Goal: Task Accomplishment & Management: Complete application form

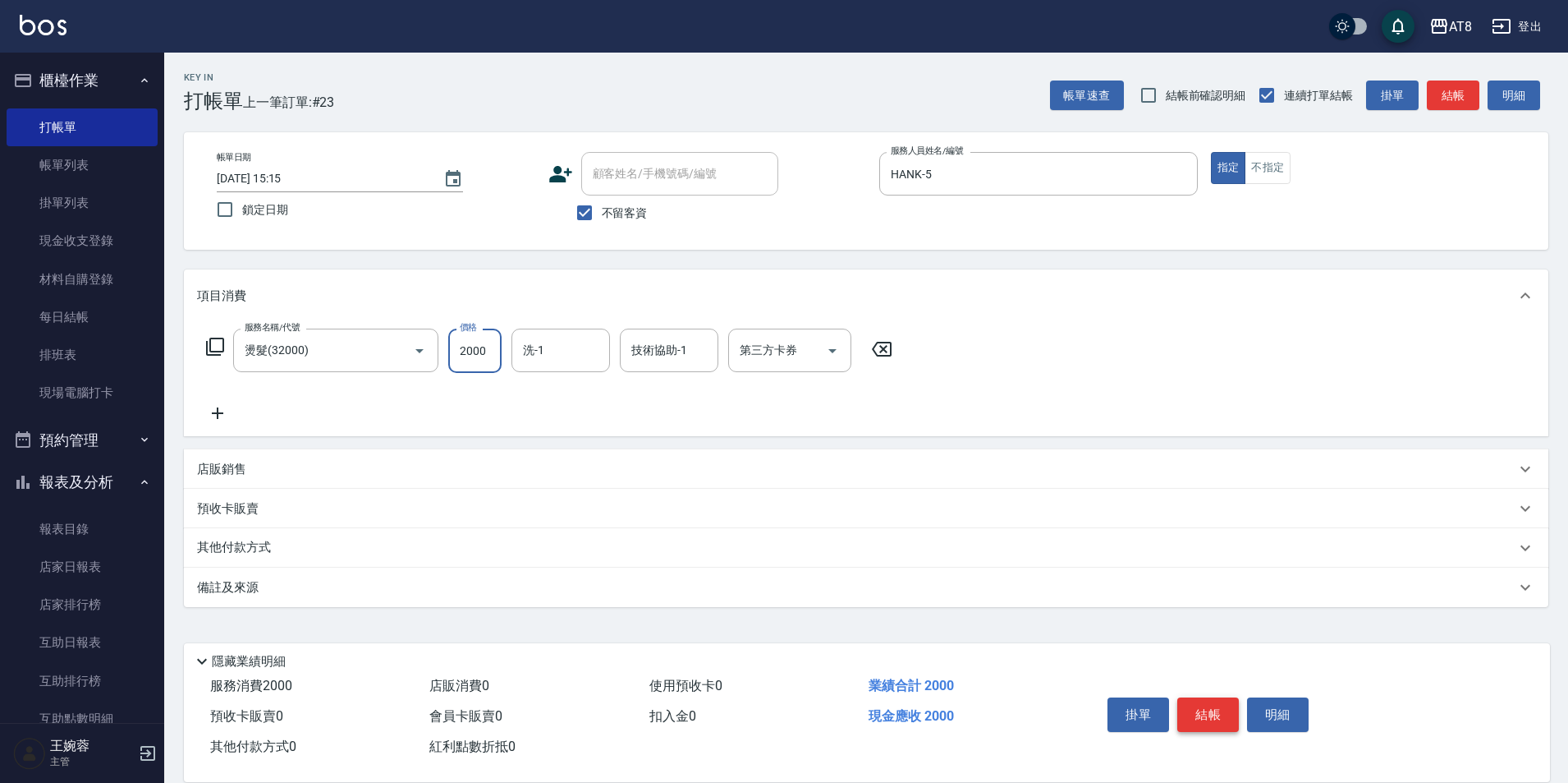
click at [1210, 704] on button "結帳" at bounding box center [1208, 714] width 62 height 34
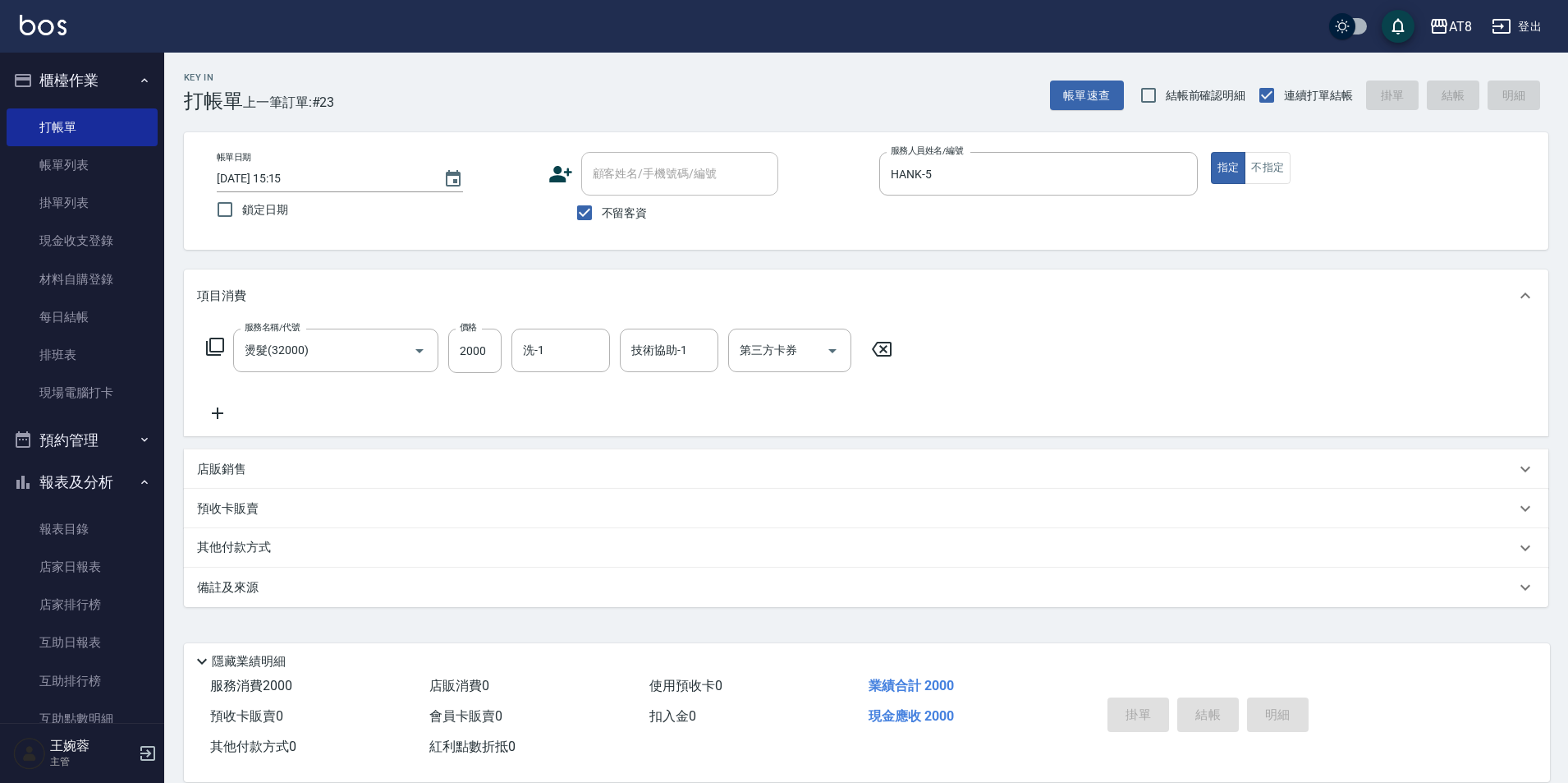
type input "[DATE] 16:39"
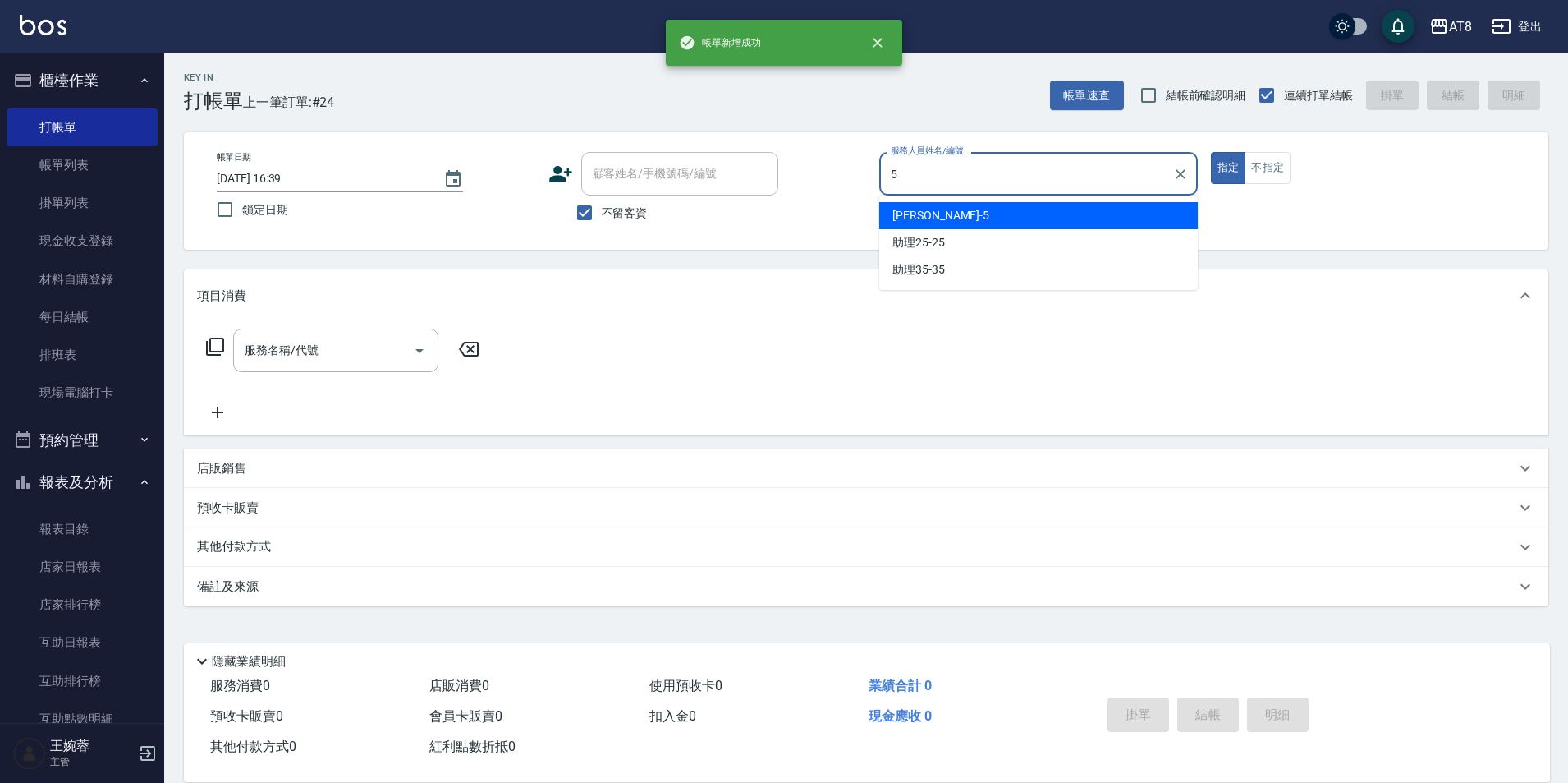
type input "HANK-5"
type button "true"
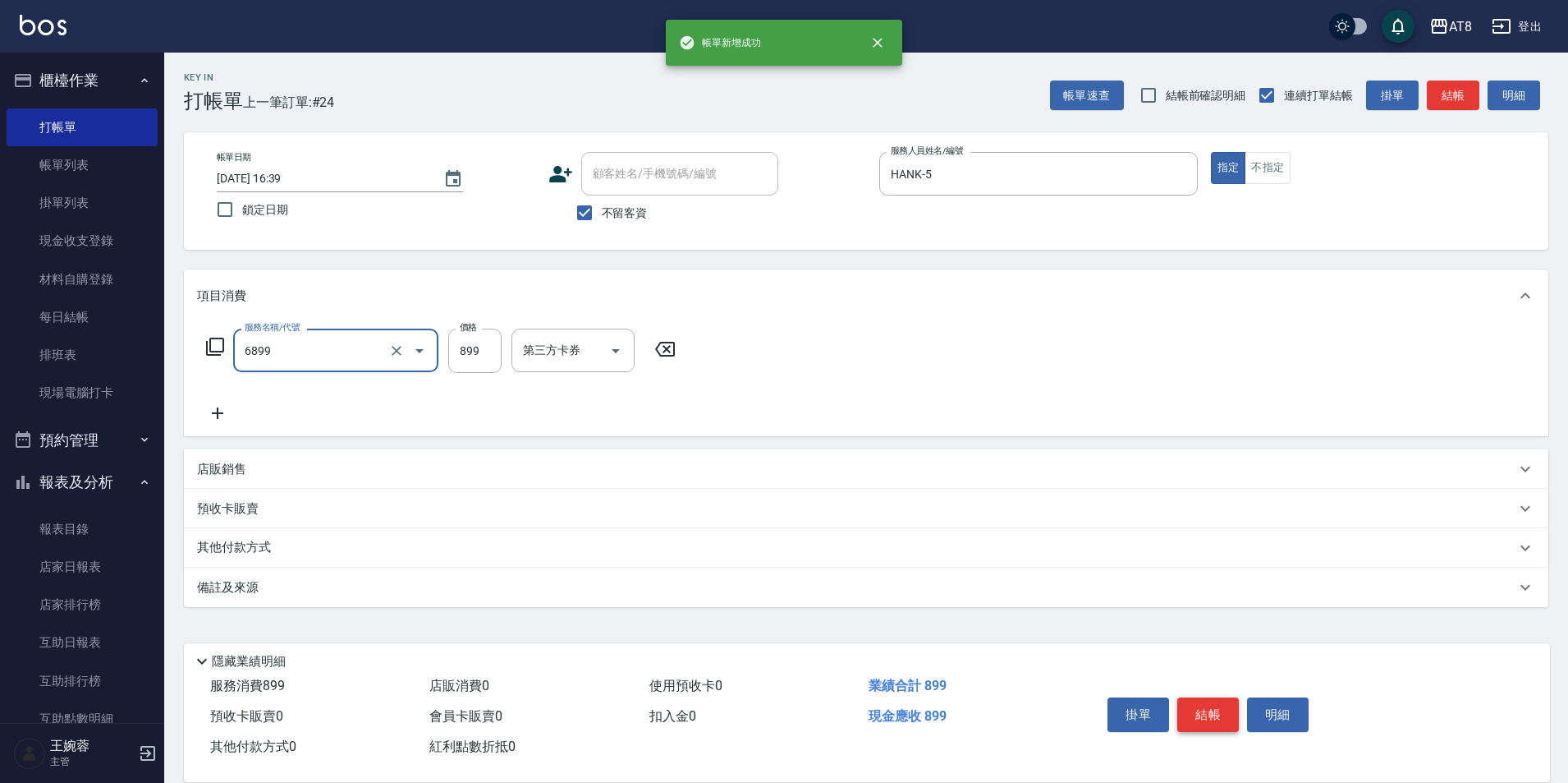
type input "sap899(6899)"
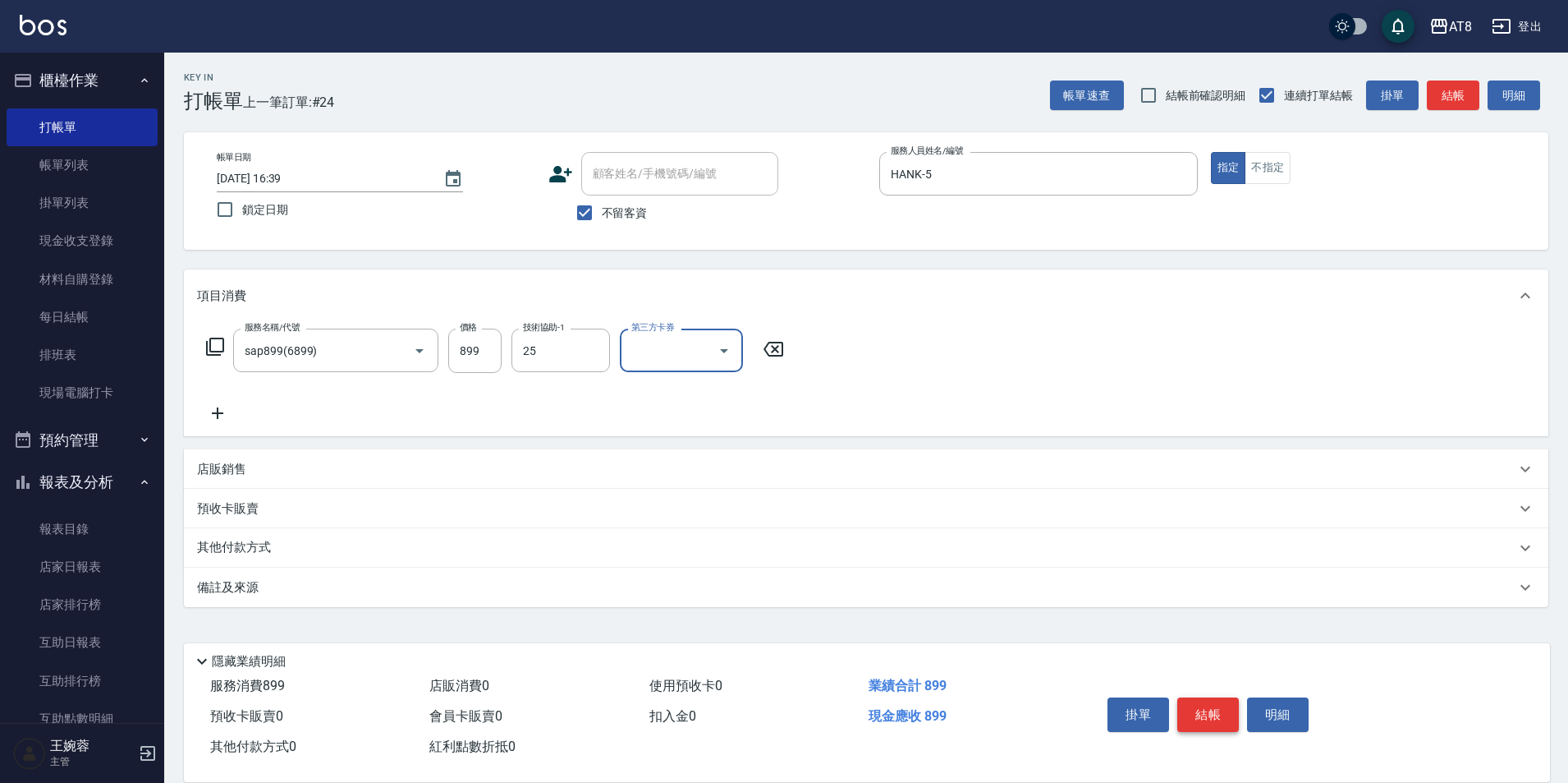
type input "助理25-25"
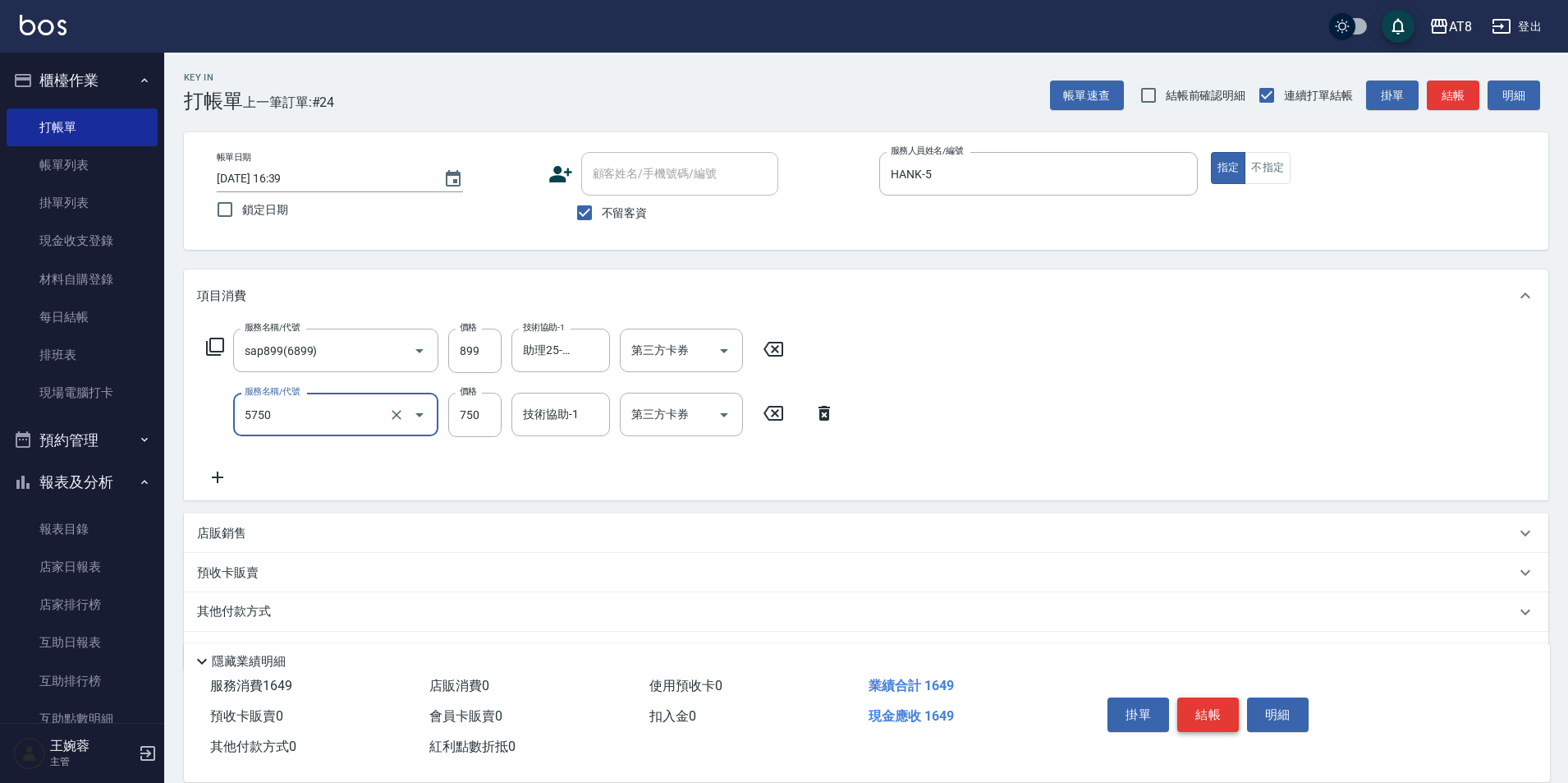
type input "乳清護髮(5750)"
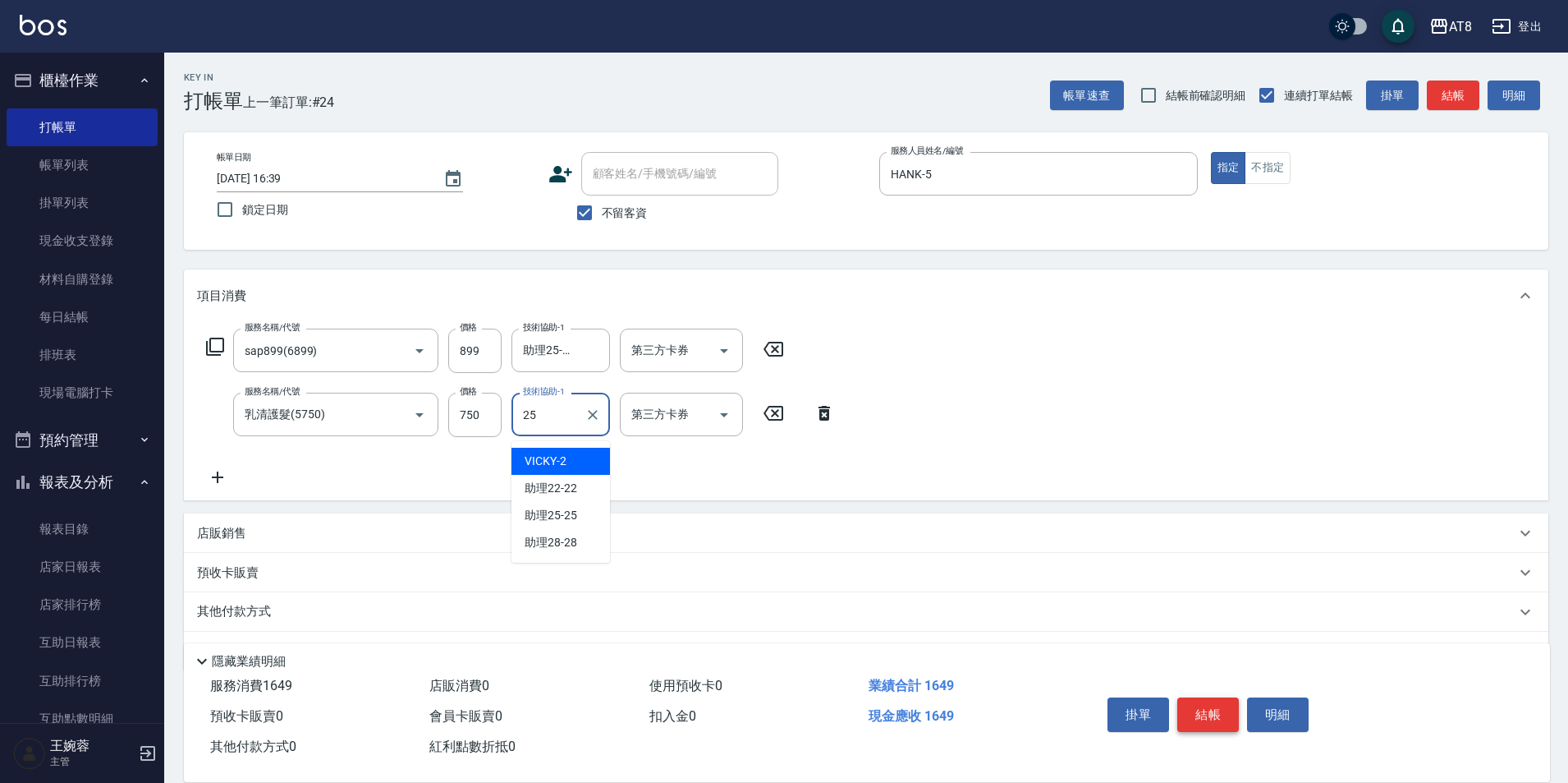
type input "助理25-25"
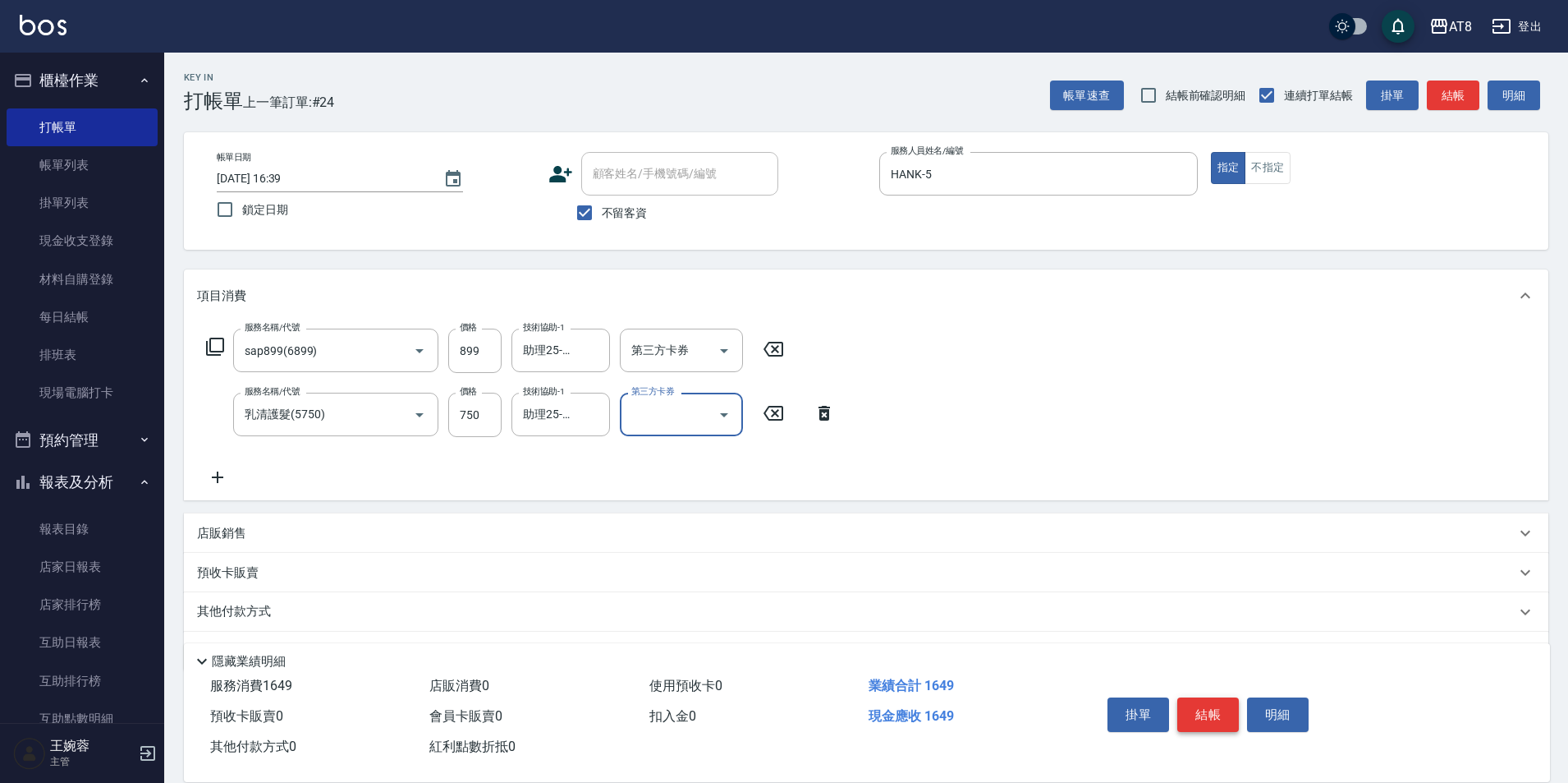
click at [1210, 704] on button "結帳" at bounding box center [1208, 714] width 62 height 34
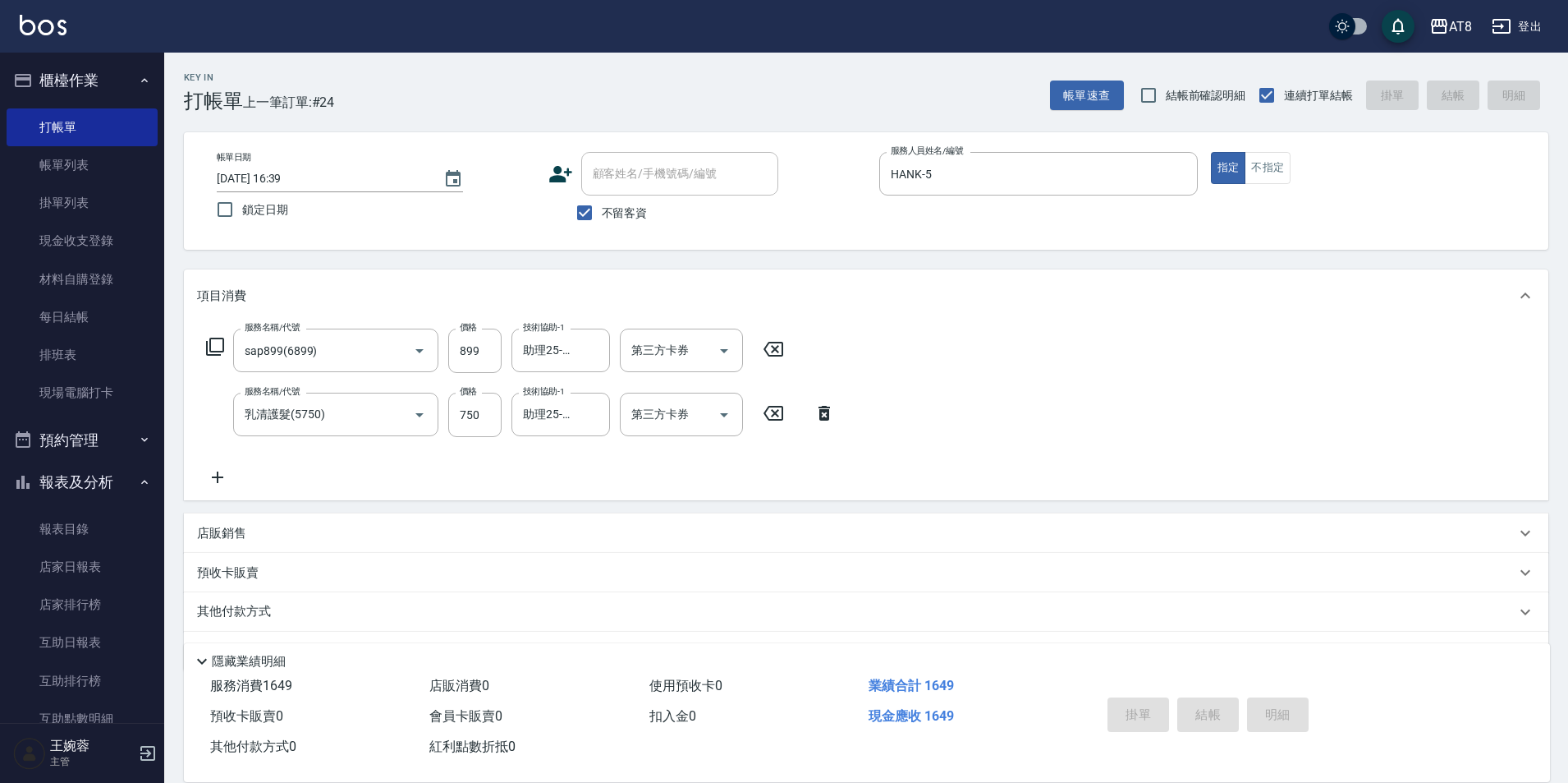
type input "[DATE] 16:40"
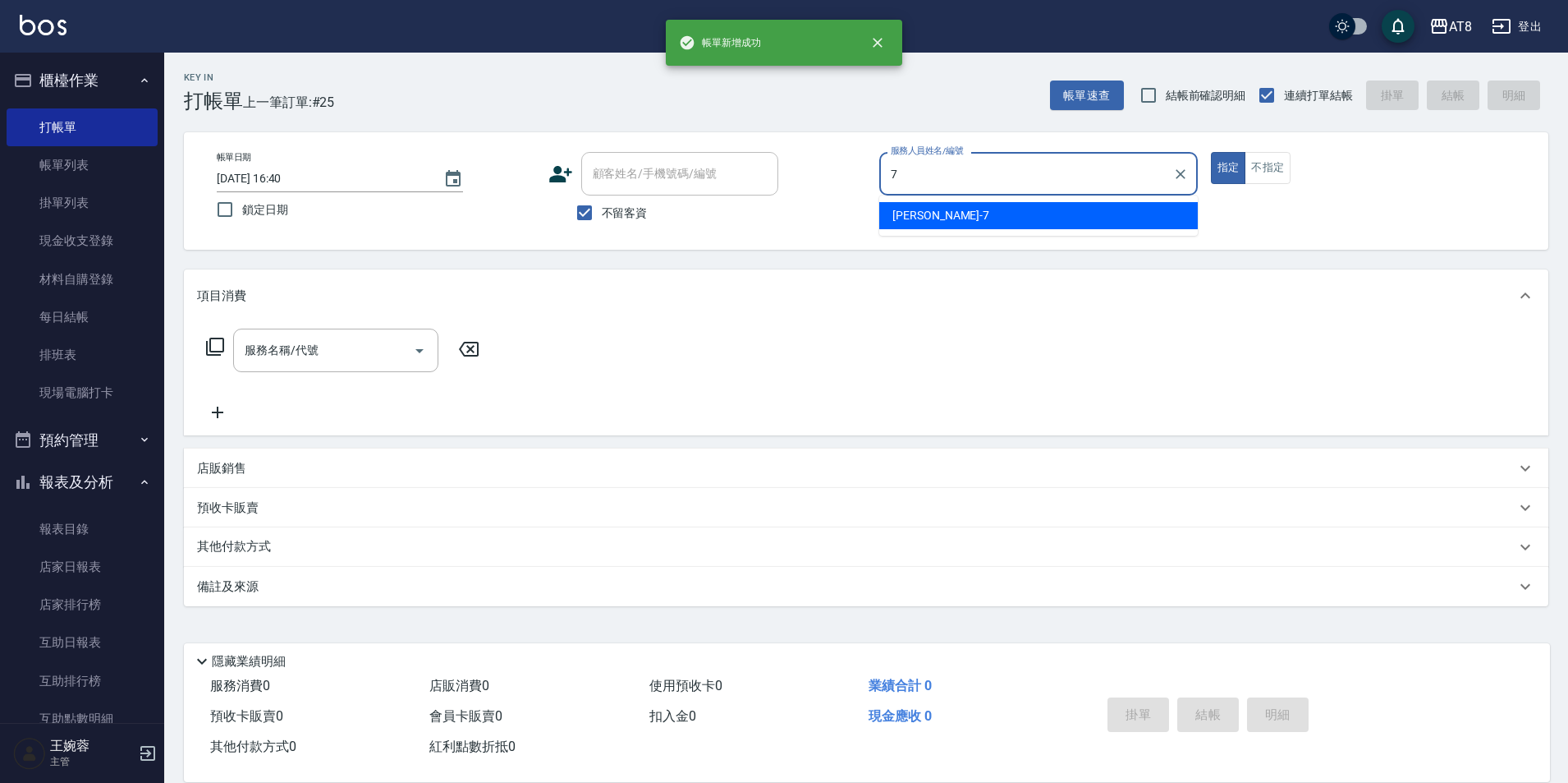
type input "[PERSON_NAME]-7"
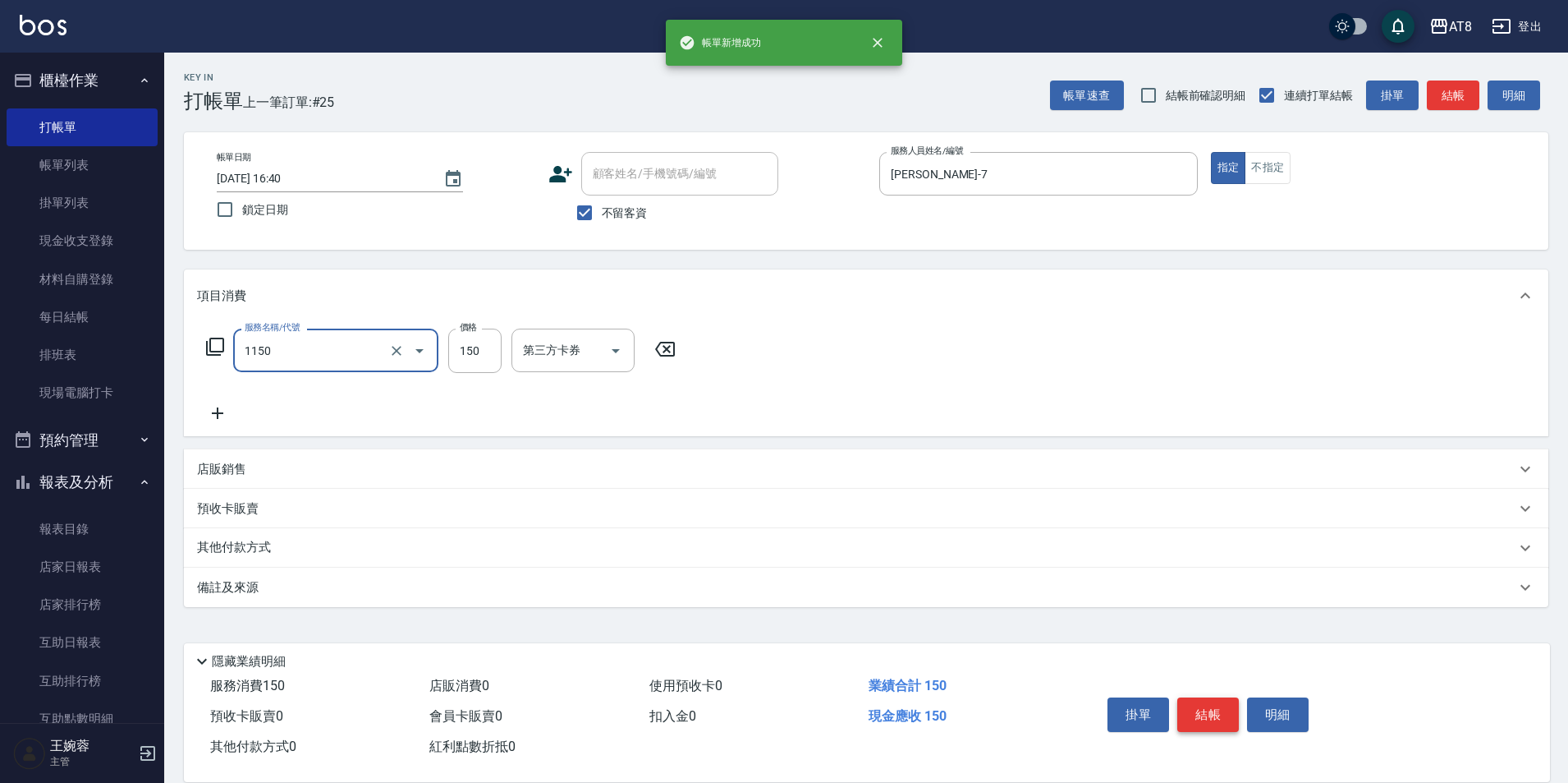
type input "洗髮(1150)"
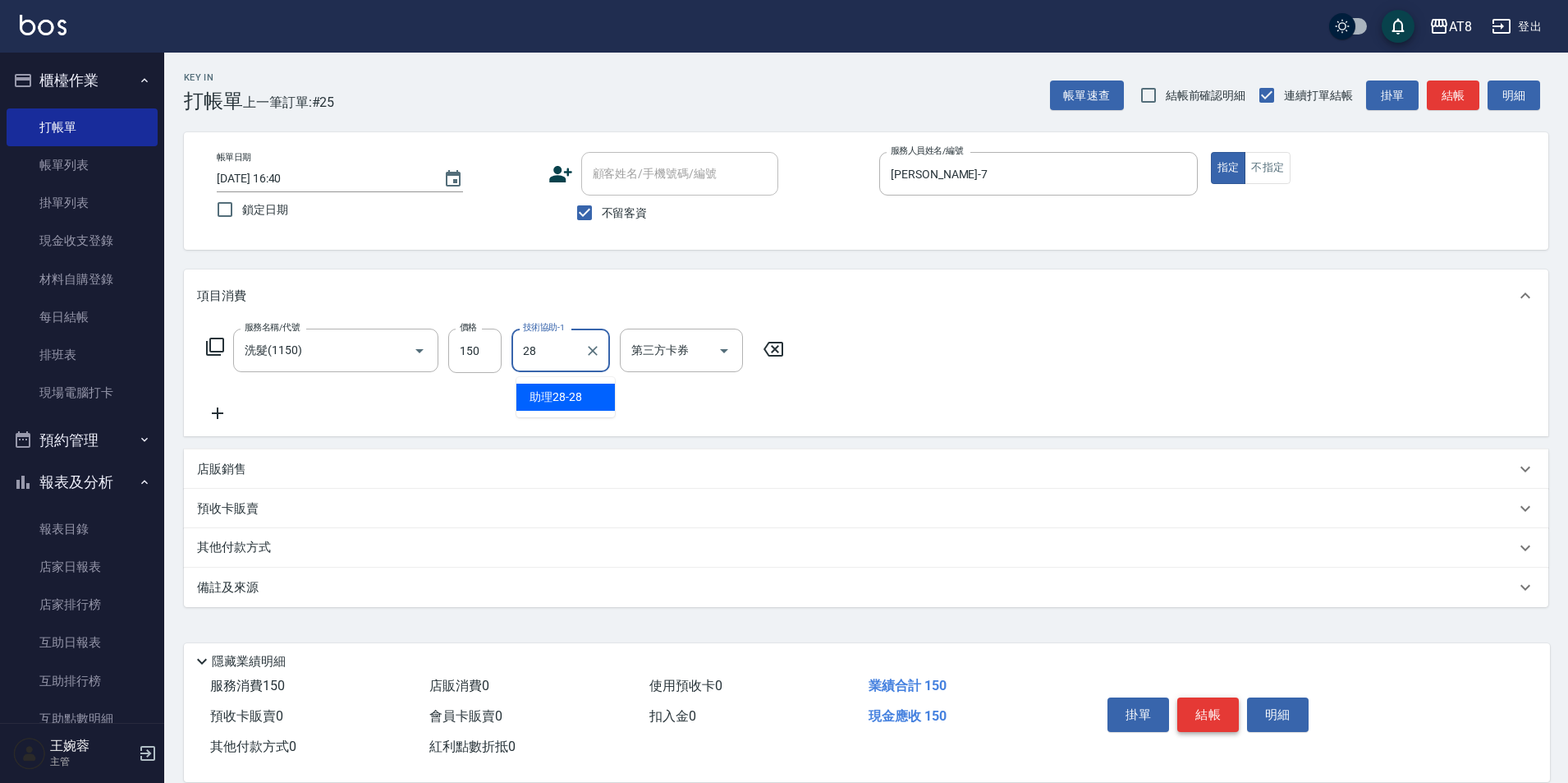
type input "助理28-28"
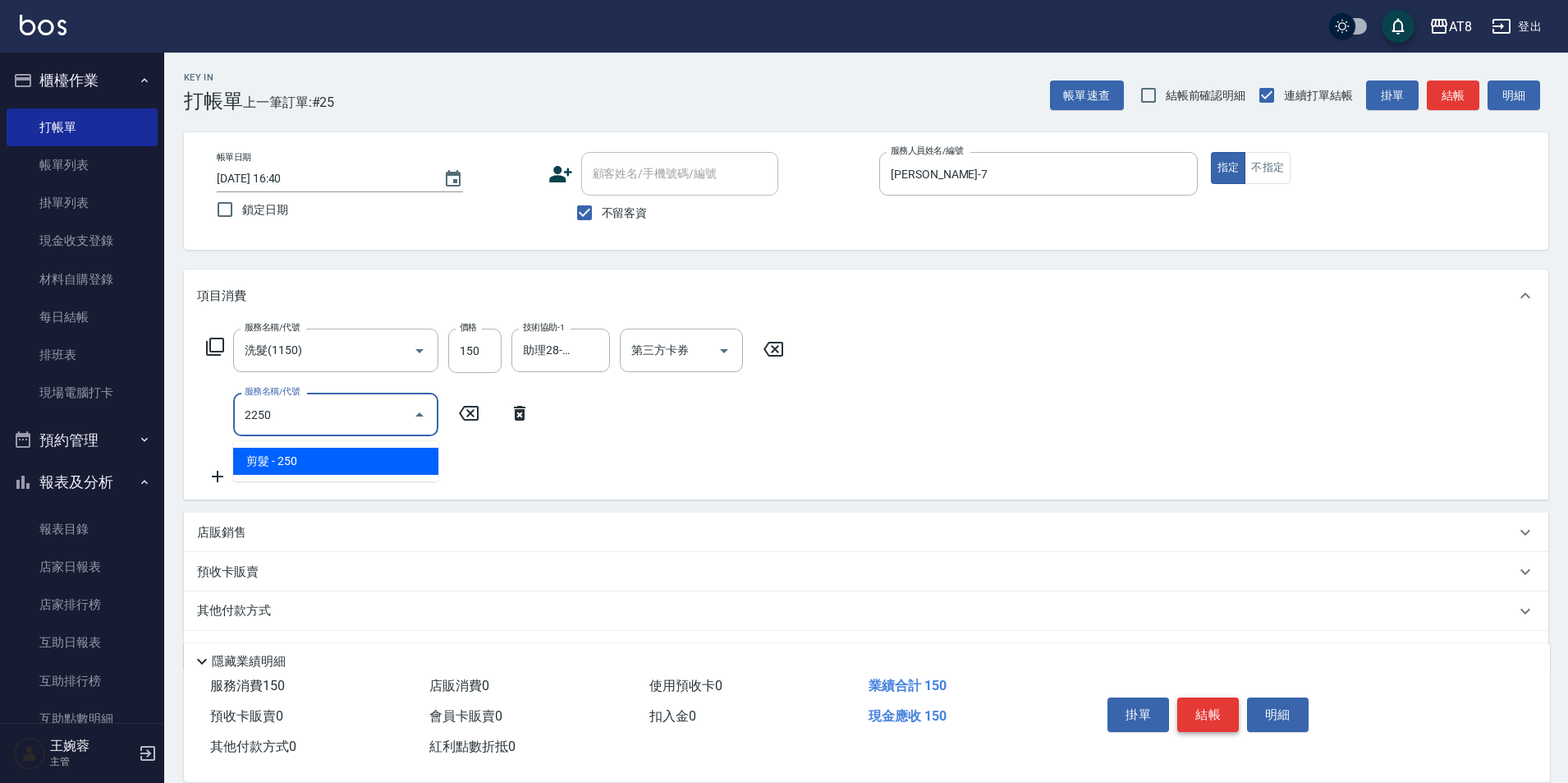
type input "剪髮(2250)"
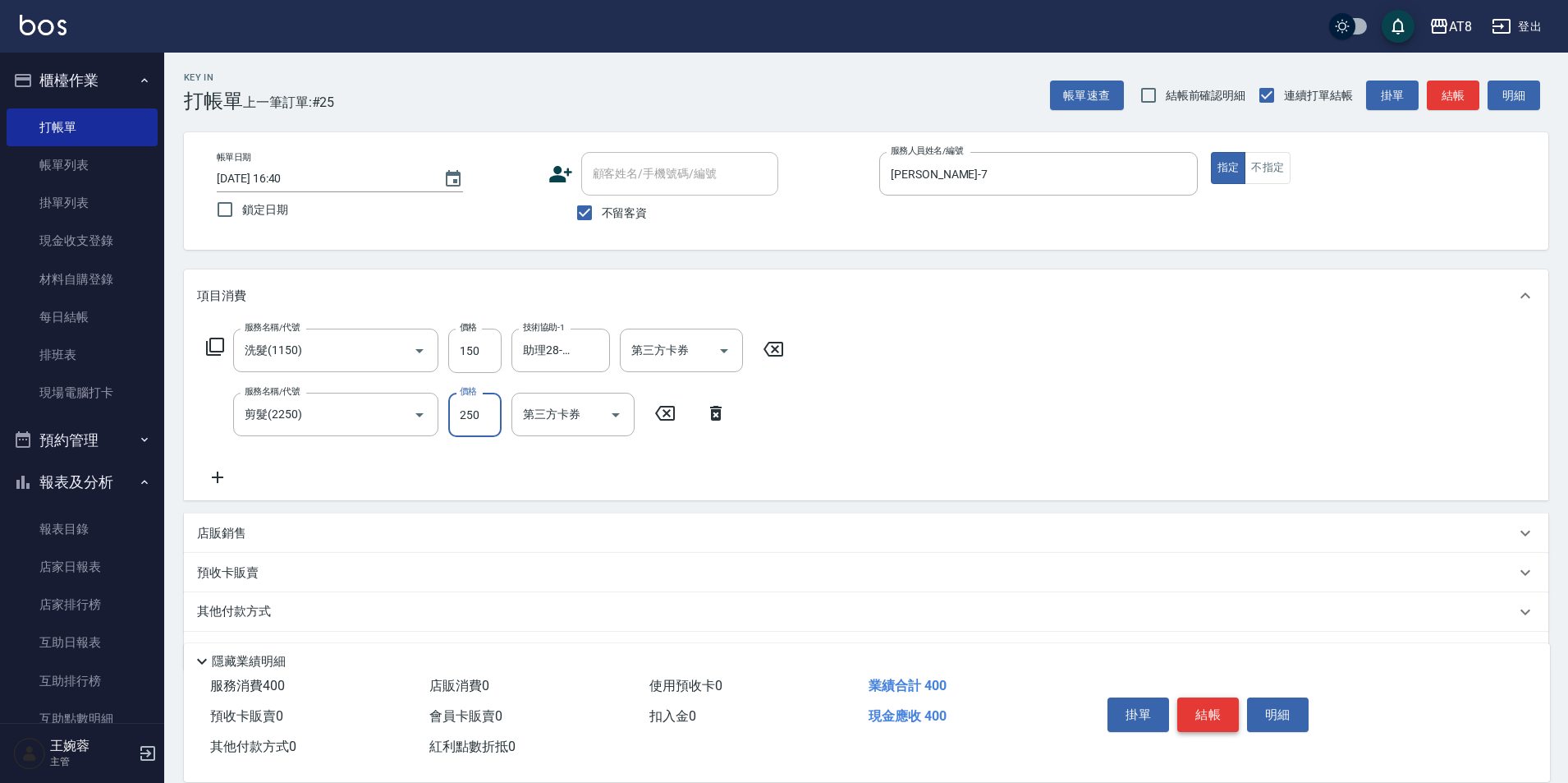
click at [1210, 704] on button "結帳" at bounding box center [1208, 714] width 62 height 34
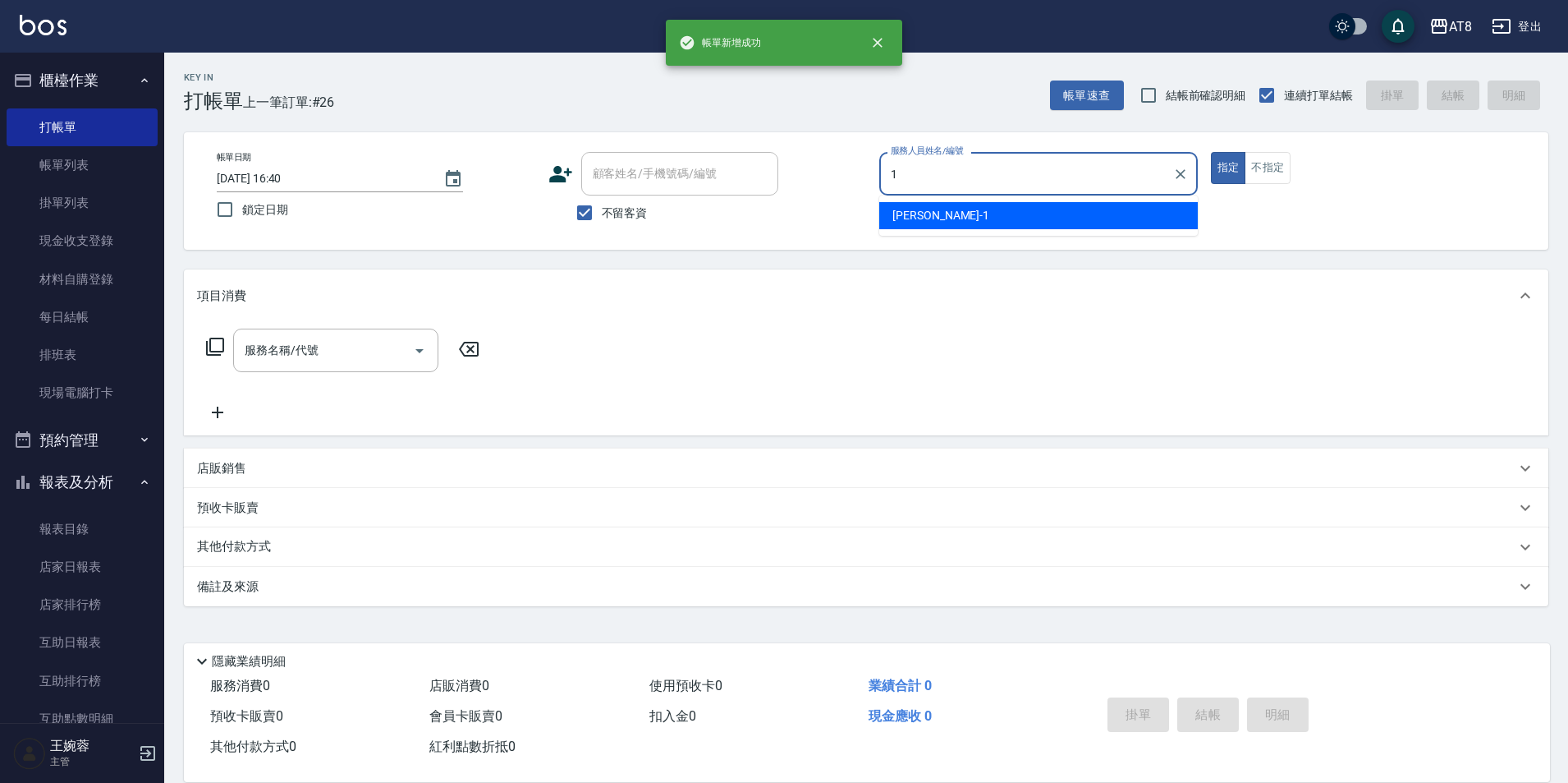
type input "YUKI-1"
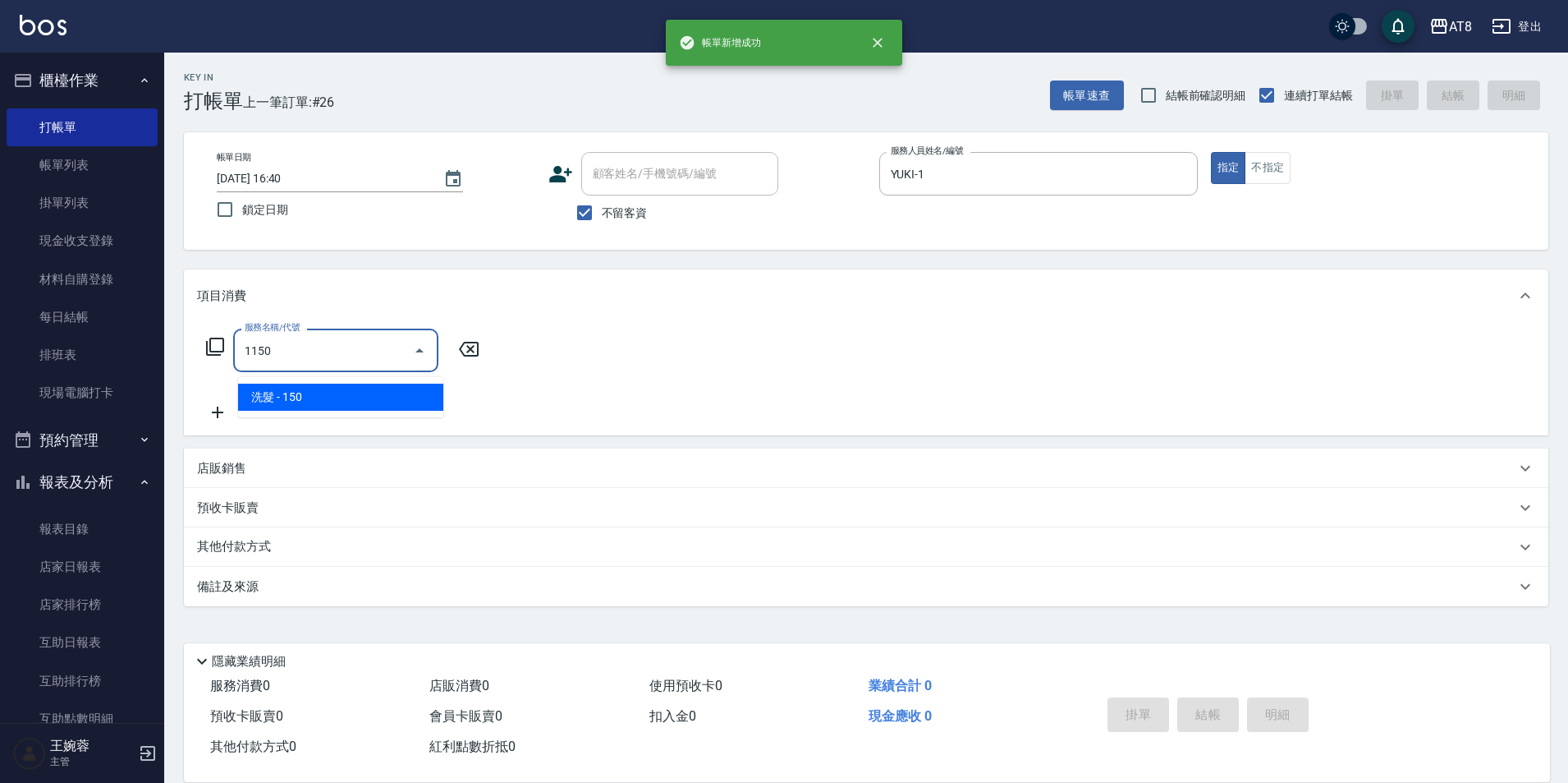
type input "洗髮(1150)"
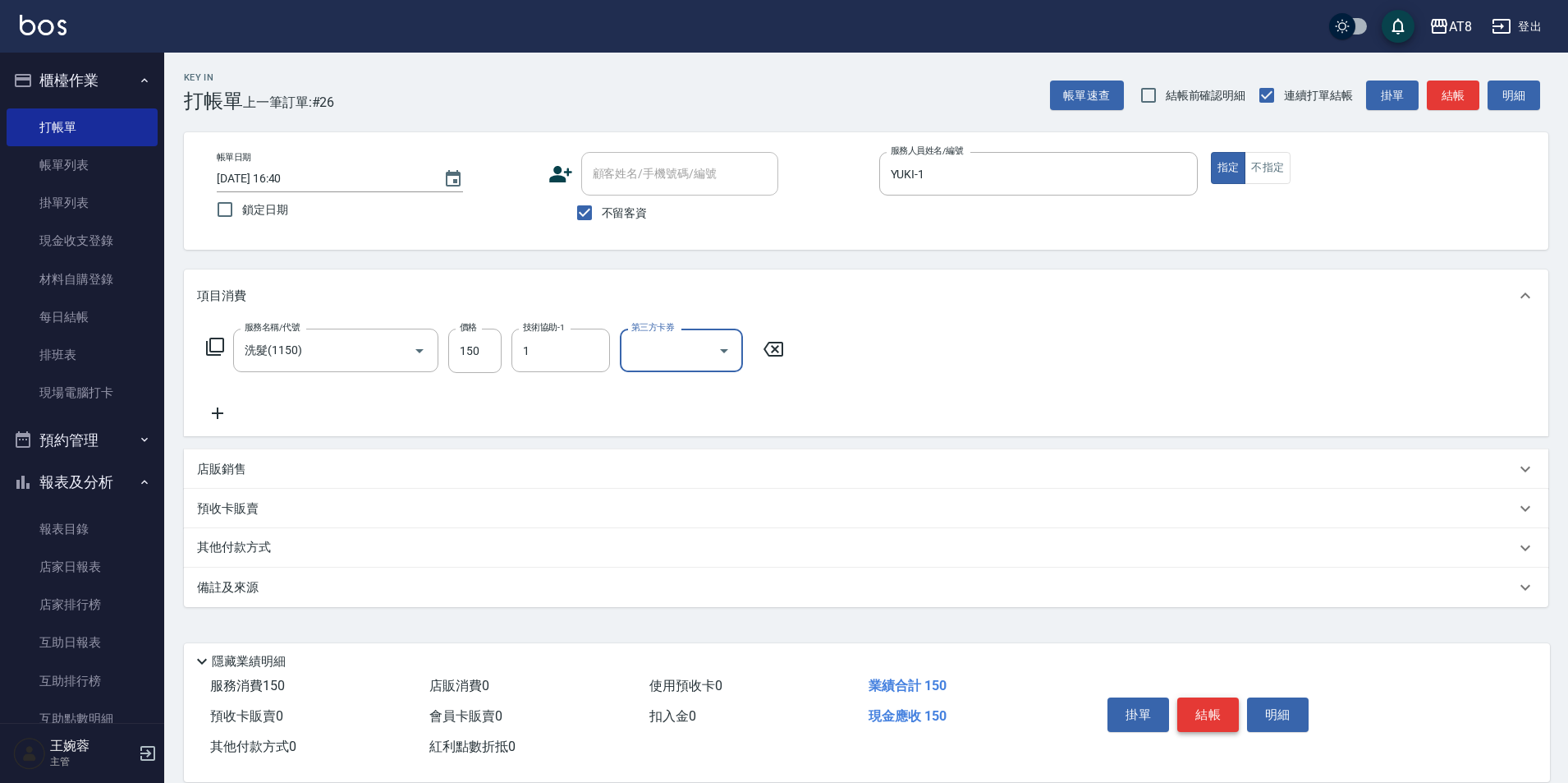
type input "YUKI-1"
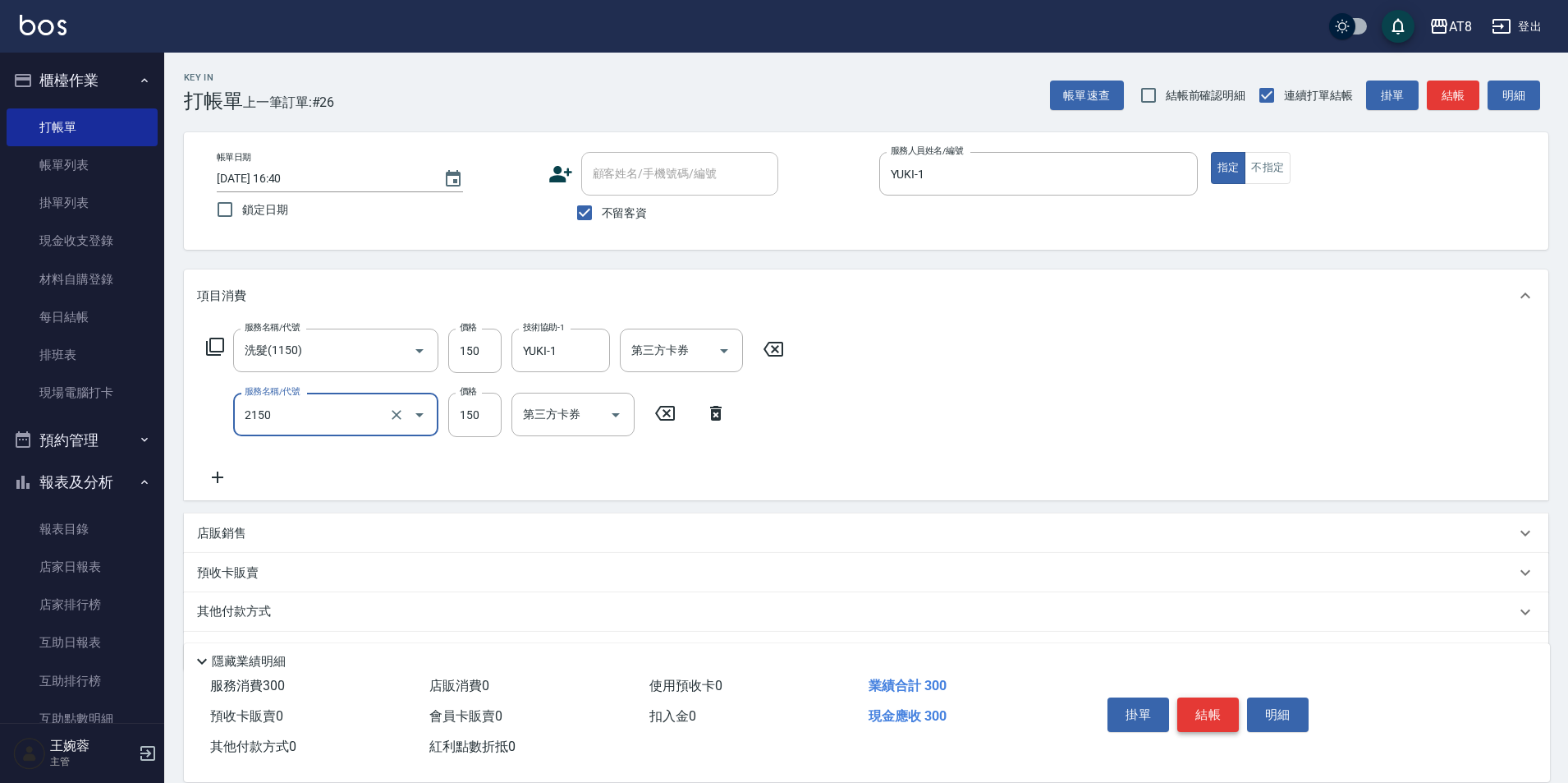
type input "剪髮(2150)"
click at [1210, 704] on button "結帳" at bounding box center [1208, 714] width 62 height 34
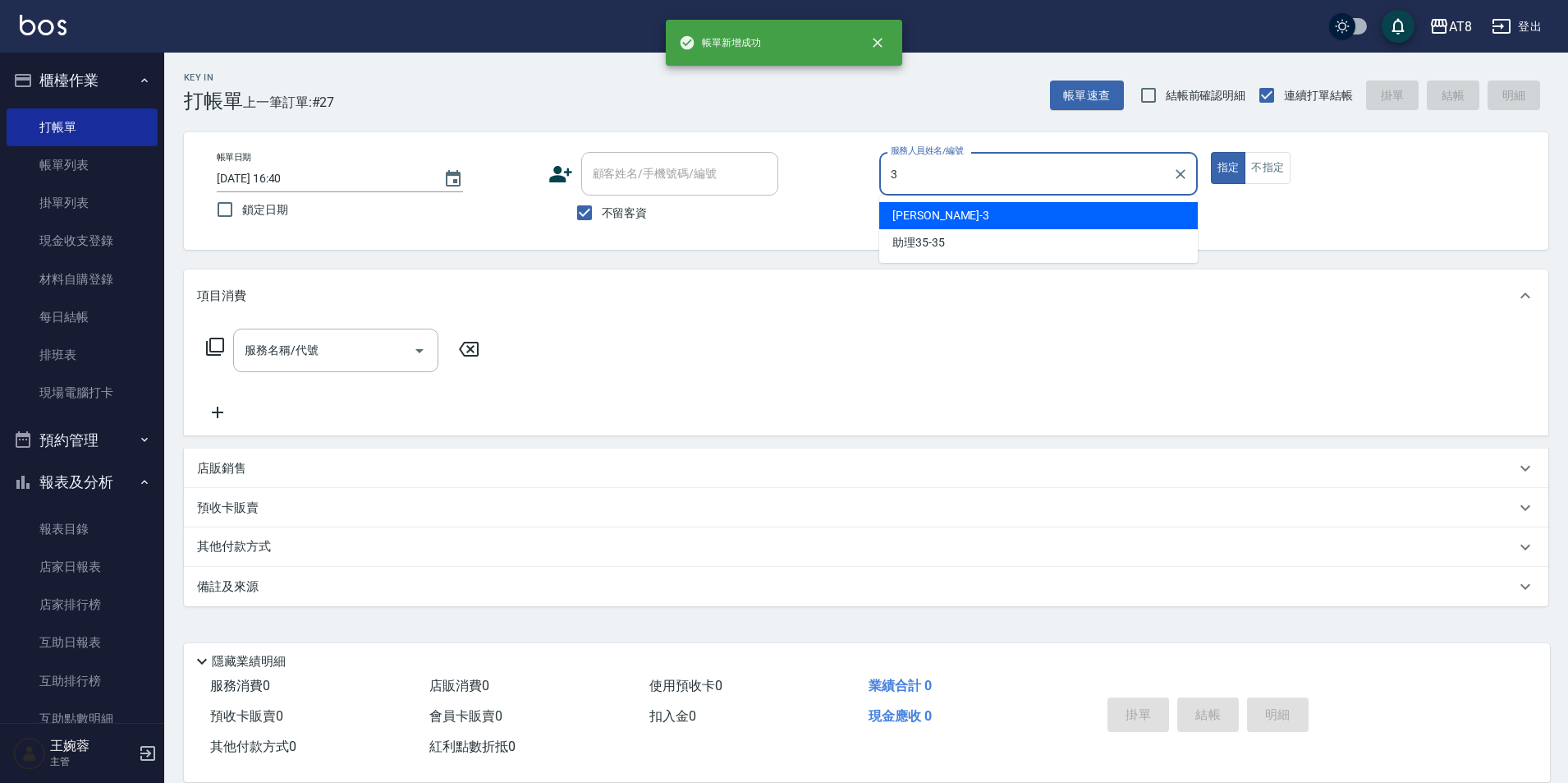
type input "[PERSON_NAME]-3"
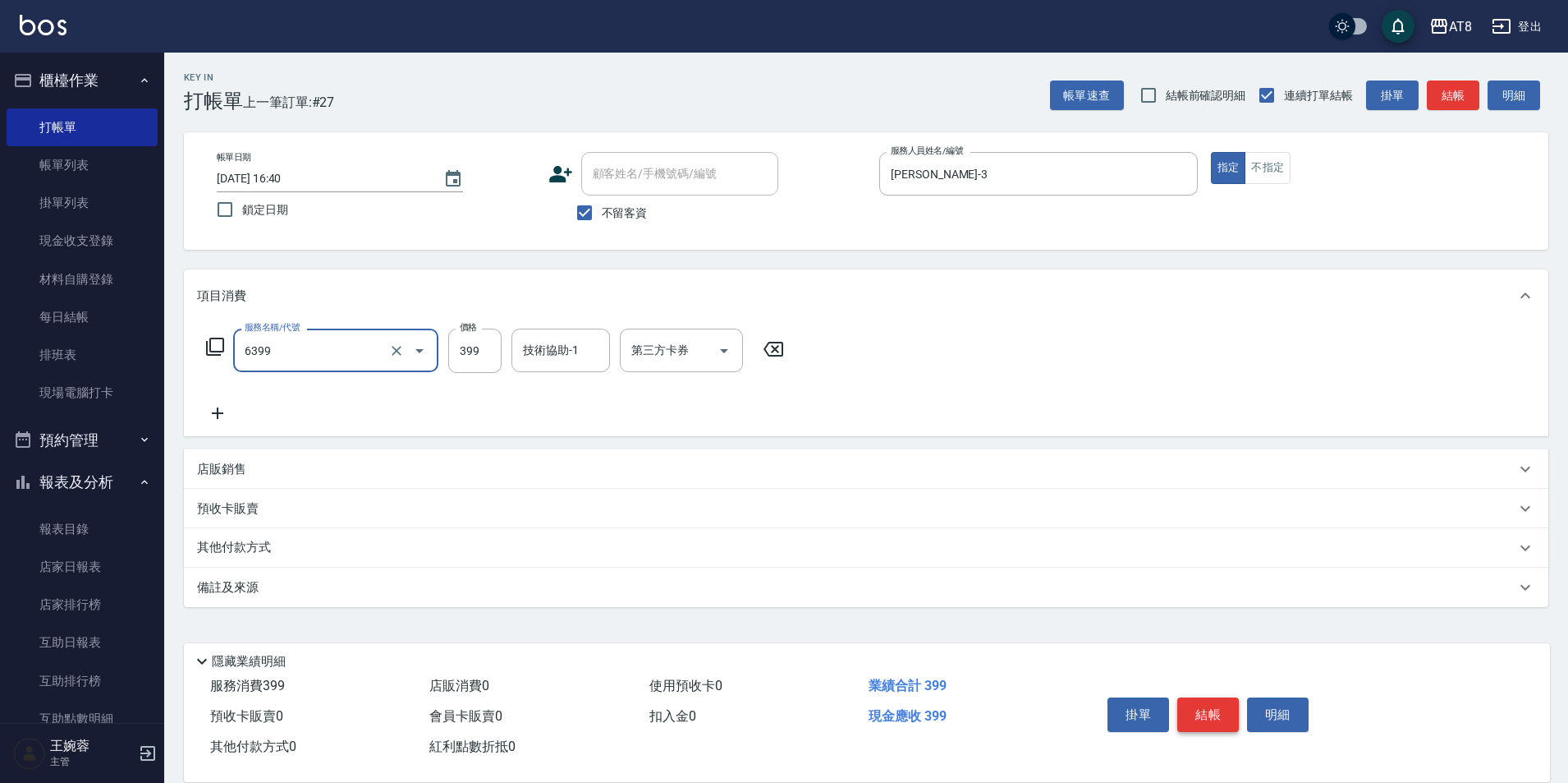
type input "SPA399(6399)"
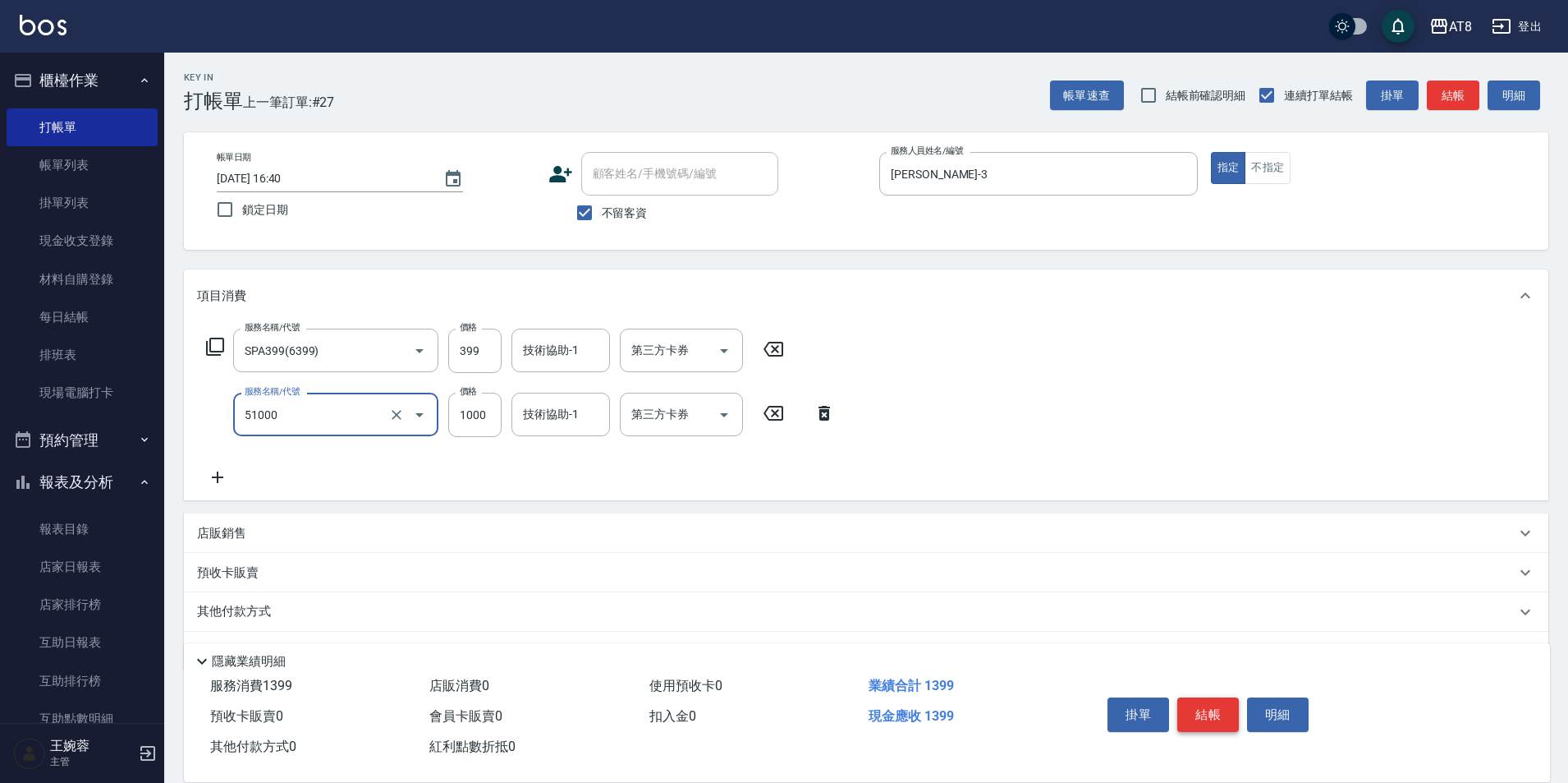
type input "酵素護髮(51000)"
type input "700"
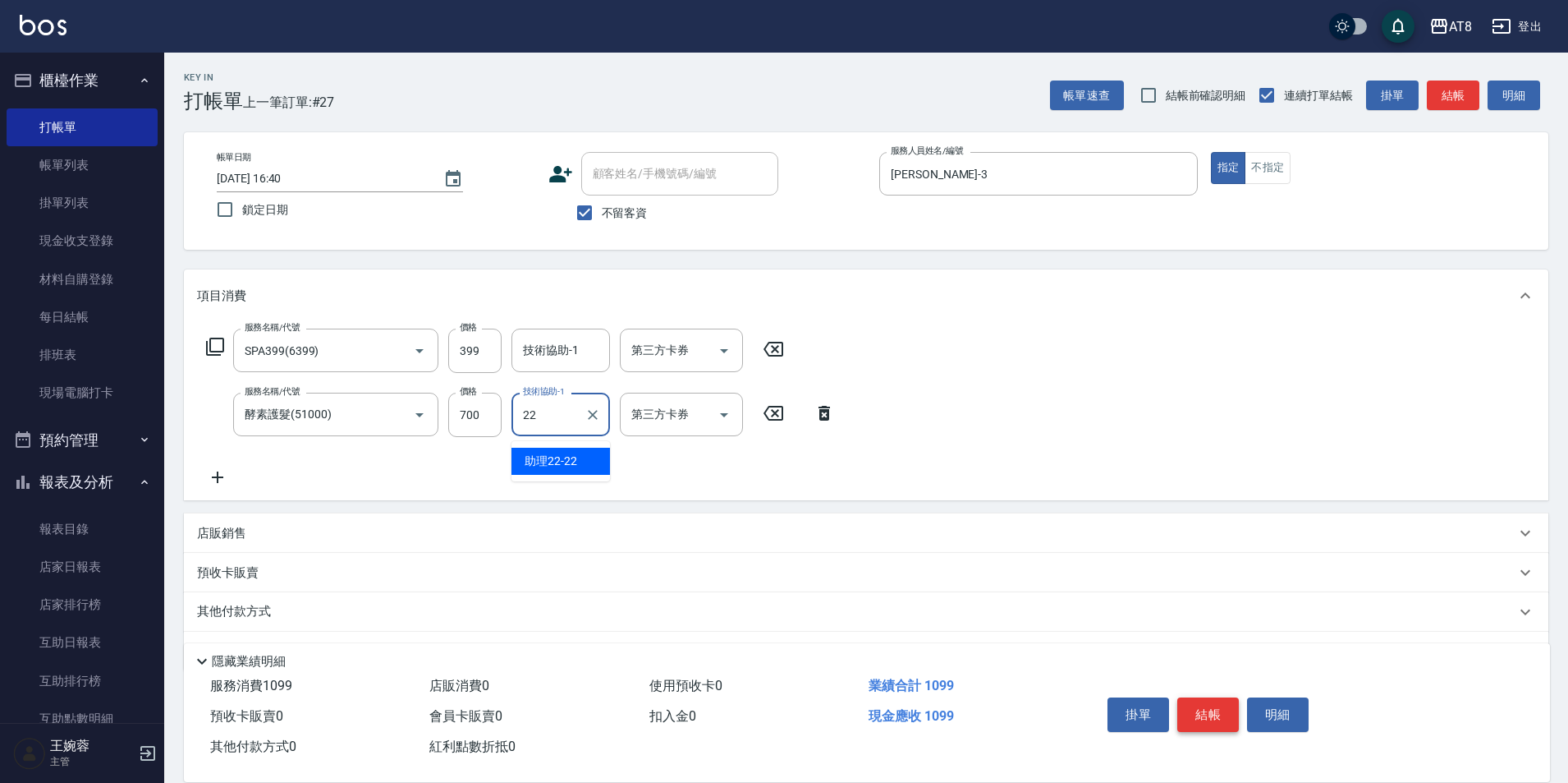
type input "助理22-22"
click at [1218, 697] on button "結帳" at bounding box center [1208, 714] width 62 height 34
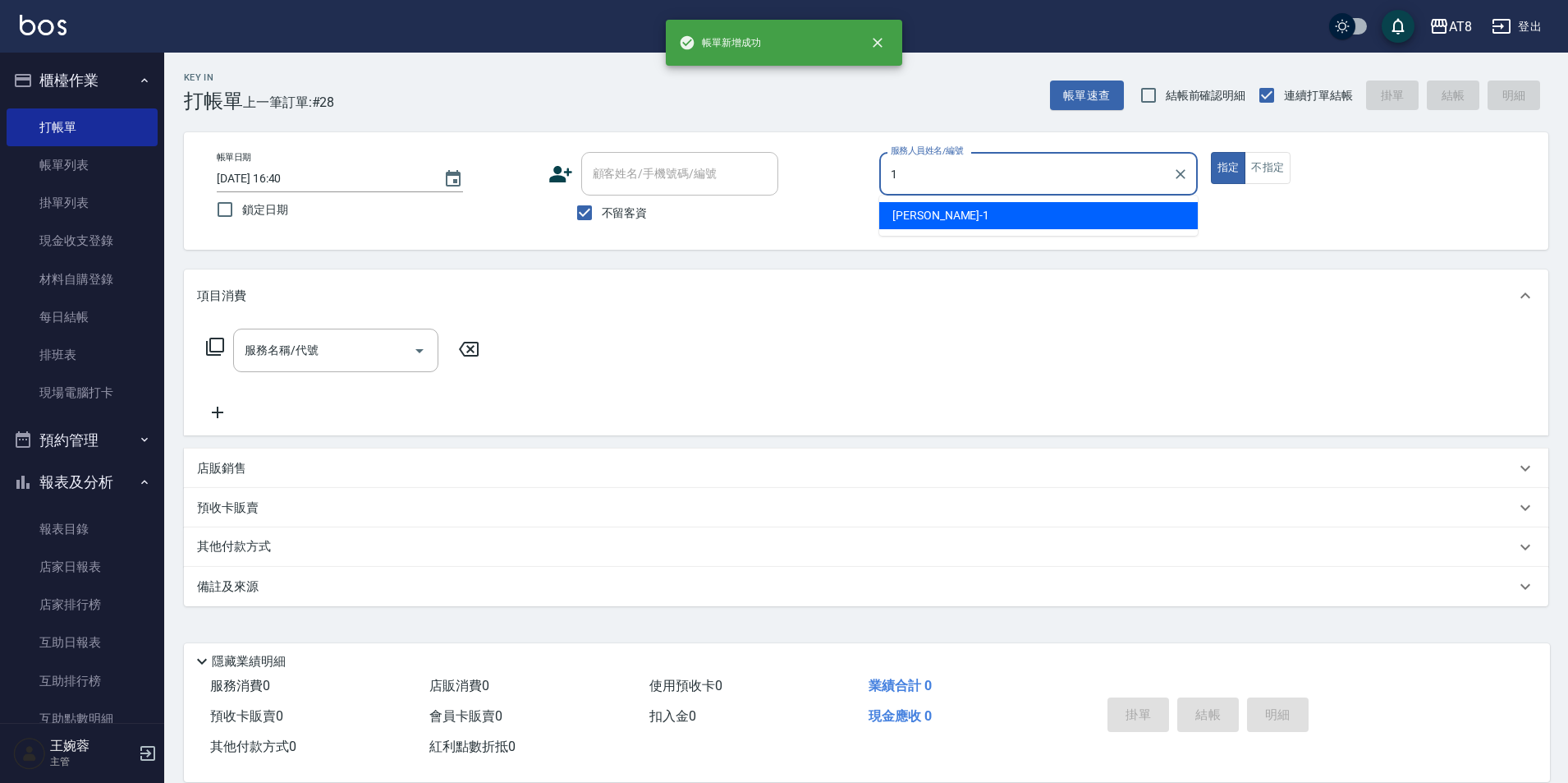
type input "YUKI-1"
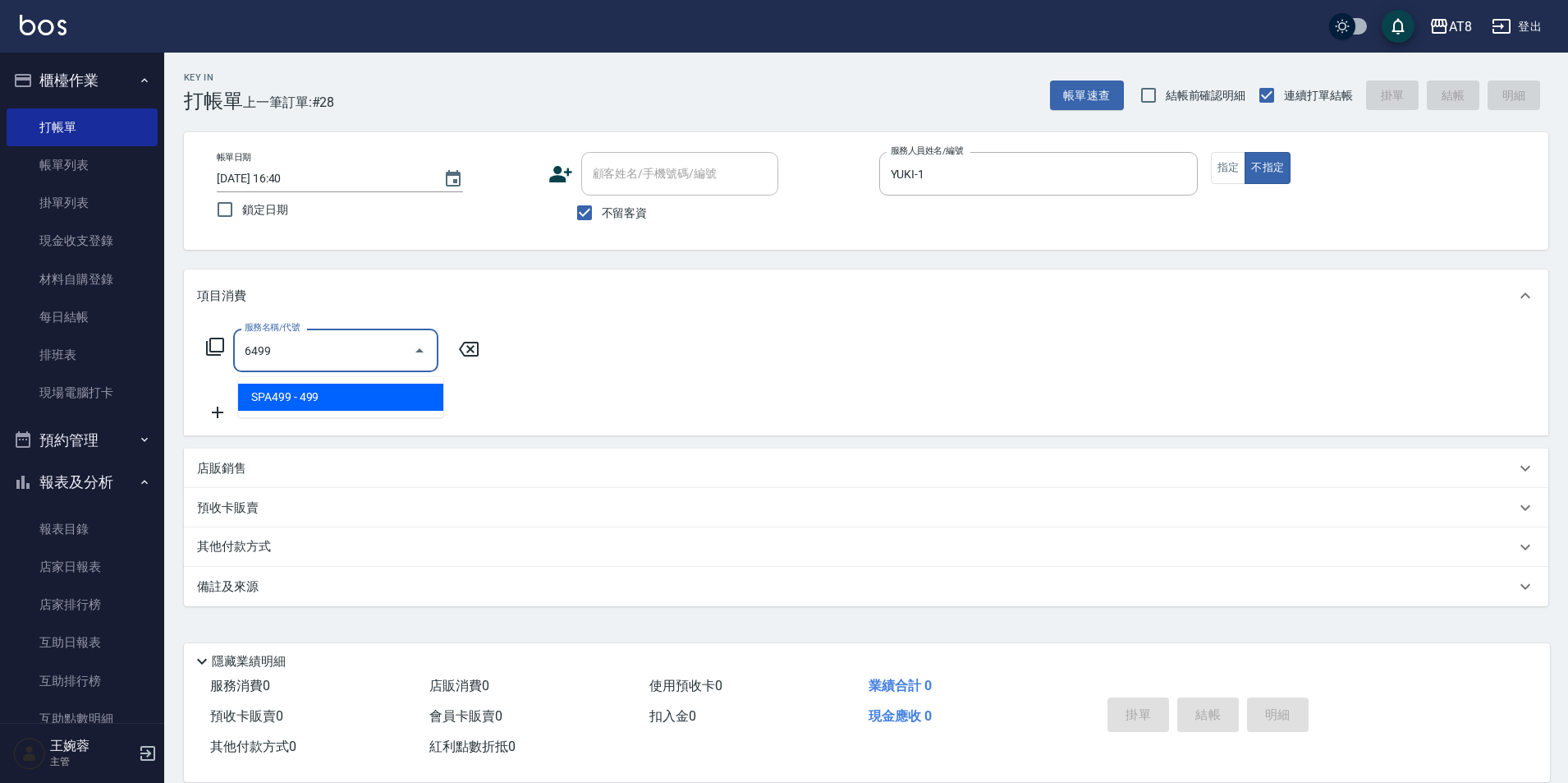
type input "SPA499(6499)"
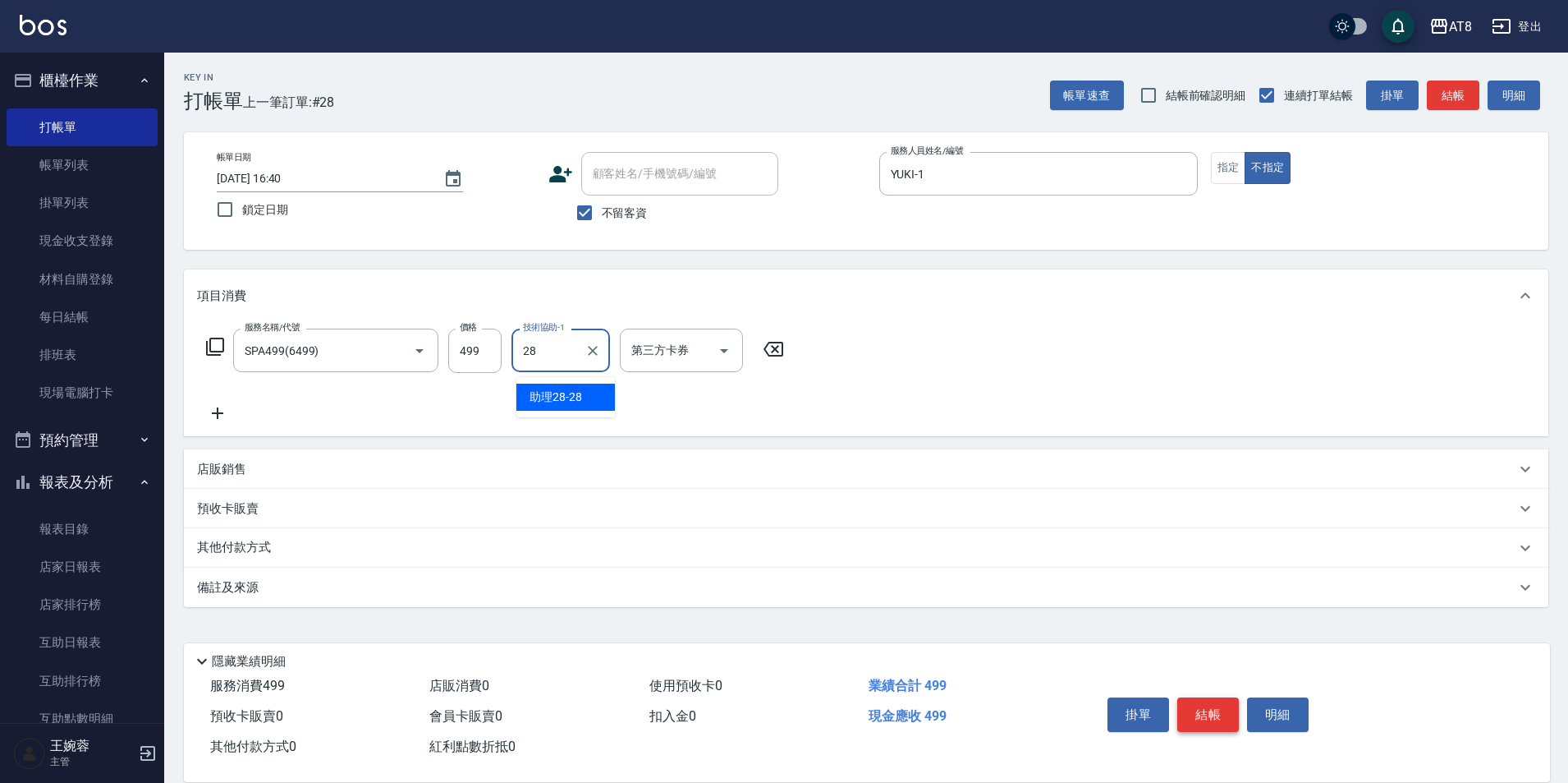
type input "助理28-28"
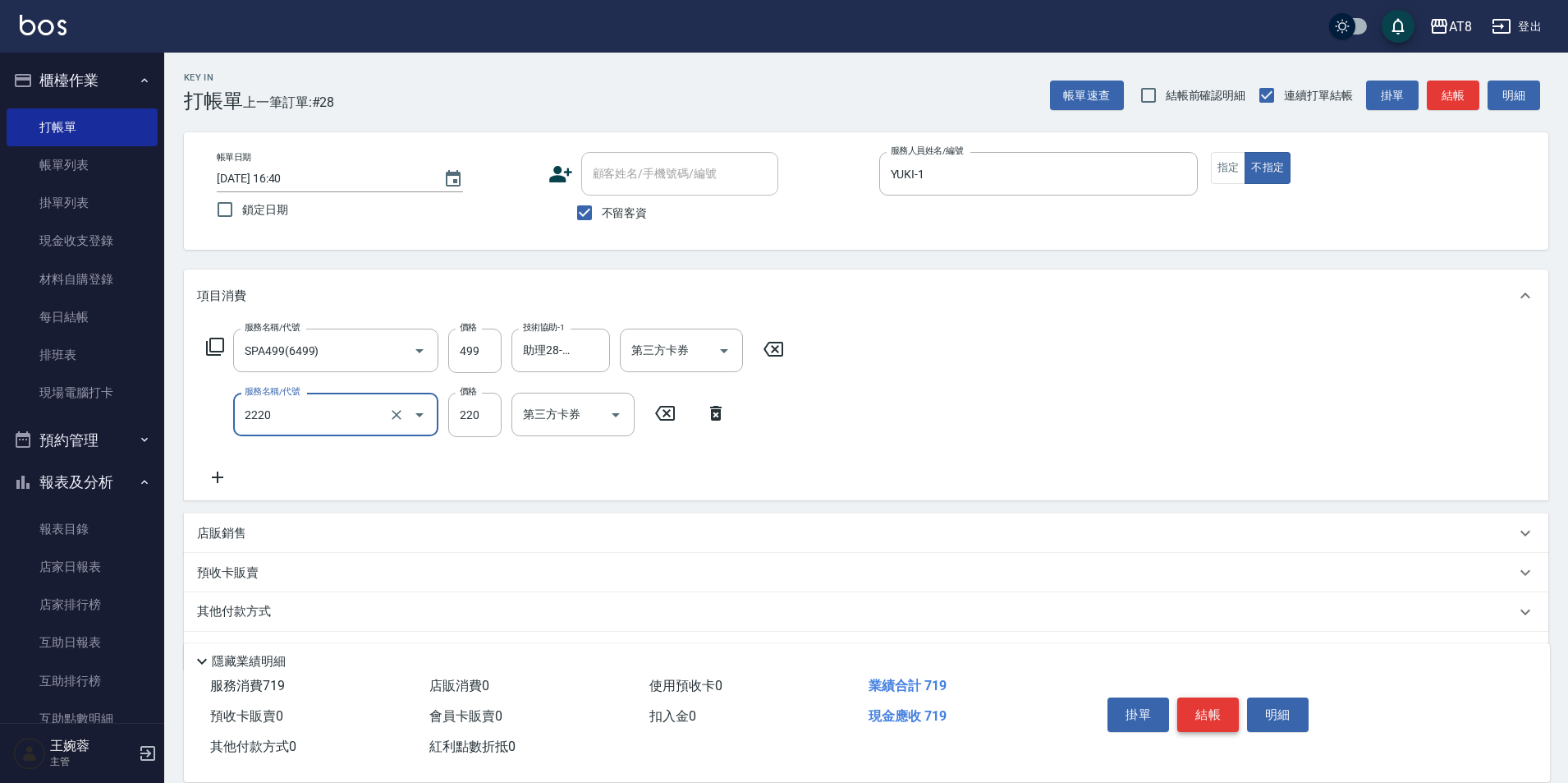
type input "剪髮(2220)"
click at [1218, 697] on button "結帳" at bounding box center [1208, 714] width 62 height 34
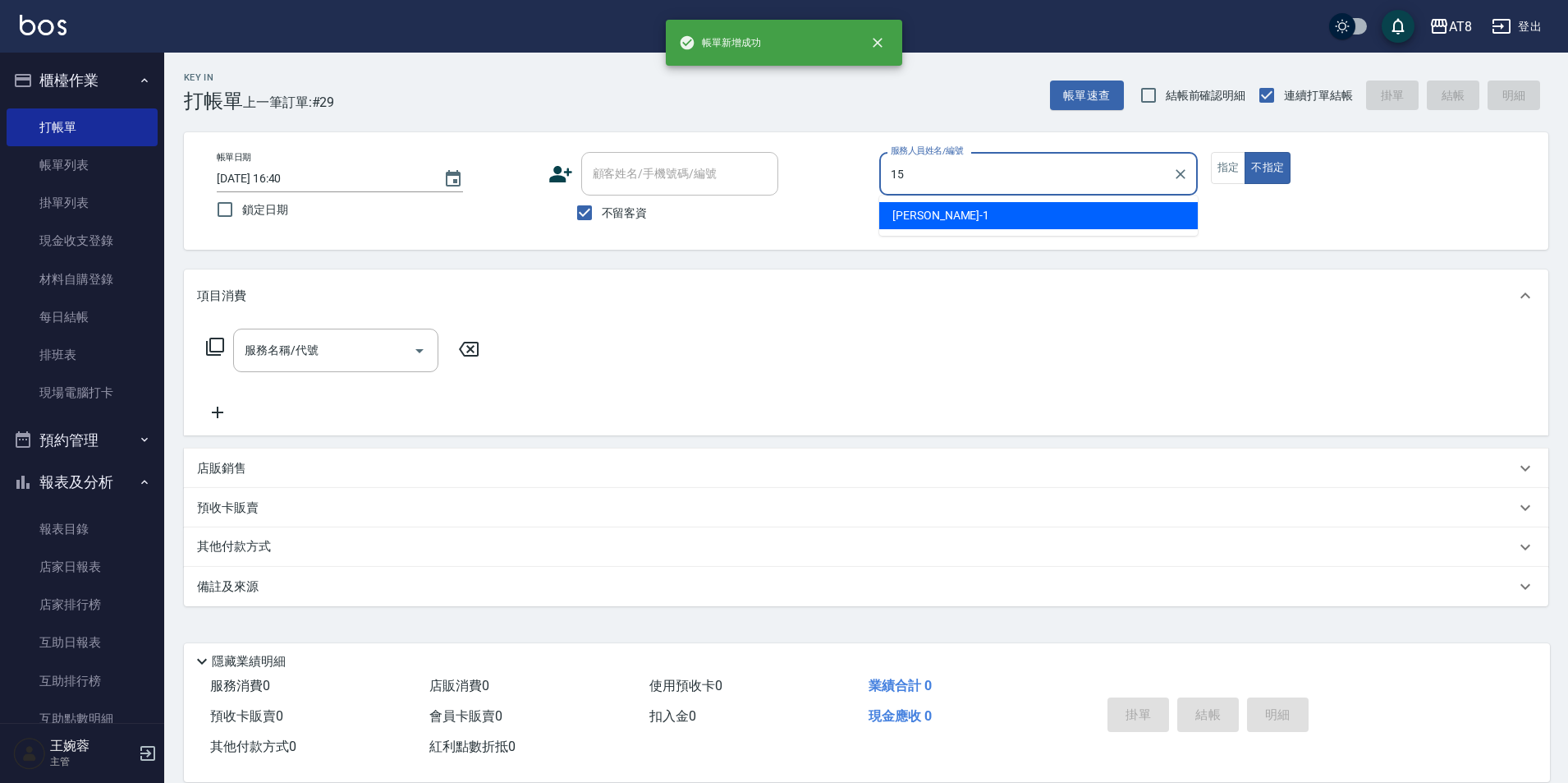
type input "IRIS-15"
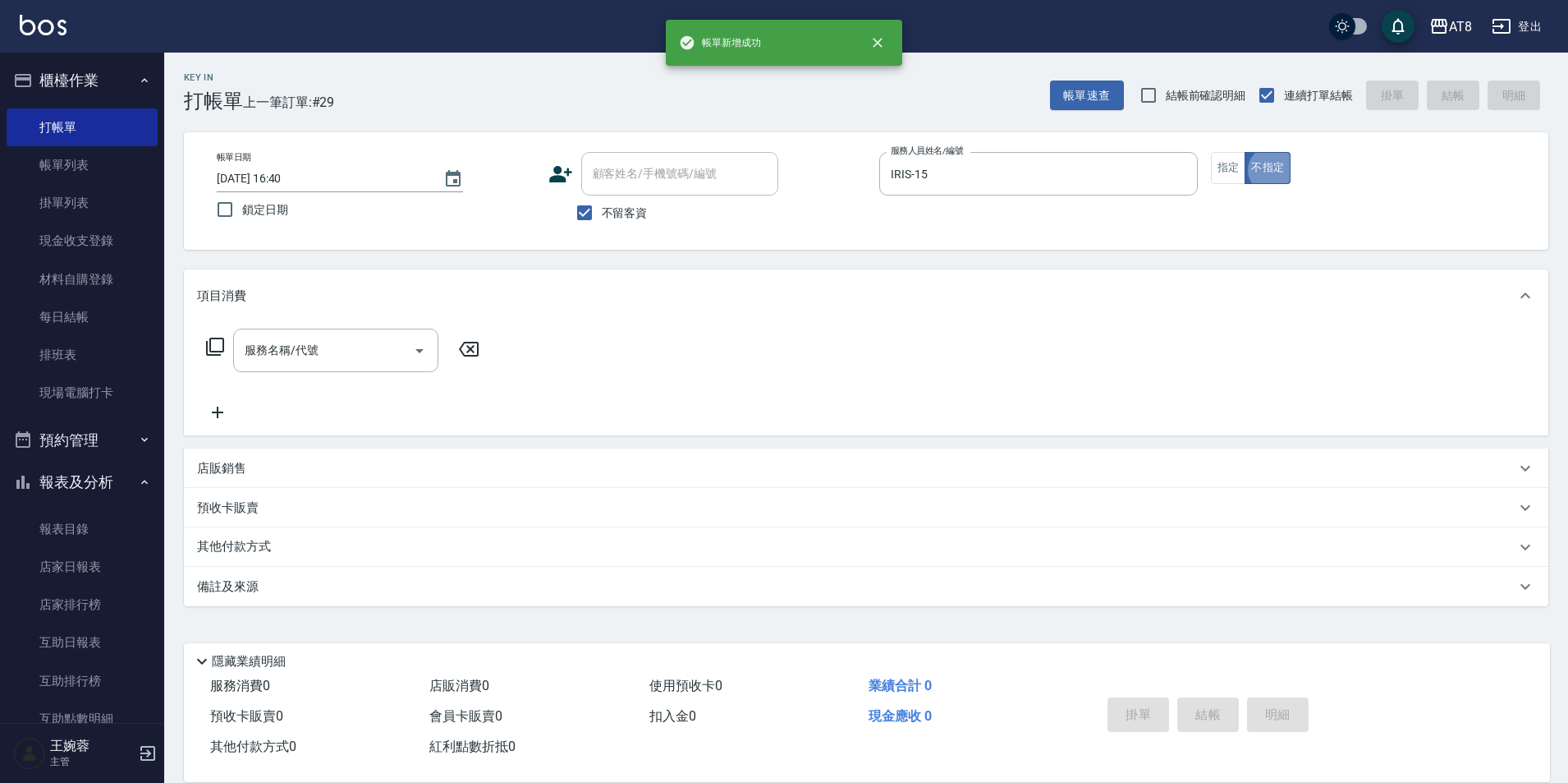
type button "false"
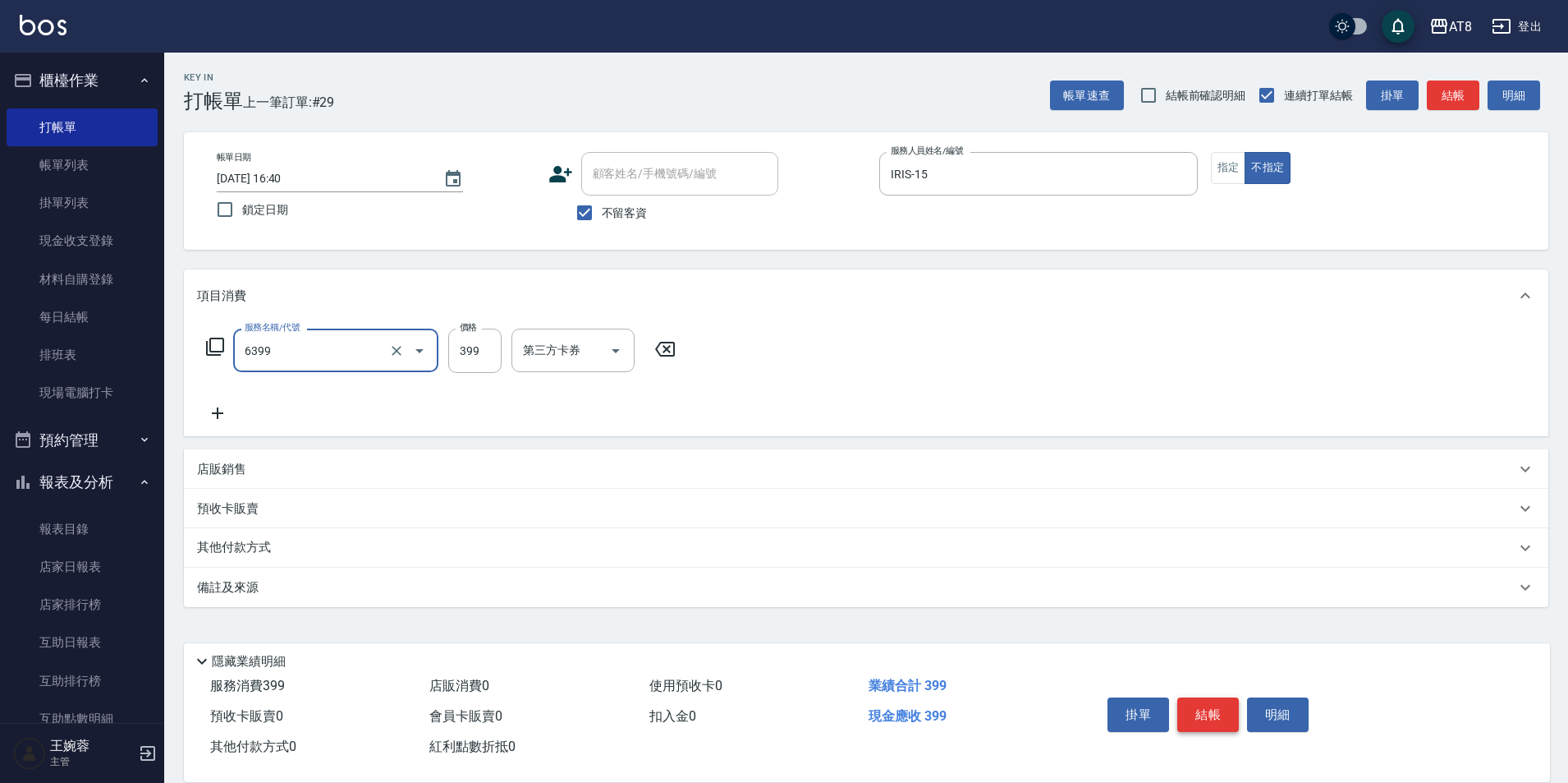
type input "SPA399(6399)"
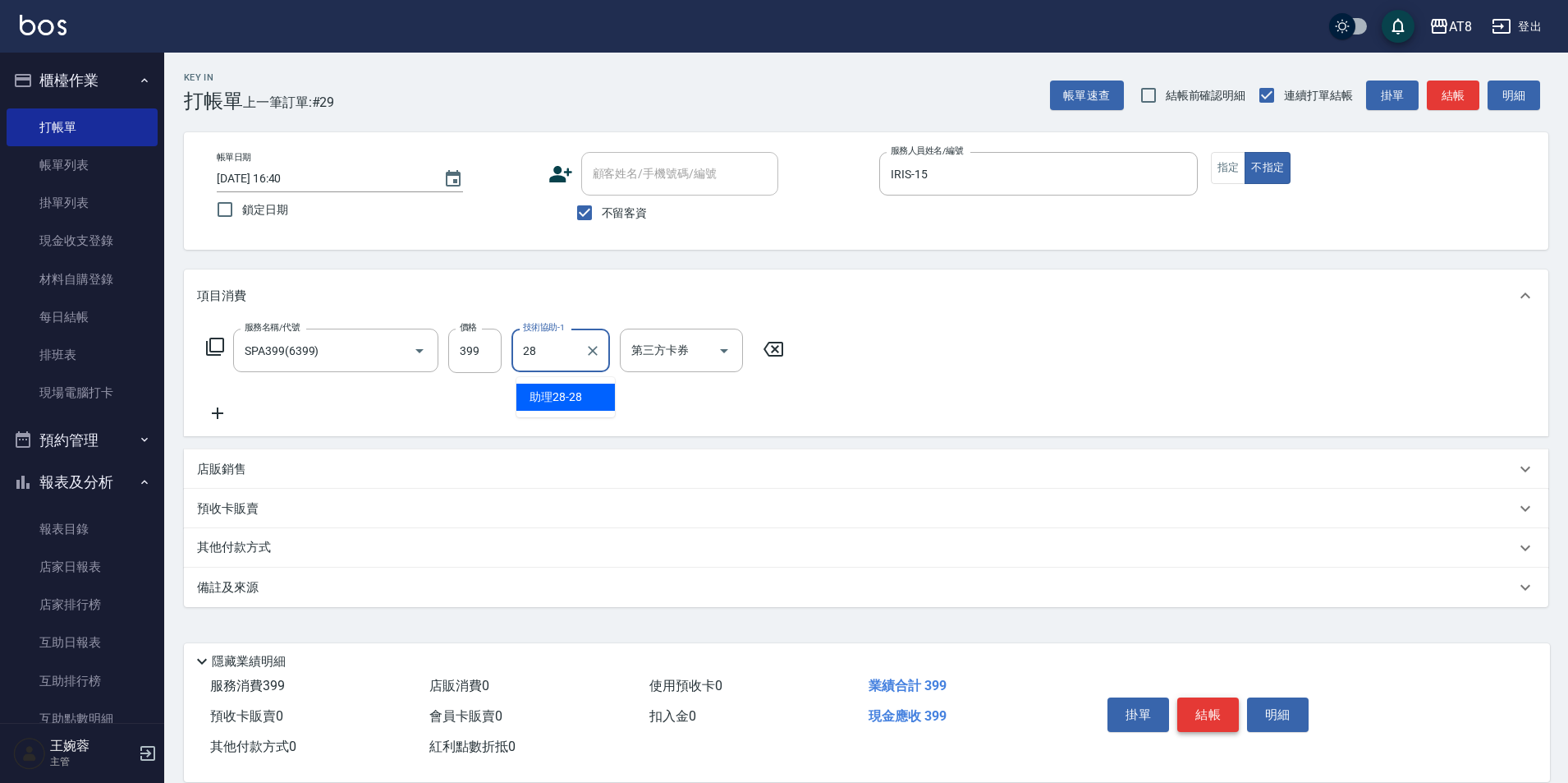
type input "助理28-28"
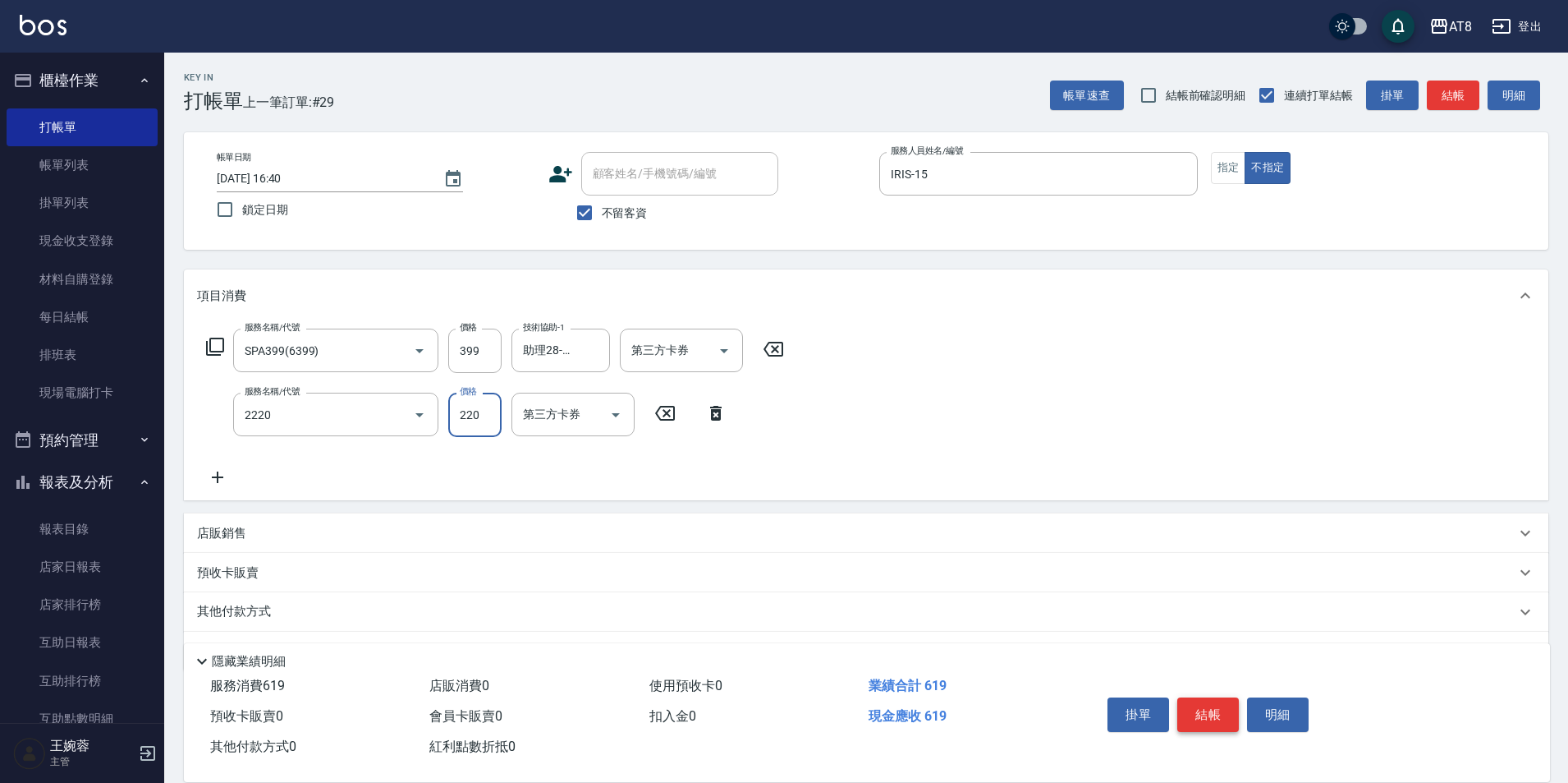
type input "剪髮(2220)"
click at [1218, 697] on button "結帳" at bounding box center [1208, 714] width 62 height 34
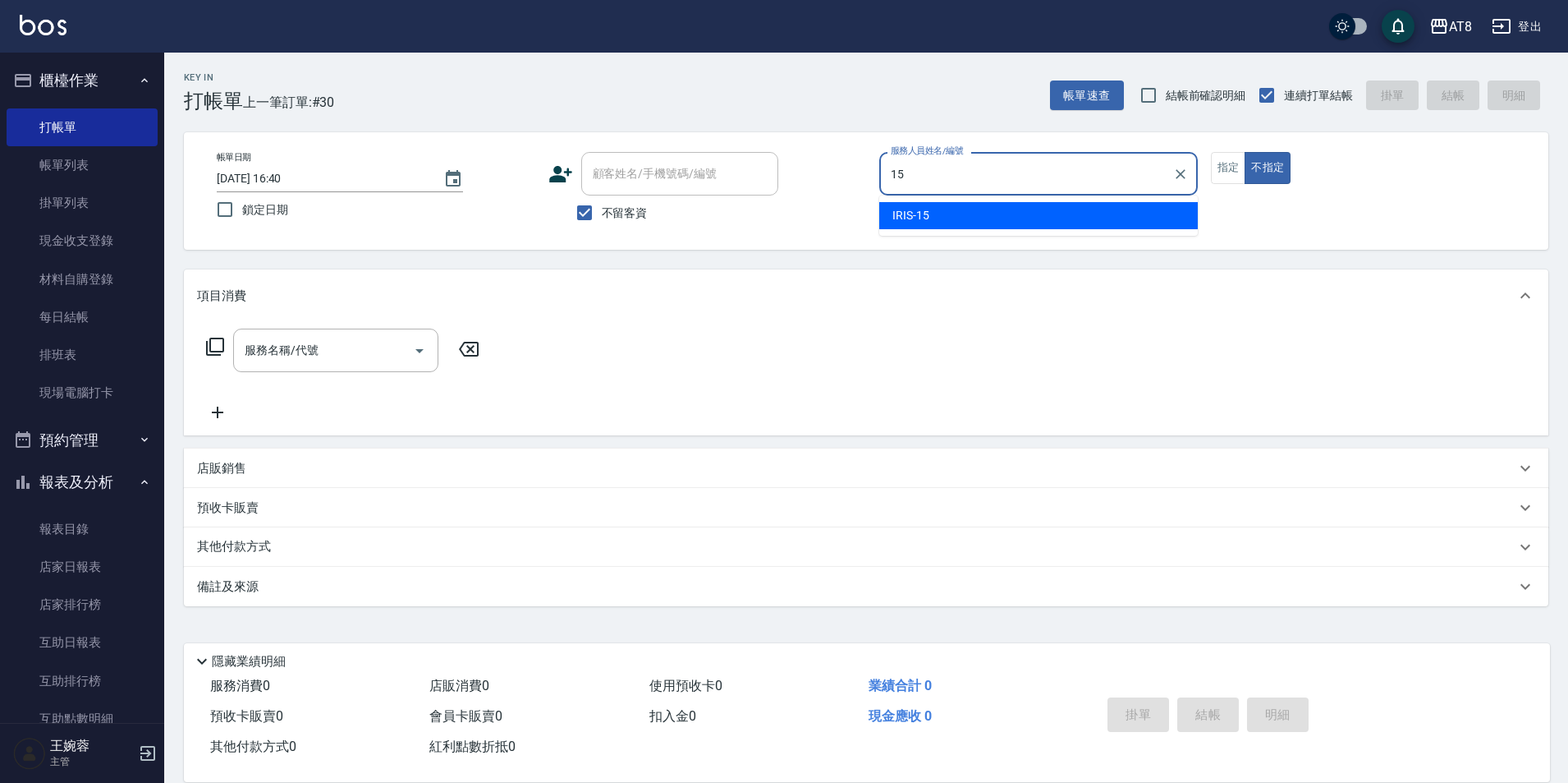
type input "IRIS-15"
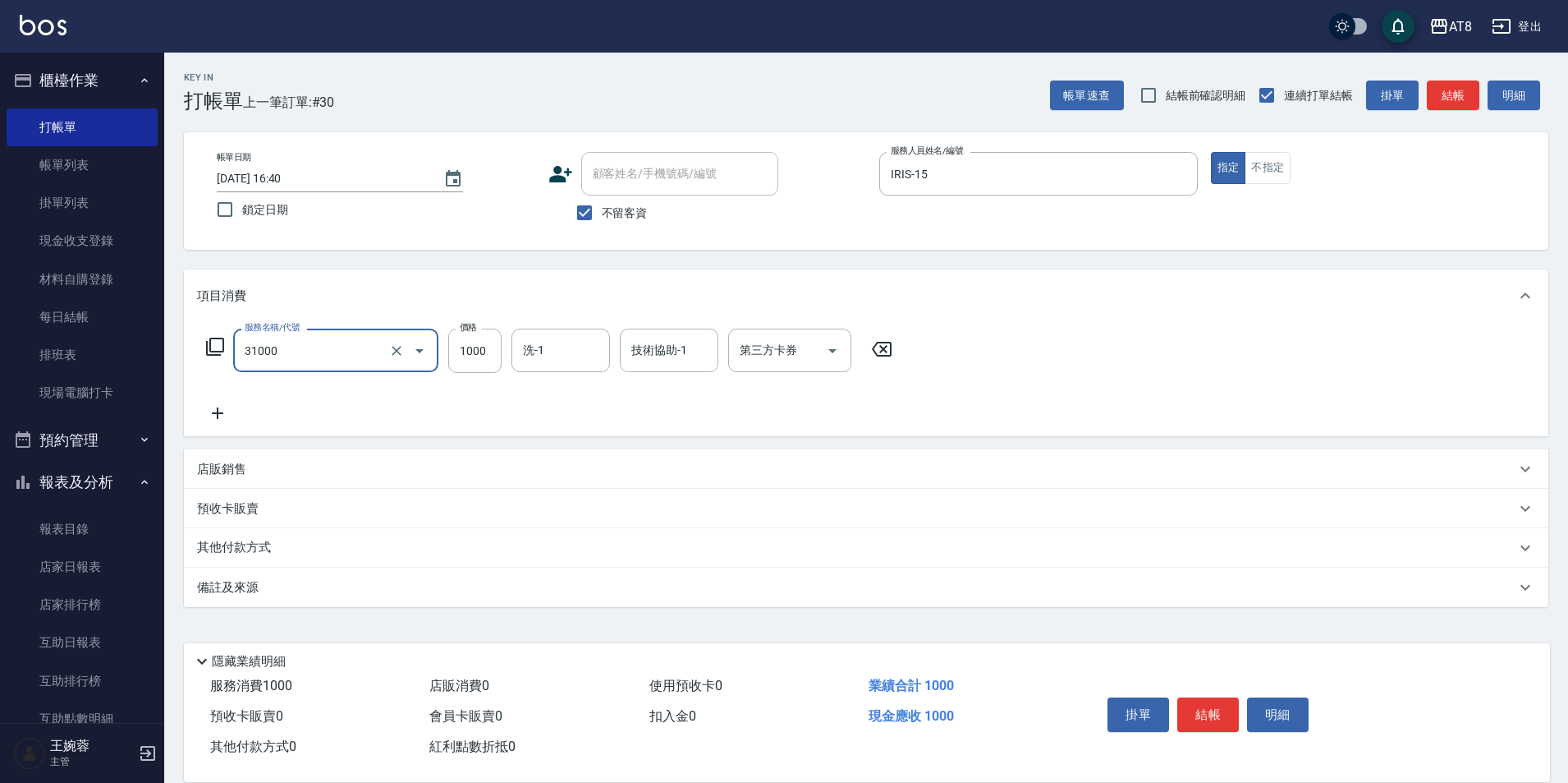
type input "燙髮(31000)"
type input "助理28-28"
type input "助理22-22"
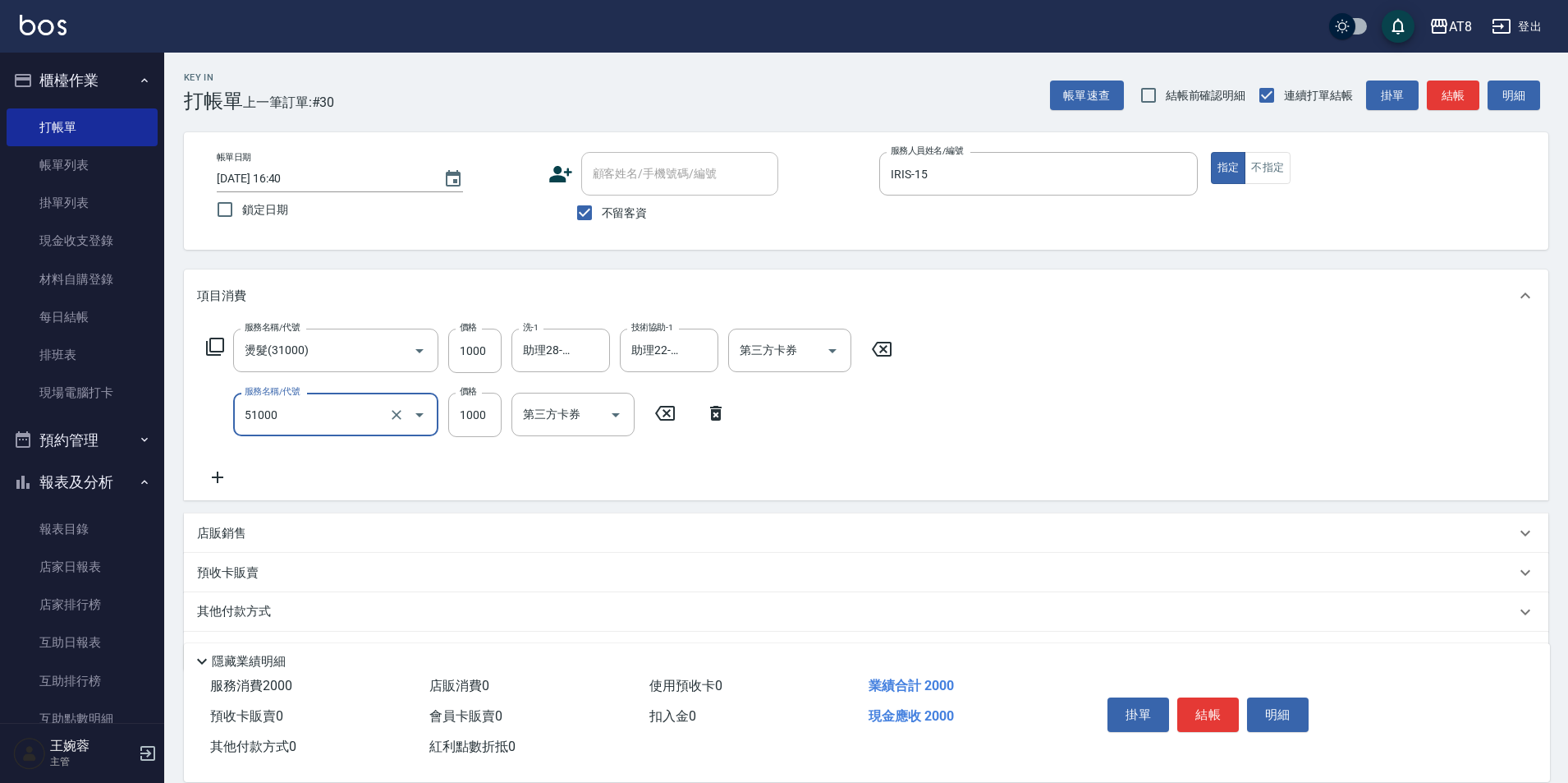
type input "酵素護髮(51000)"
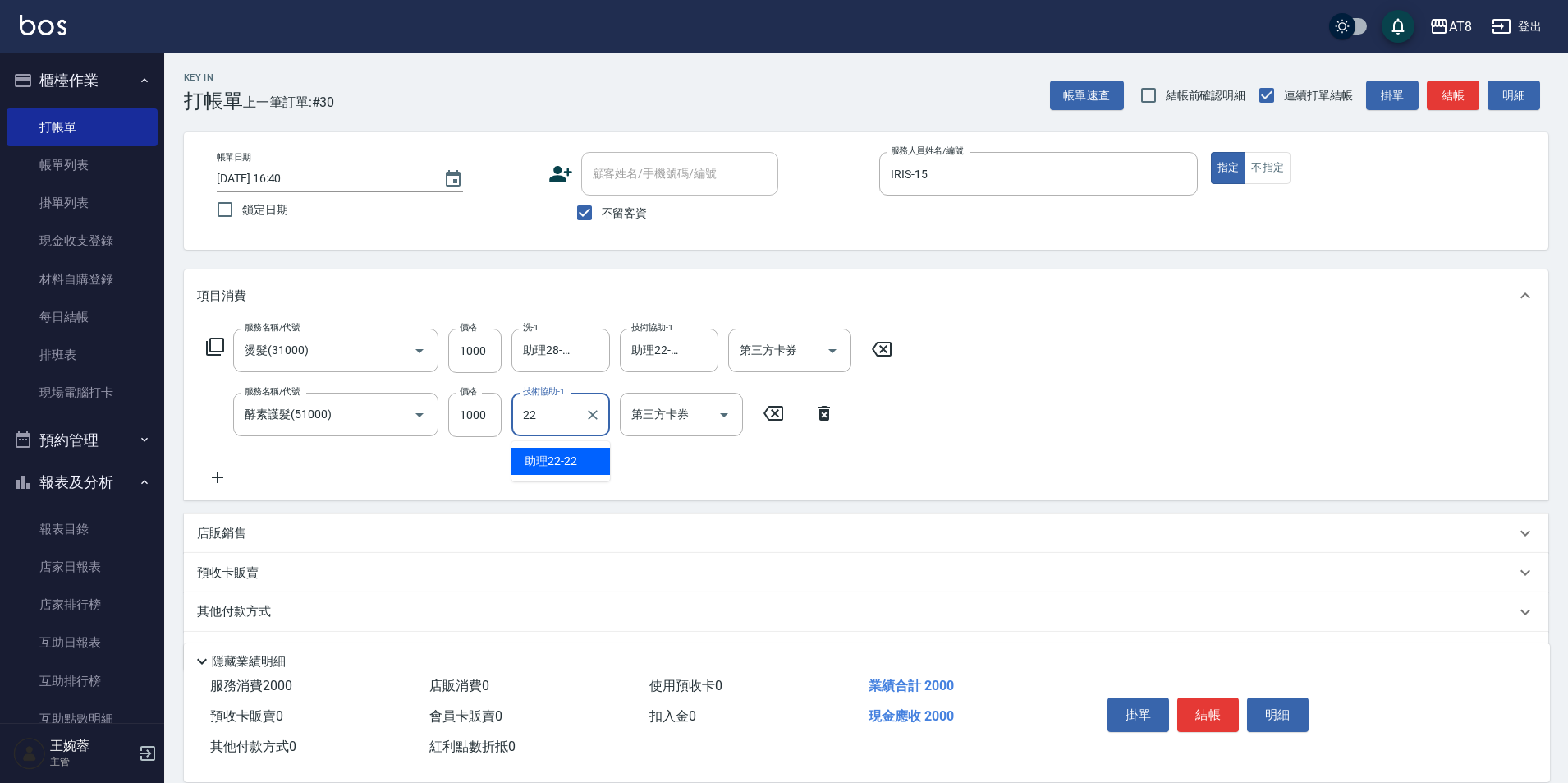
type input "助理22-22"
click at [1228, 711] on button "結帳" at bounding box center [1208, 714] width 62 height 34
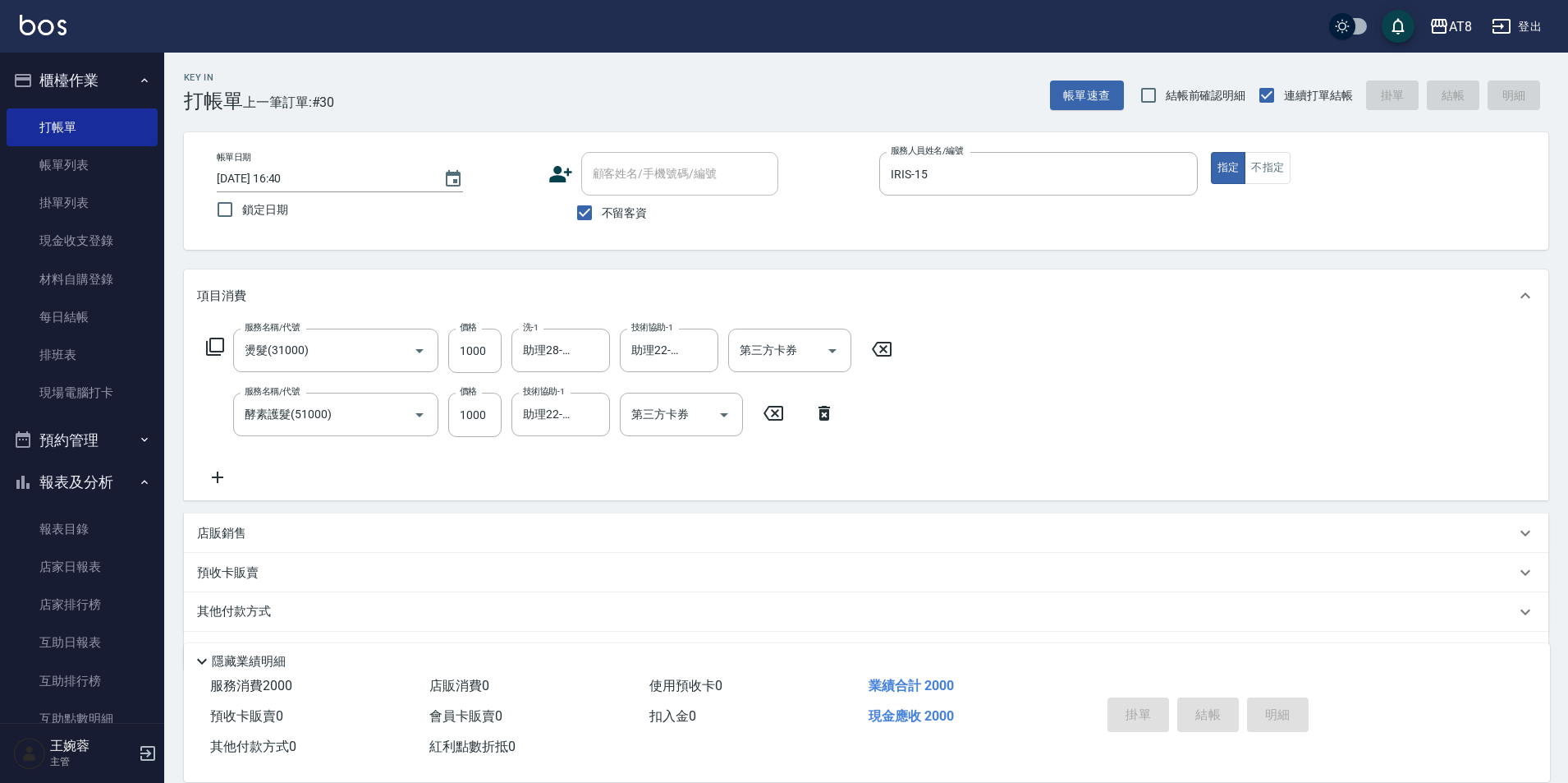
type input "[DATE] 16:41"
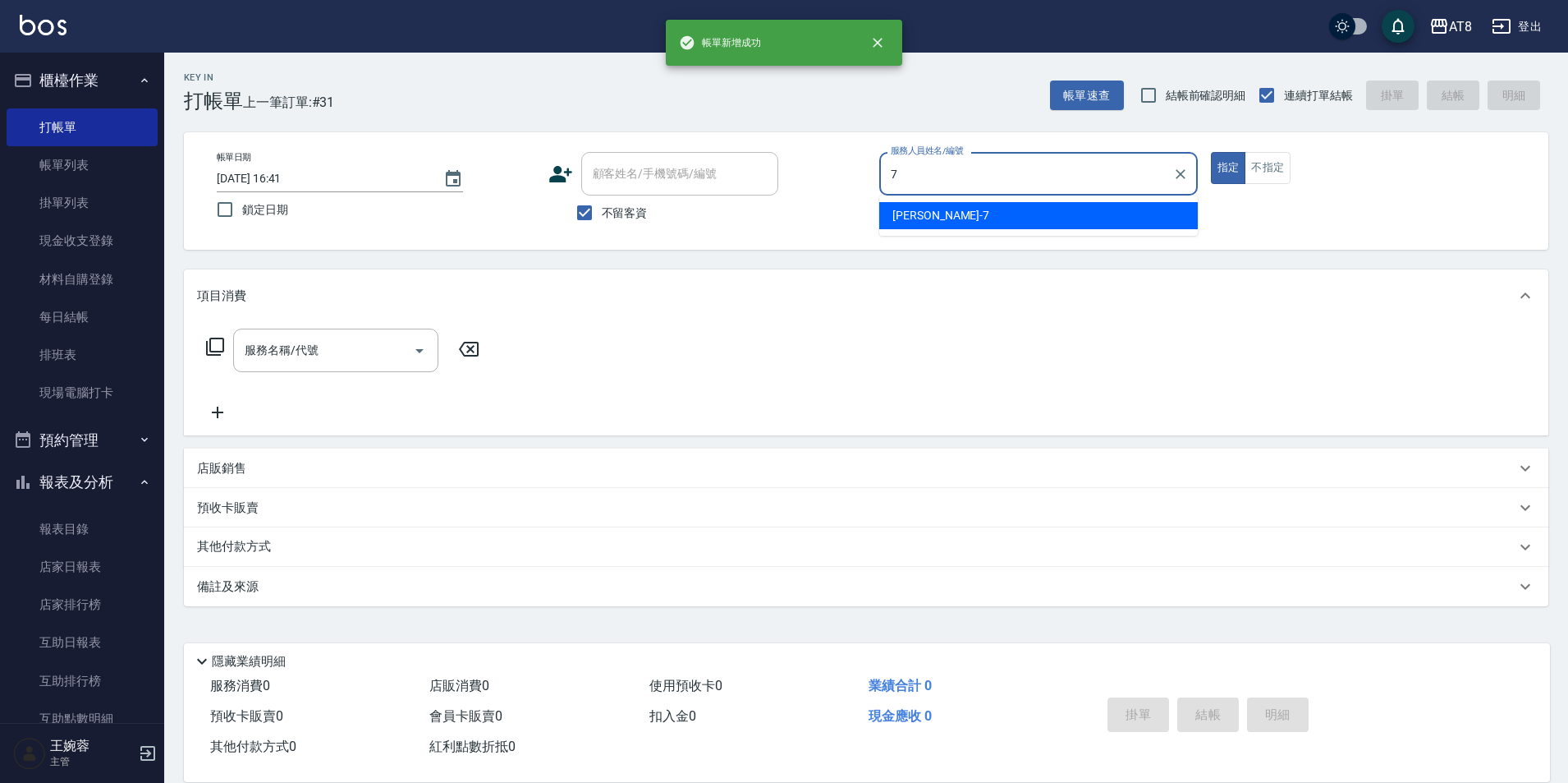
type input "[PERSON_NAME]-7"
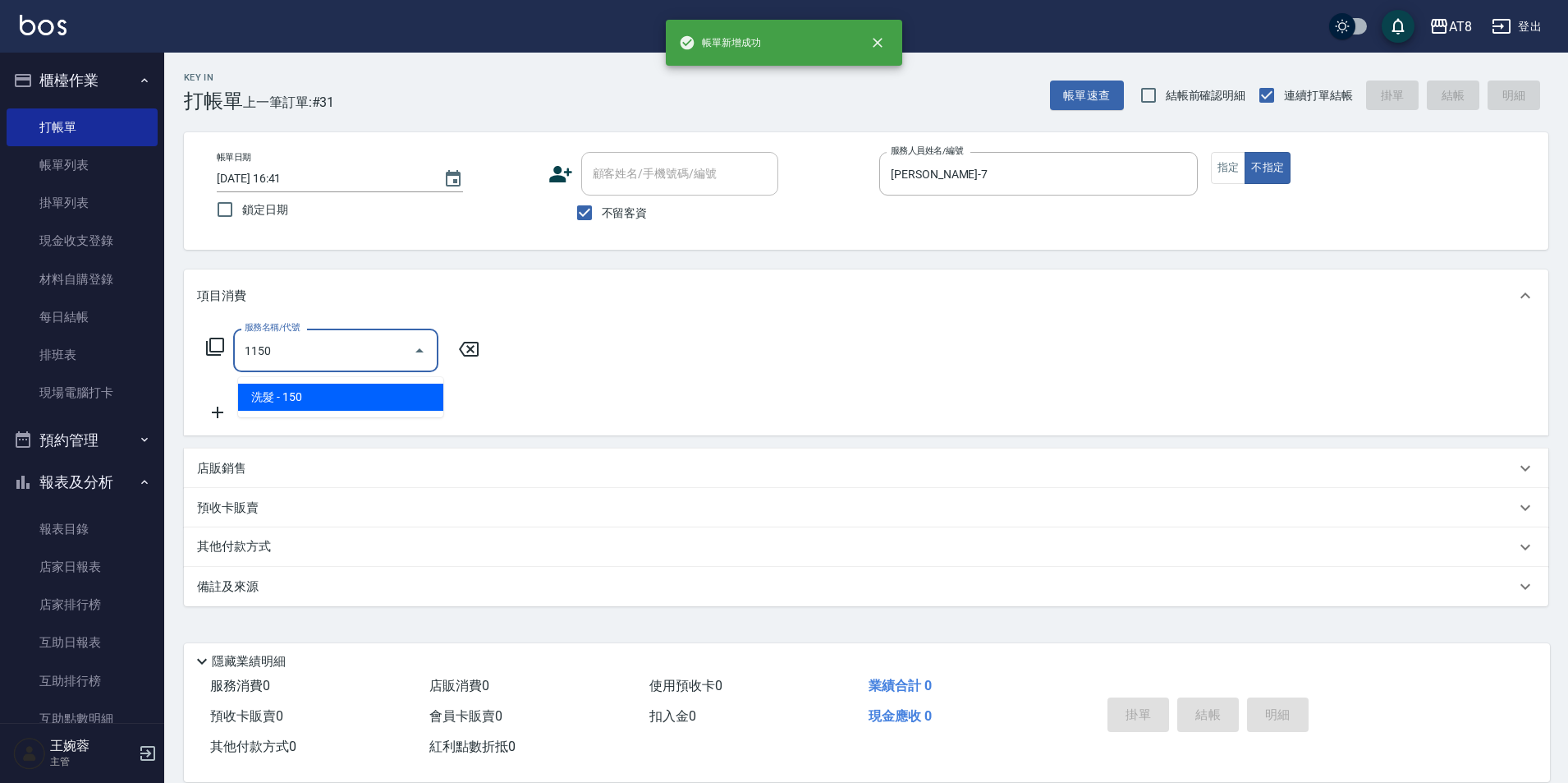
type input "洗髮(1150)"
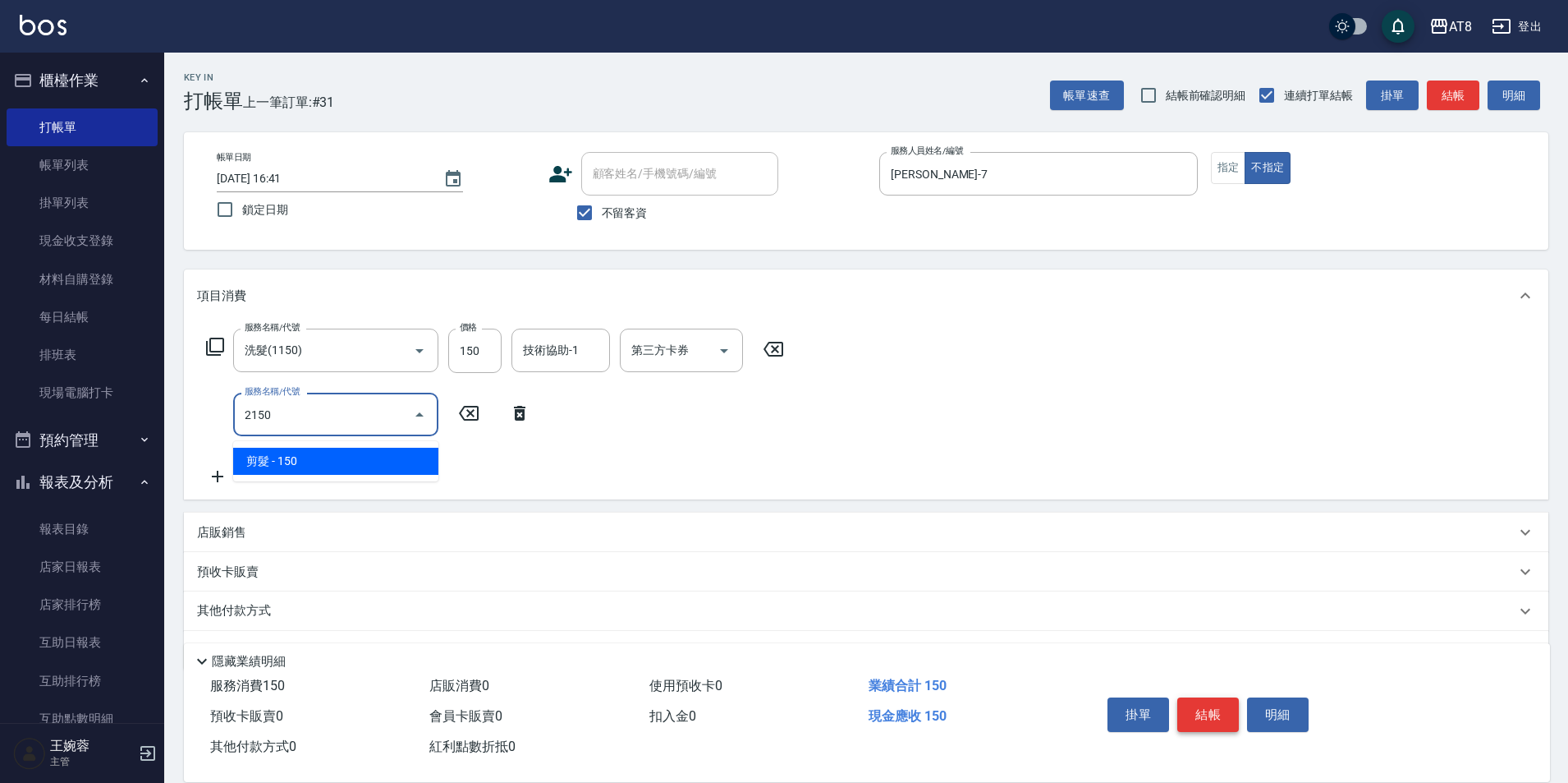
type input "剪髮(2150)"
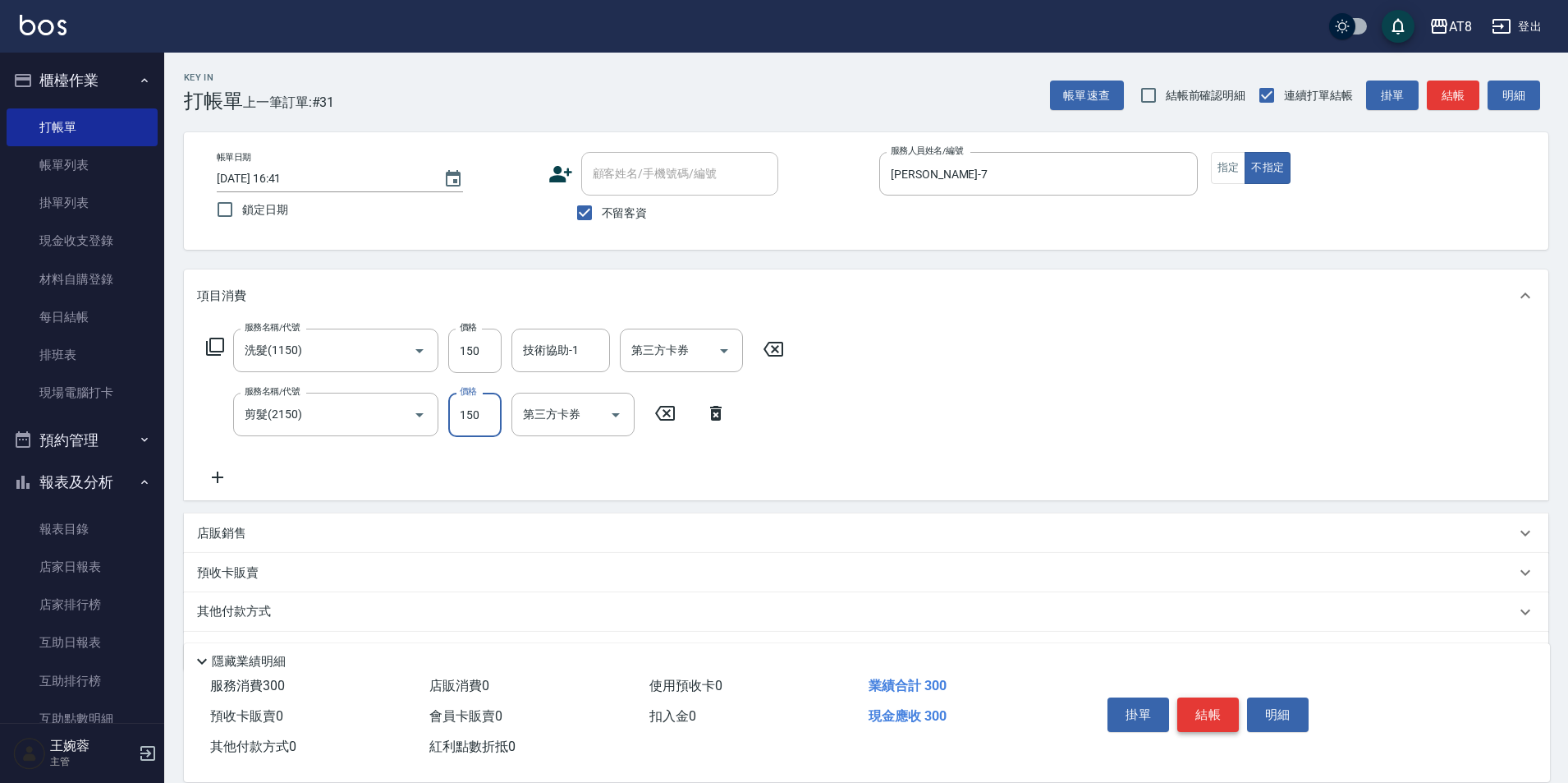
click at [1228, 711] on button "結帳" at bounding box center [1208, 714] width 62 height 34
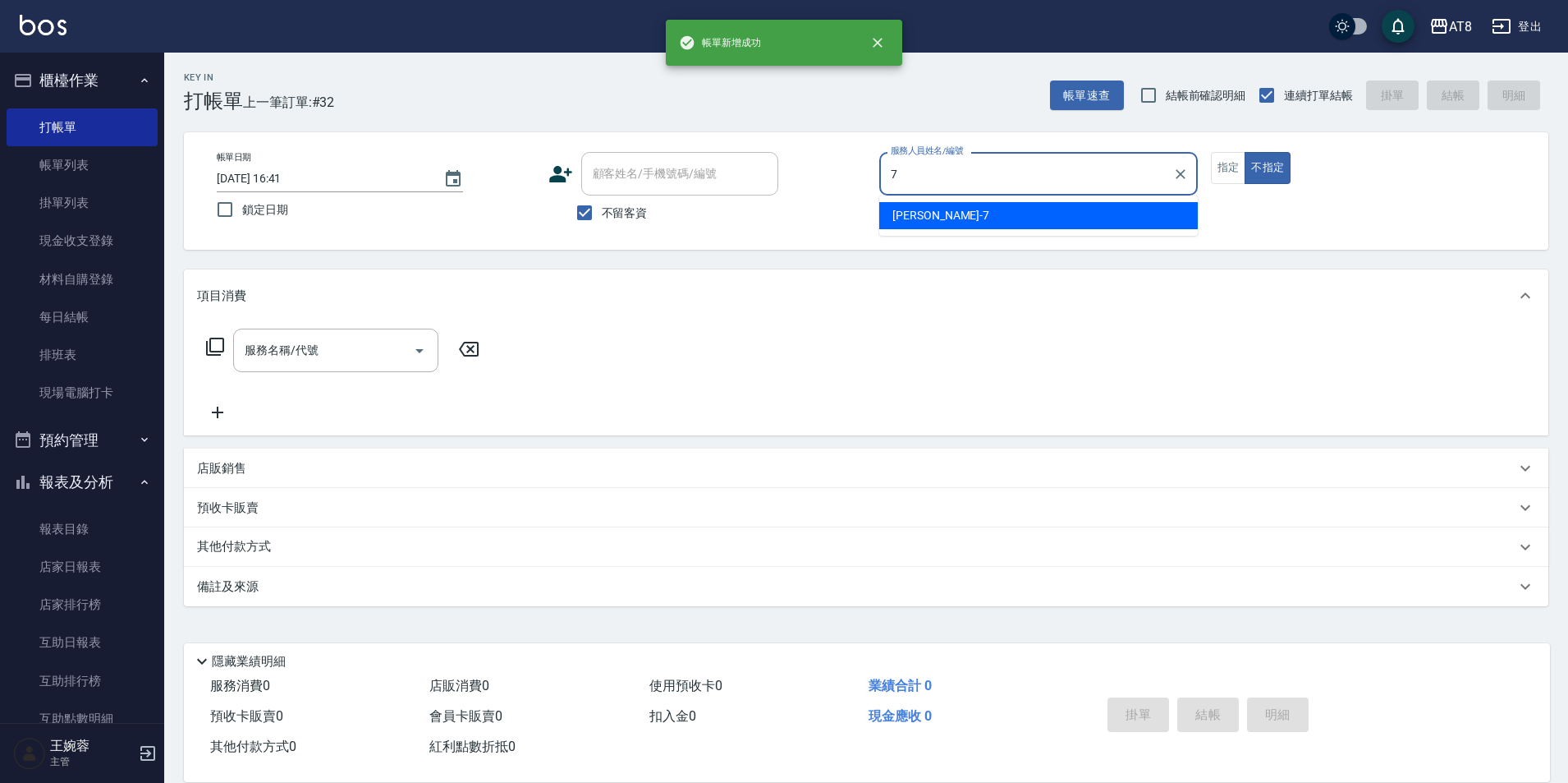
type input "[PERSON_NAME]-7"
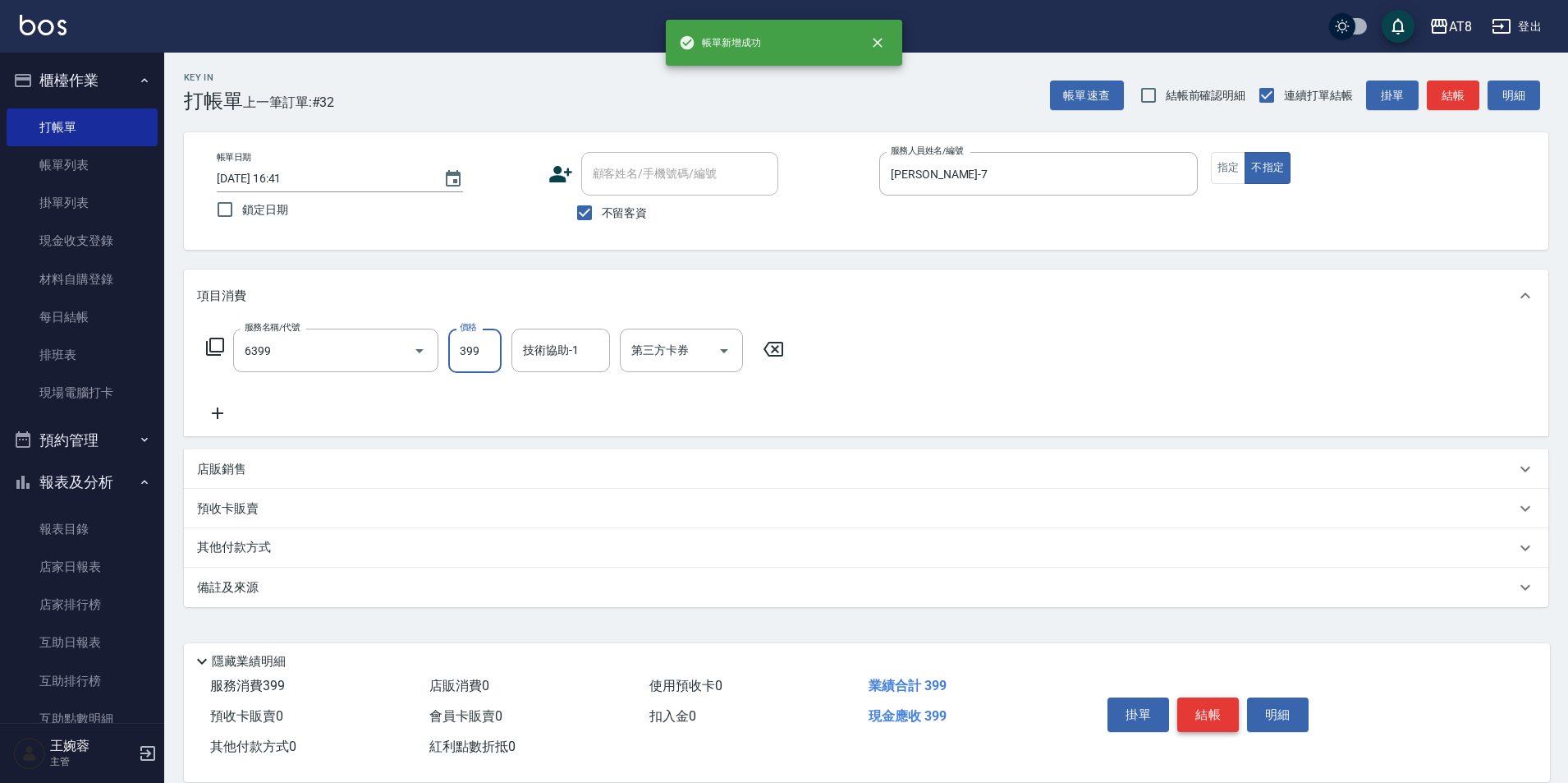
type input "SPA399(6399)"
type input "助理28-28"
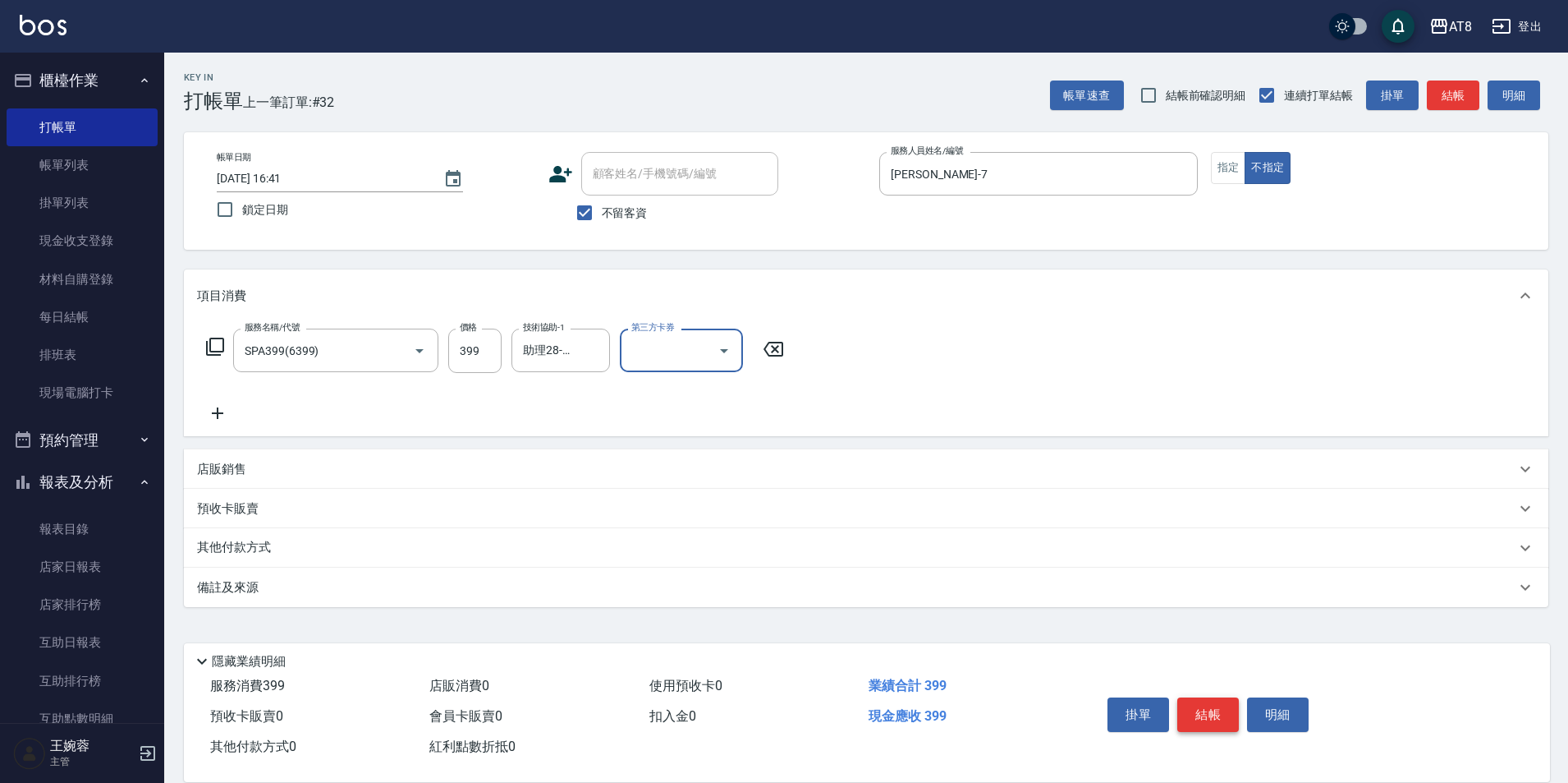
click at [1228, 711] on button "結帳" at bounding box center [1208, 714] width 62 height 34
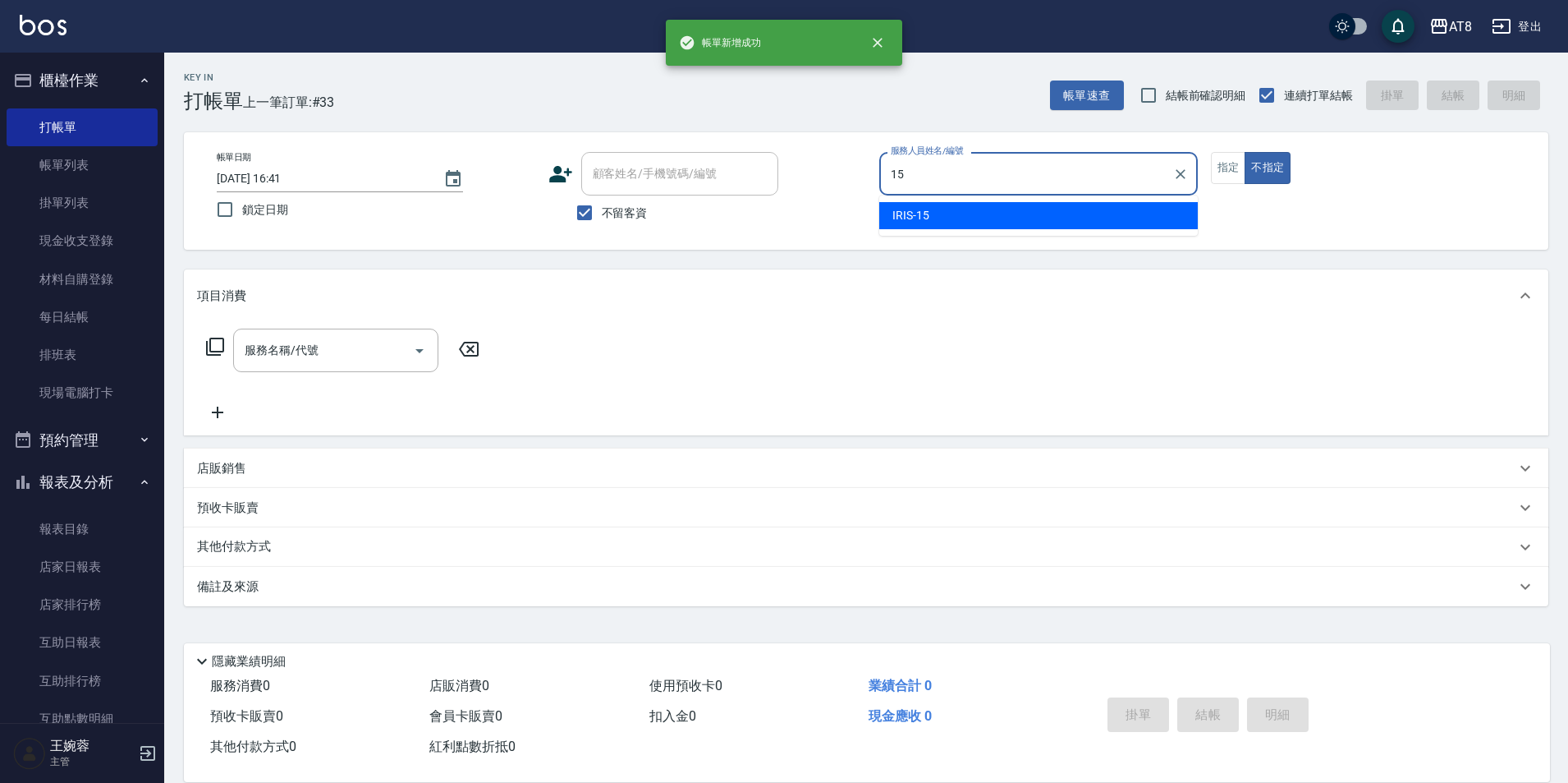
type input "IRIS-15"
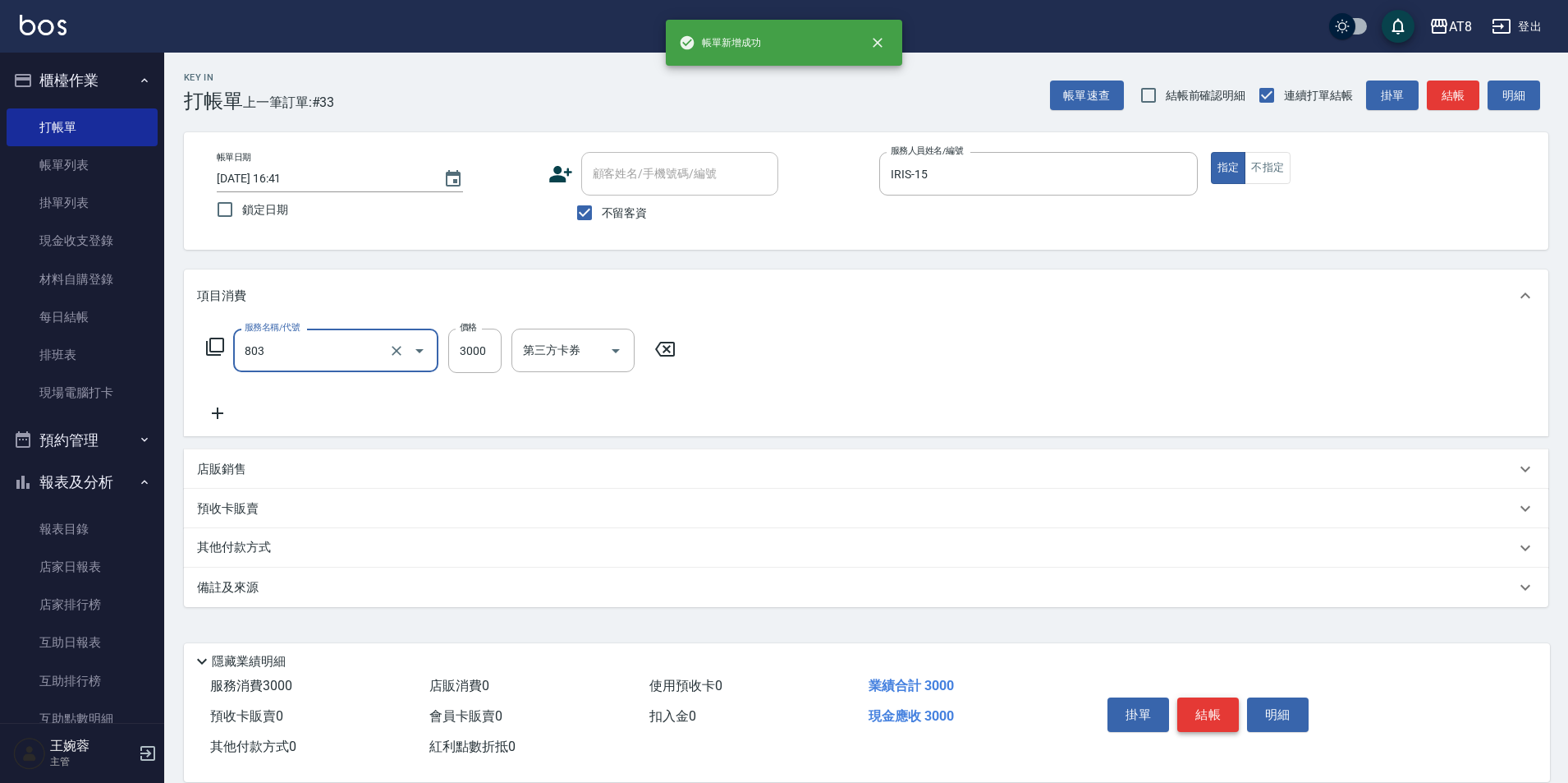
type input "頂級豪華3(803)"
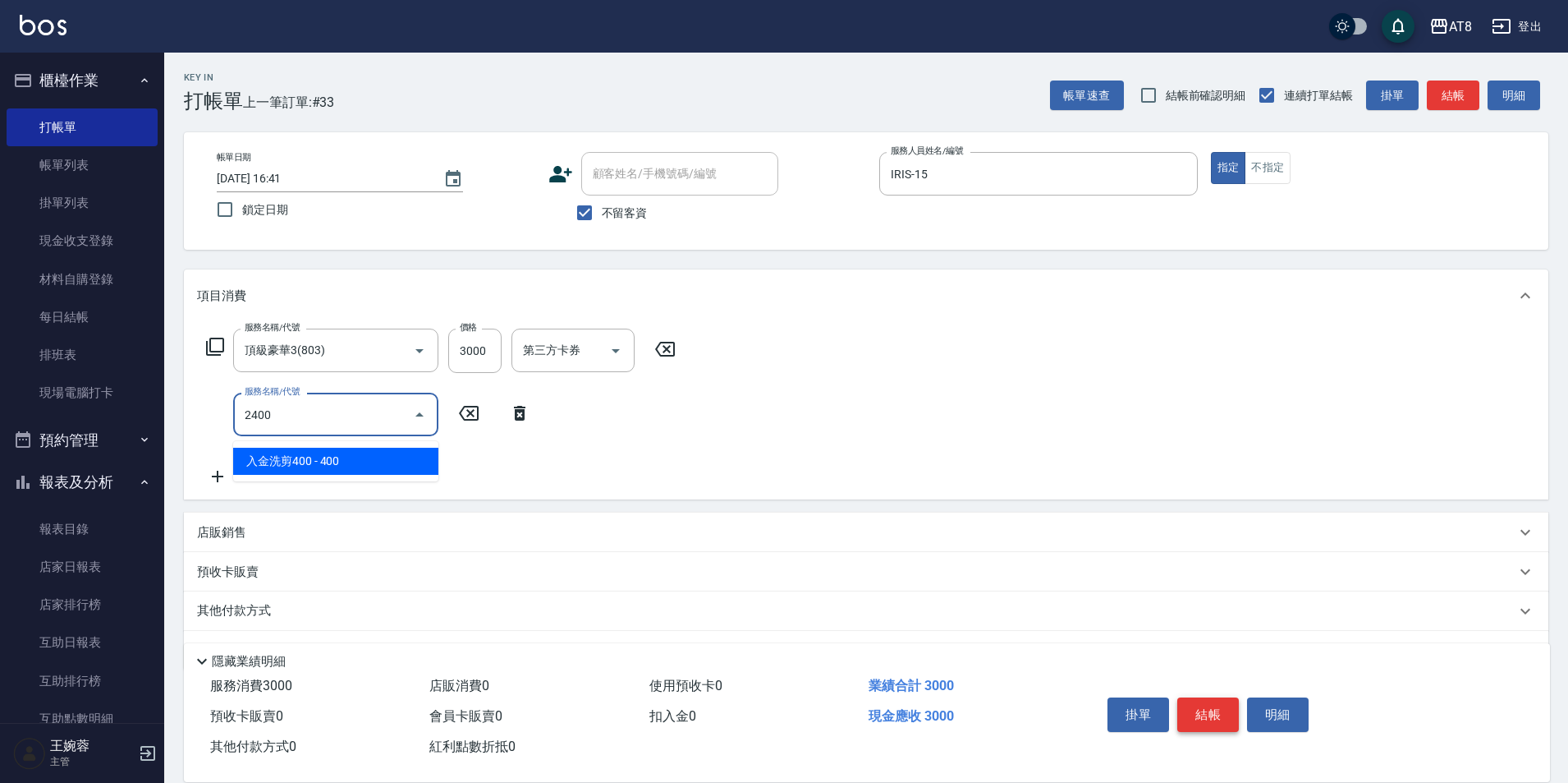
type input "入金洗剪400(2400)"
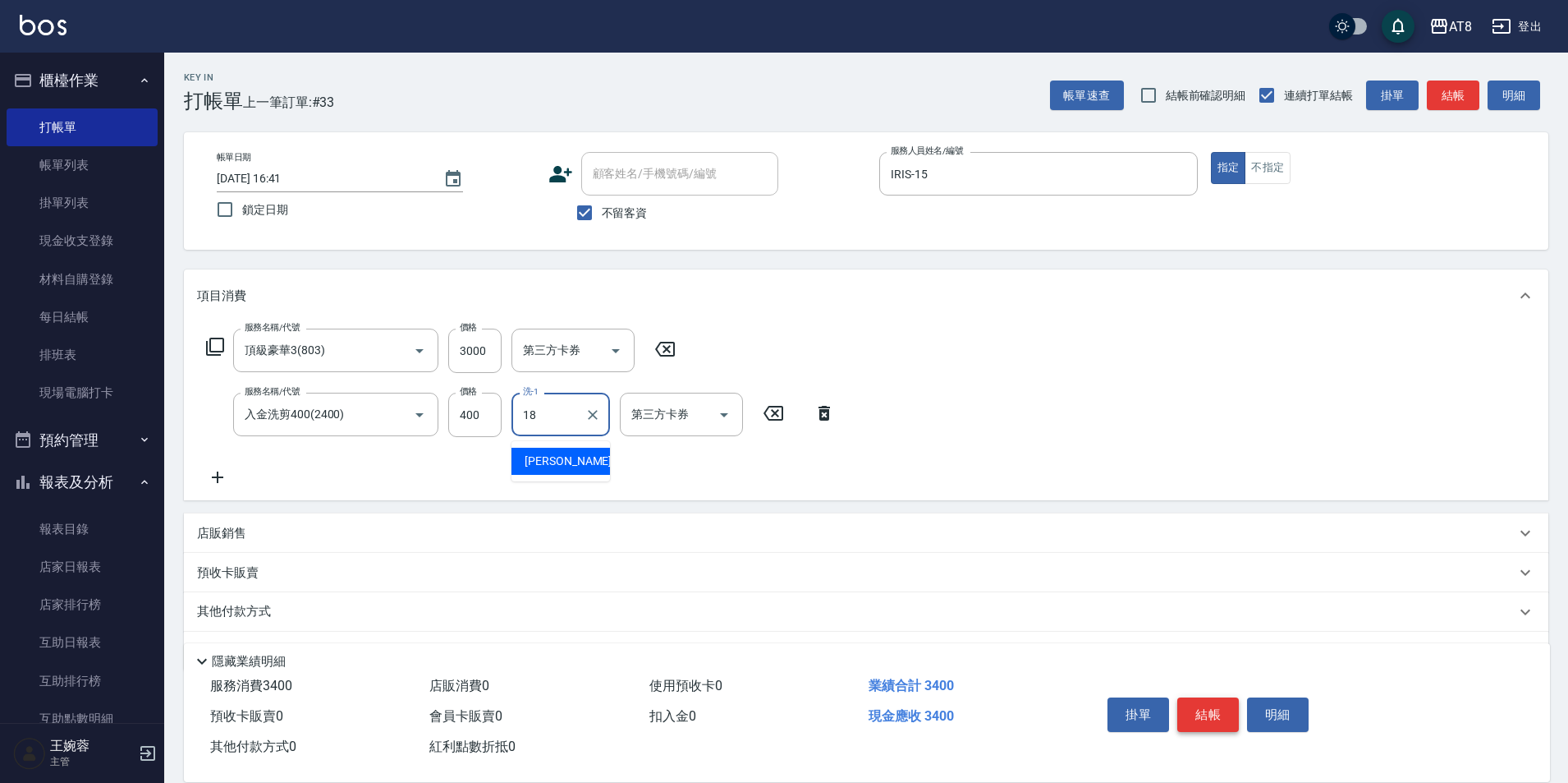
type input "會計-18"
click at [715, 406] on button "Open" at bounding box center [724, 415] width 27 height 27
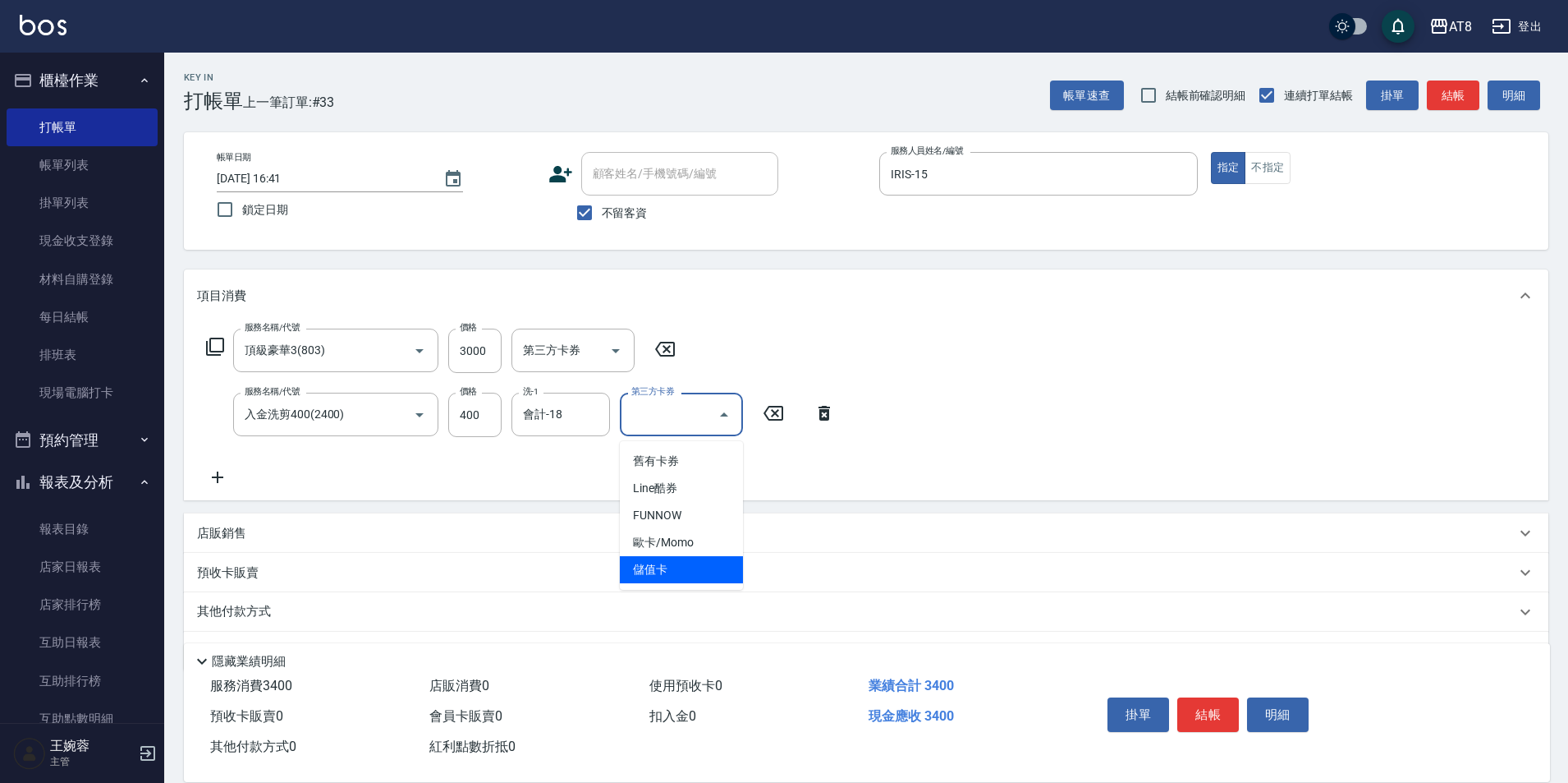
click at [716, 566] on span "儲值卡" at bounding box center [681, 569] width 123 height 27
type input "儲值卡"
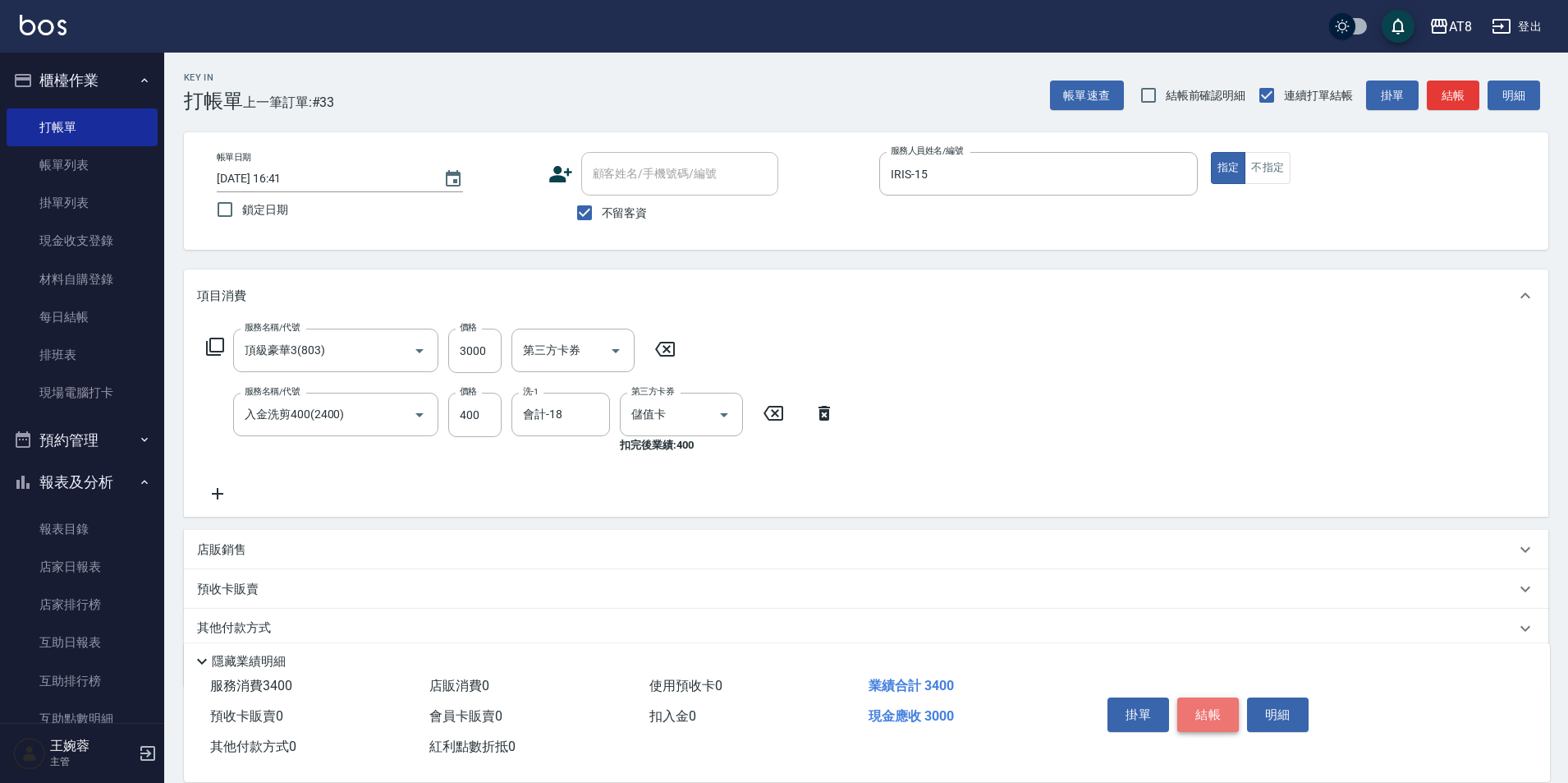
click at [1220, 704] on button "結帳" at bounding box center [1208, 714] width 62 height 34
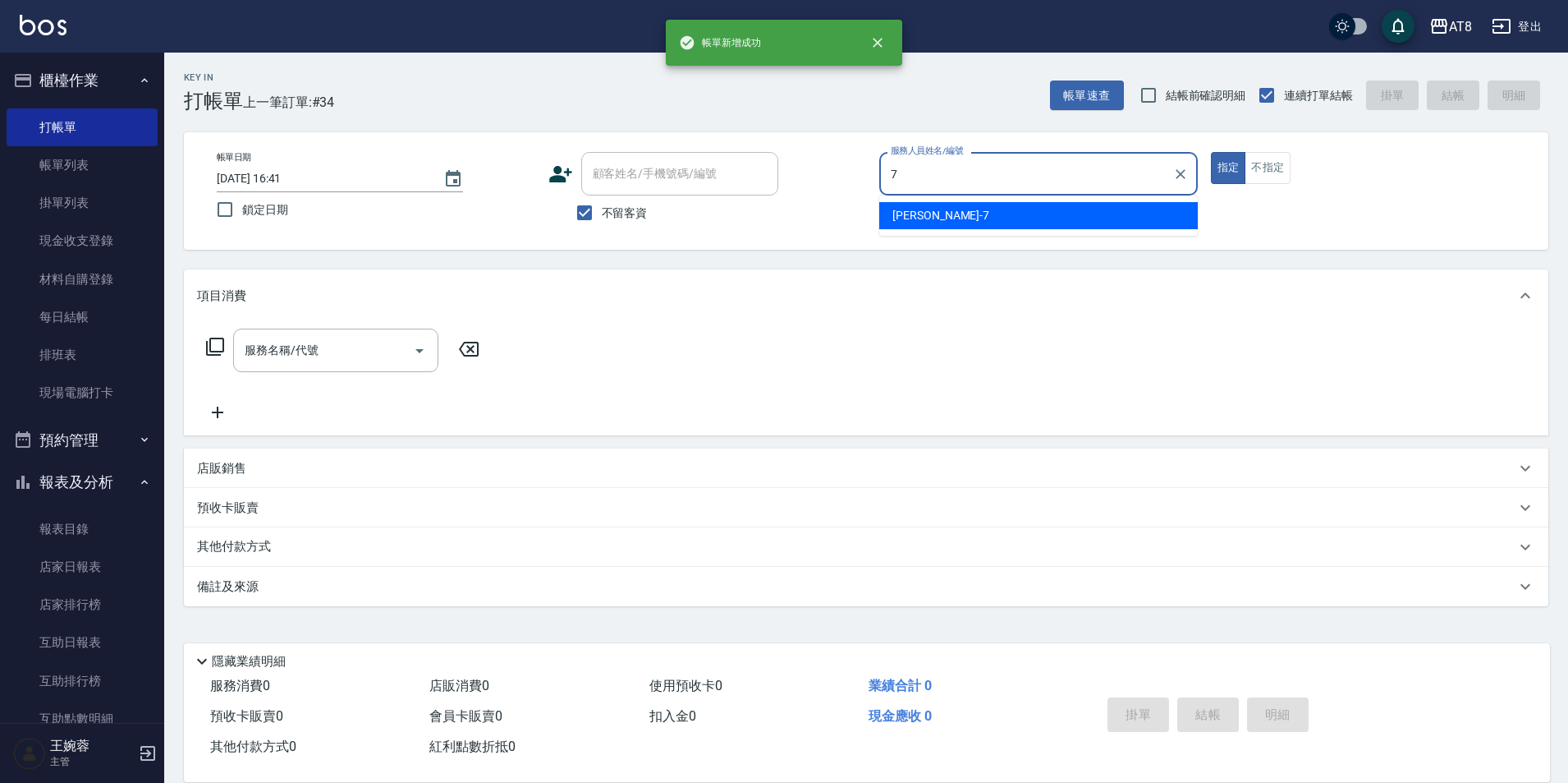
type input "[PERSON_NAME]-7"
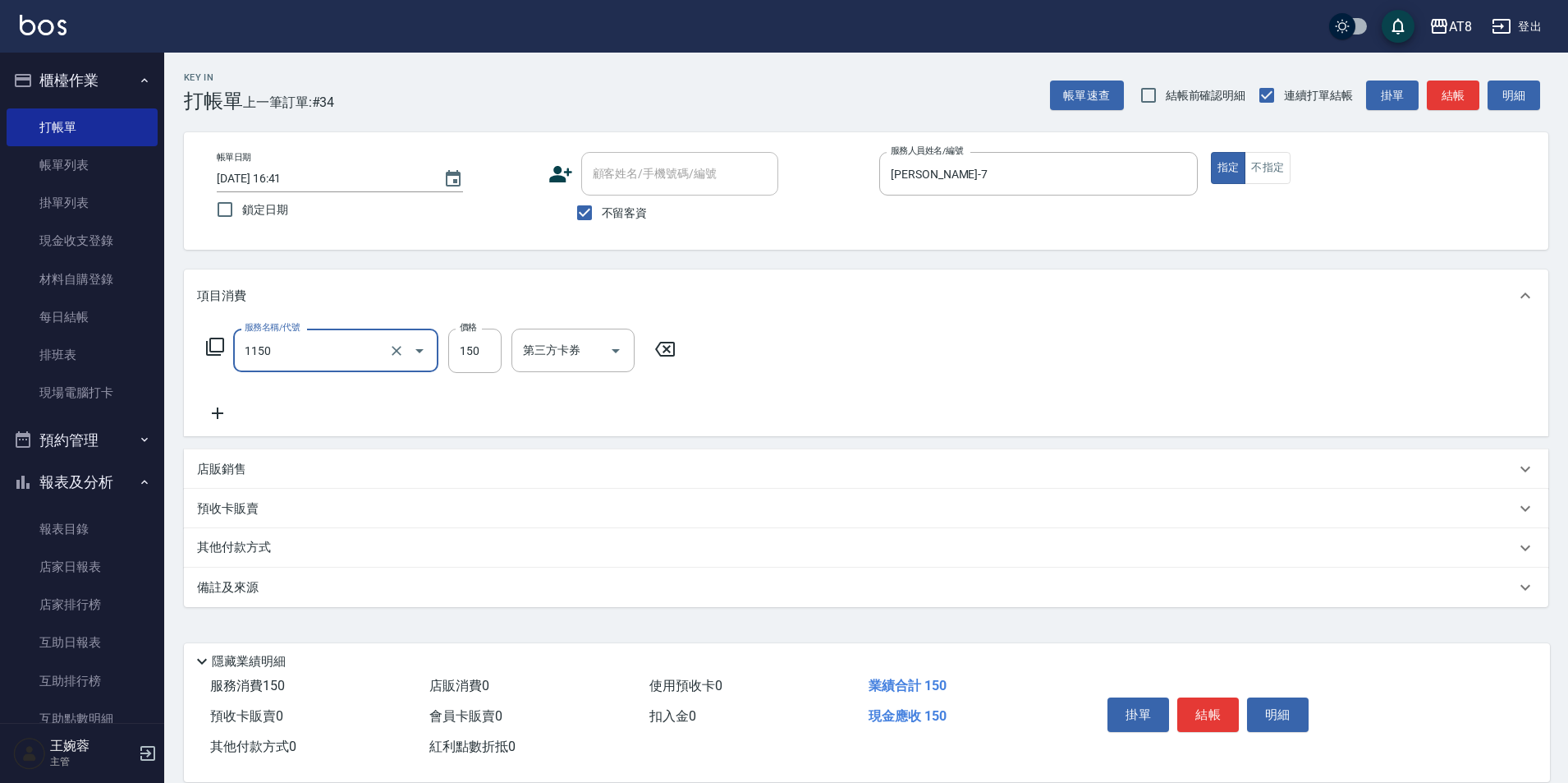
type input "洗髮(1150)"
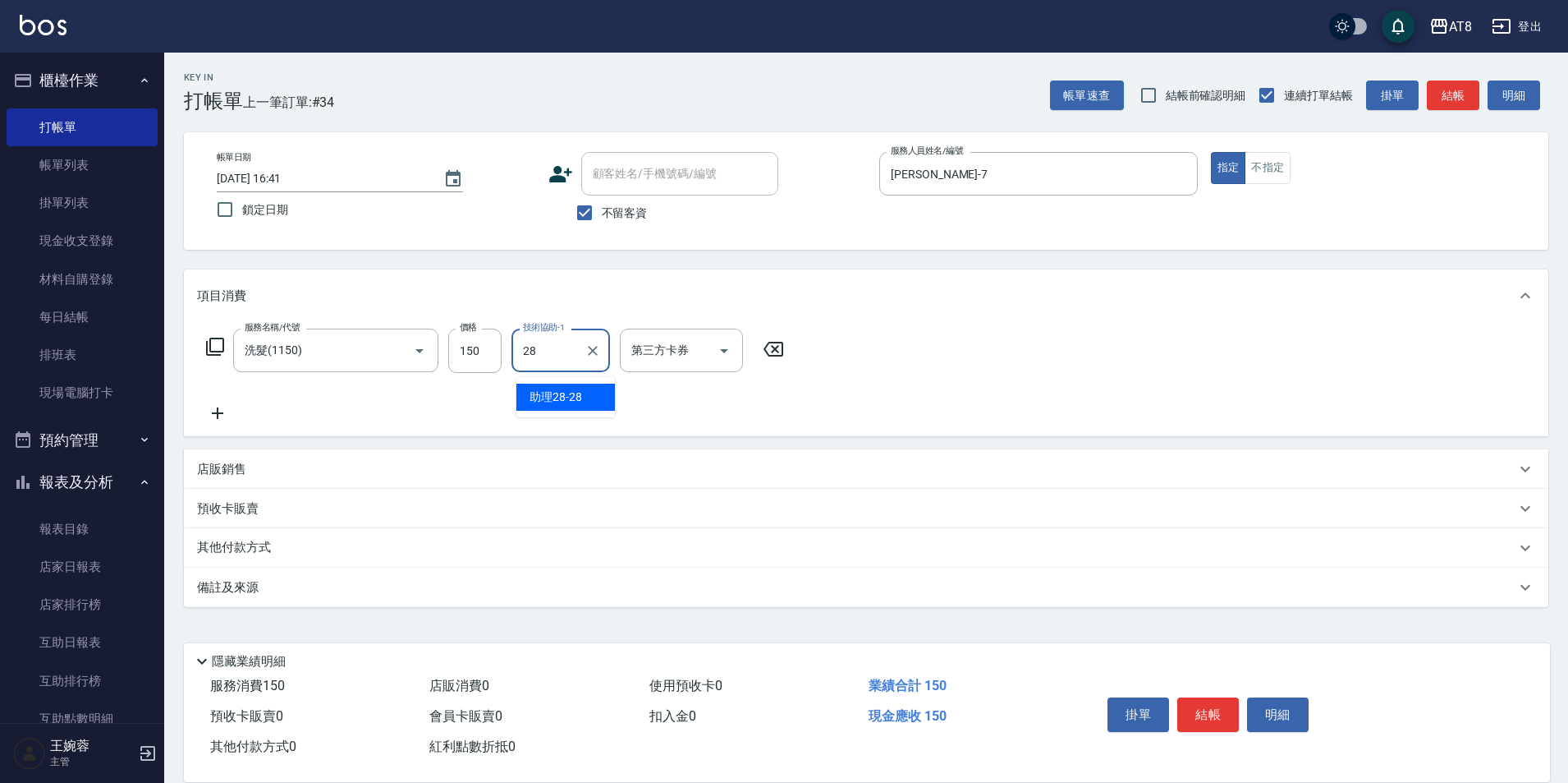
type input "助理28-28"
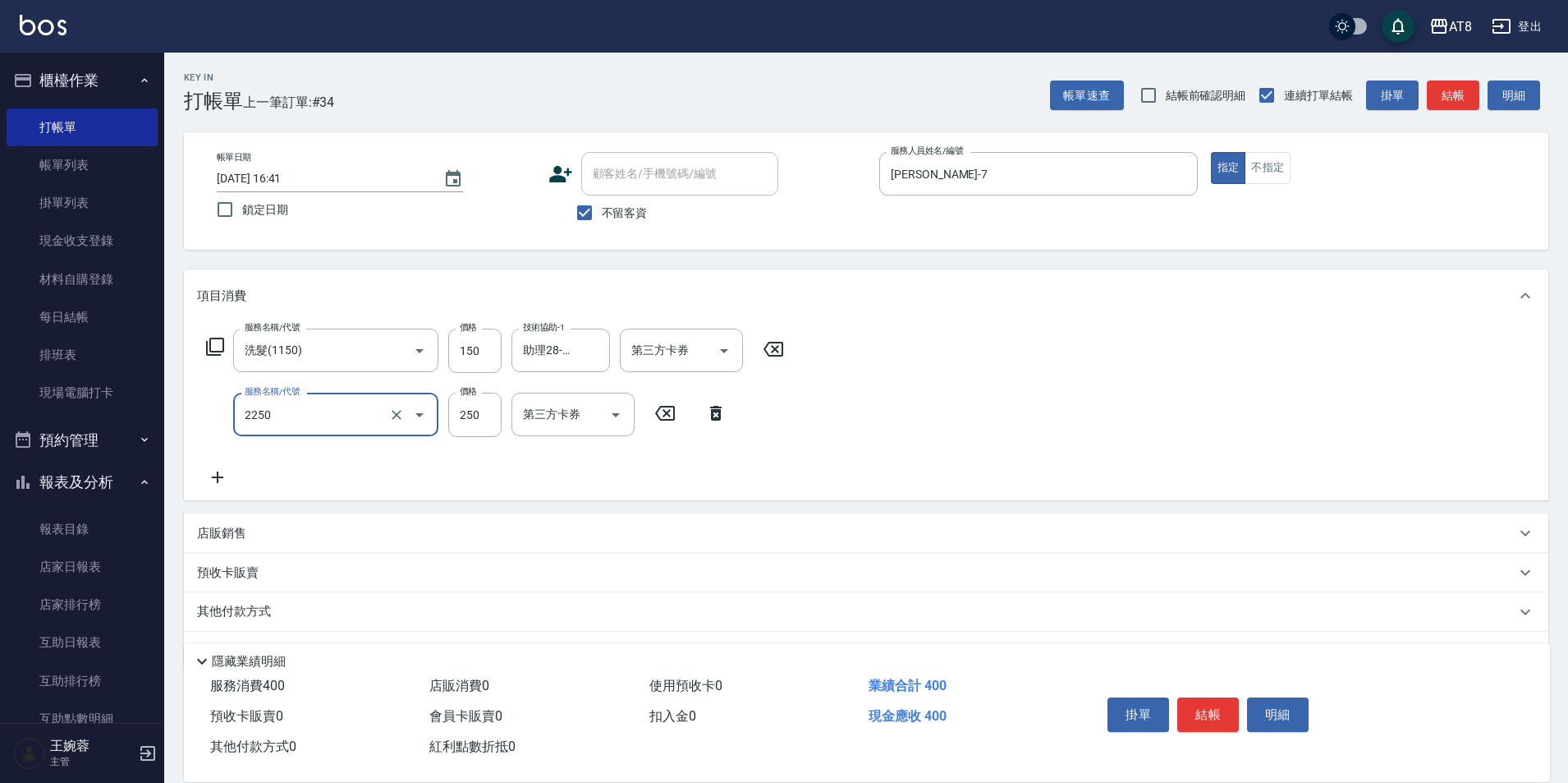
type input "剪髮(2250)"
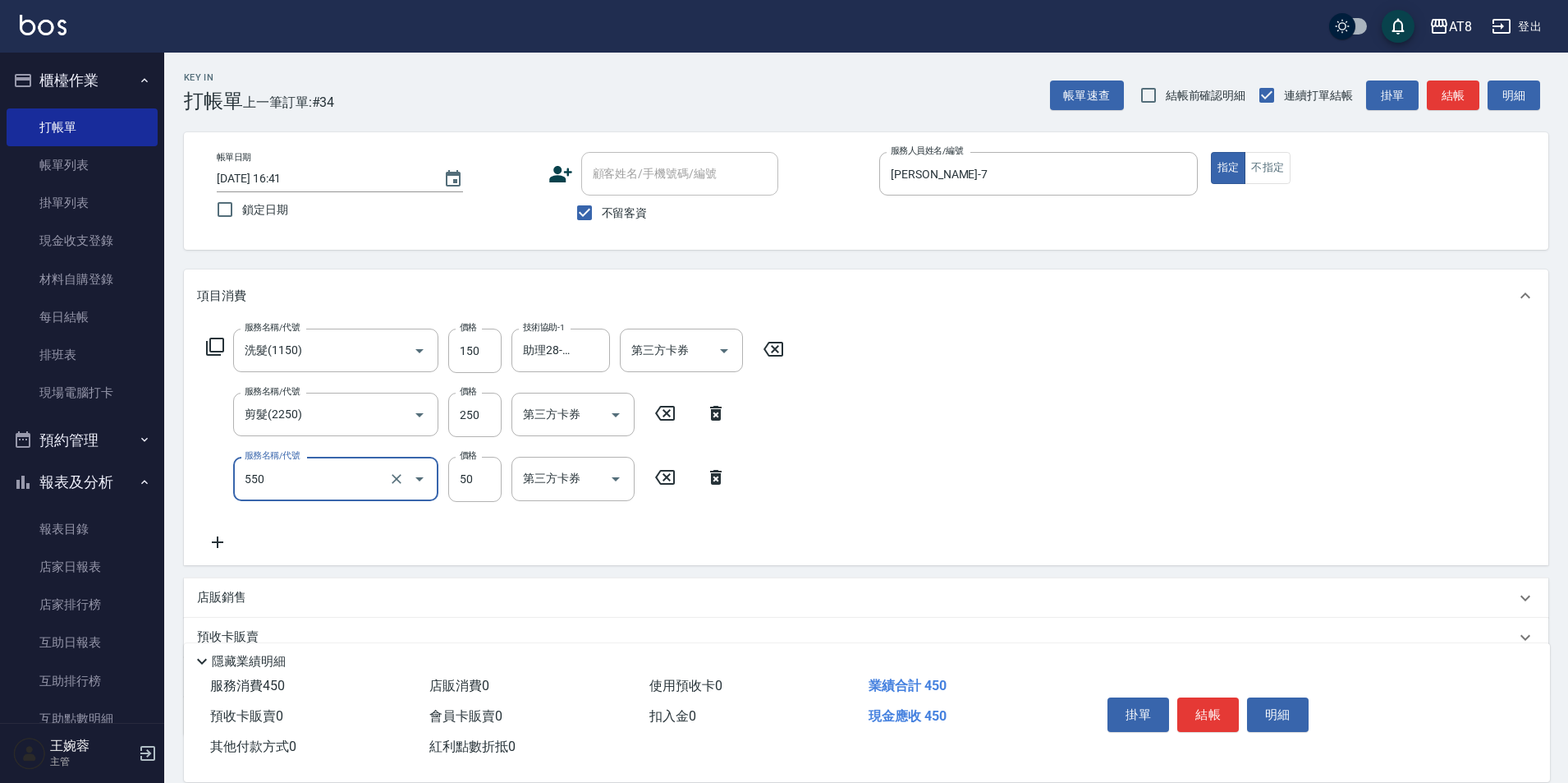
type input "精油或深層(550)"
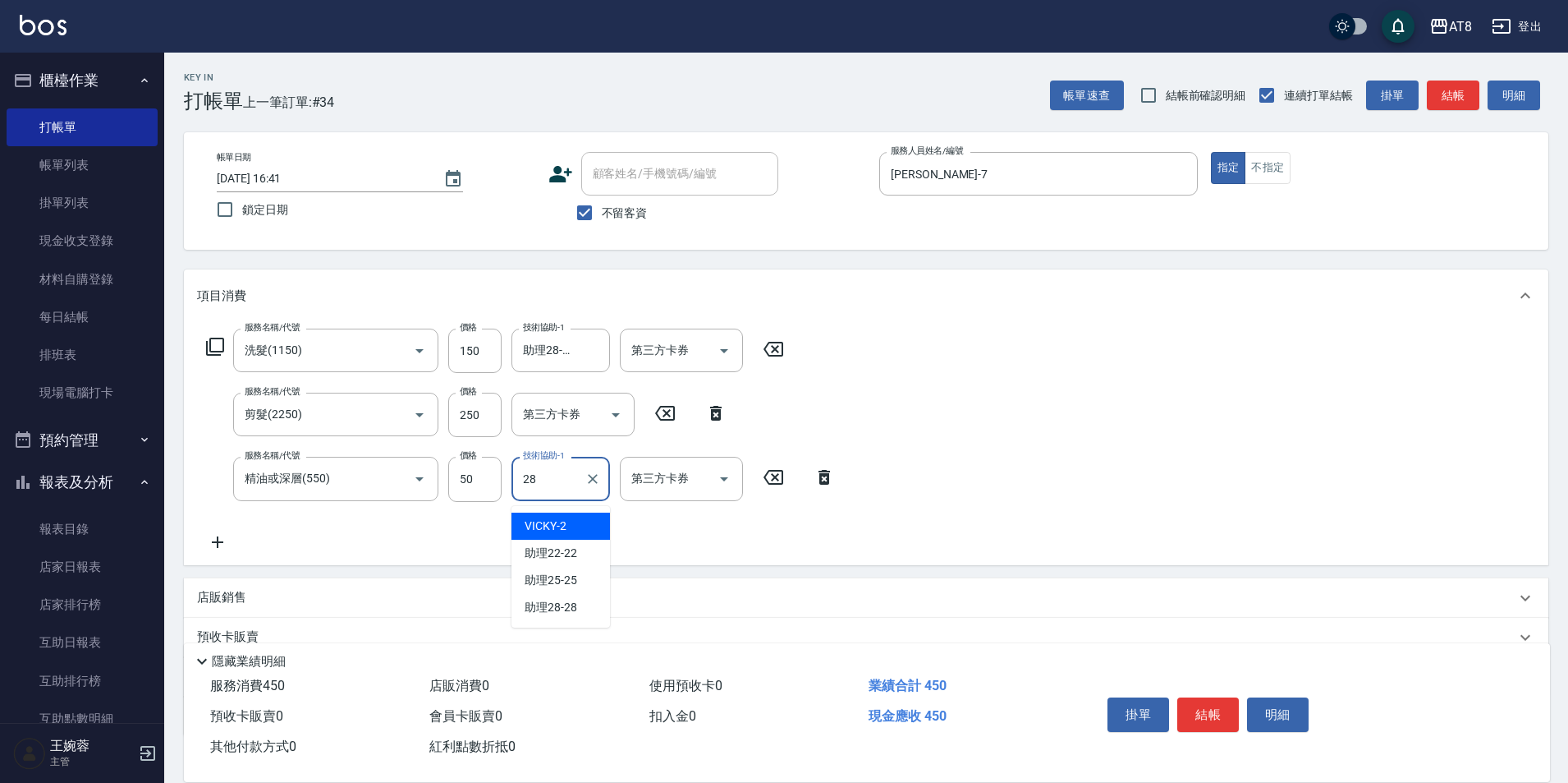
type input "助理28-28"
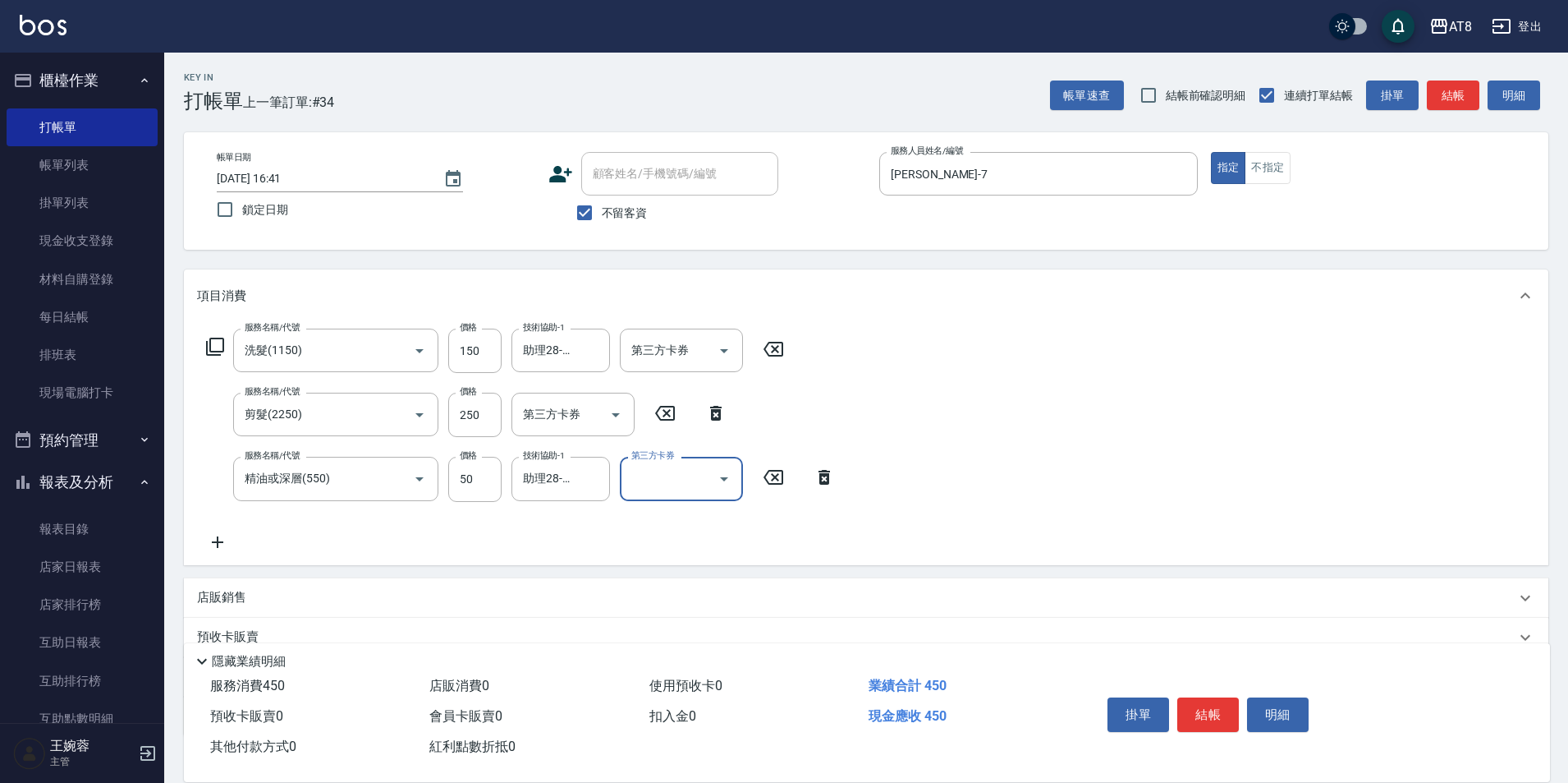
click at [1220, 704] on button "結帳" at bounding box center [1208, 714] width 62 height 34
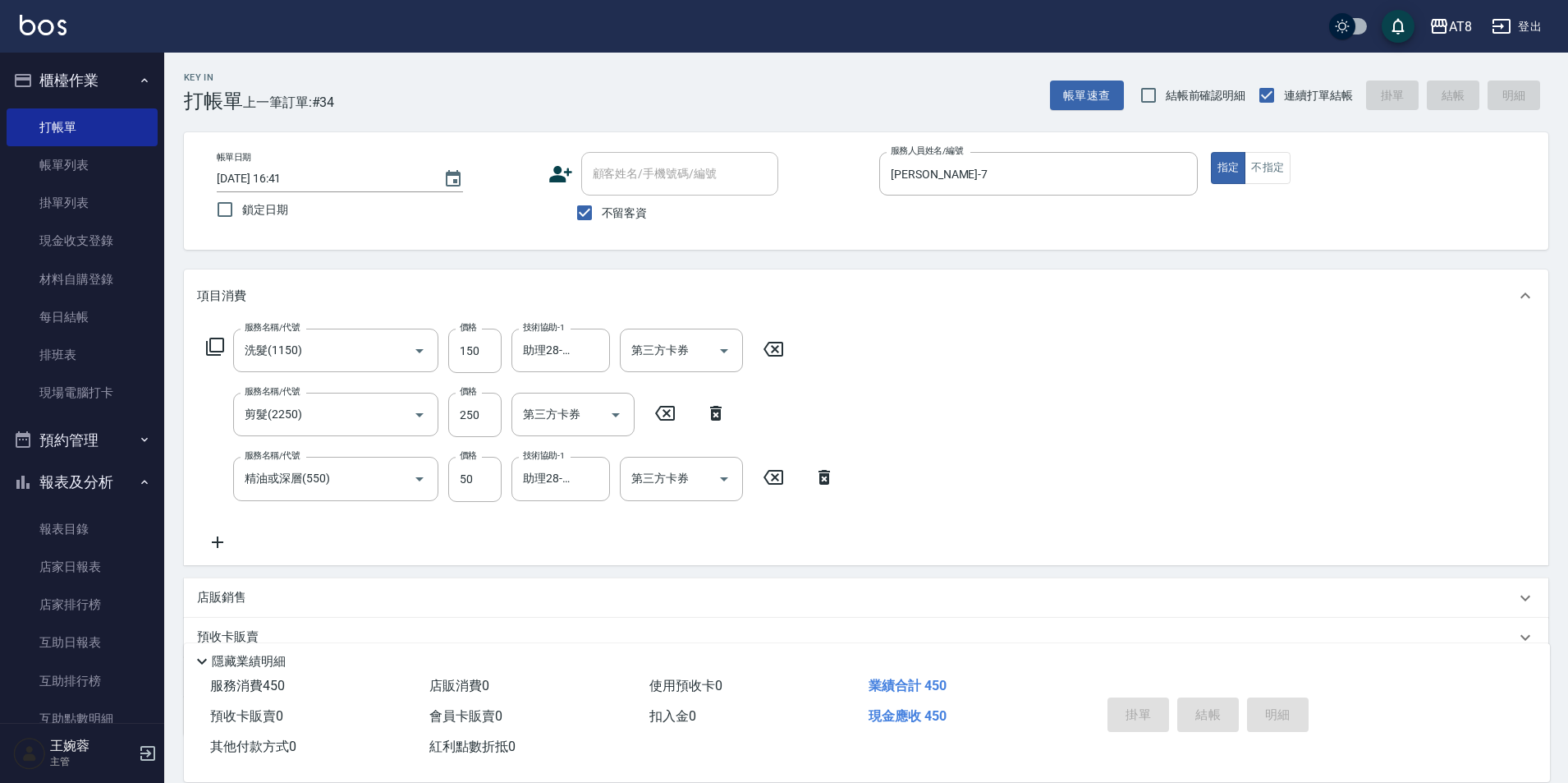
type input "[DATE] 16:42"
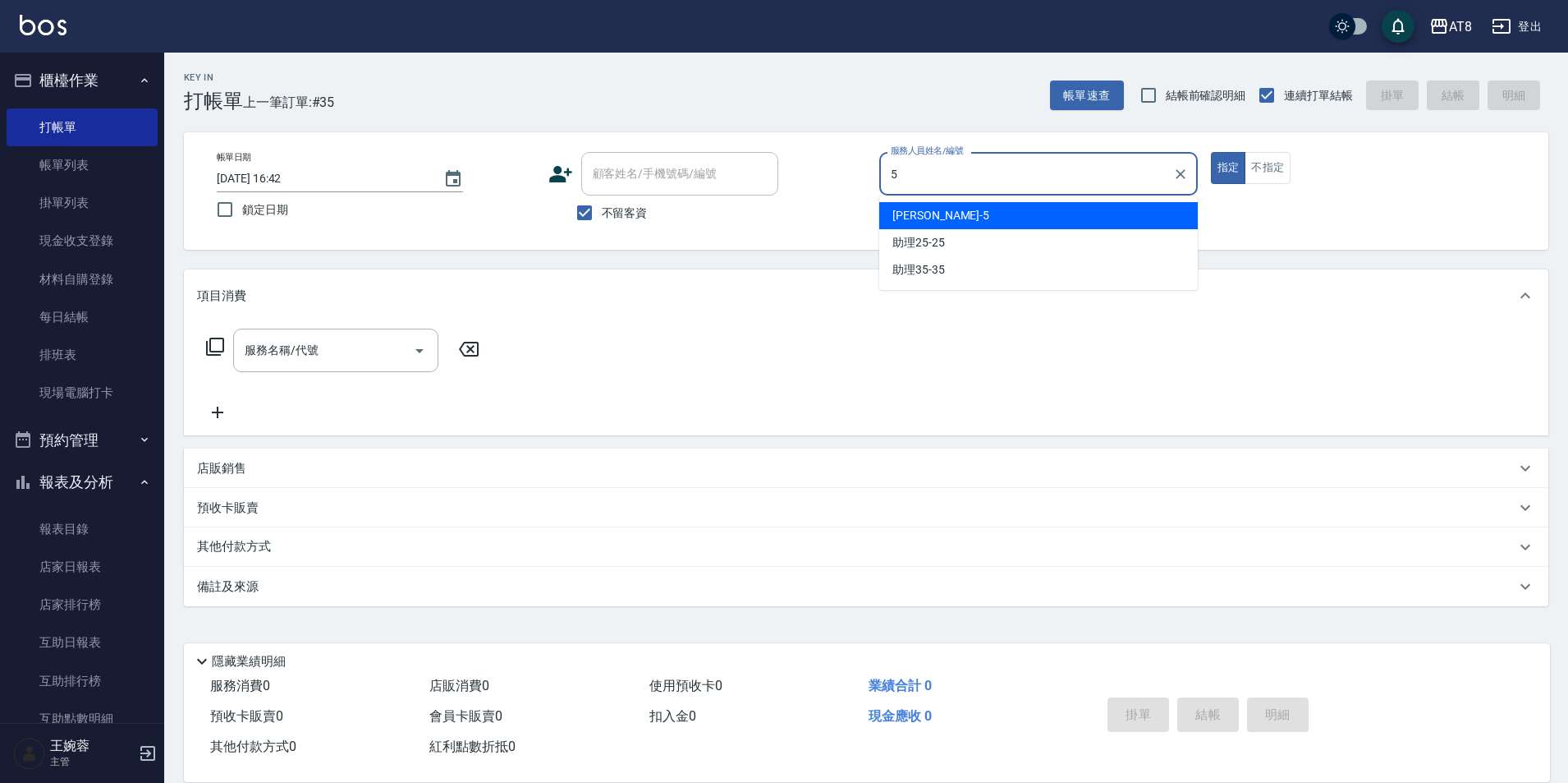
type input "HANK-5"
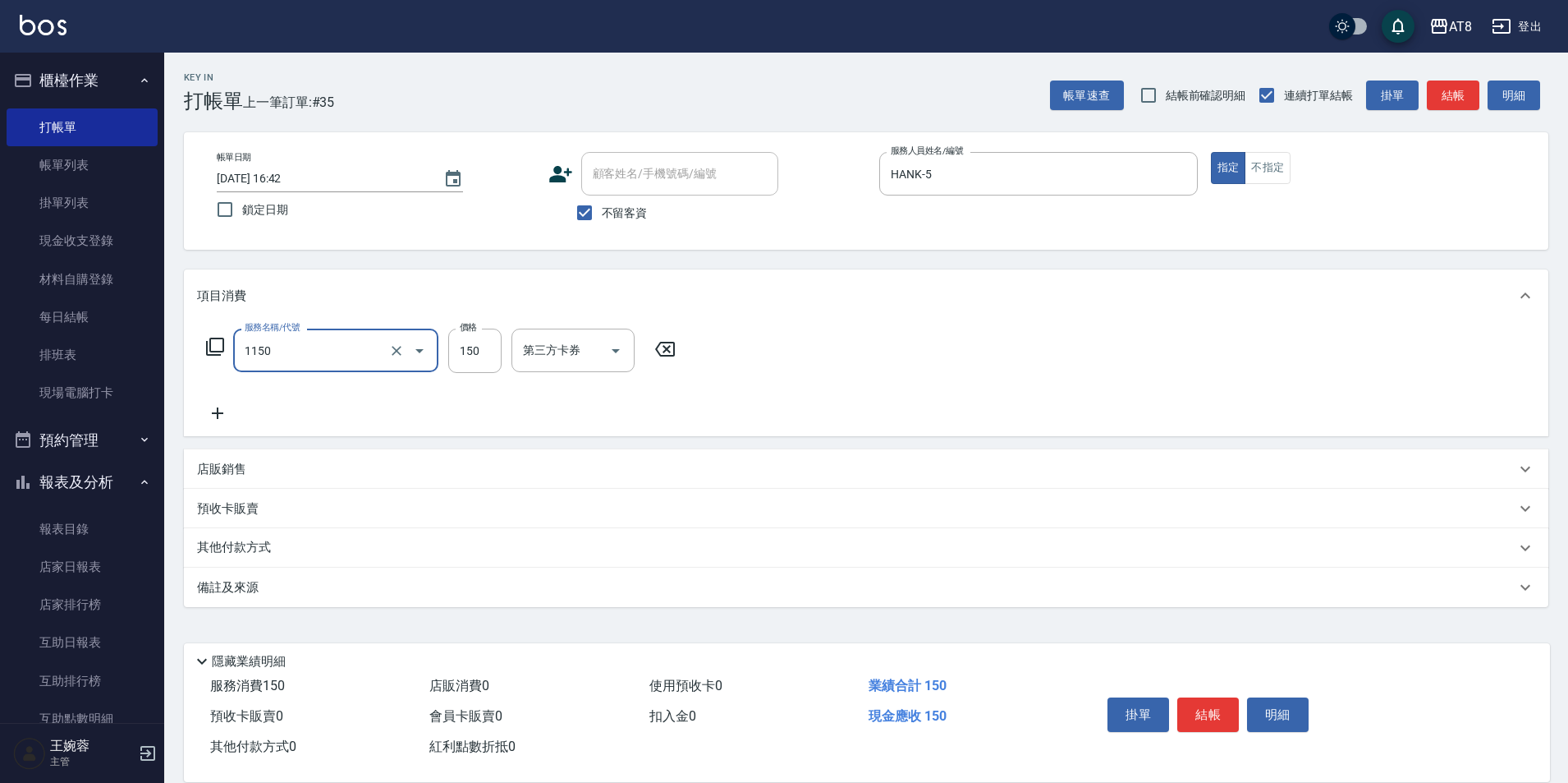
type input "洗髮(1150)"
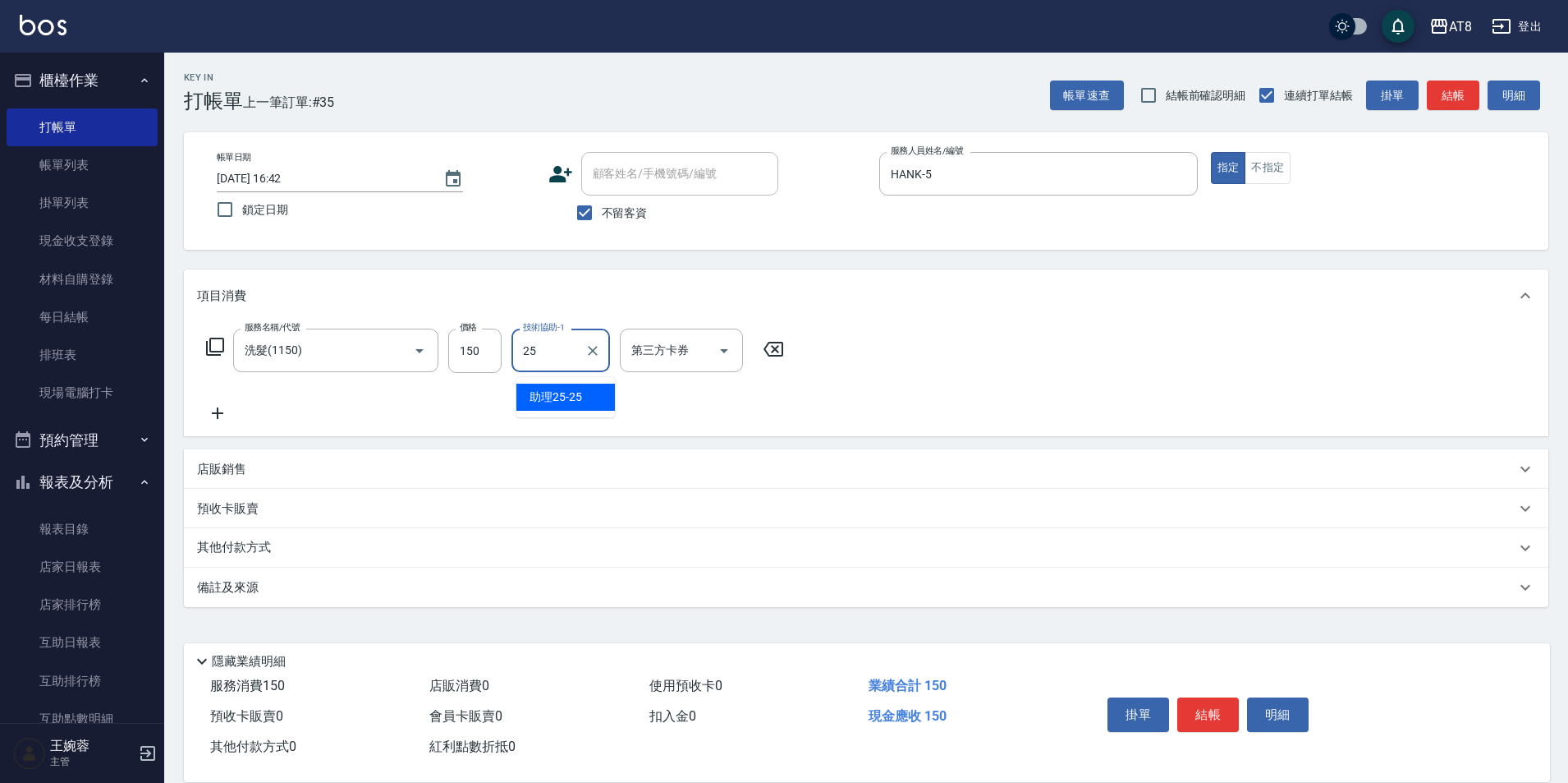
type input "助理25-25"
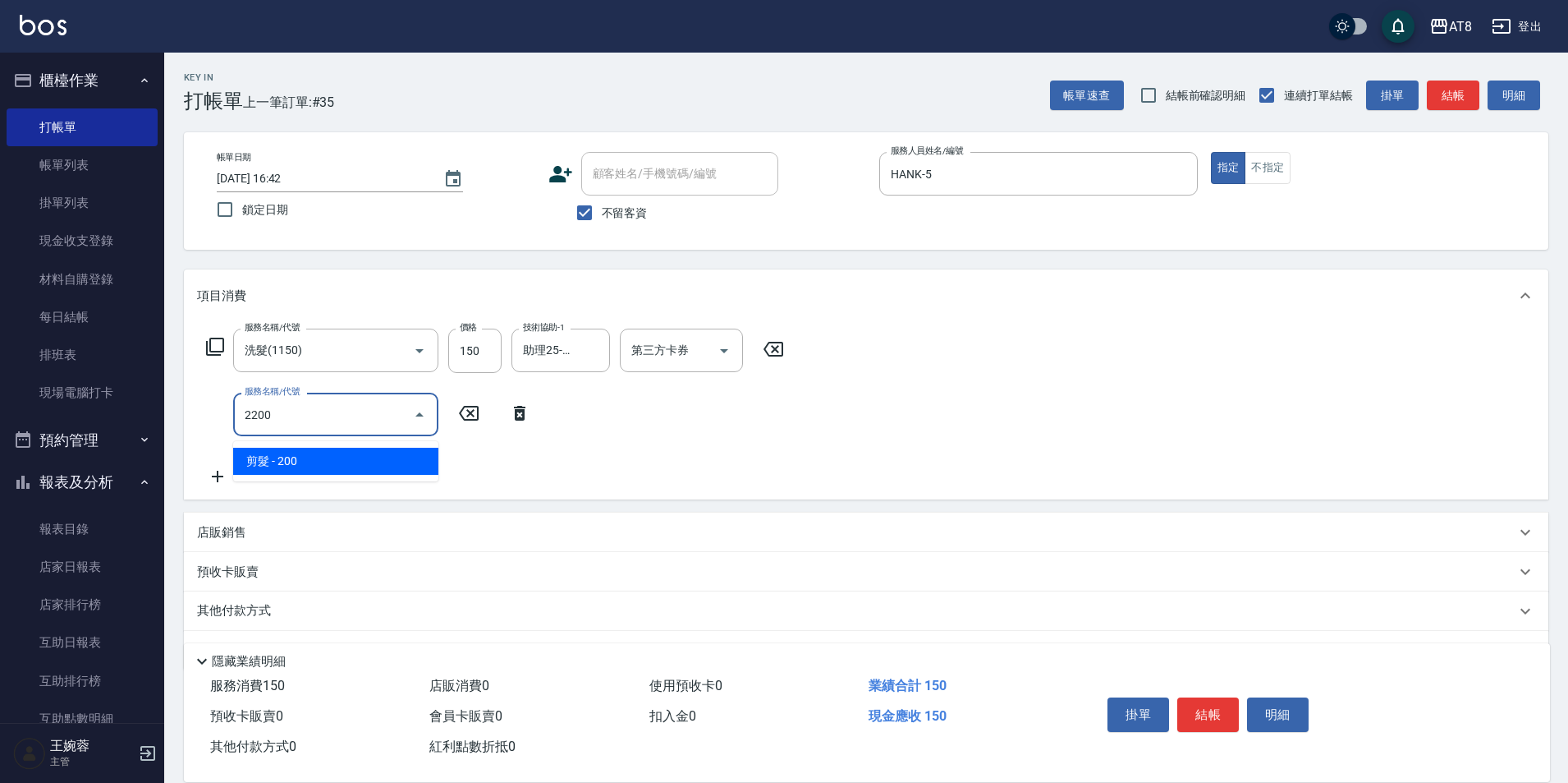
type input "剪髮(2200)"
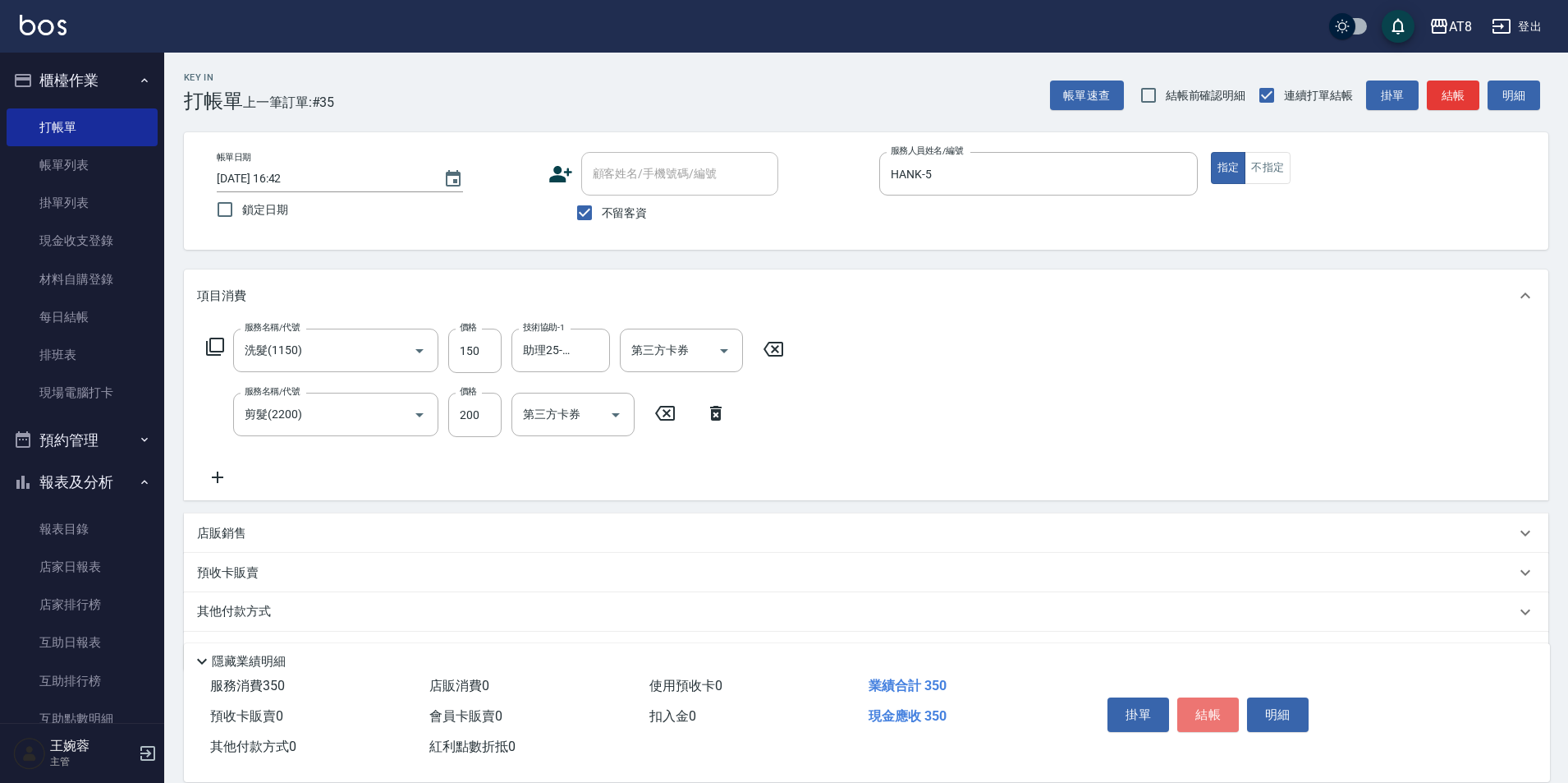
click at [1220, 704] on button "結帳" at bounding box center [1208, 714] width 62 height 34
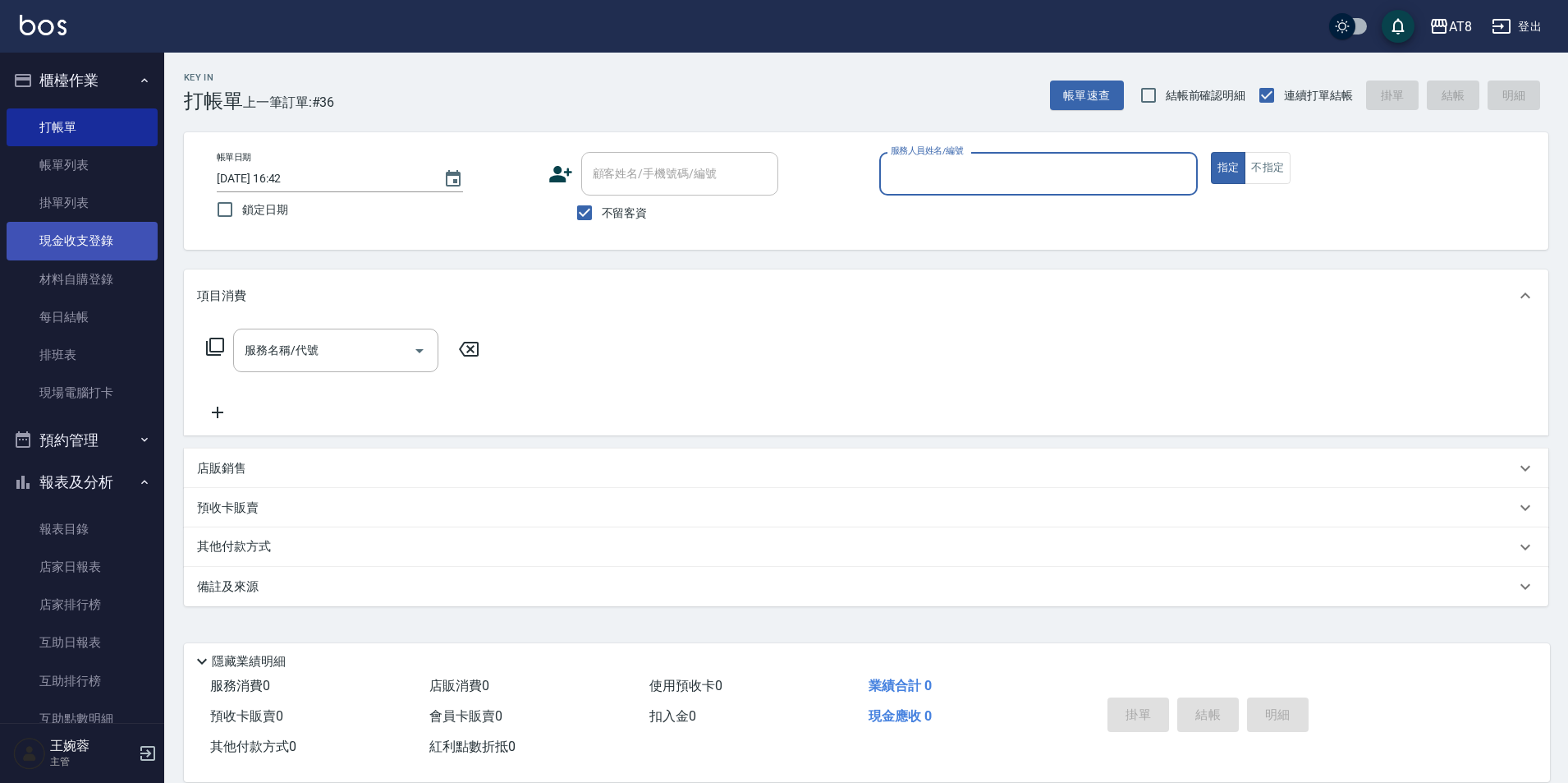
click at [84, 244] on link "現金收支登錄" at bounding box center [81, 240] width 151 height 38
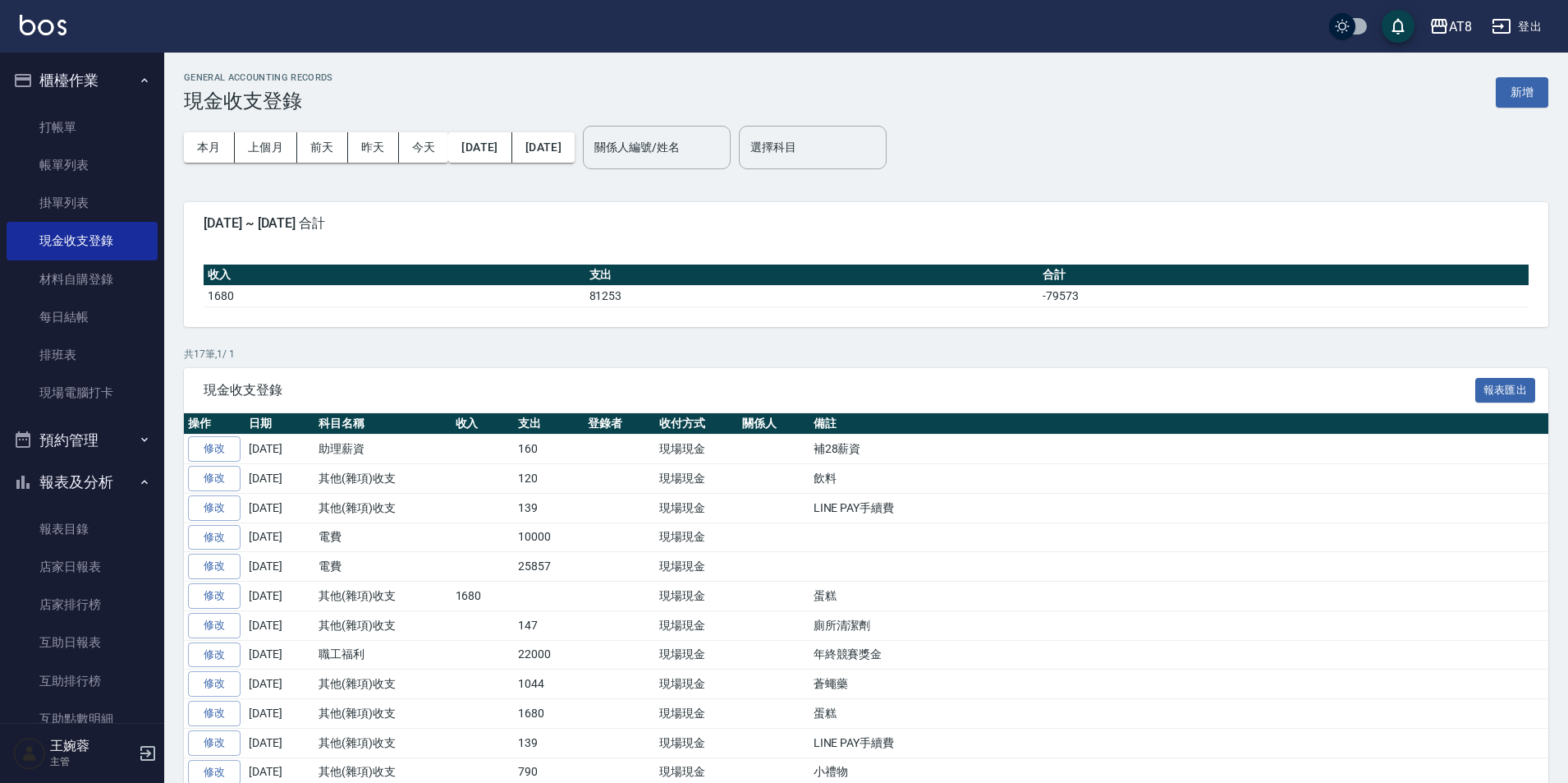
click at [1516, 88] on button "新增" at bounding box center [1521, 92] width 52 height 30
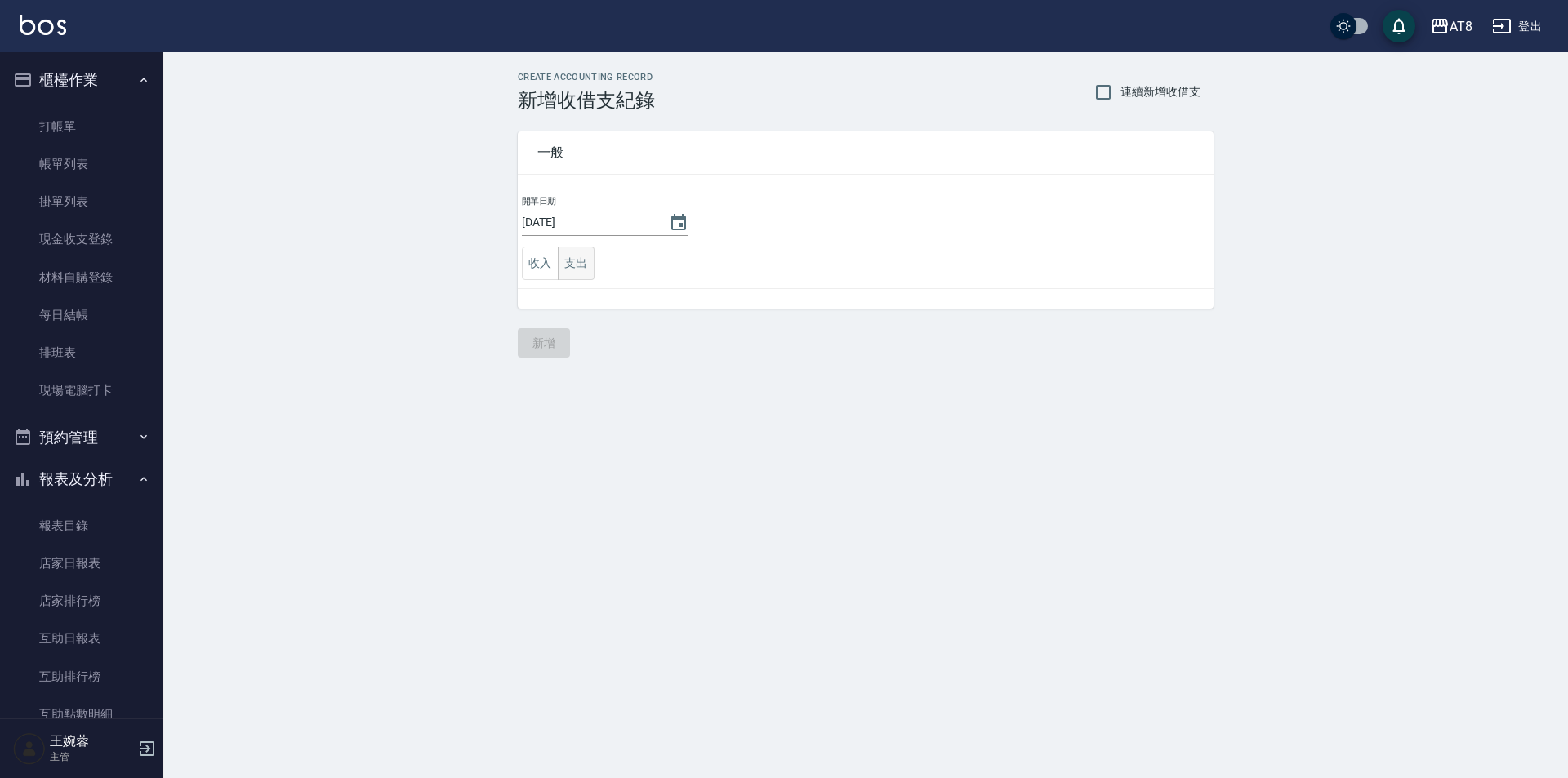
click at [586, 275] on button "支出" at bounding box center [576, 263] width 37 height 33
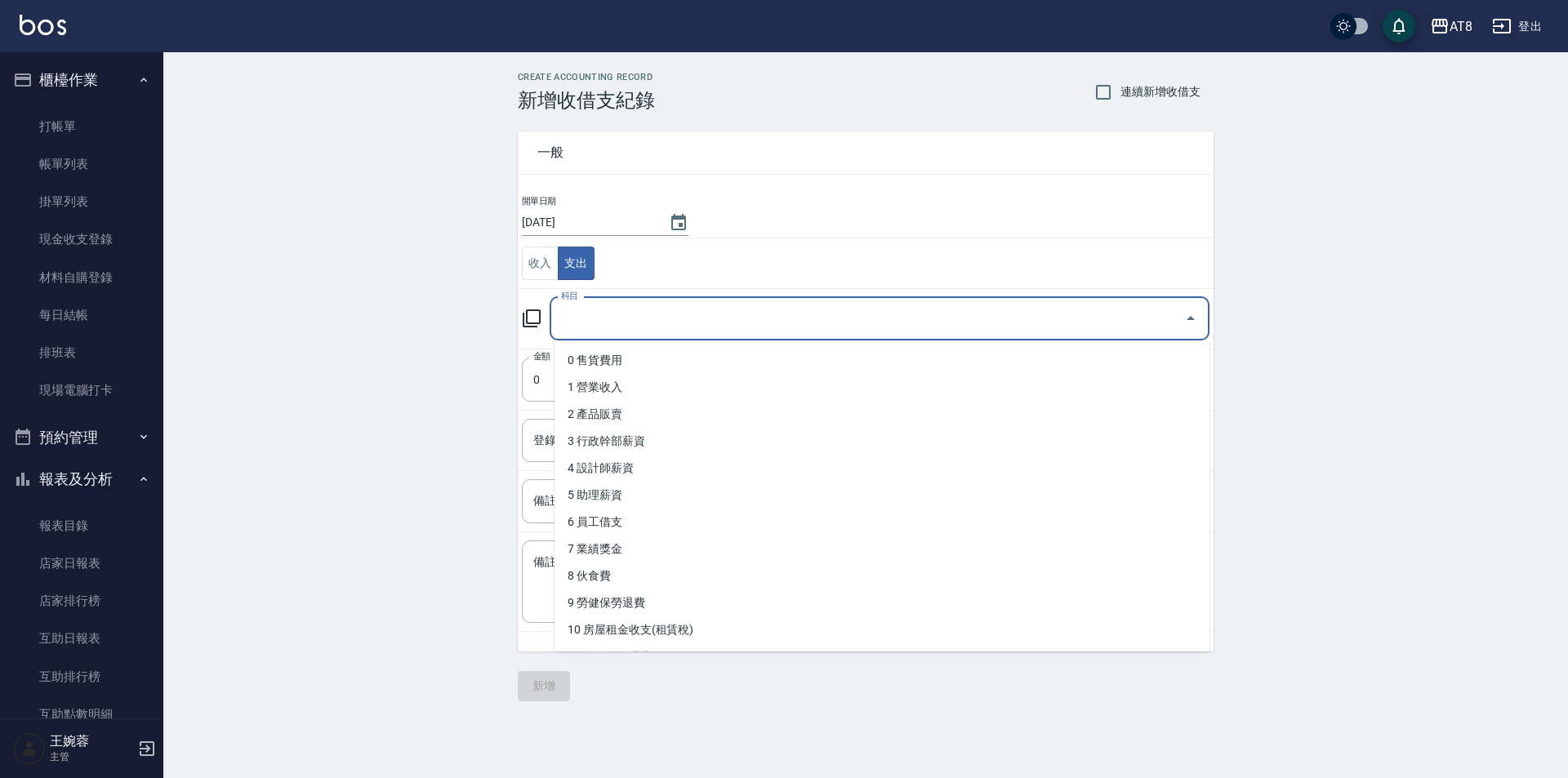
click at [719, 320] on input "科目" at bounding box center [867, 319] width 620 height 29
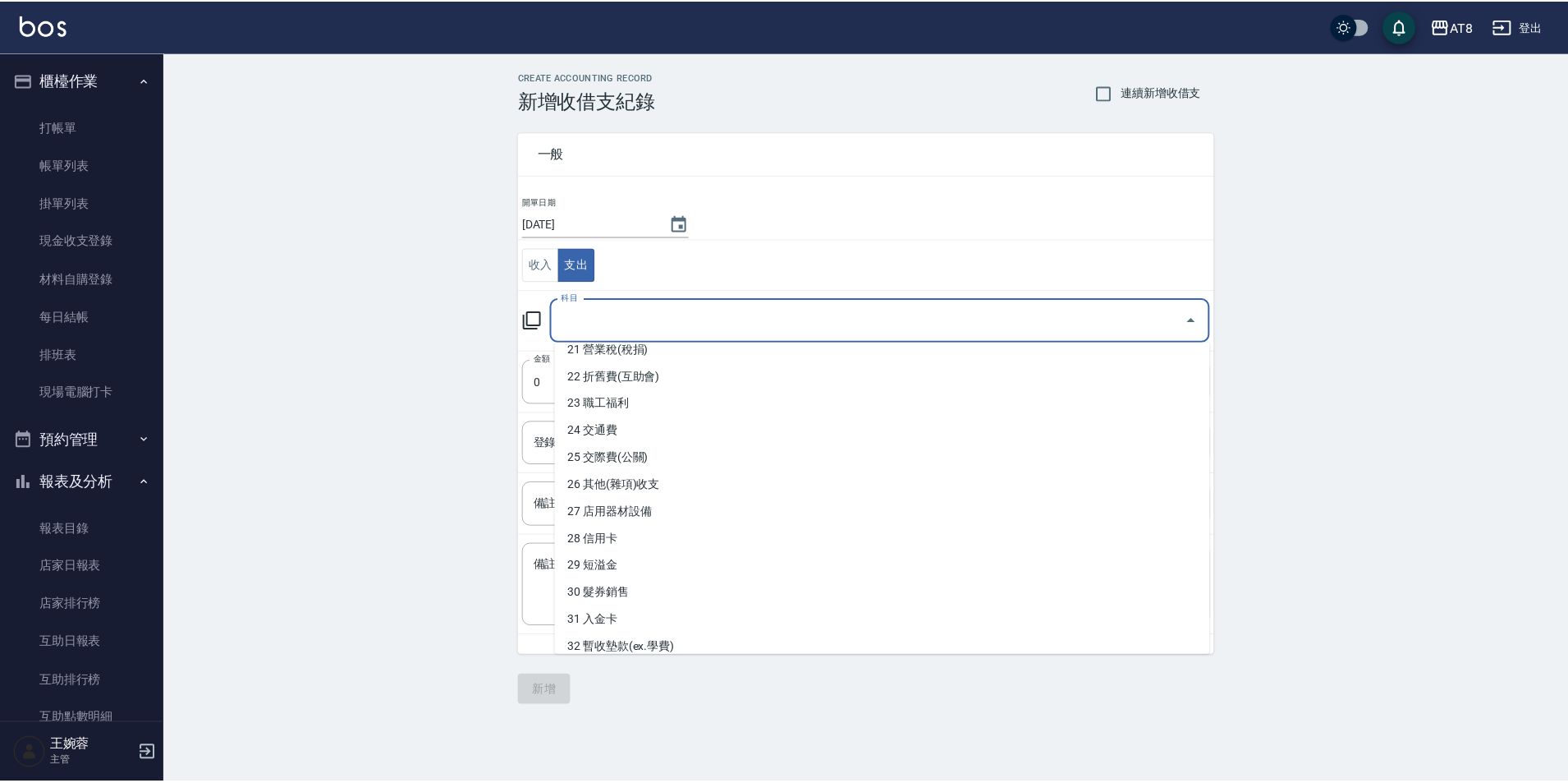
scroll to position [574, 0]
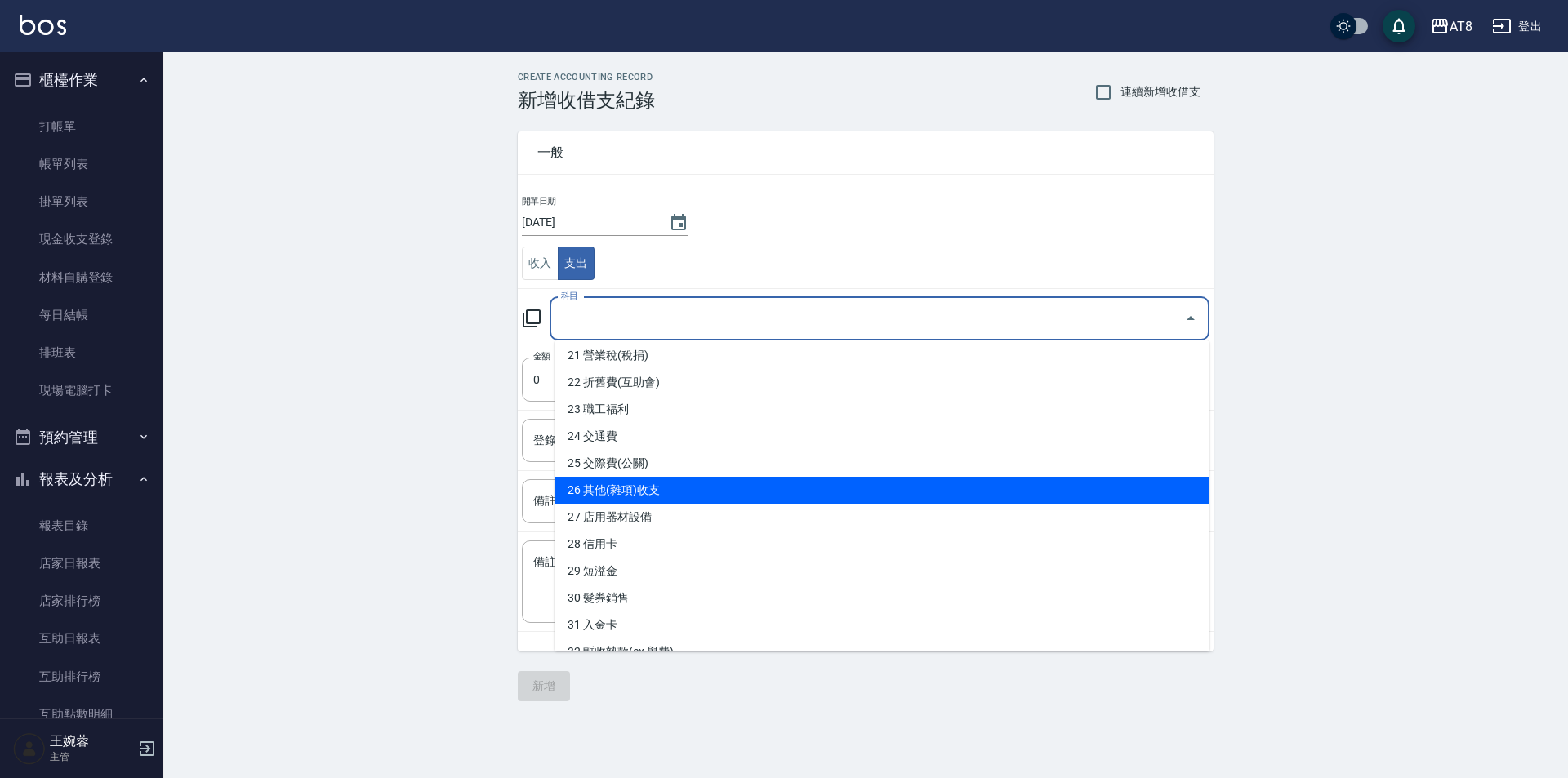
click at [752, 480] on li "26 其他(雜項)收支" at bounding box center [881, 490] width 654 height 27
type input "26 其他(雜項)收支"
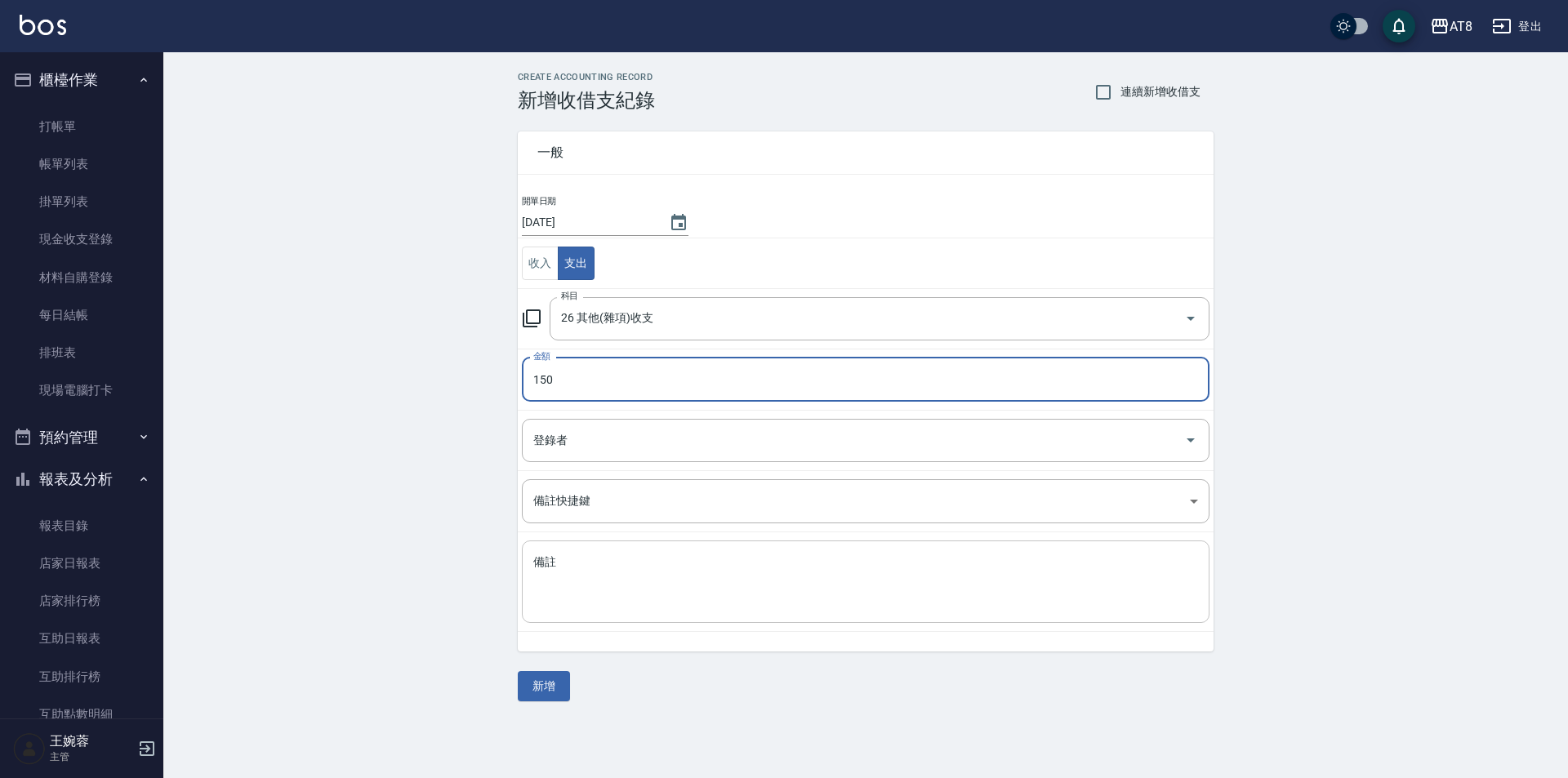
type input "150"
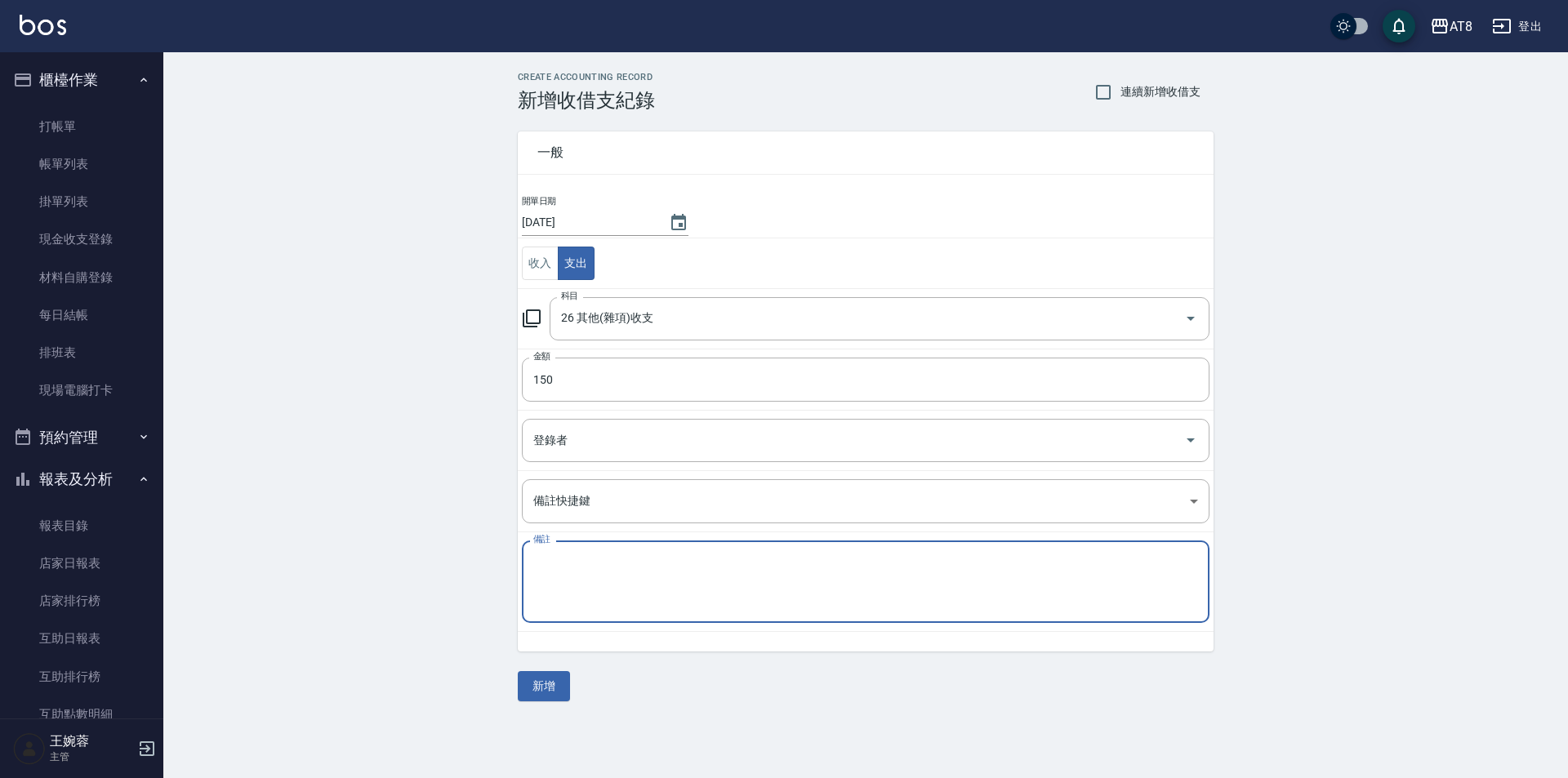
click at [748, 564] on textarea "備註" at bounding box center [865, 581] width 665 height 55
type textarea "客人點心"
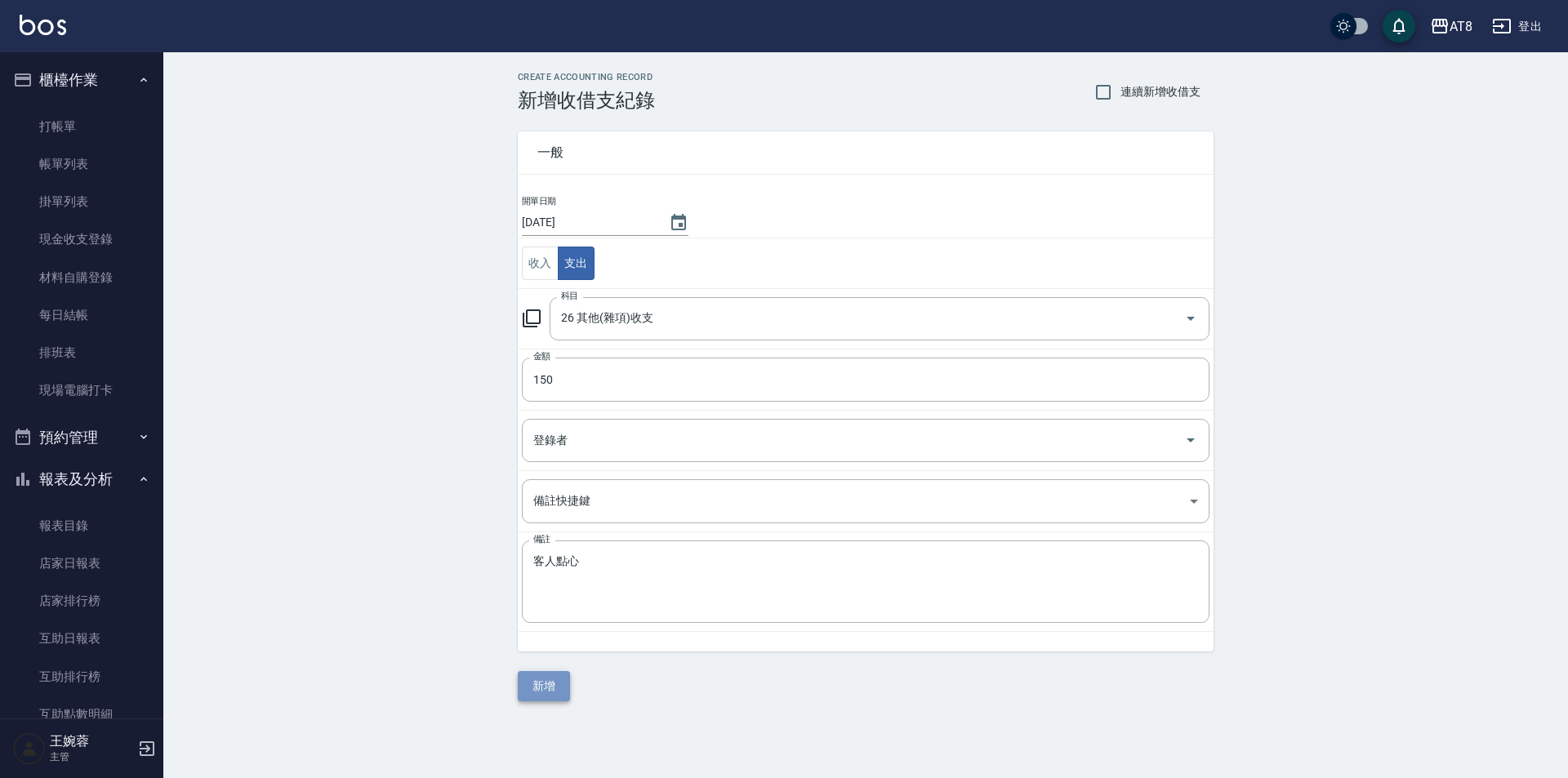
click at [532, 700] on button "新增" at bounding box center [543, 686] width 52 height 30
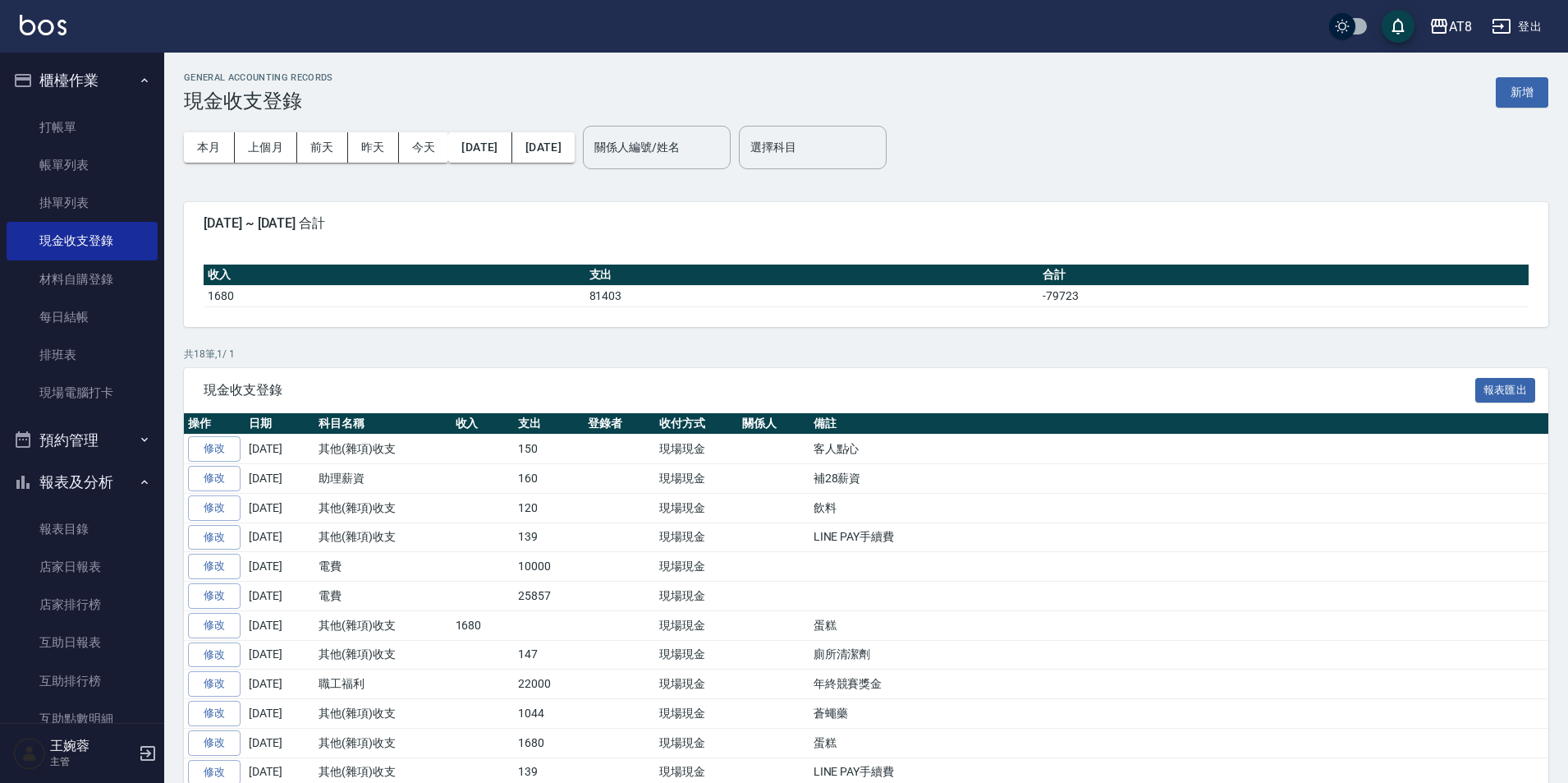
click at [36, 19] on img at bounding box center [42, 25] width 47 height 20
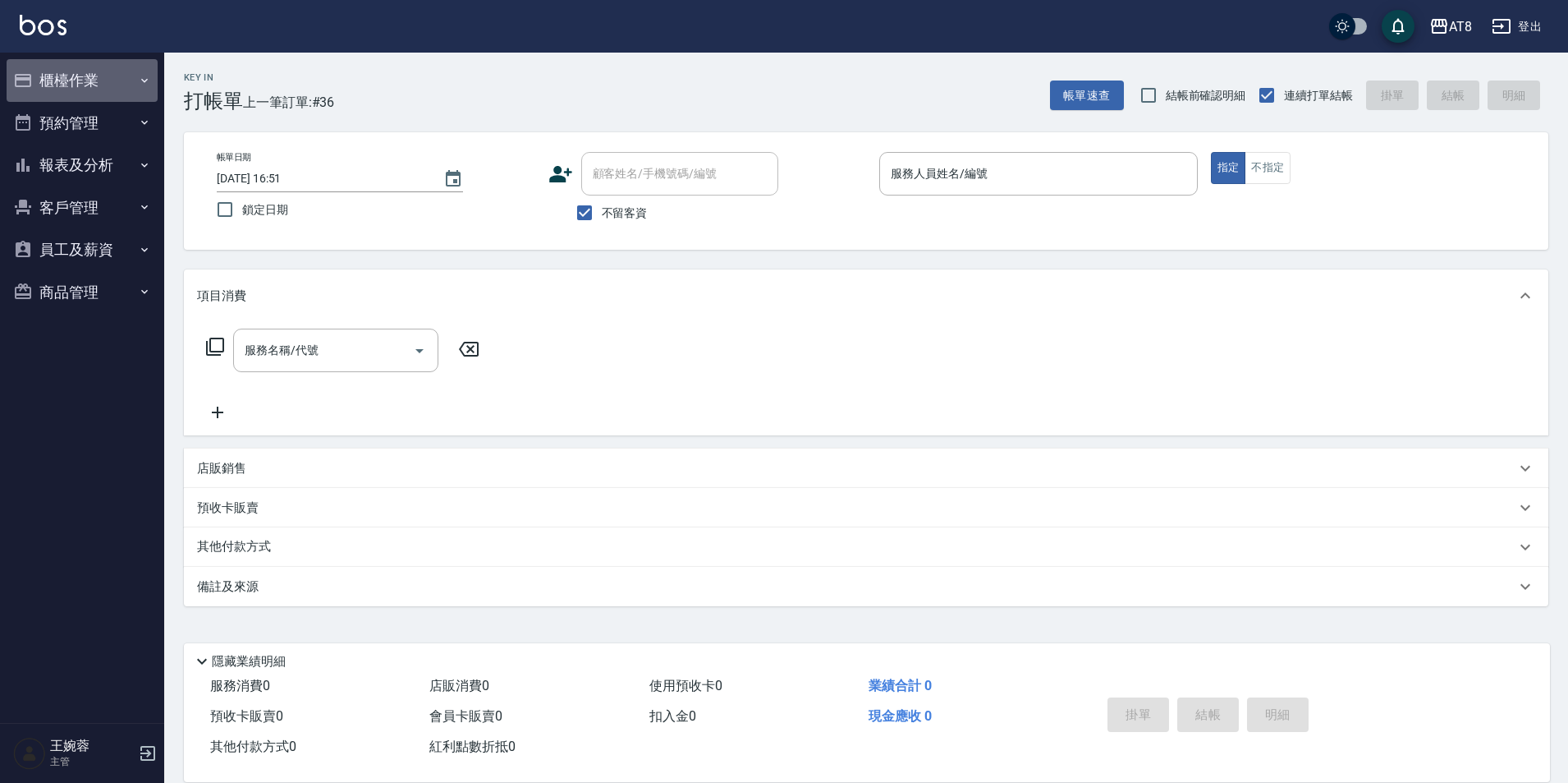
click at [121, 83] on button "櫃檯作業" at bounding box center [81, 80] width 151 height 42
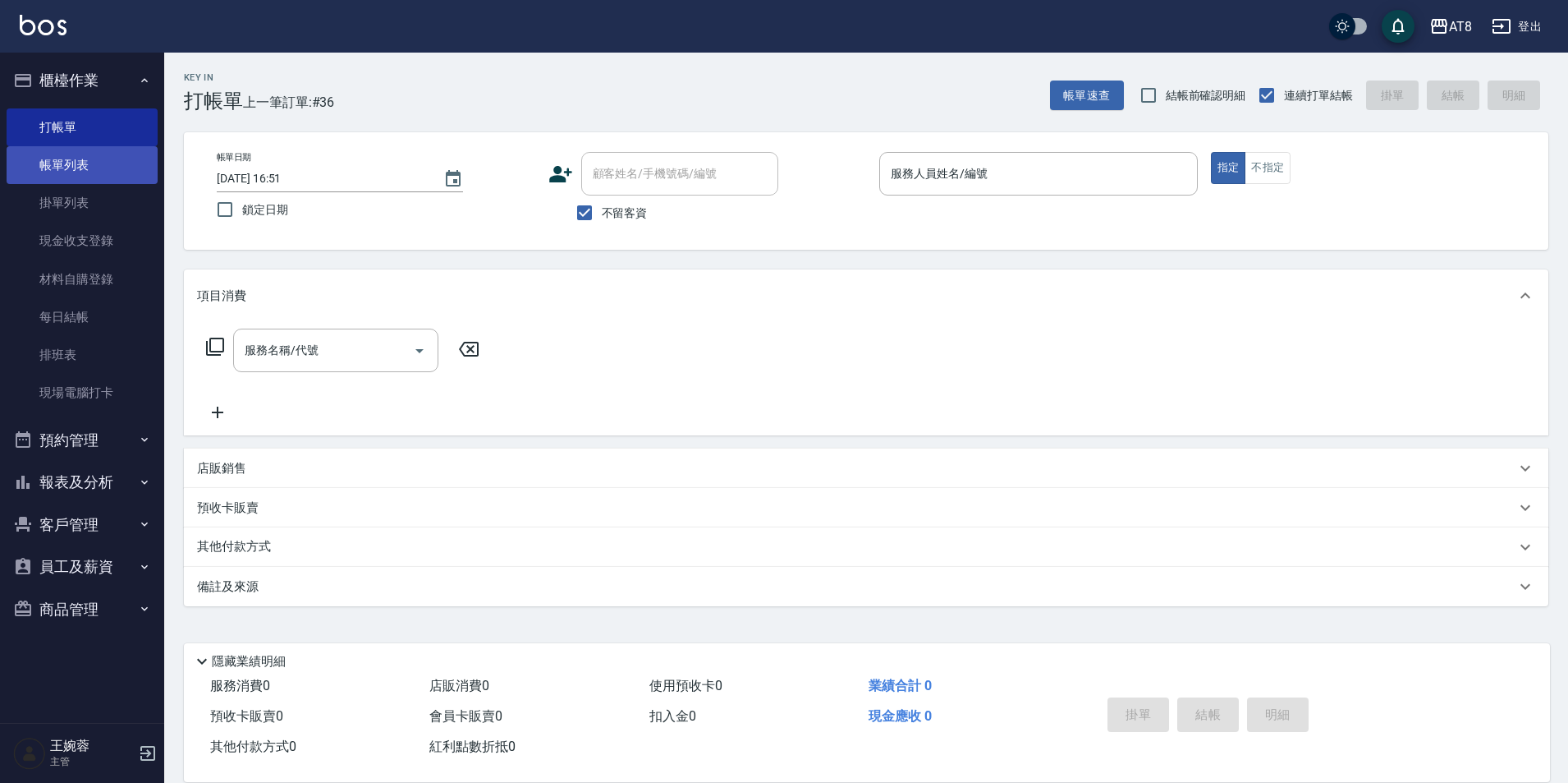
click at [106, 164] on link "帳單列表" at bounding box center [81, 164] width 151 height 38
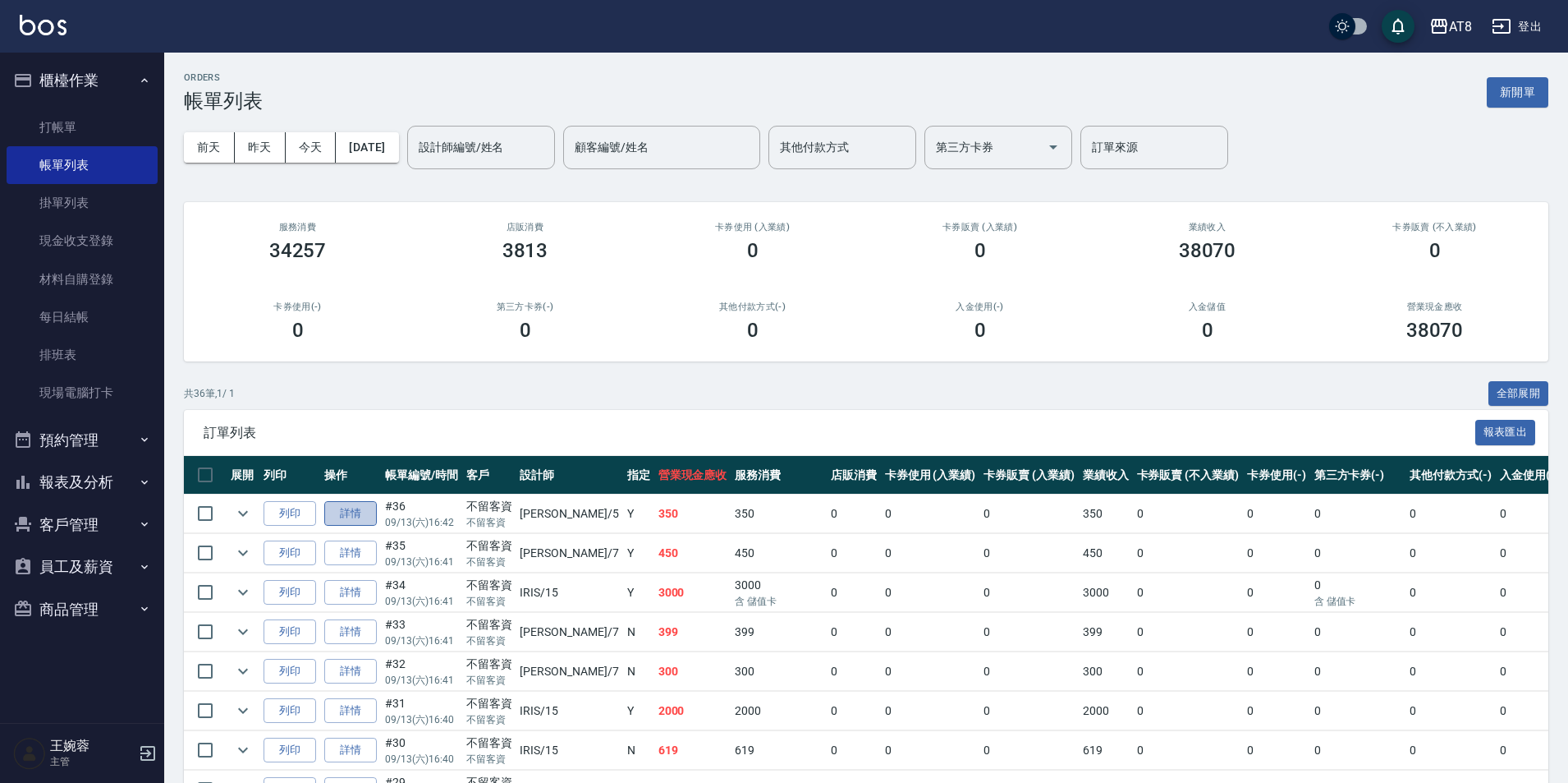
click at [367, 519] on link "詳情" at bounding box center [350, 513] width 52 height 26
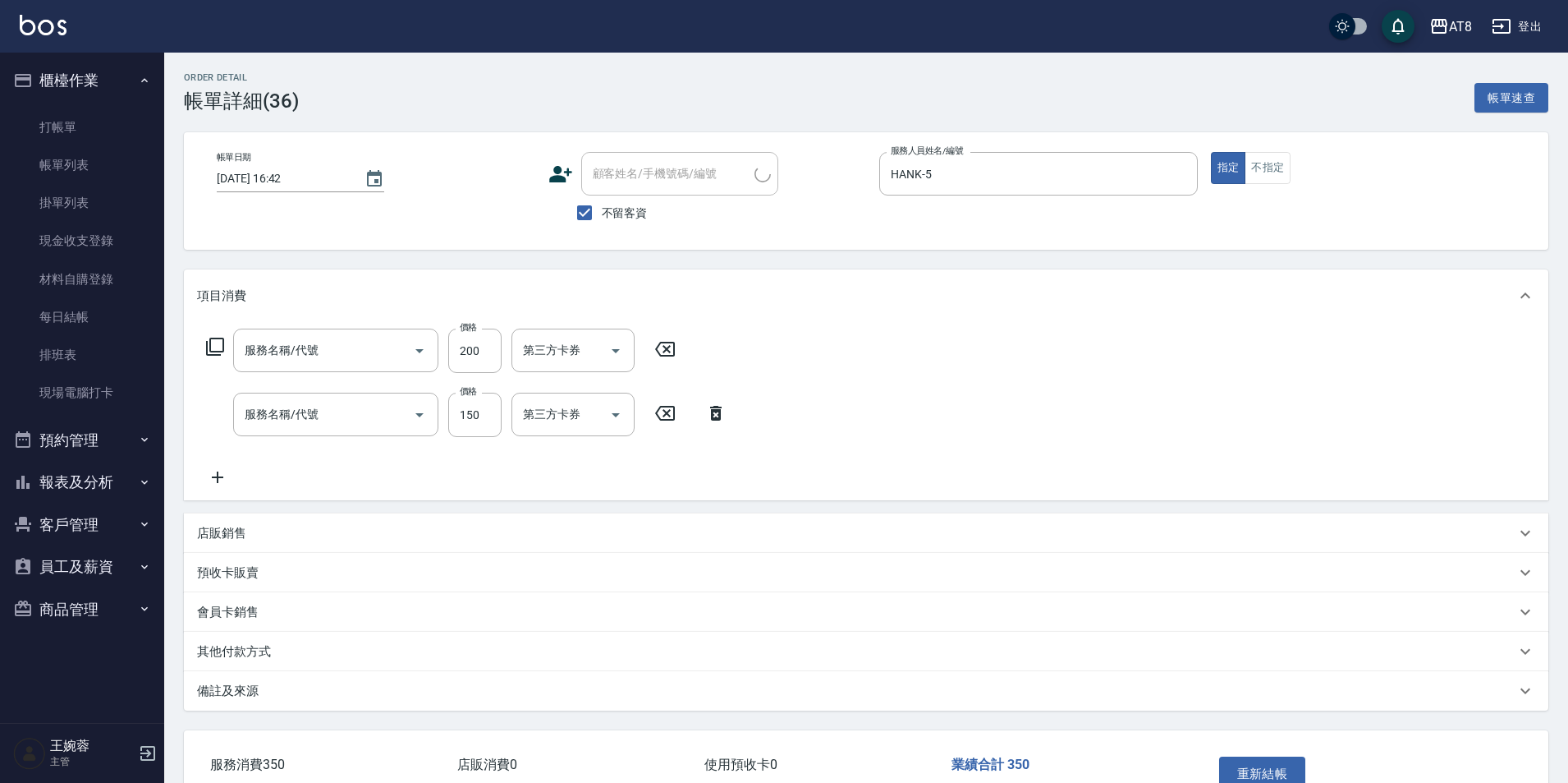
type input "[DATE] 16:42"
checkbox input "true"
type input "HANK-5"
type input "剪髮(2200)"
type input "洗髮(1150)"
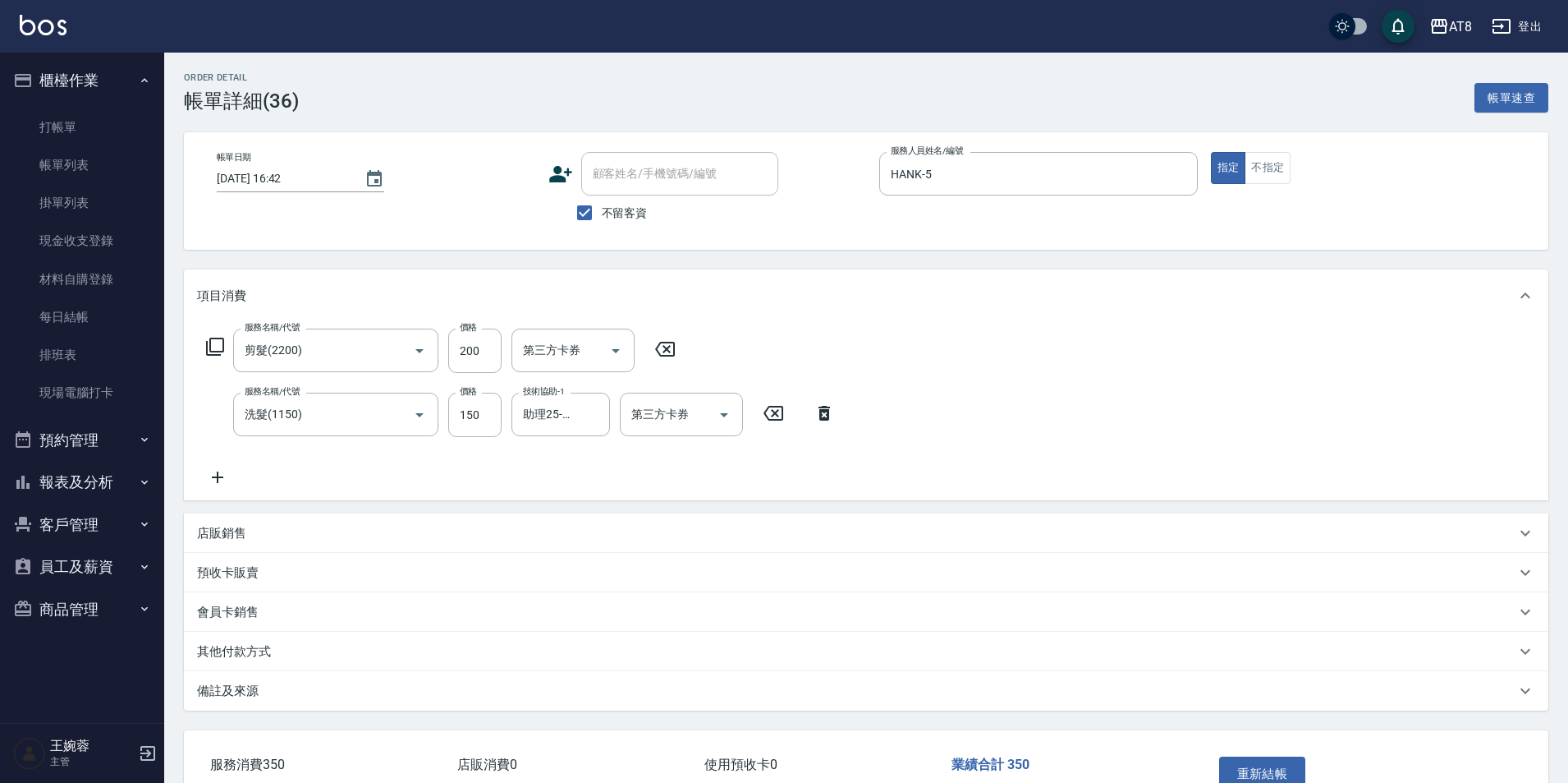
click at [227, 538] on p "店販銷售" at bounding box center [222, 534] width 49 height 18
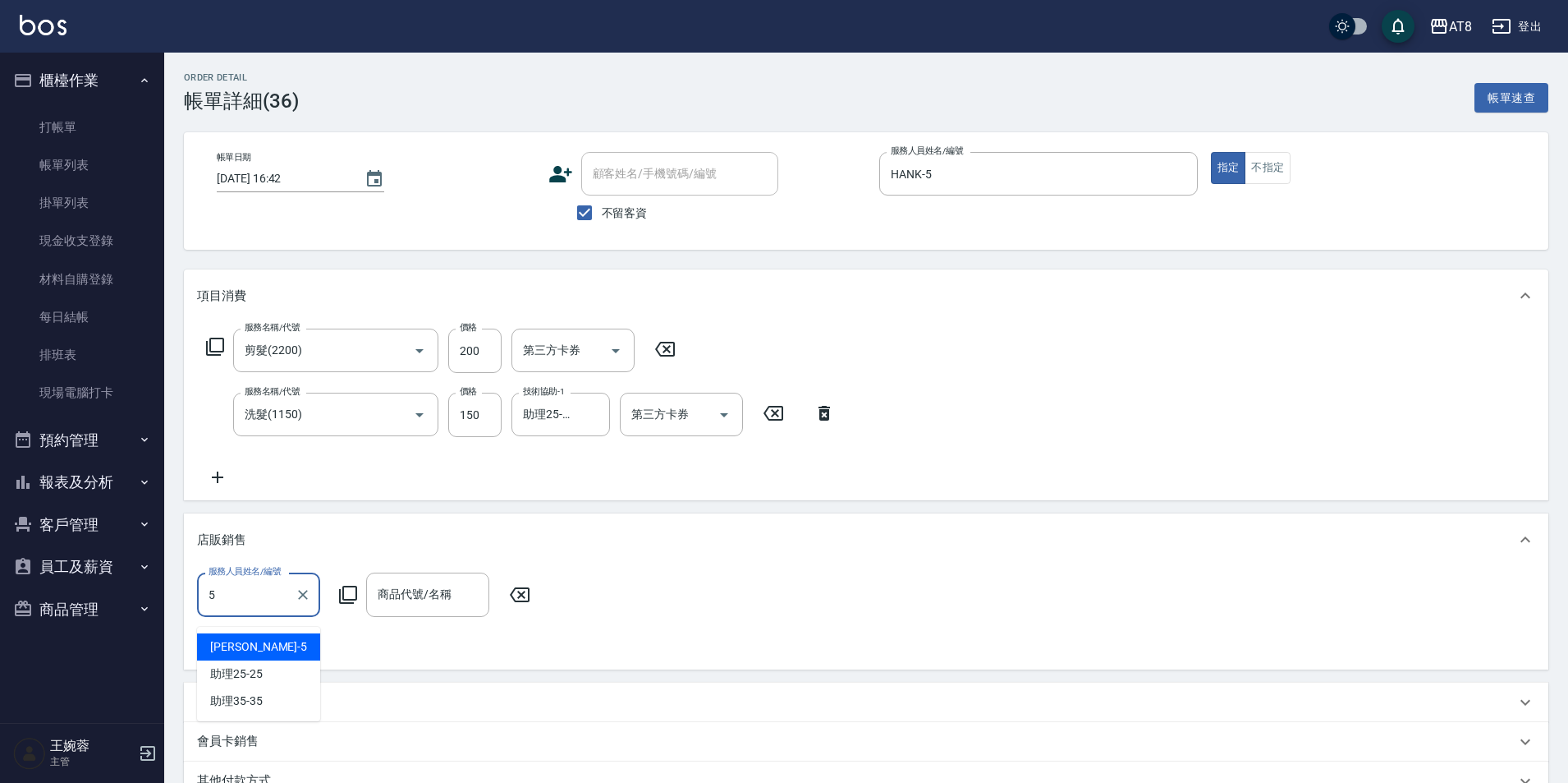
type input "HANK-5"
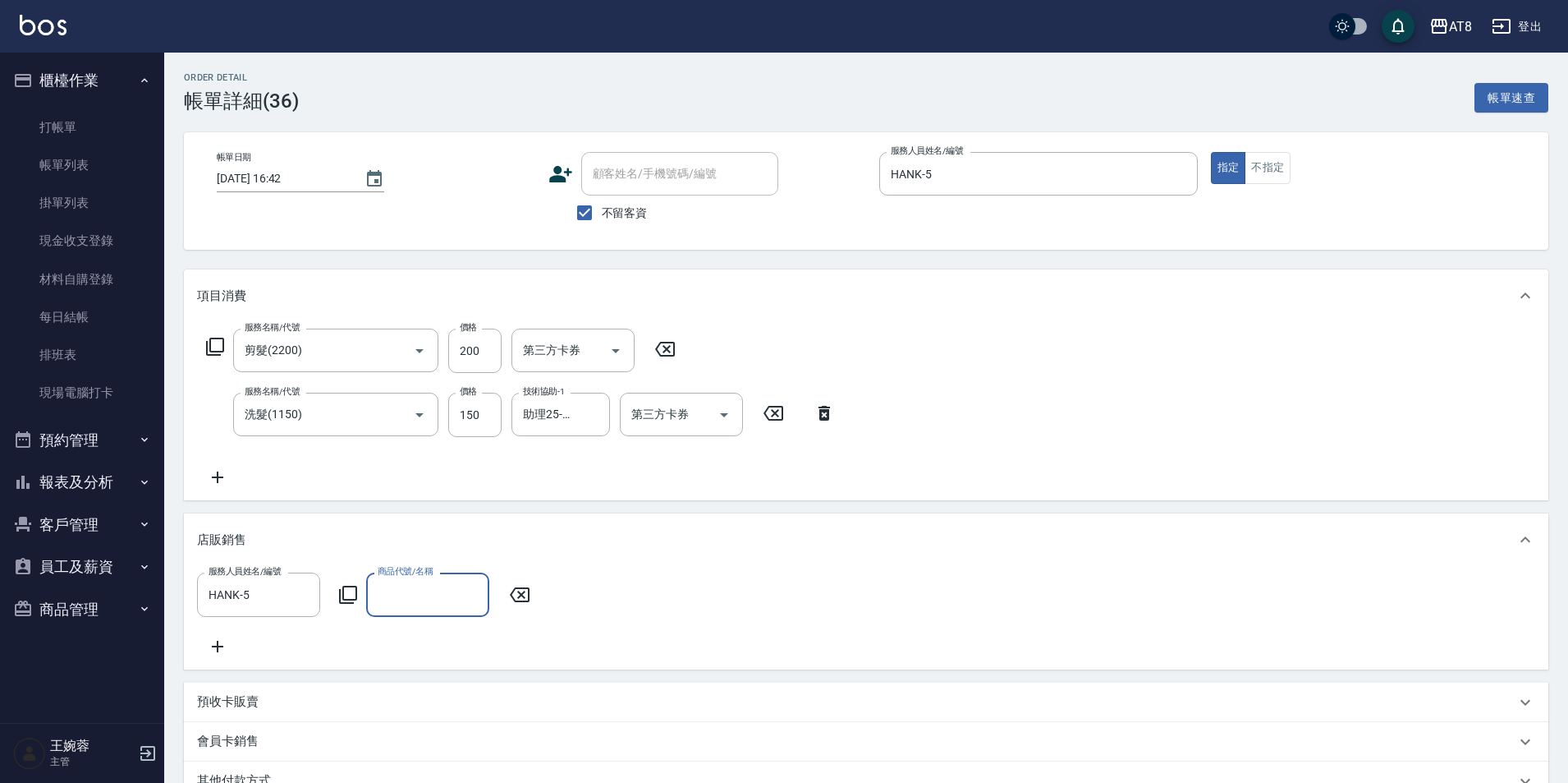
click at [353, 604] on icon at bounding box center [348, 595] width 19 height 19
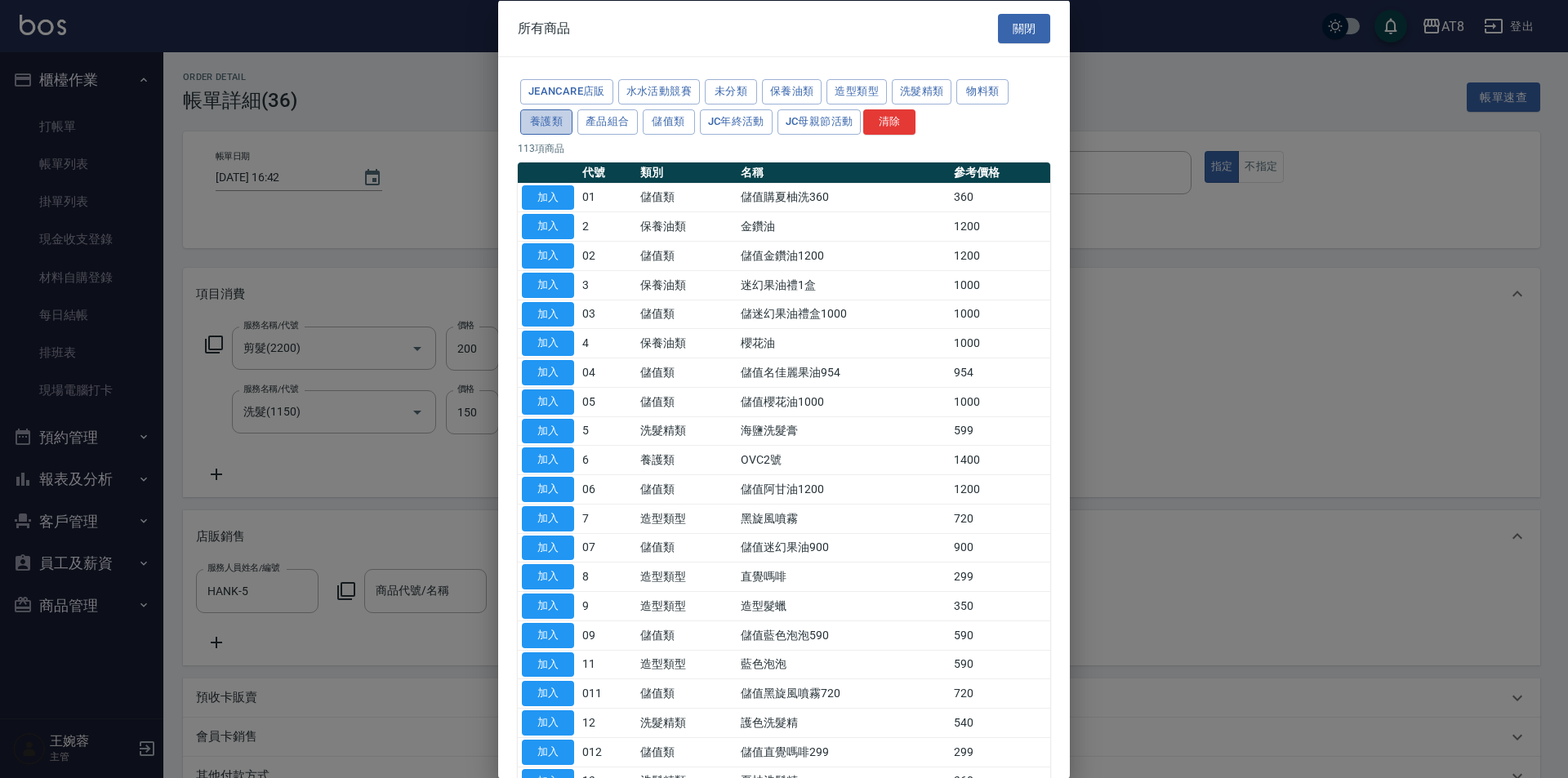
click at [573, 133] on button "養護類" at bounding box center [546, 121] width 52 height 25
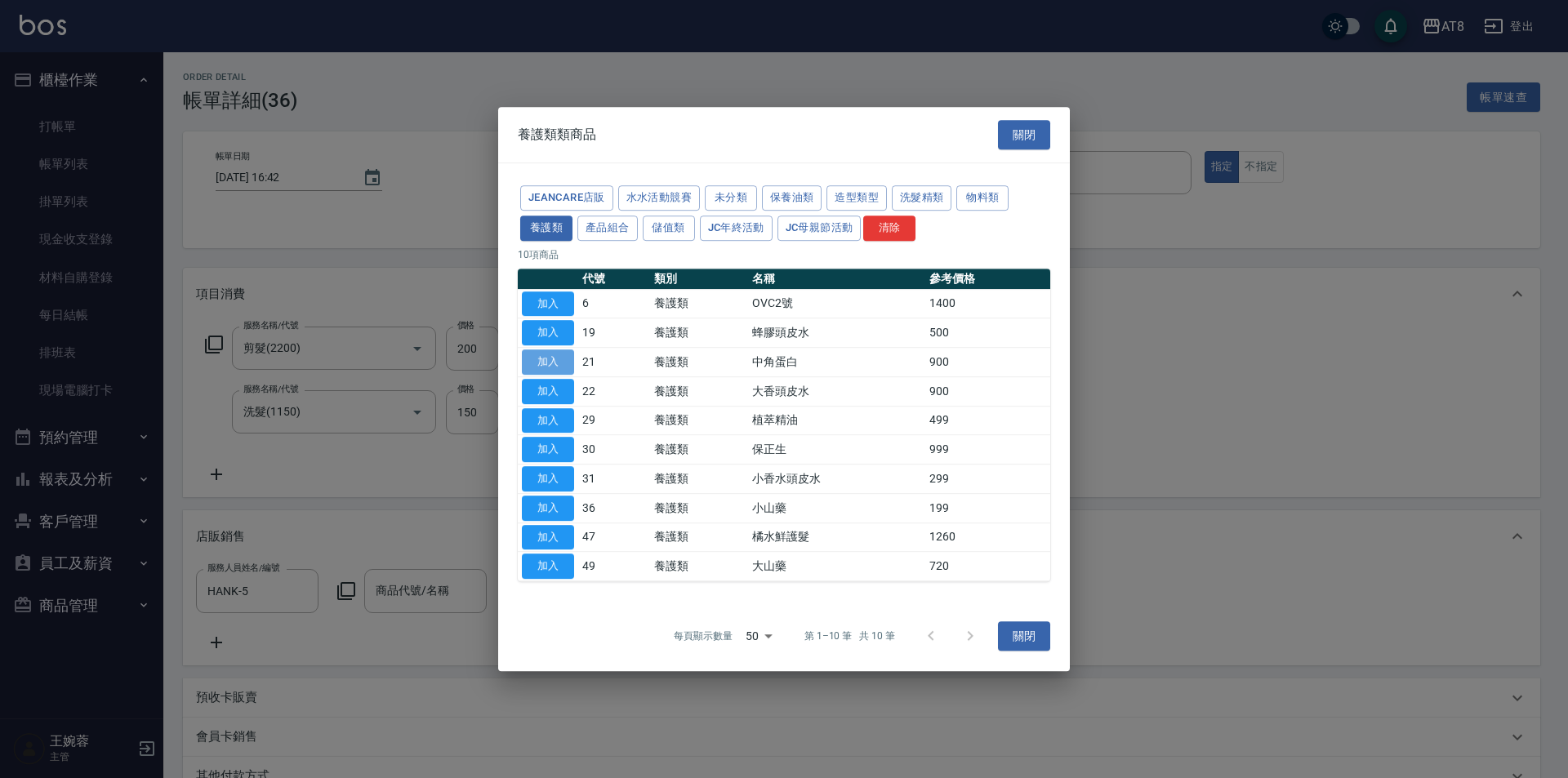
click at [531, 350] on button "加入" at bounding box center [547, 362] width 52 height 25
type input "中角蛋白"
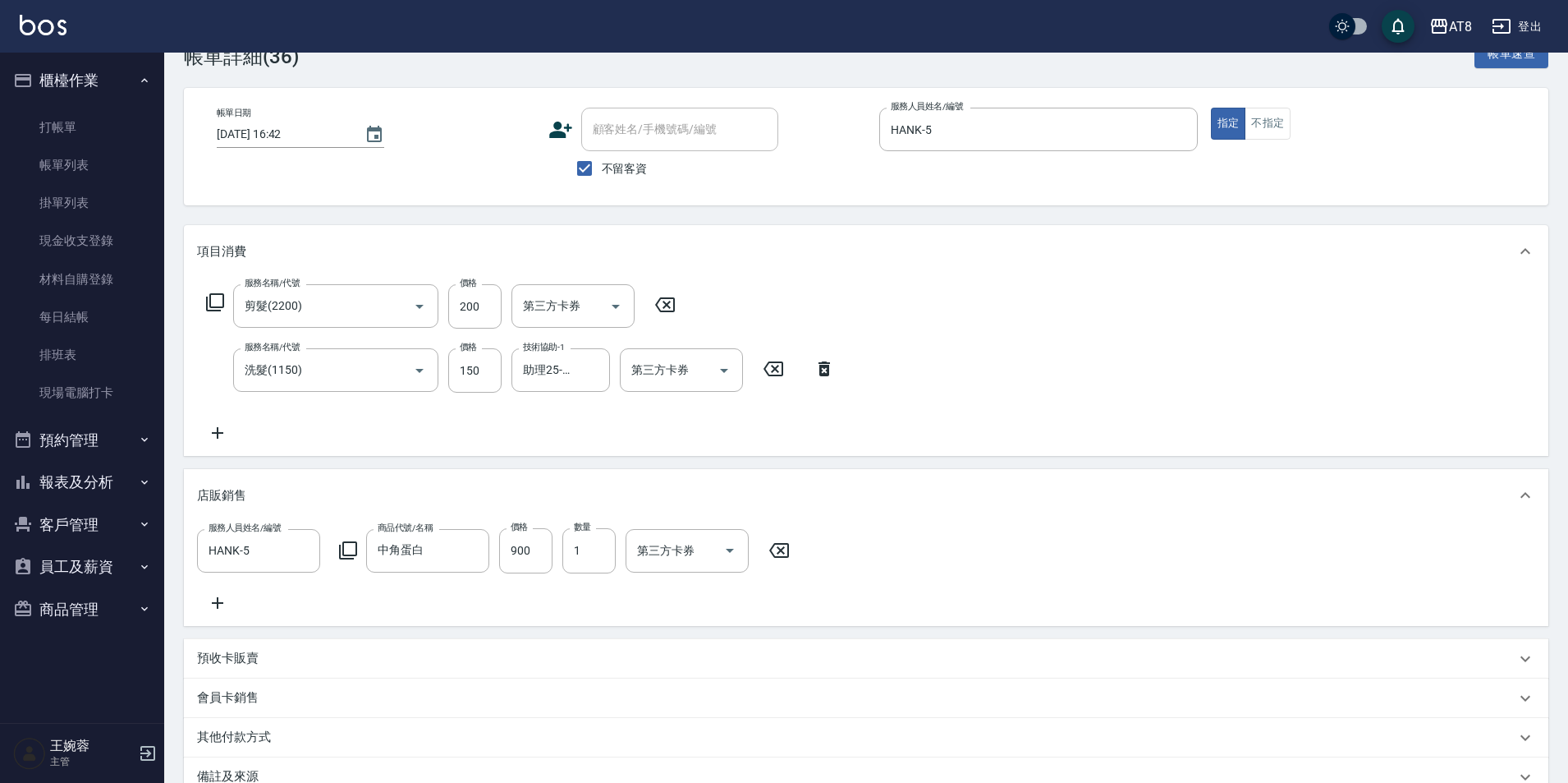
scroll to position [275, 0]
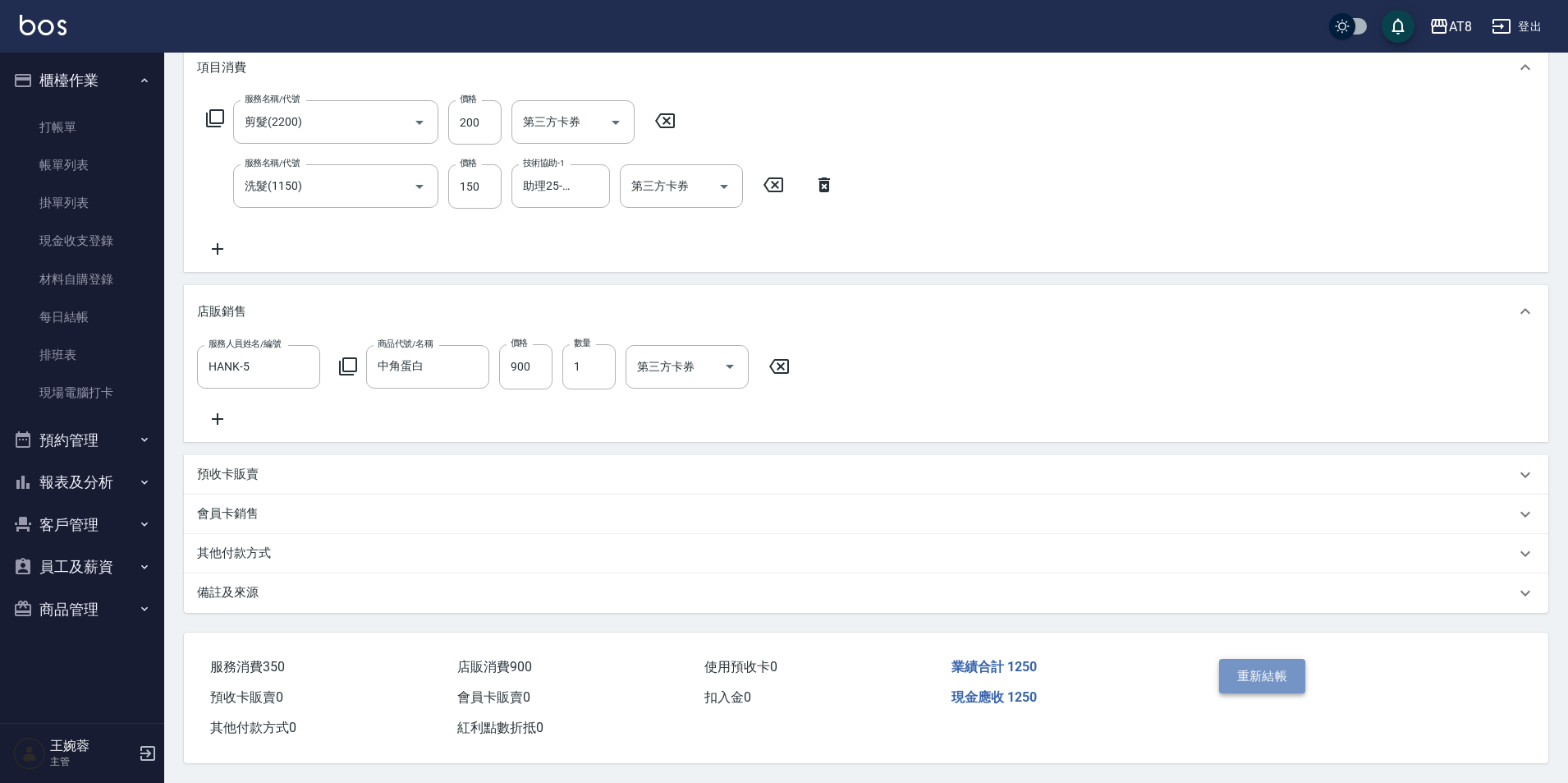
click at [1283, 658] on button "重新結帳" at bounding box center [1262, 675] width 87 height 34
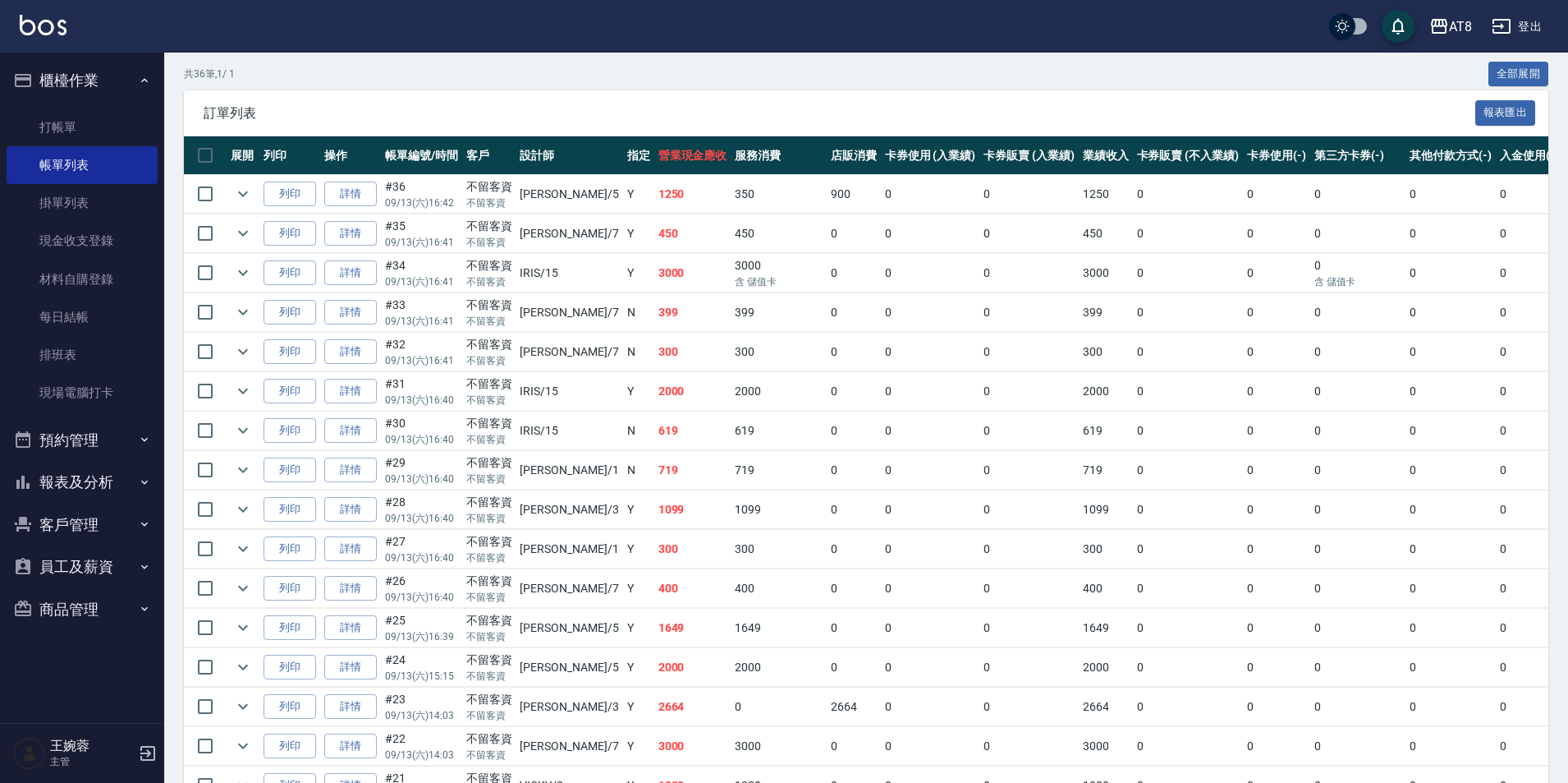
scroll to position [433, 0]
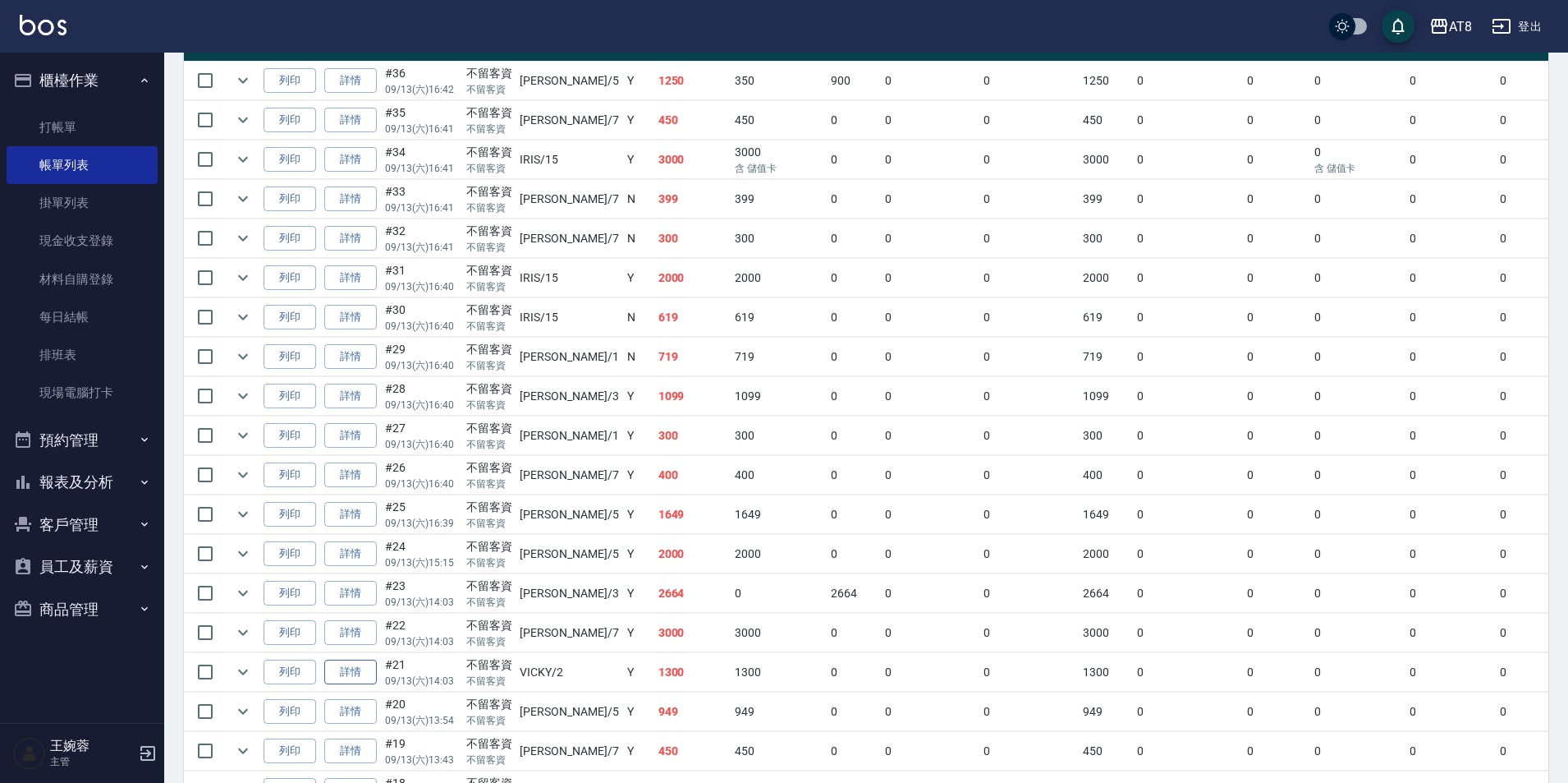
click at [369, 685] on link "詳情" at bounding box center [350, 672] width 52 height 26
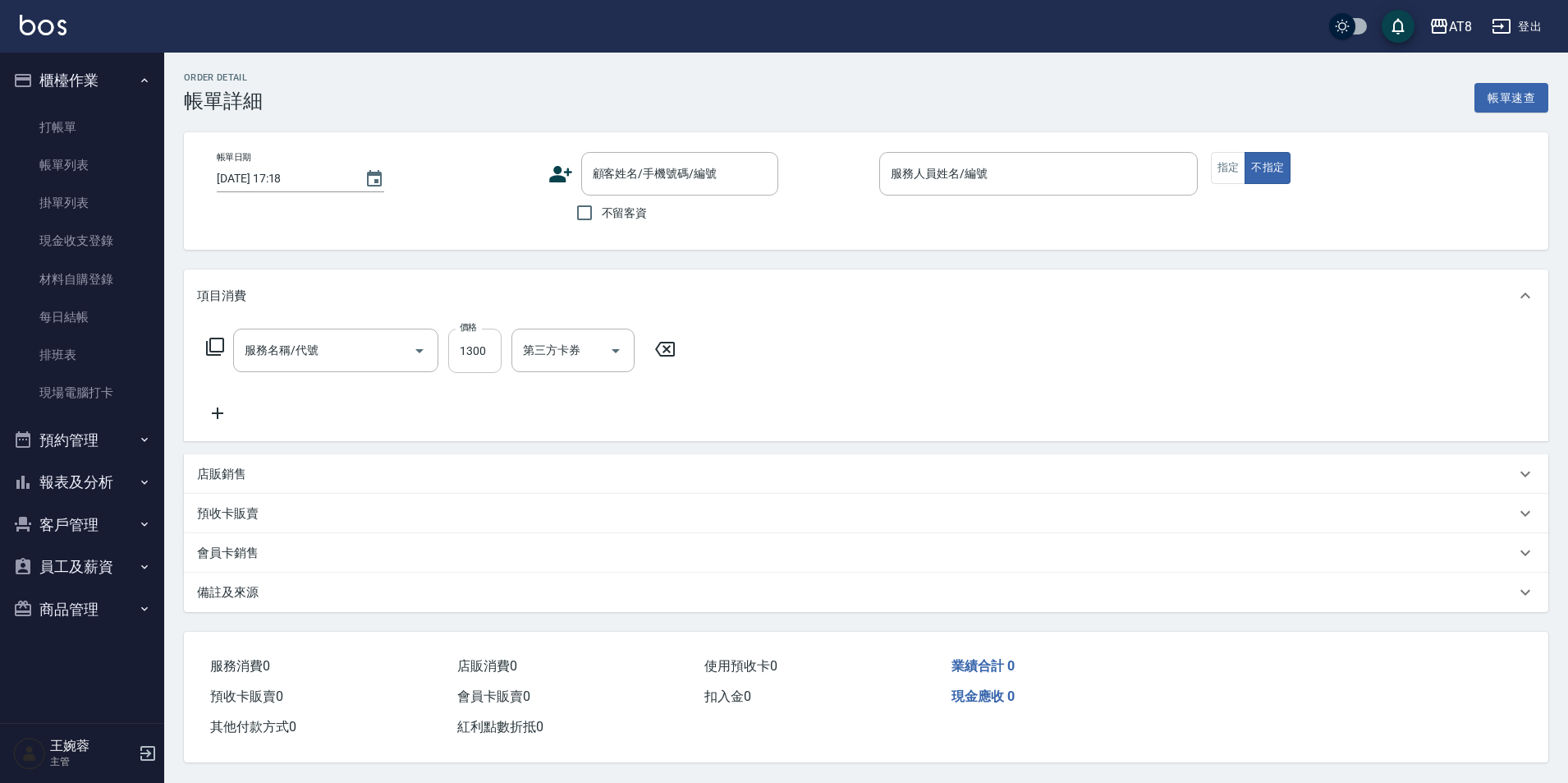
type input "[DATE] 14:03"
checkbox input "true"
type input "VICKY-2"
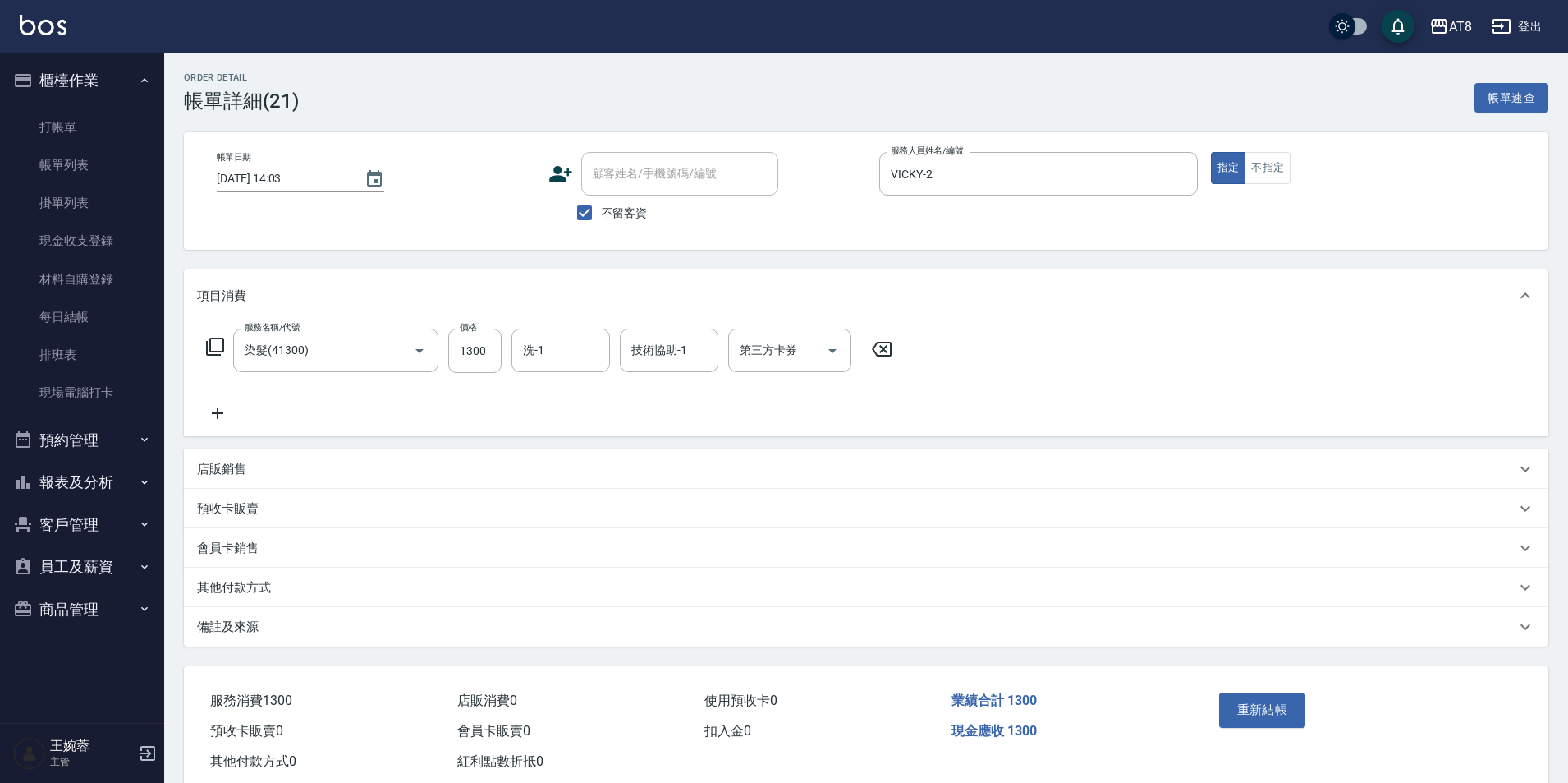
type input "染髮(41300)"
click at [881, 359] on icon at bounding box center [882, 349] width 41 height 19
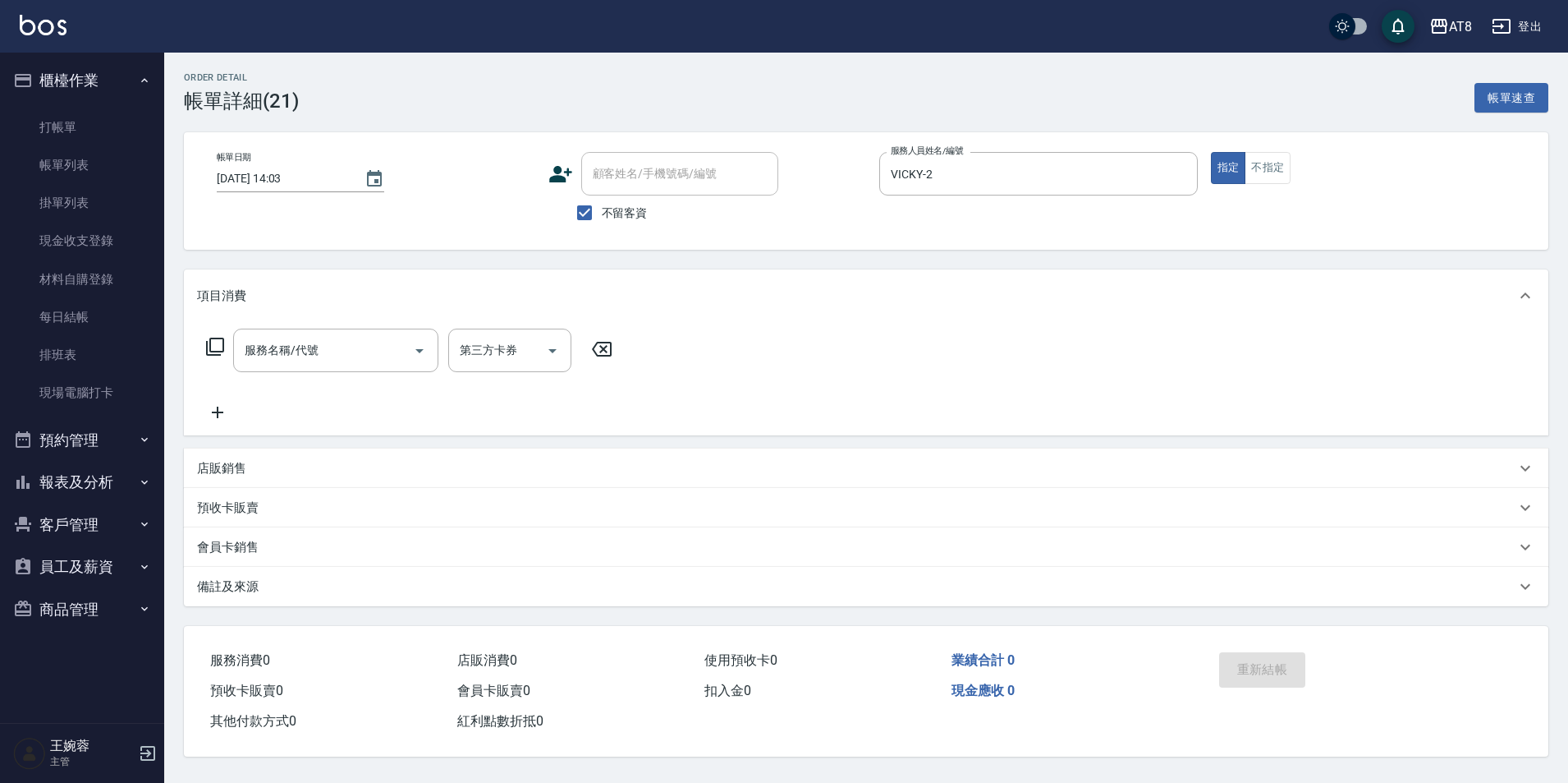
click at [240, 332] on div "服務名稱/代號 服務名稱/代號 第三方卡券 第三方卡券" at bounding box center [866, 378] width 1365 height 113
click at [254, 341] on div "服務名稱/代號 服務名稱/代號" at bounding box center [336, 350] width 205 height 43
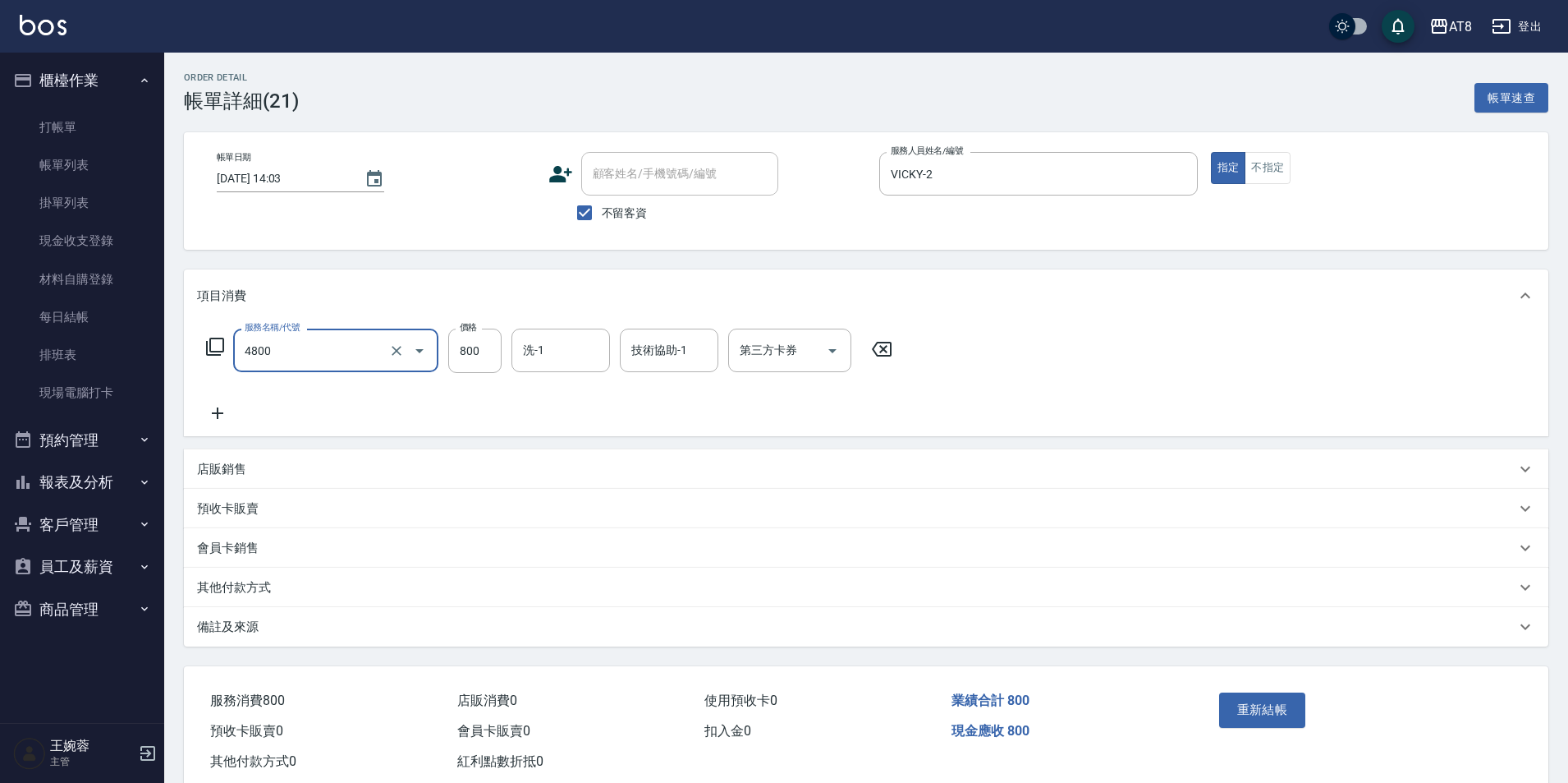
type input "染髮(4800)"
type input "500"
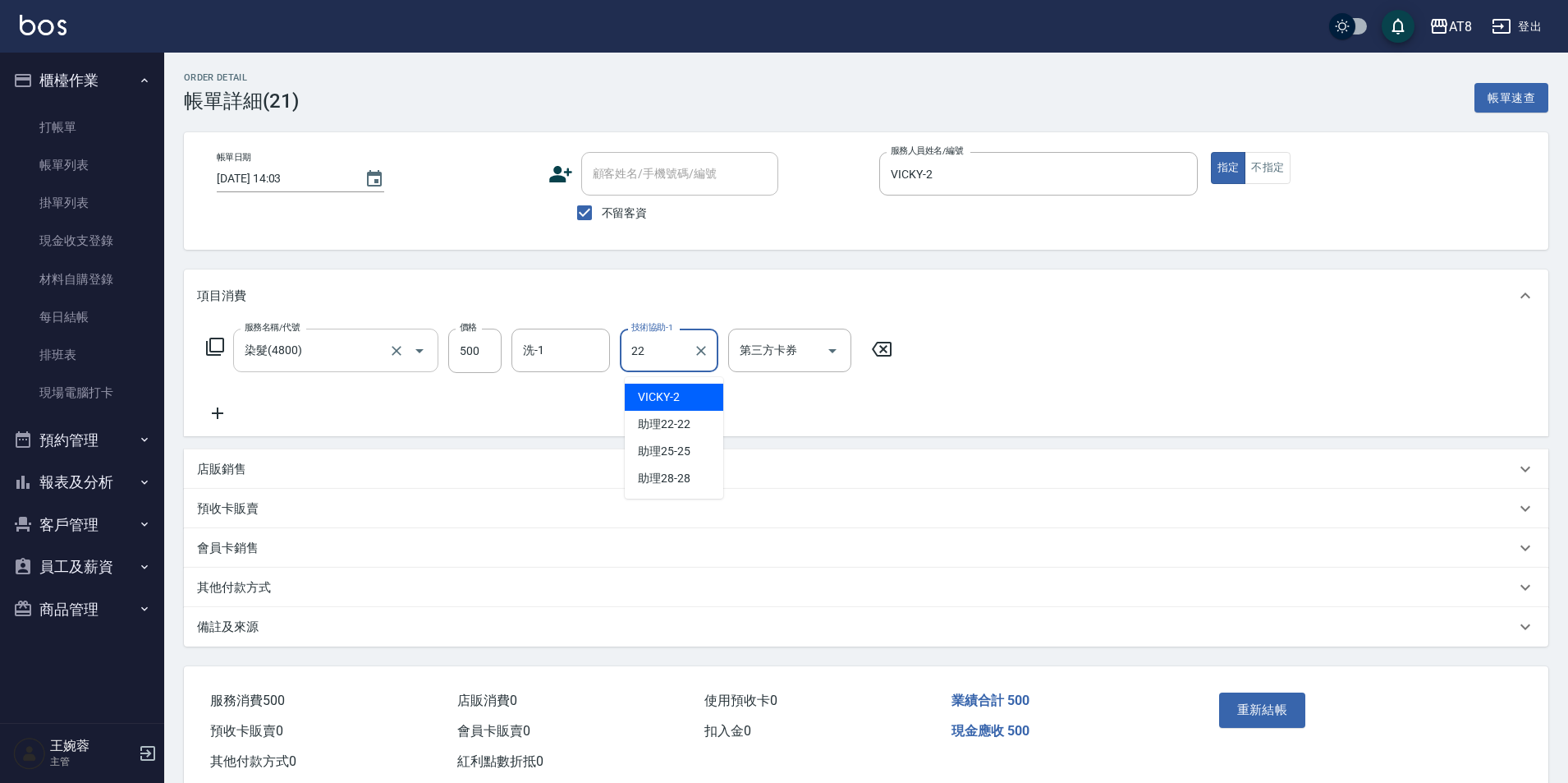
type input "助理22-22"
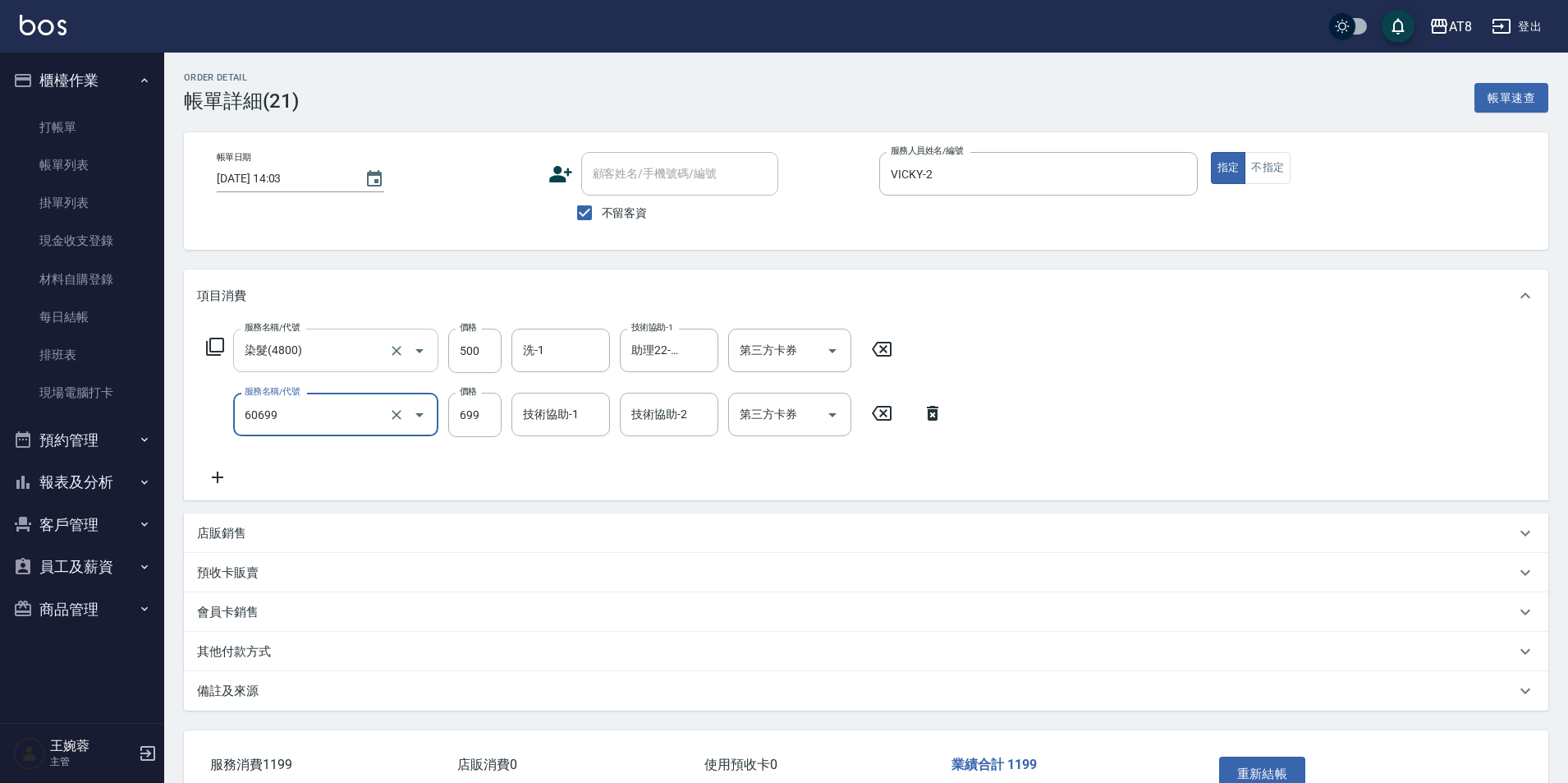
type input "入金SPA699(60699)"
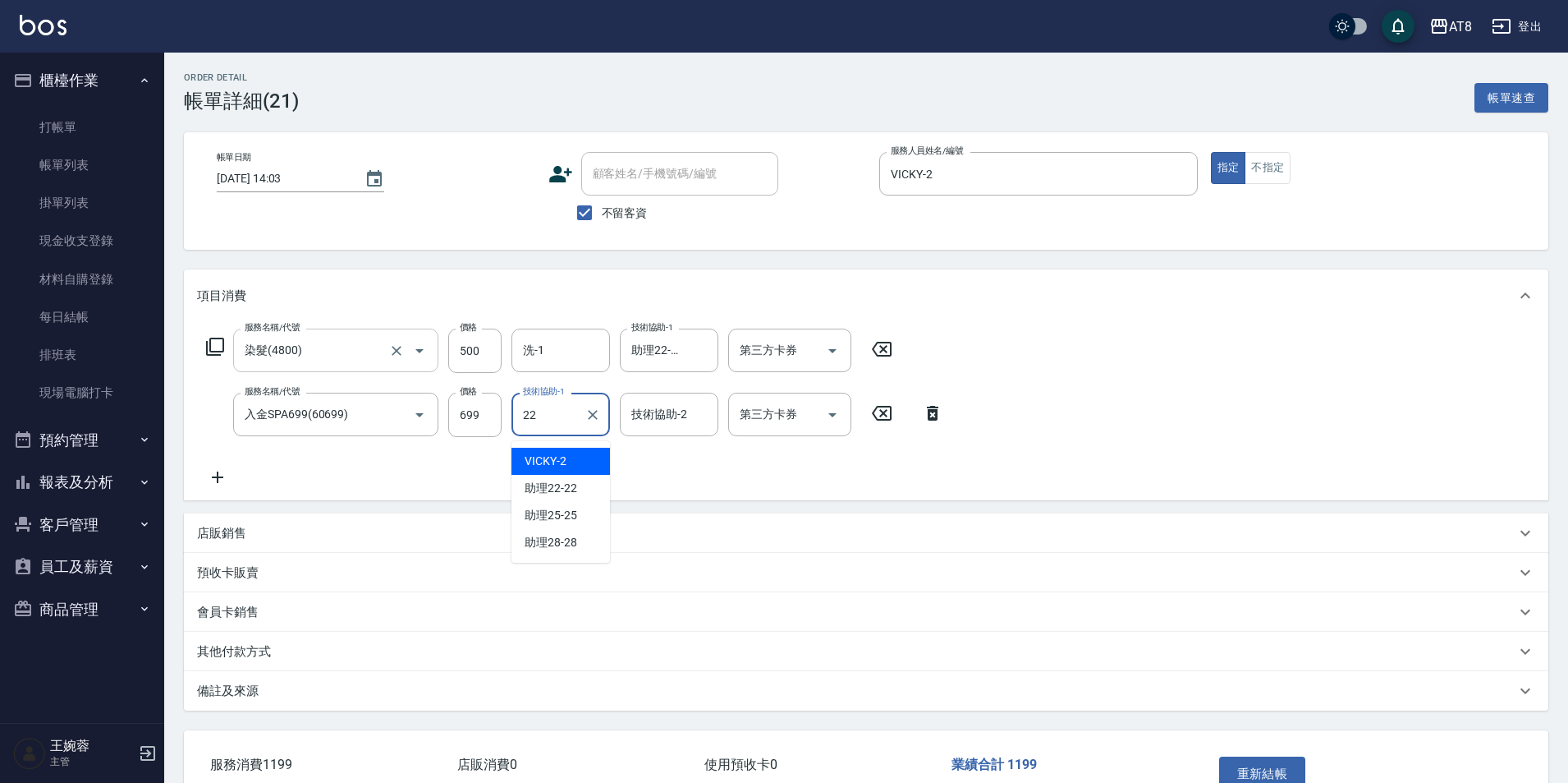
type input "助理22-22"
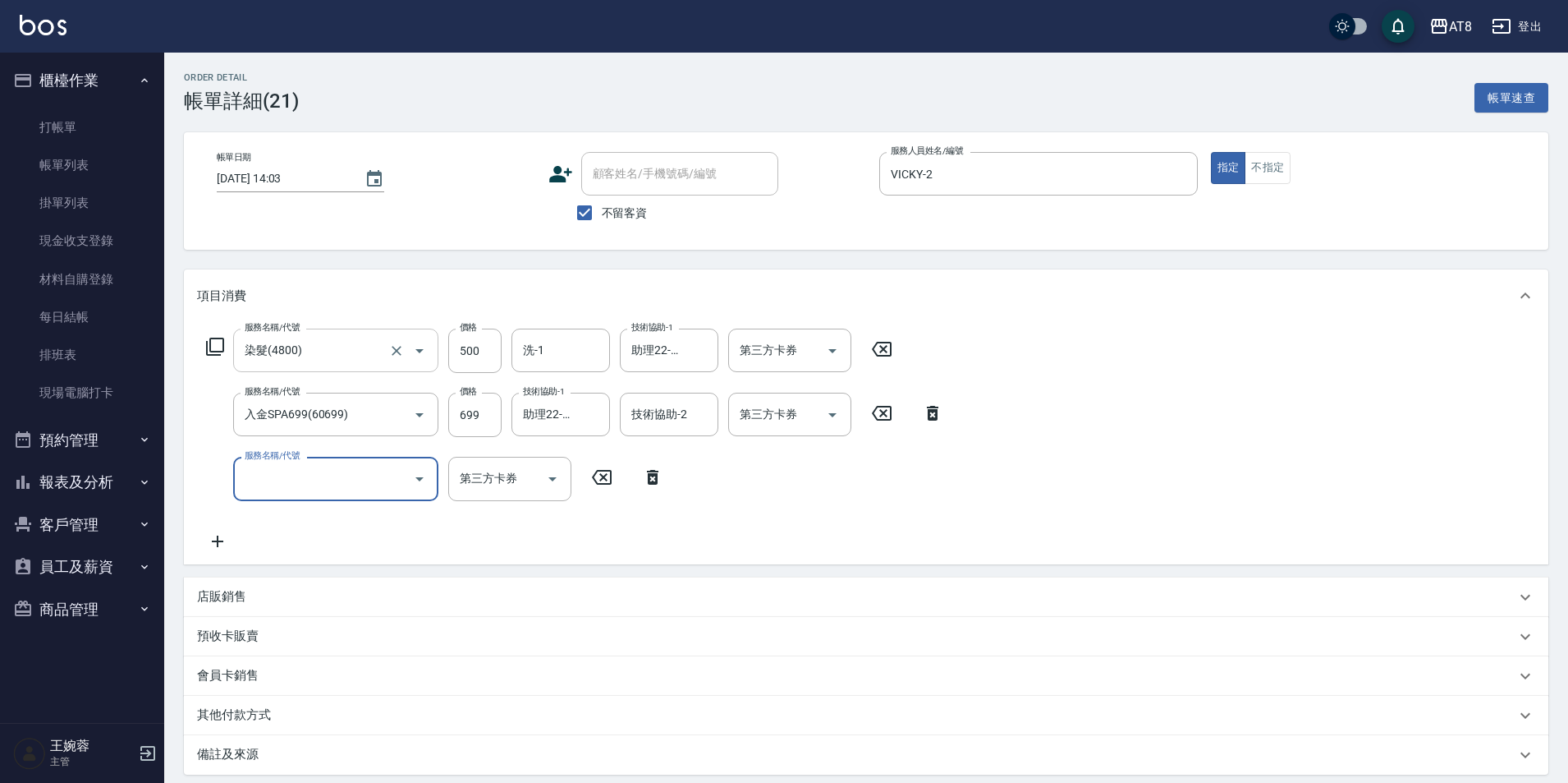
type input "5"
type input "入金剪髮300(20300)"
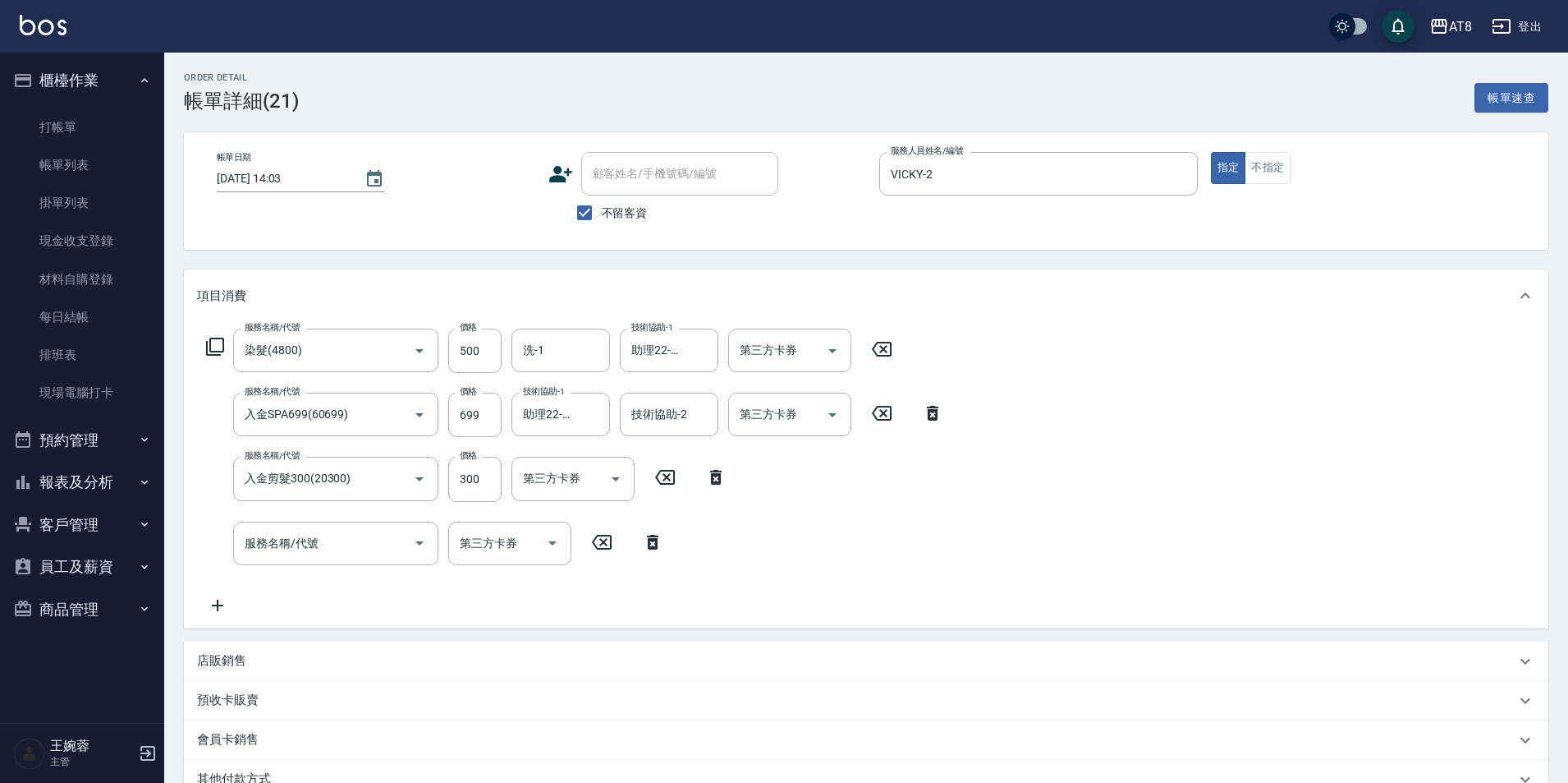
click at [230, 352] on div "服務名稱/代號 染髮(4800) 服務名稱/代號 價格 500 價格 洗-1 洗-1 技術協助-1 助理22-22 技術協助-1 第三方卡券 第三方卡券" at bounding box center [549, 351] width 705 height 44
click at [225, 349] on icon at bounding box center [215, 346] width 19 height 19
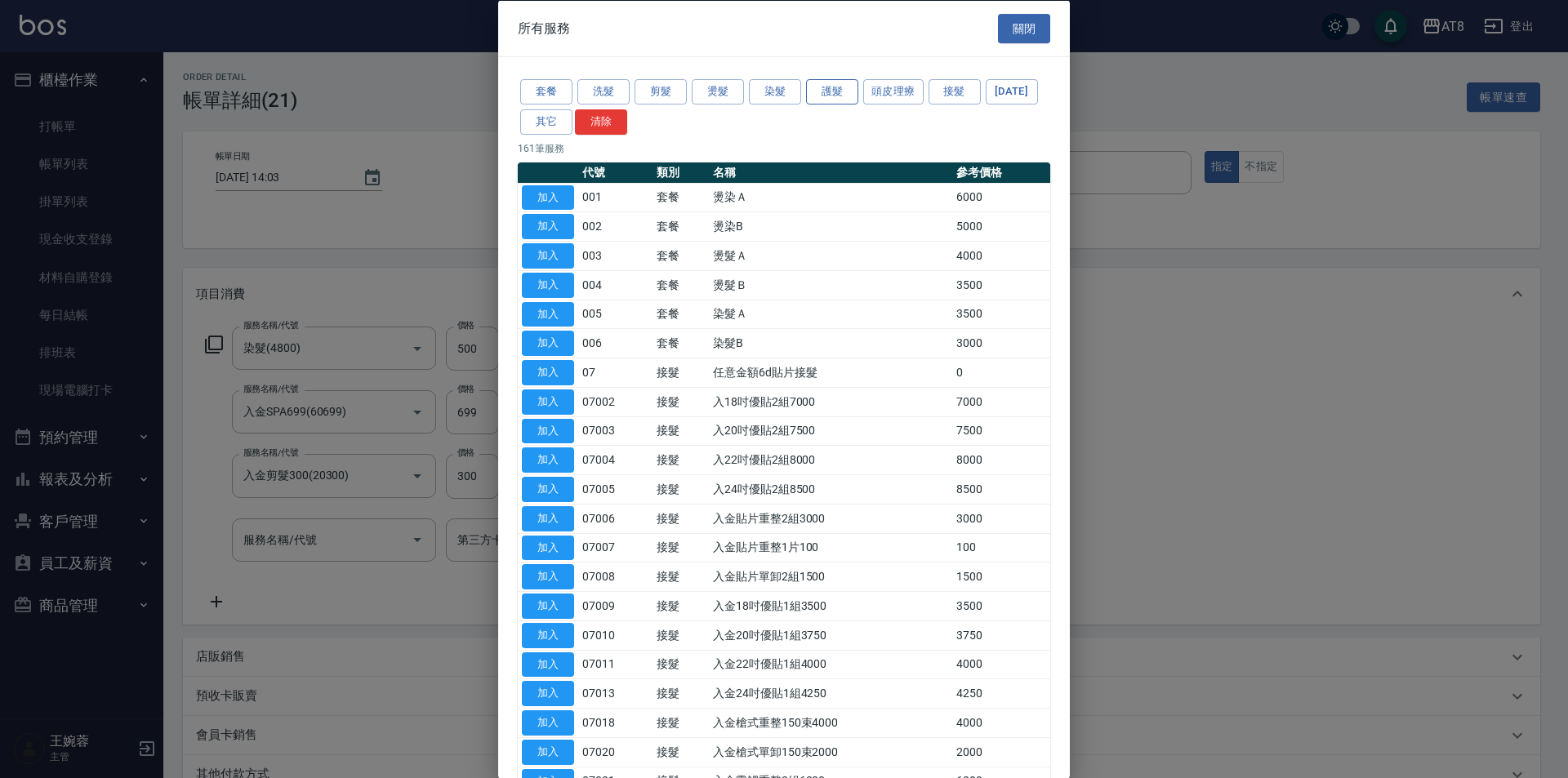
click at [806, 86] on button "護髮" at bounding box center [831, 91] width 52 height 25
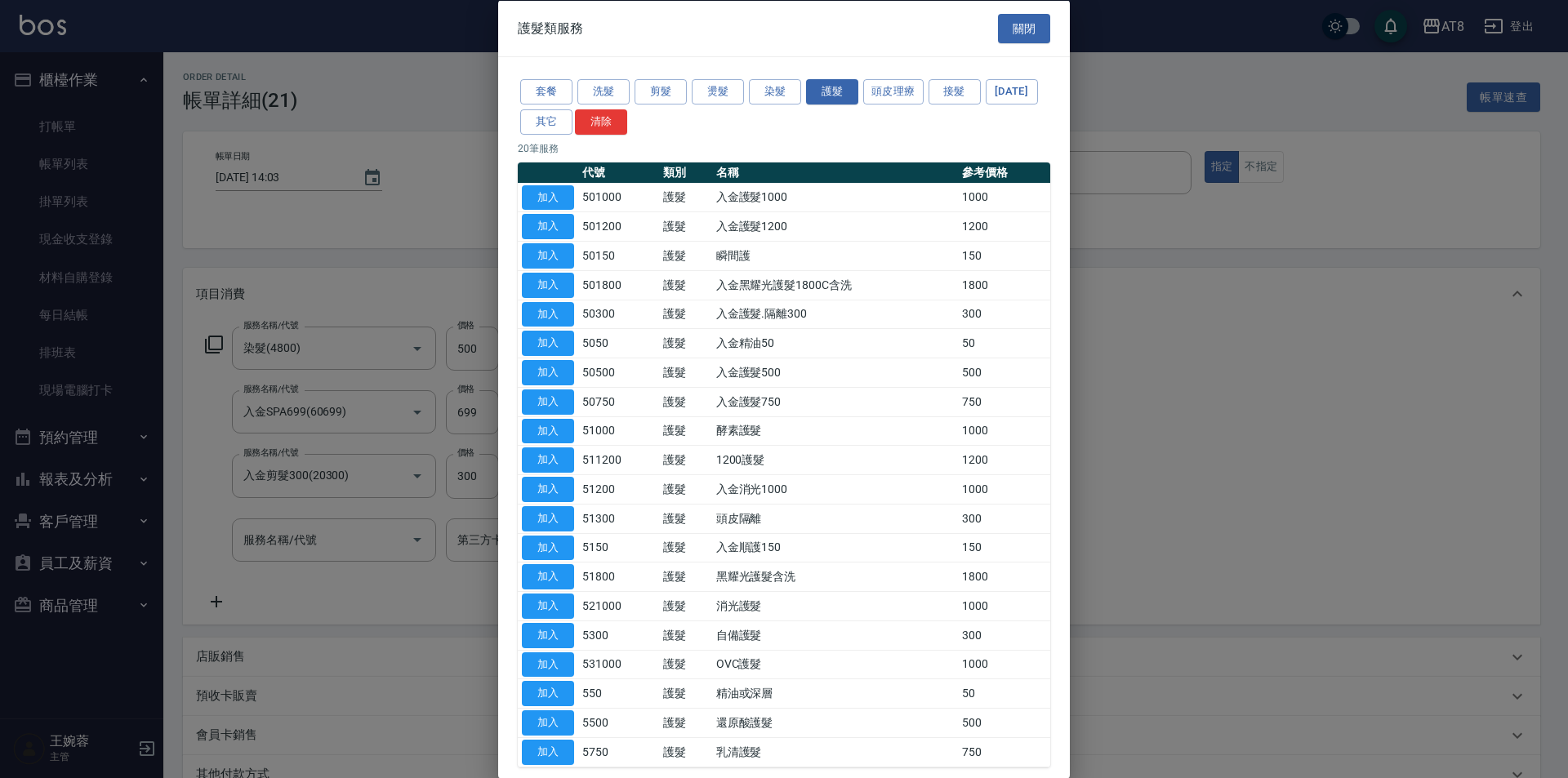
click at [546, 297] on button "加入" at bounding box center [547, 285] width 52 height 25
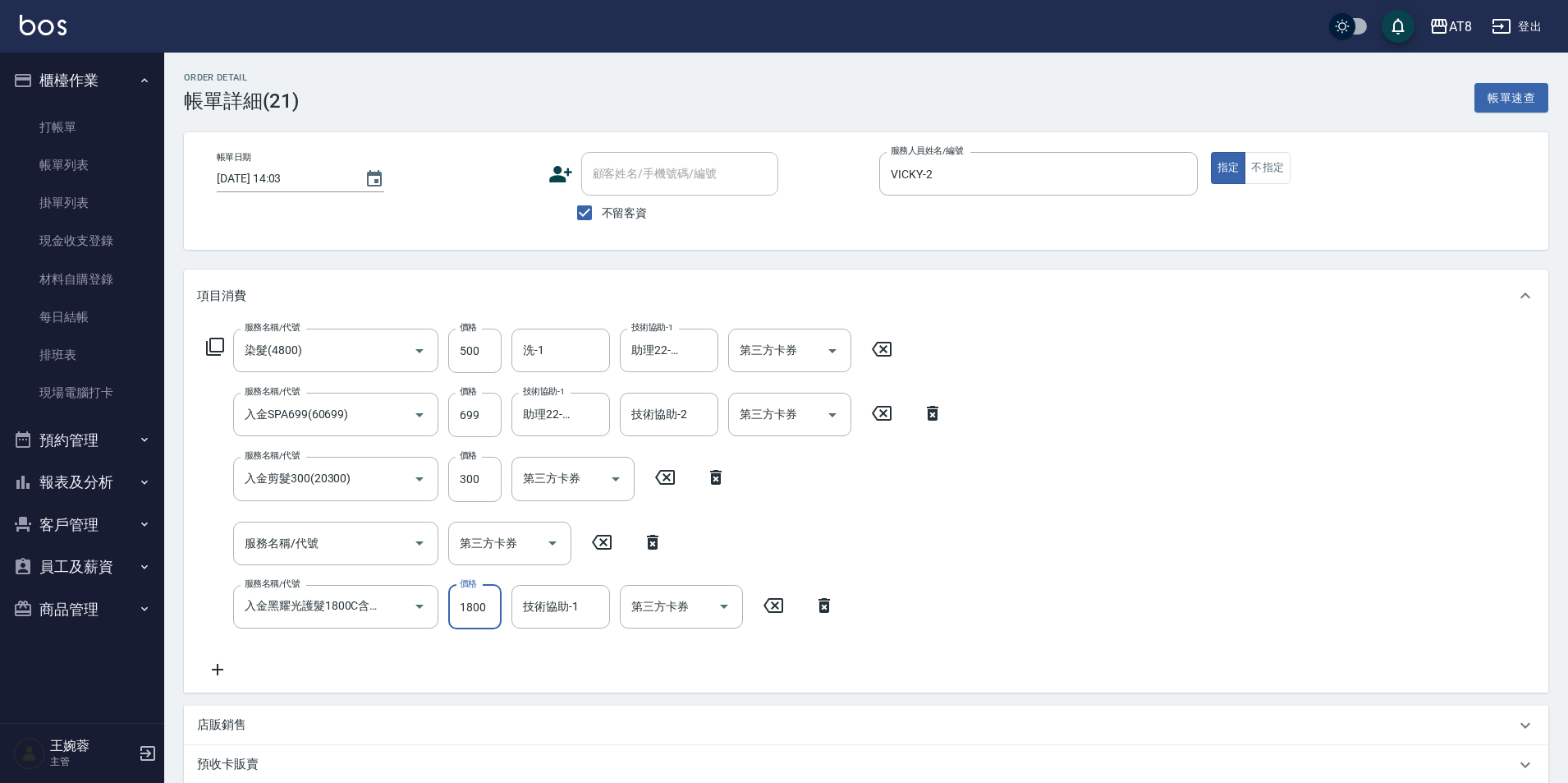
click at [476, 598] on input "1800" at bounding box center [474, 607] width 53 height 44
type input "1500"
type input "助理22-22"
click at [894, 356] on icon at bounding box center [882, 349] width 41 height 19
click at [396, 365] on input "服務名稱/代號" at bounding box center [323, 350] width 166 height 29
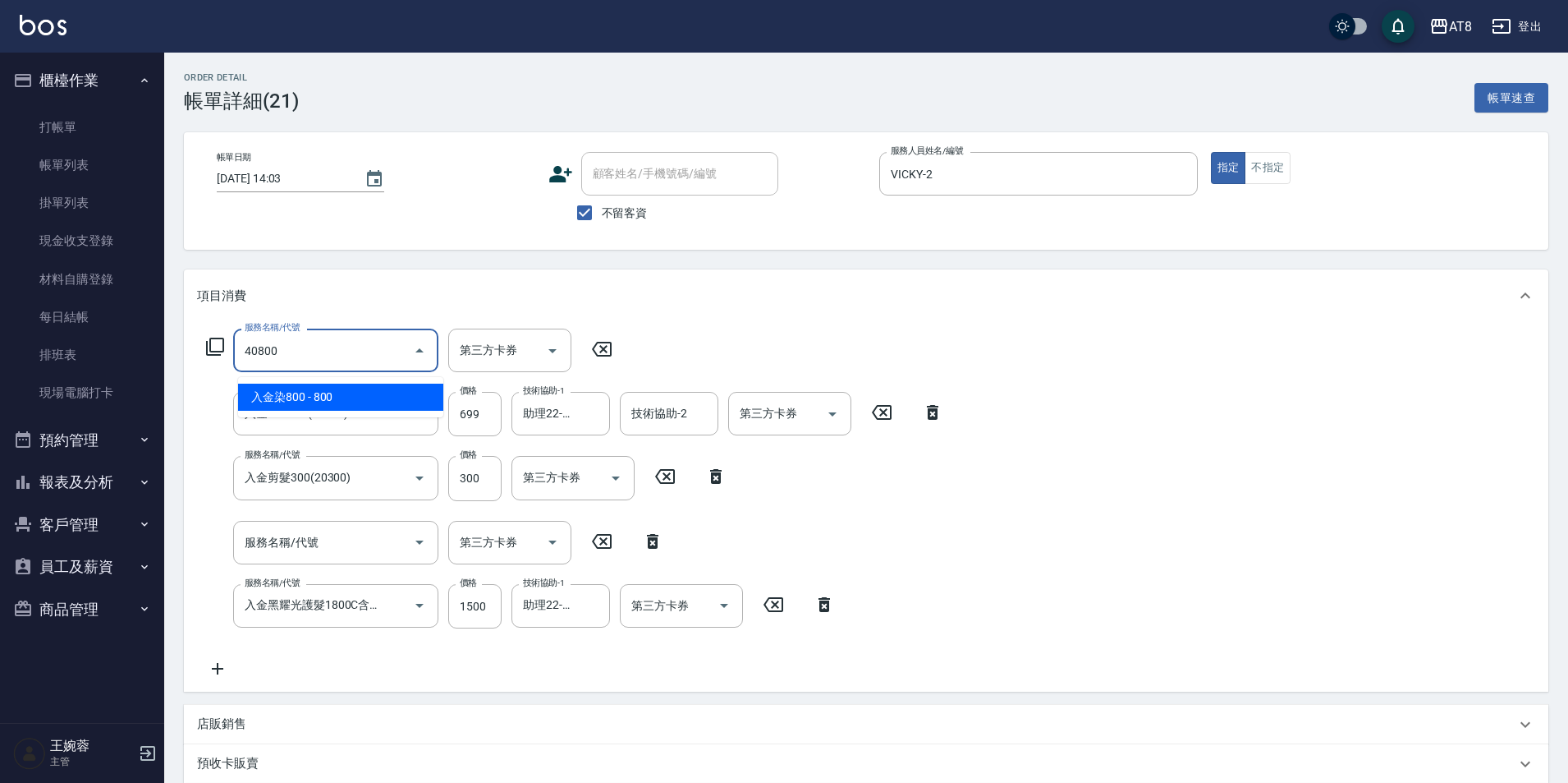
type input "入金染800(40800)"
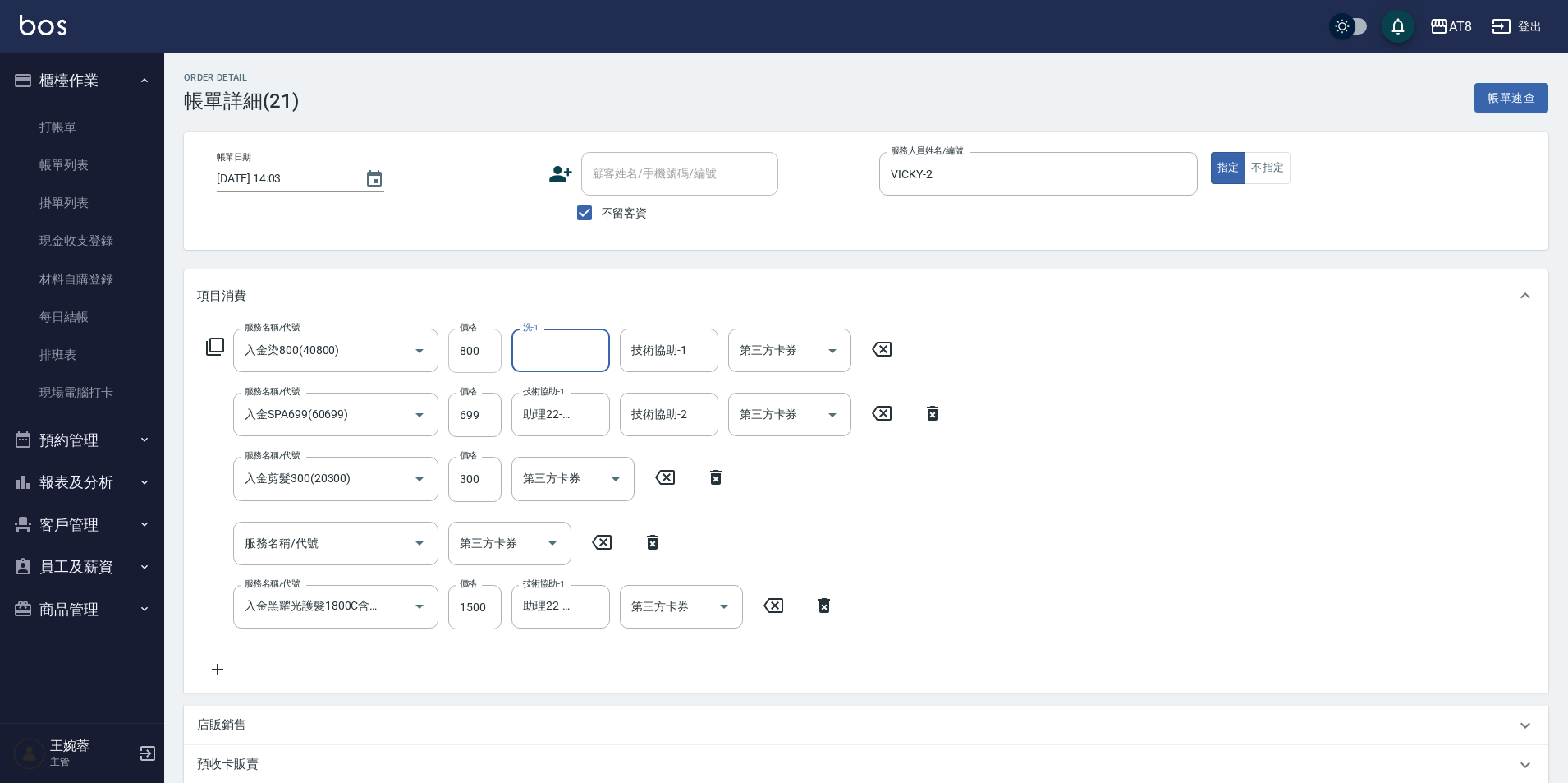
click at [468, 346] on input "800" at bounding box center [474, 351] width 53 height 44
type input "500"
type input "助理22-22"
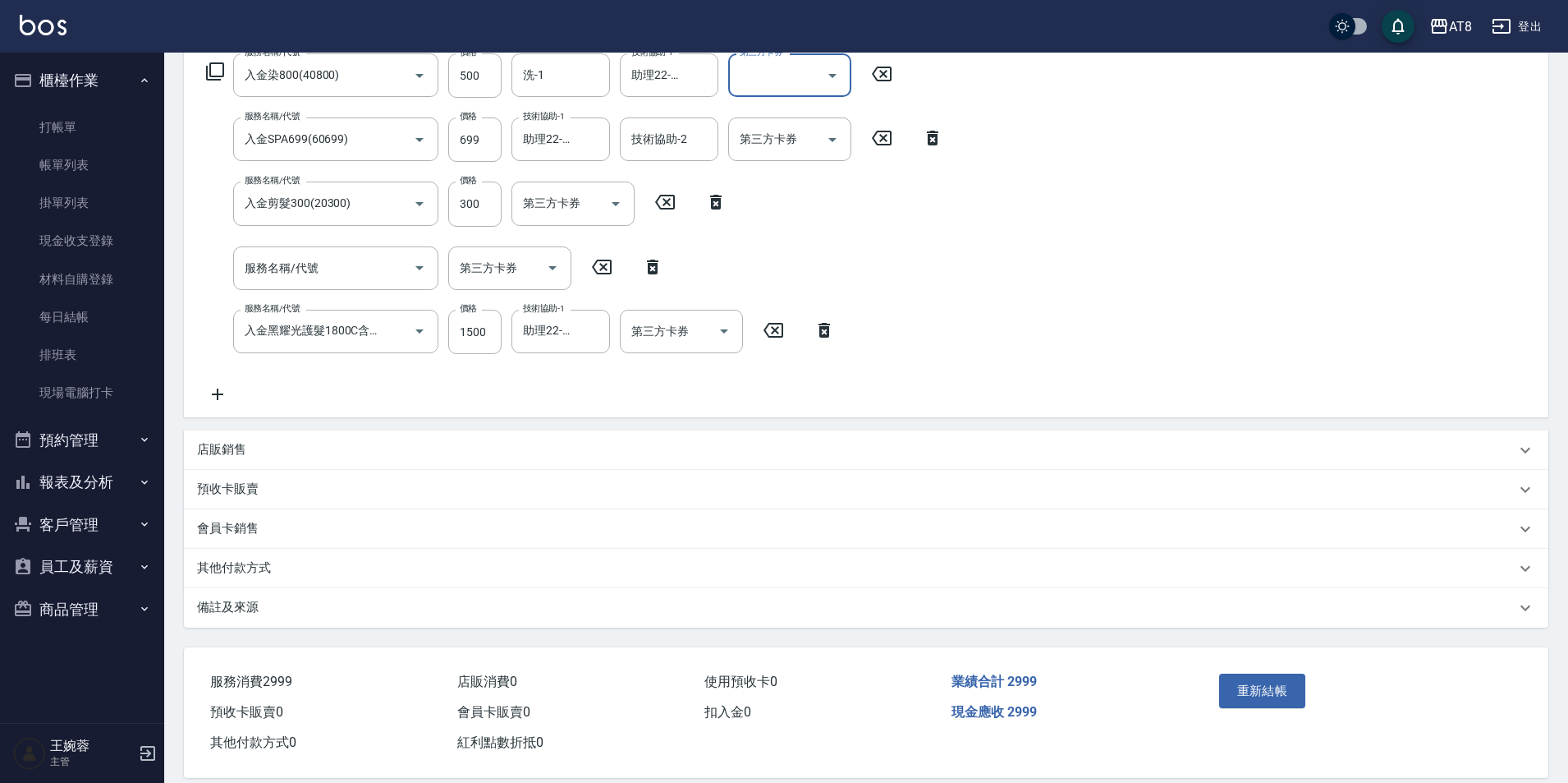
scroll to position [287, 0]
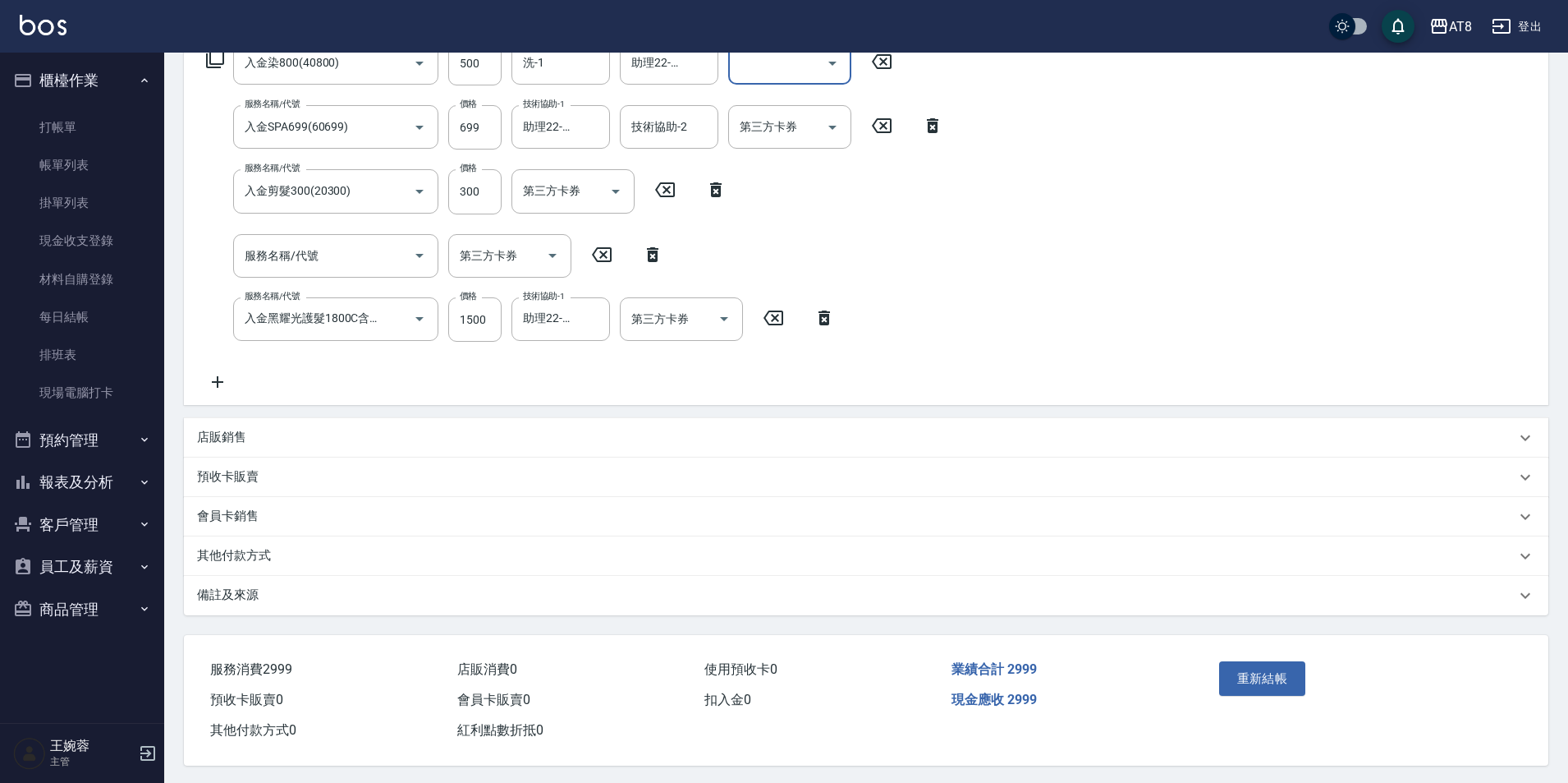
click at [222, 384] on icon at bounding box center [217, 382] width 41 height 19
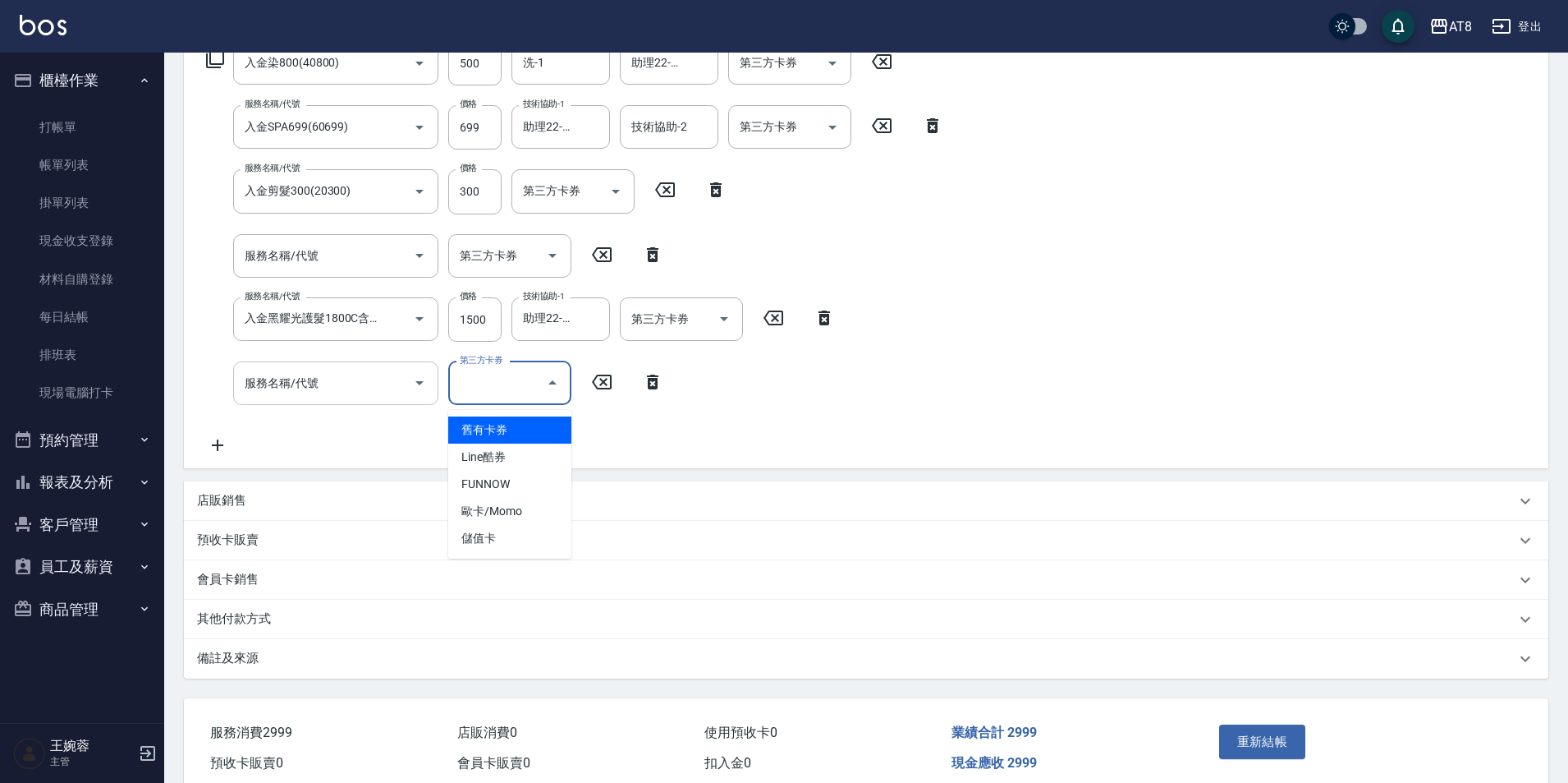
click at [285, 392] on input "服務名稱/代號" at bounding box center [323, 383] width 166 height 29
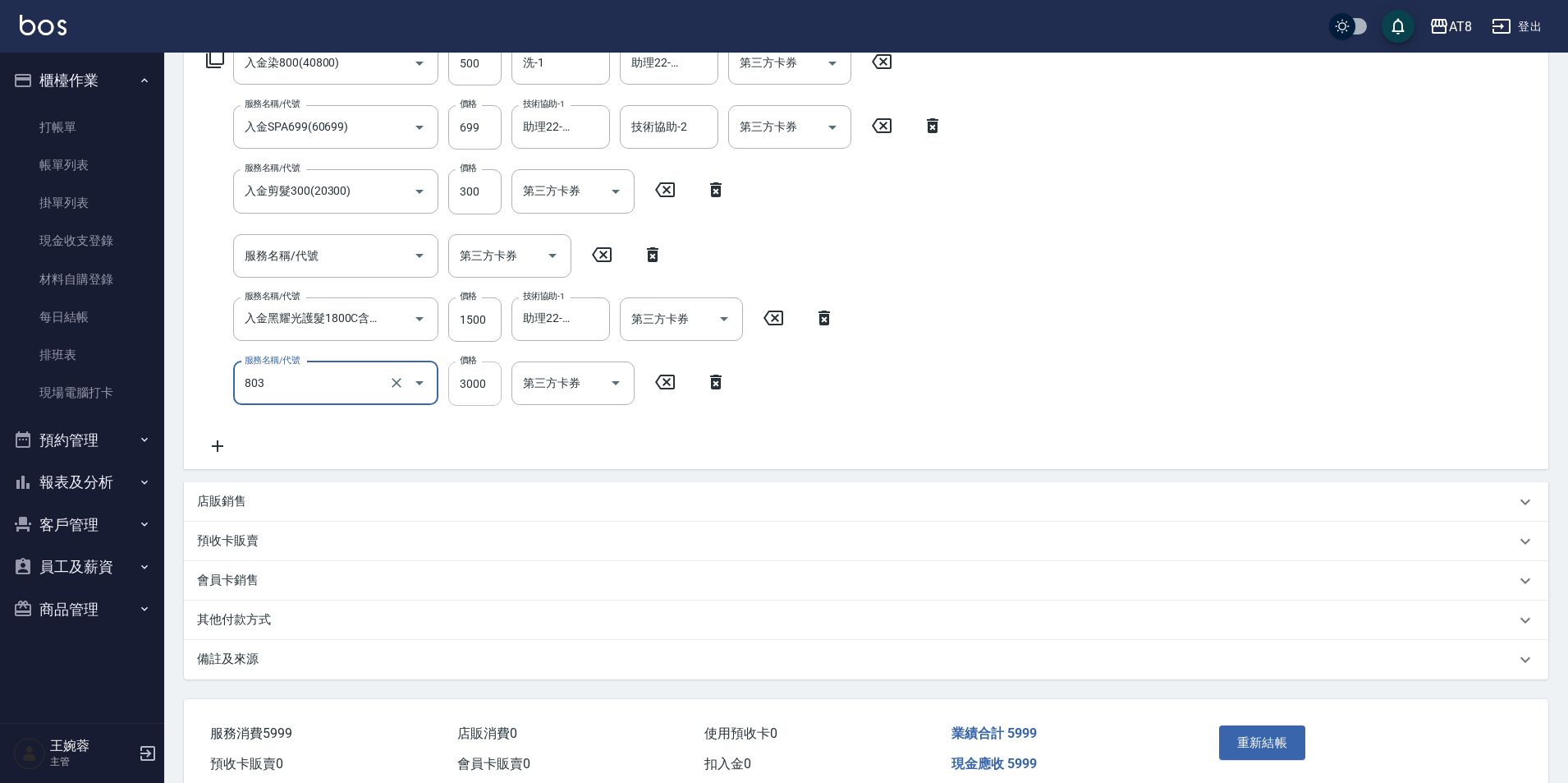
type input "頂級豪華3(803)"
click at [473, 390] on input "3000" at bounding box center [474, 384] width 53 height 44
type input "7"
click at [689, 437] on div "服務名稱/代號 入金染800(40800) 服務名稱/代號 價格 500 價格 洗-1 洗-1 技術協助-1 助理22-22 技術協助-1 第三方卡券 第三方…" at bounding box center [575, 247] width 756 height 414
click at [715, 318] on icon "Open" at bounding box center [724, 318] width 19 height 19
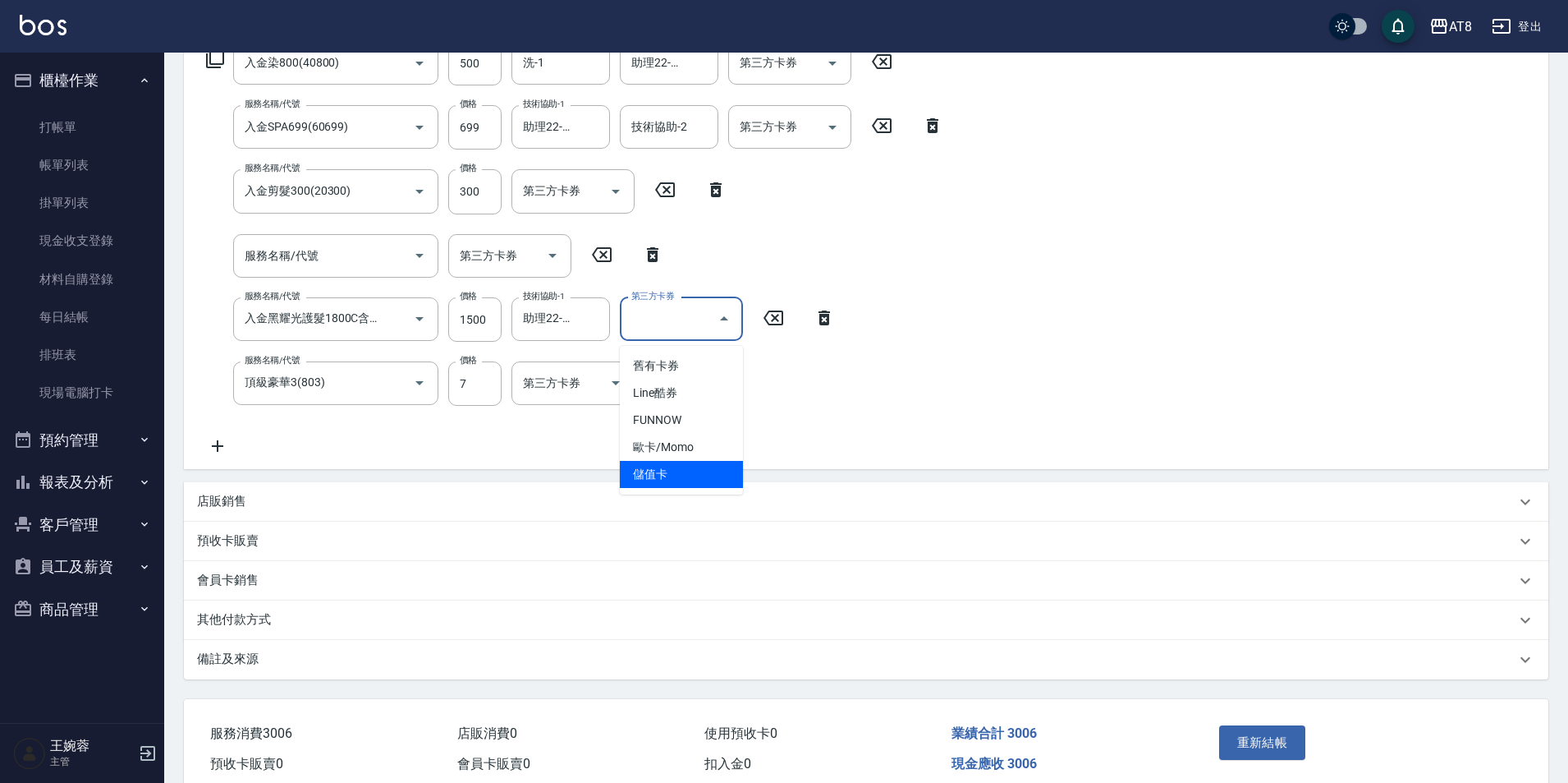
drag, startPoint x: 692, startPoint y: 483, endPoint x: 681, endPoint y: 450, distance: 34.8
click at [692, 483] on span "儲值卡" at bounding box center [681, 474] width 123 height 27
type input "儲值卡"
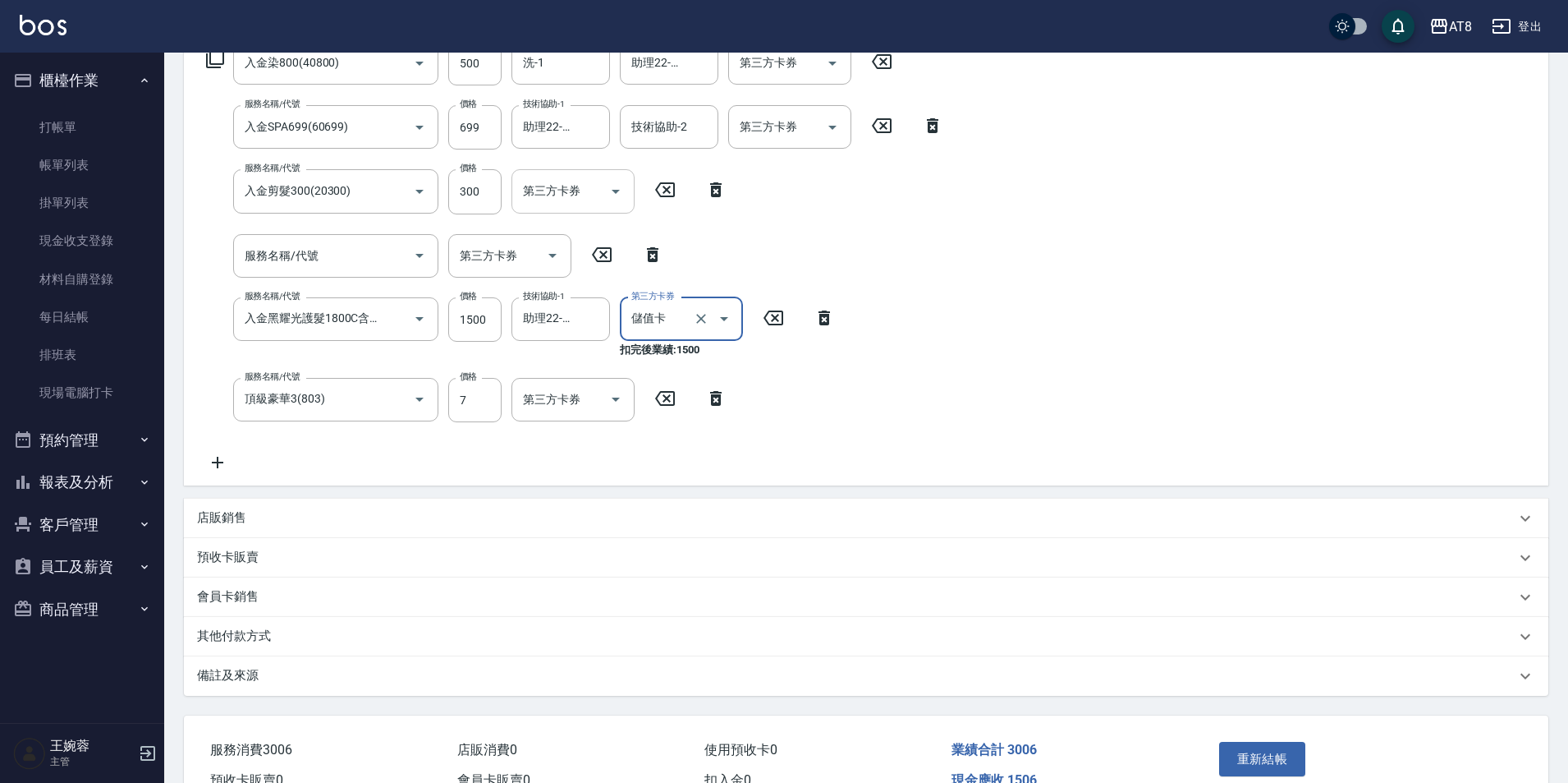
click at [616, 194] on icon "Open" at bounding box center [615, 192] width 8 height 4
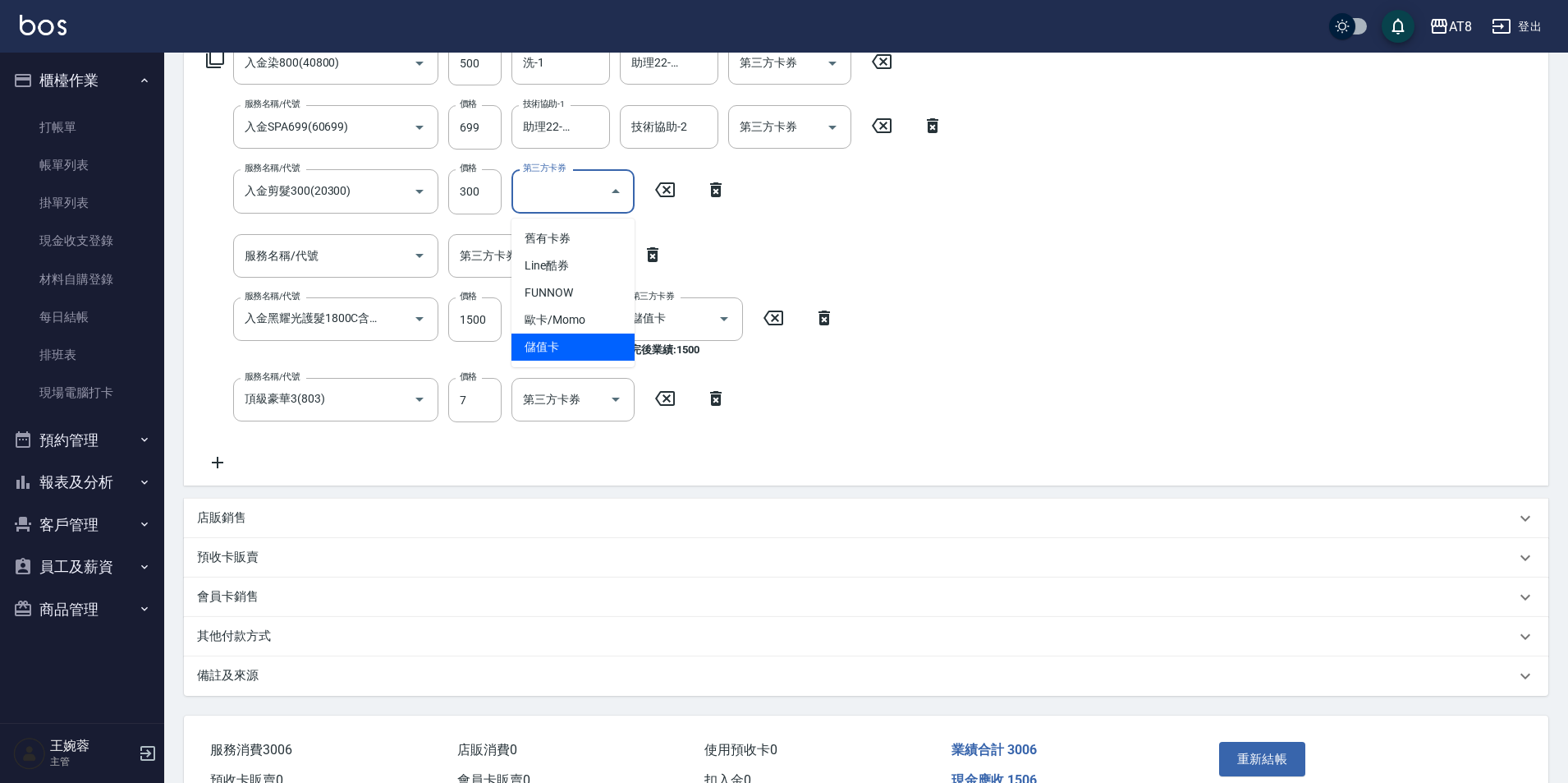
click at [602, 354] on span "儲值卡" at bounding box center [572, 346] width 123 height 27
type input "儲值卡"
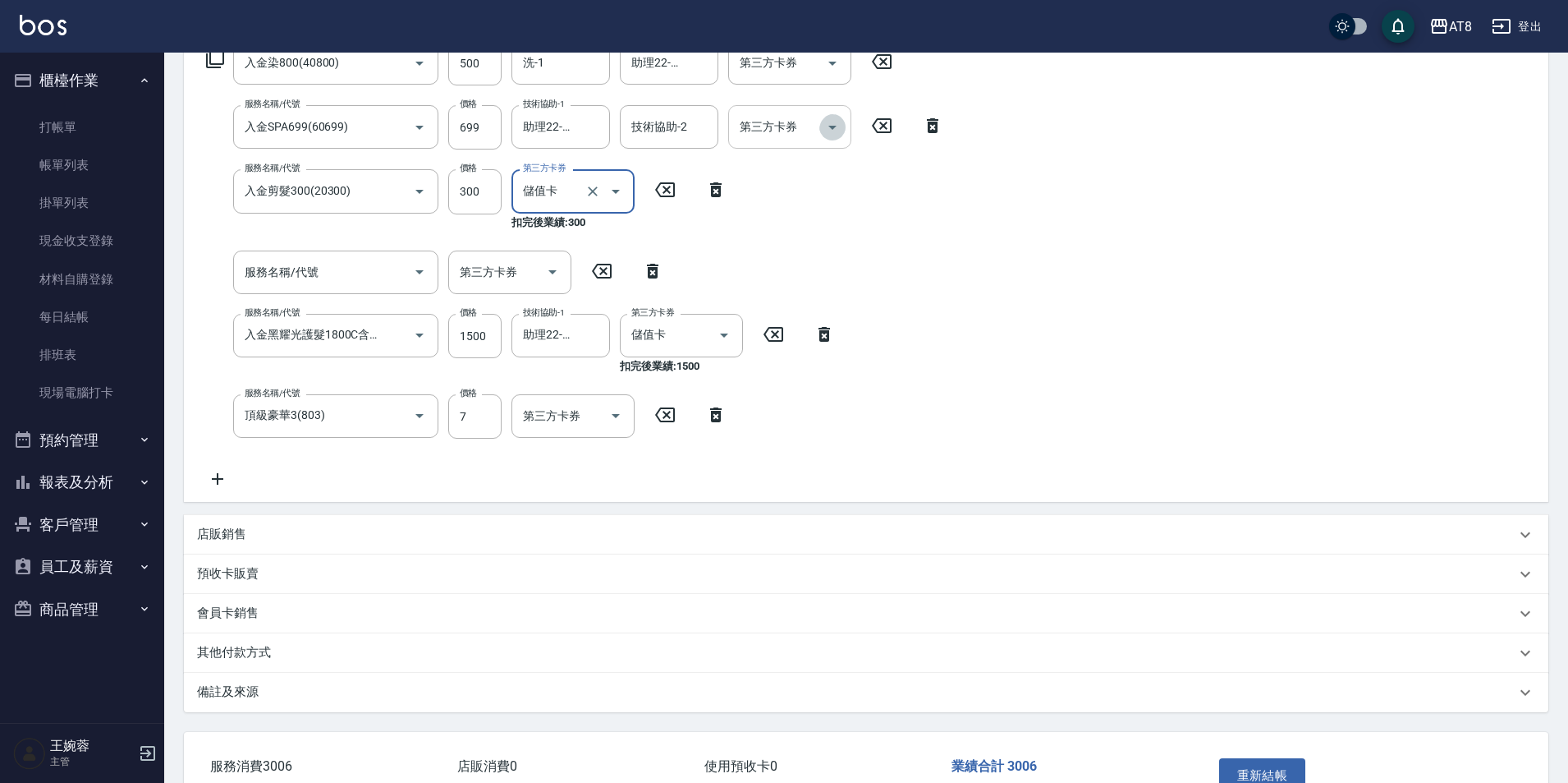
click at [829, 137] on icon "Open" at bounding box center [832, 127] width 19 height 19
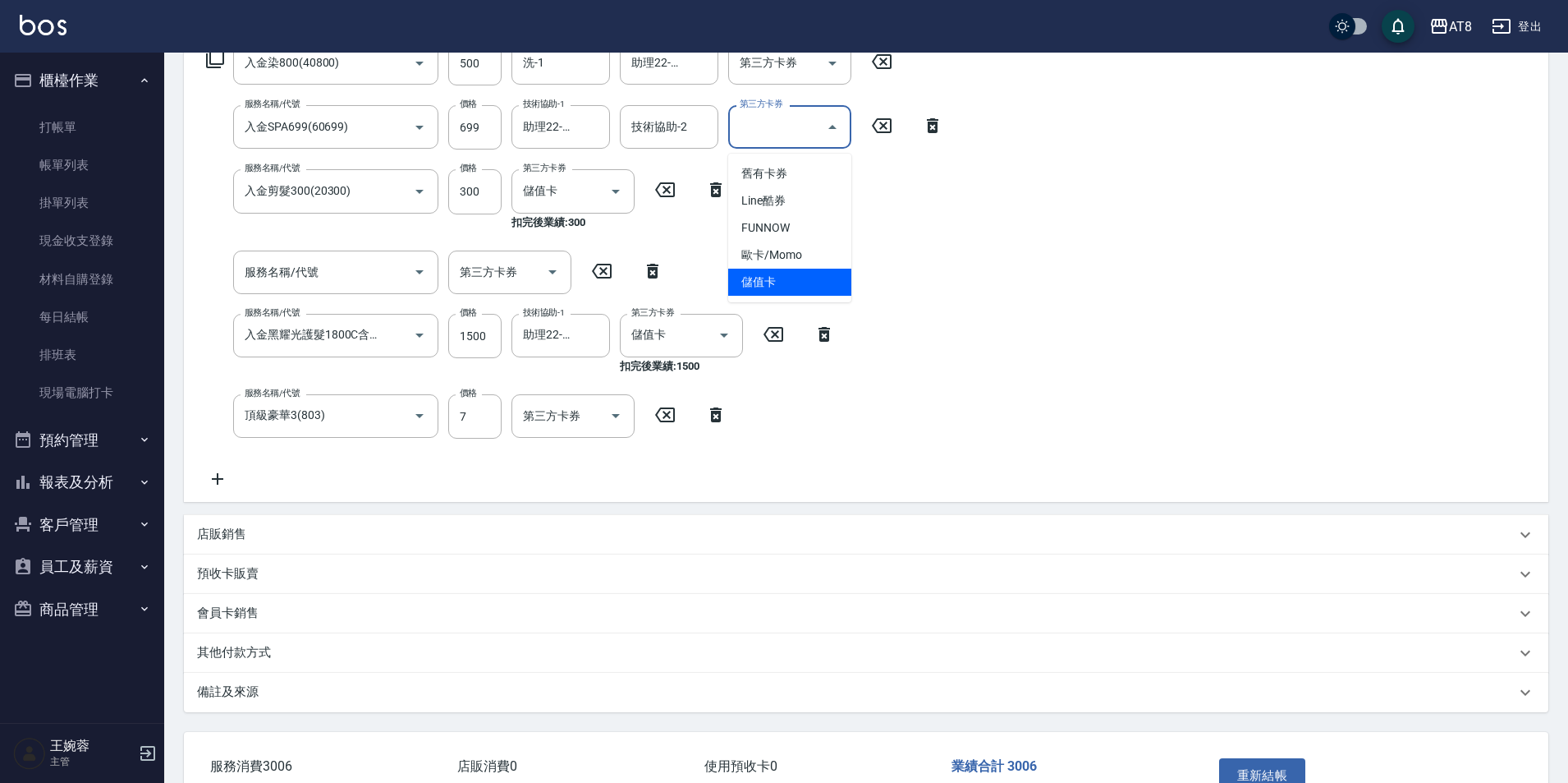
click at [807, 285] on span "儲值卡" at bounding box center [789, 282] width 123 height 27
type input "儲值卡"
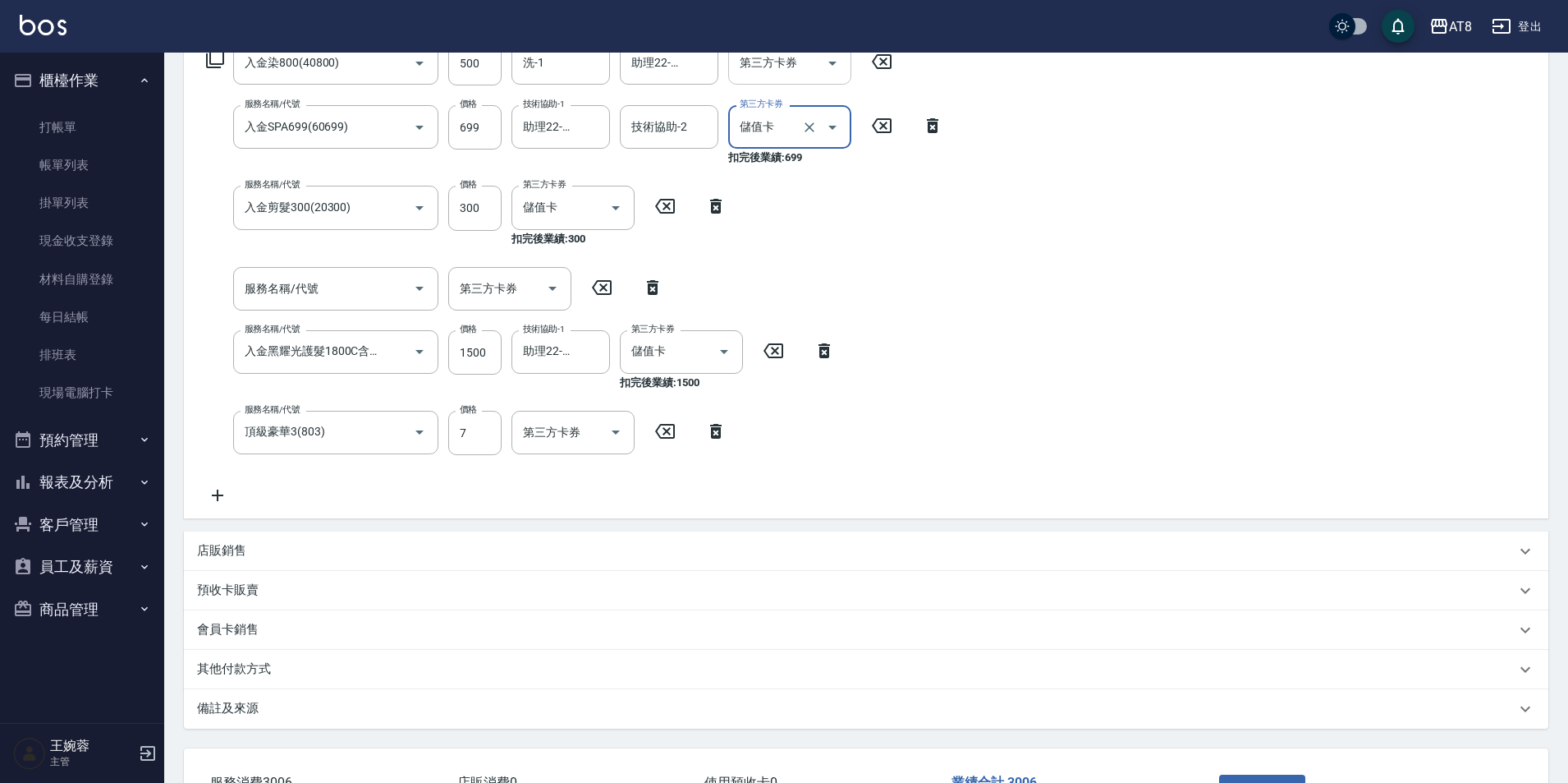
click at [840, 73] on icon "Open" at bounding box center [832, 63] width 19 height 19
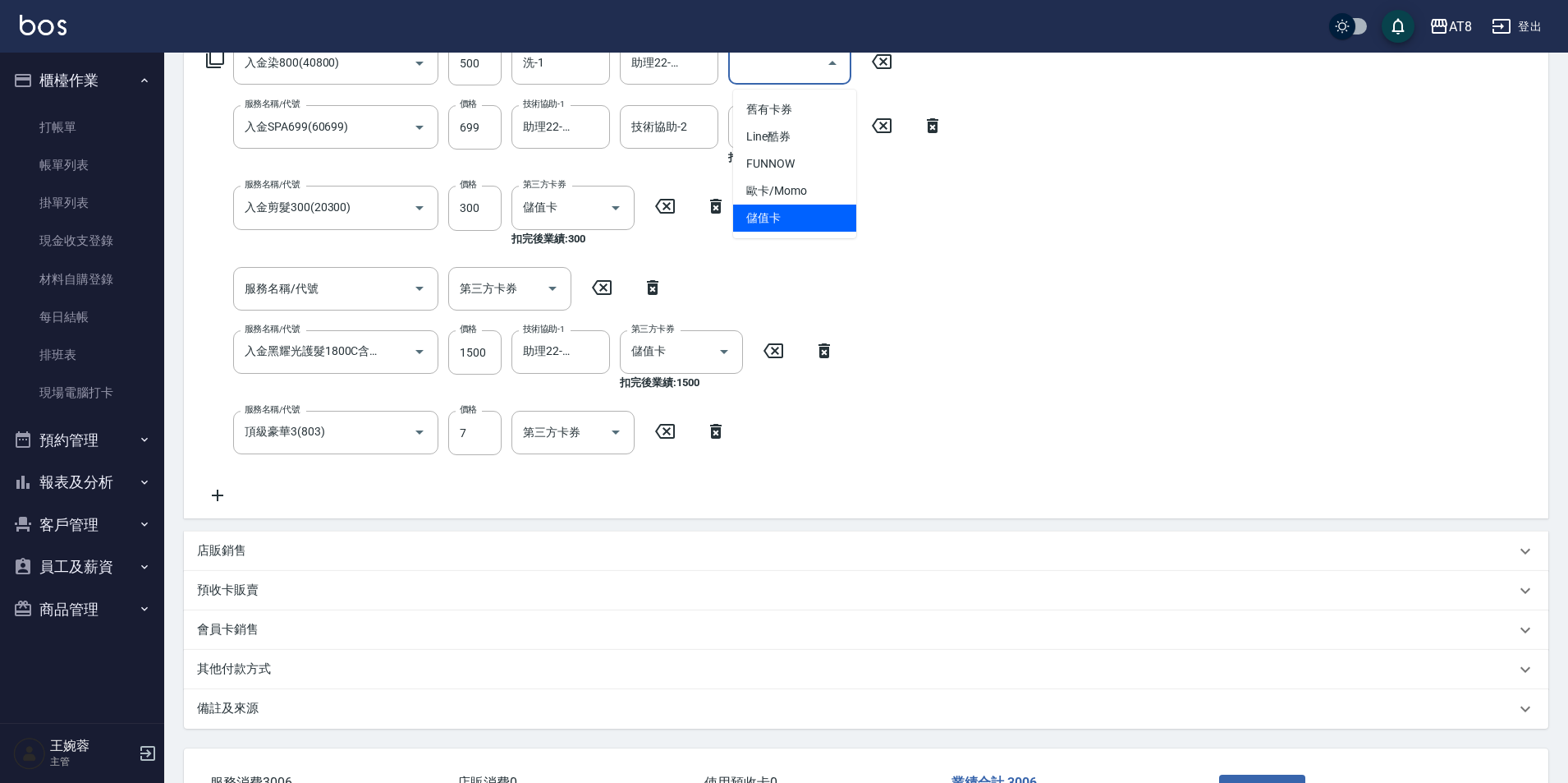
click at [829, 222] on span "儲值卡" at bounding box center [794, 217] width 123 height 27
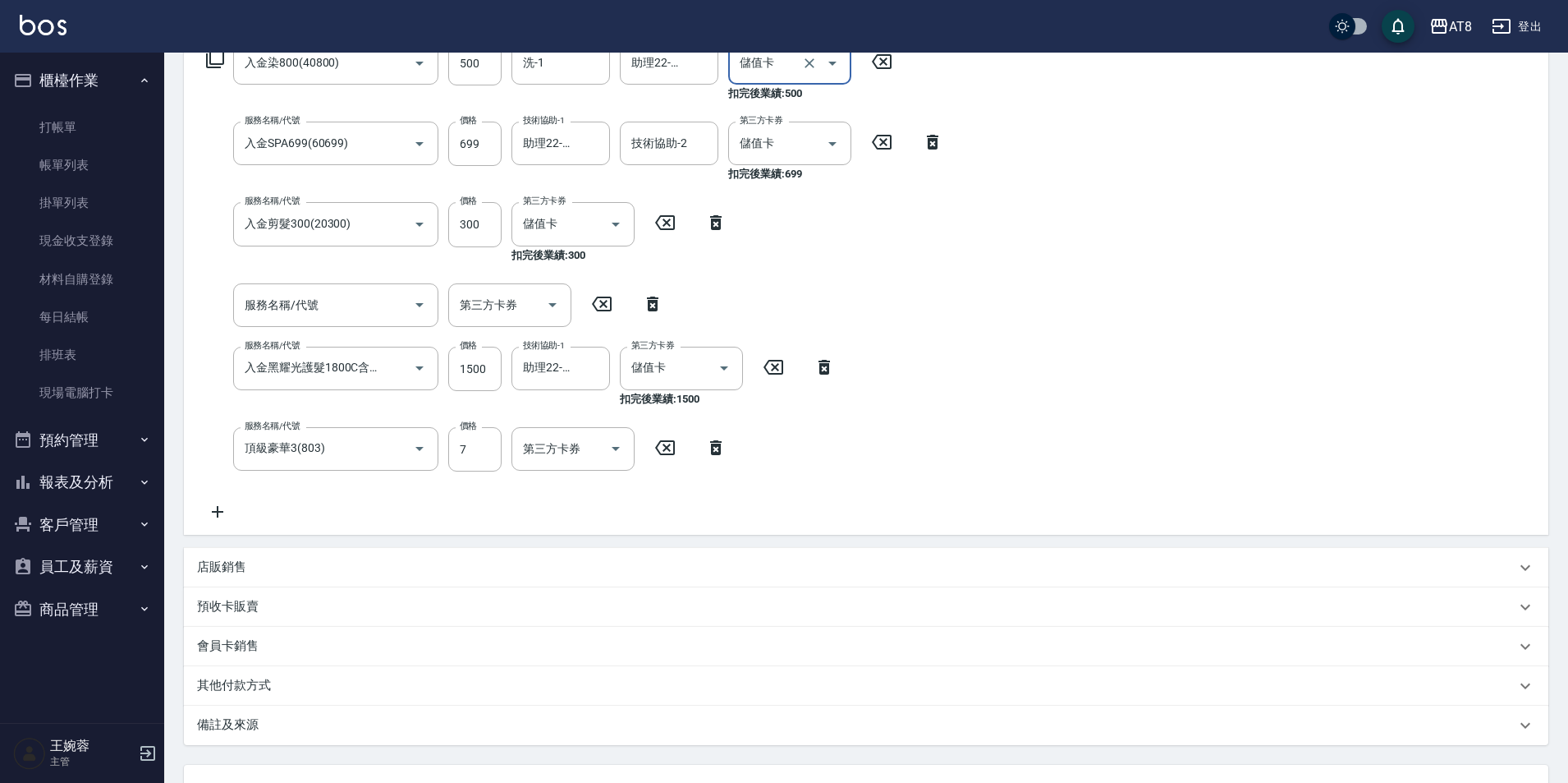
type input "儲值卡"
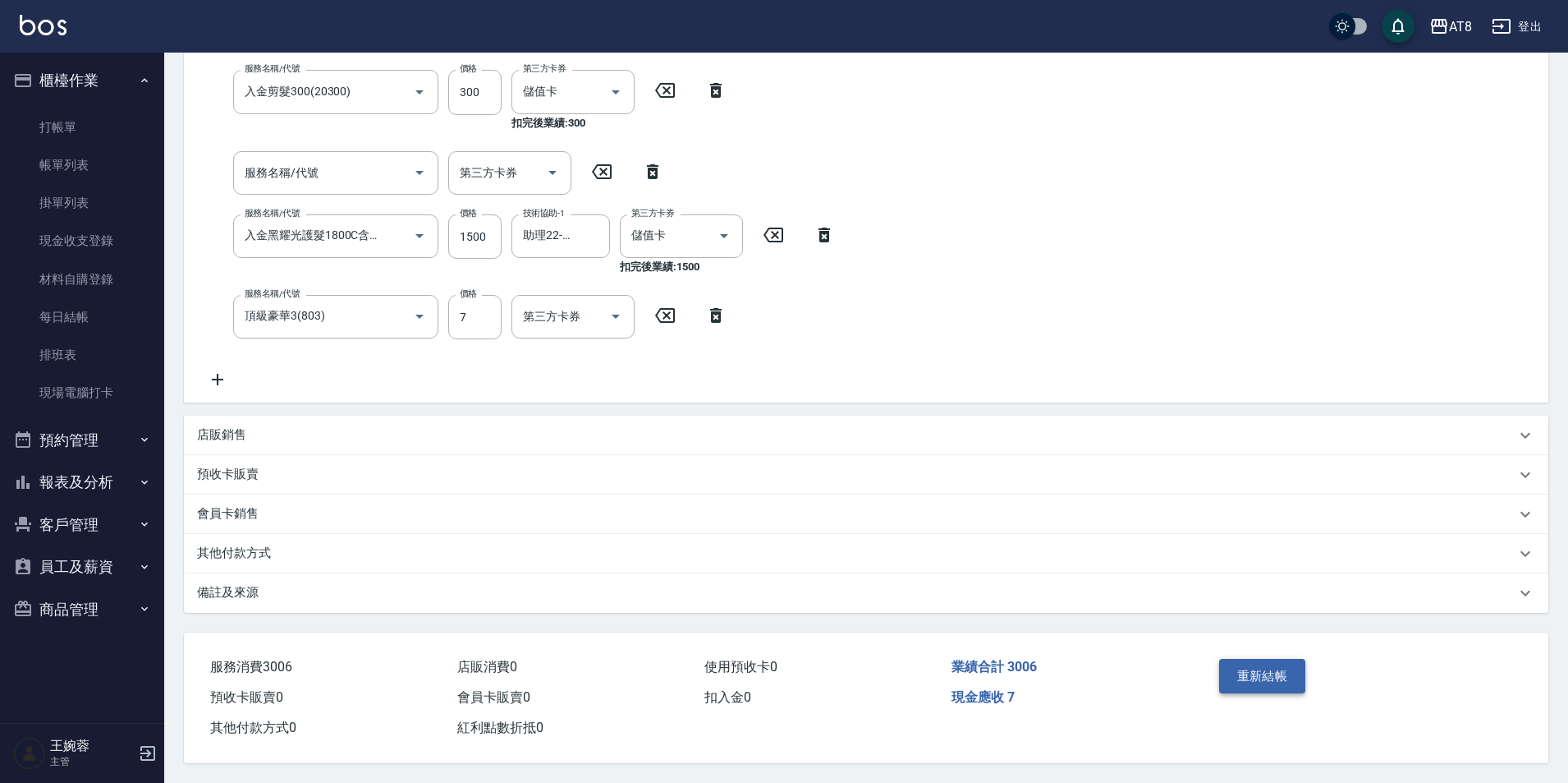
click at [1298, 658] on button "重新結帳" at bounding box center [1262, 675] width 87 height 34
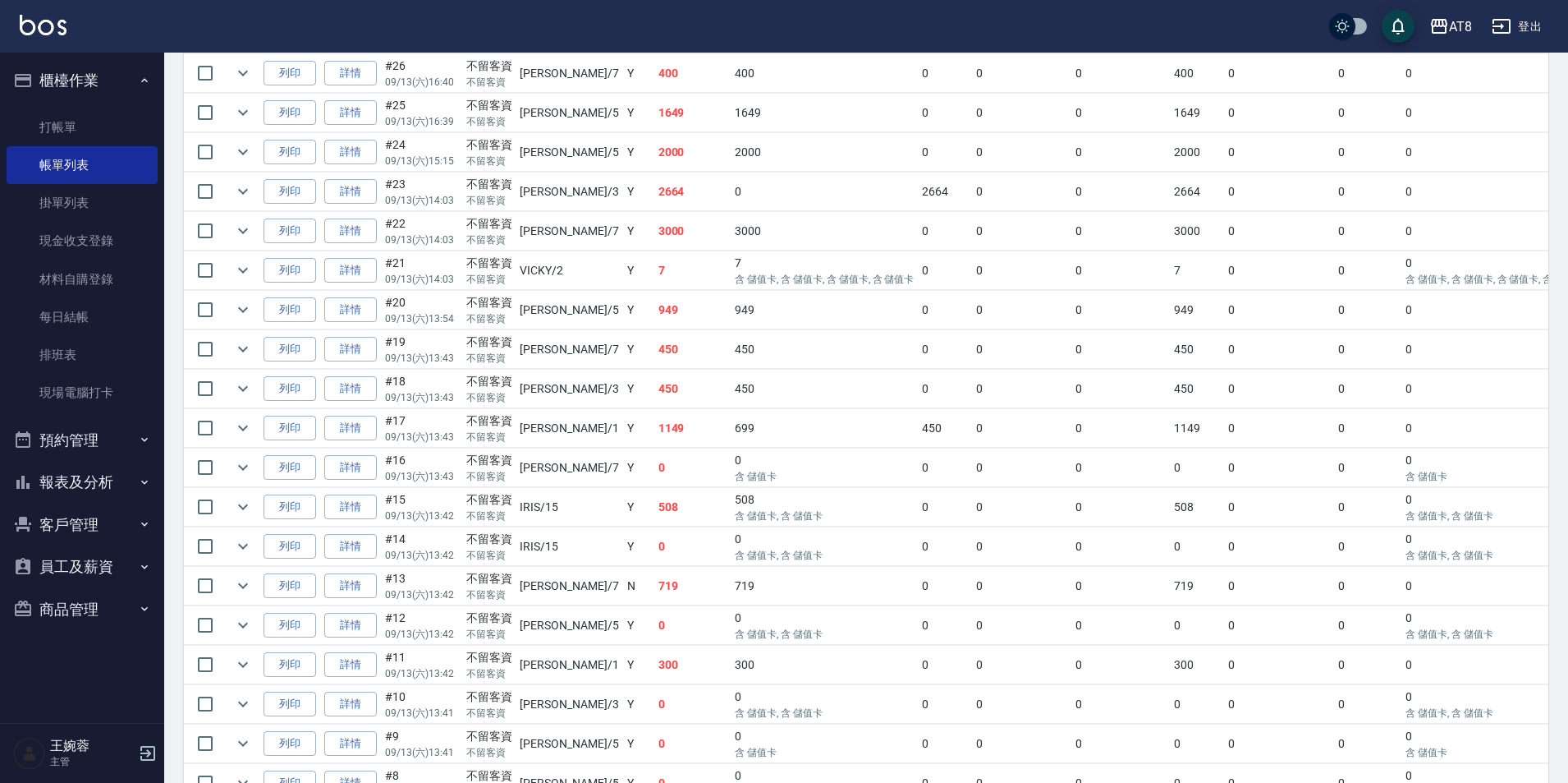
scroll to position [824, 0]
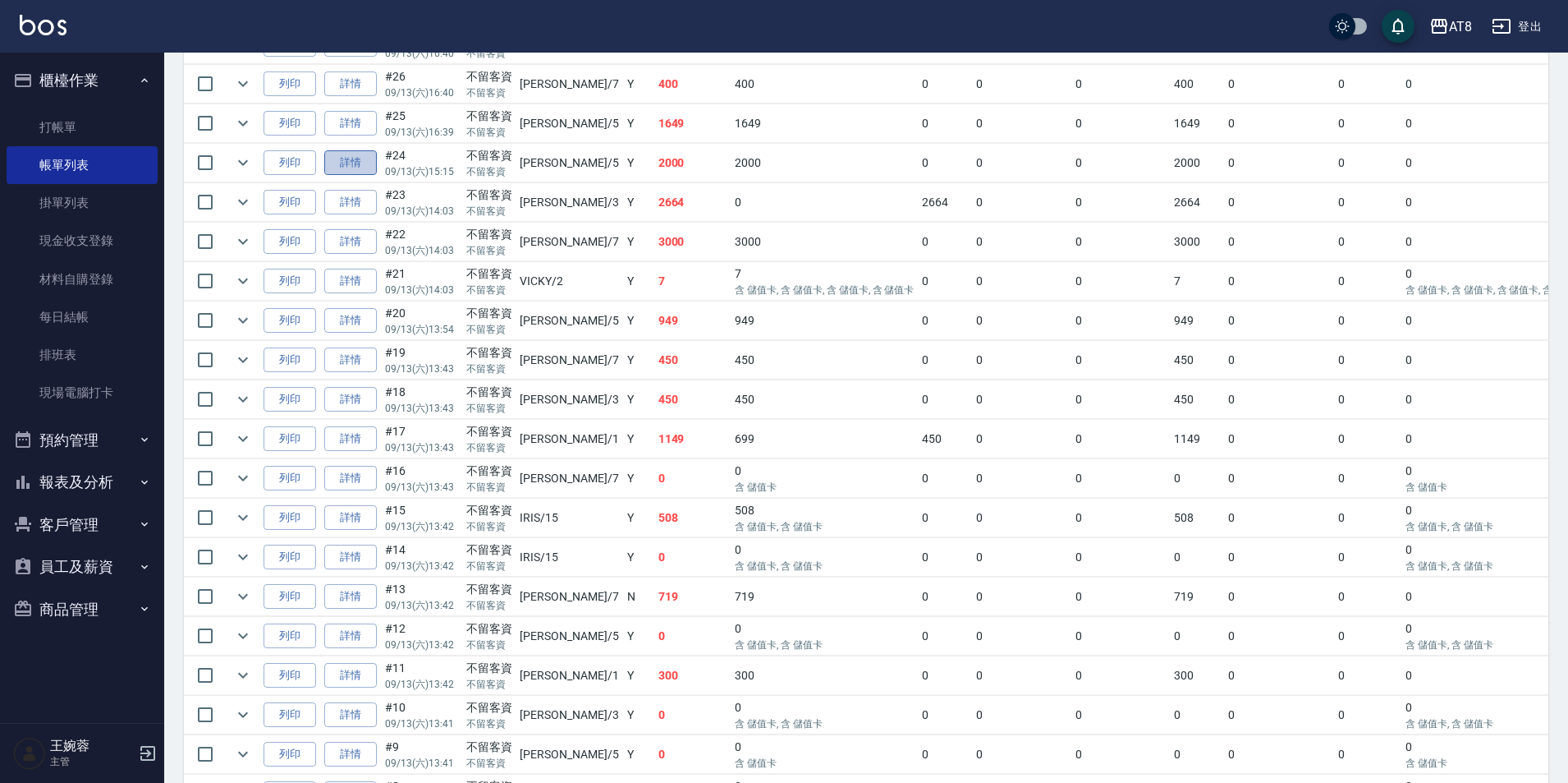
click at [359, 176] on link "詳情" at bounding box center [350, 163] width 52 height 26
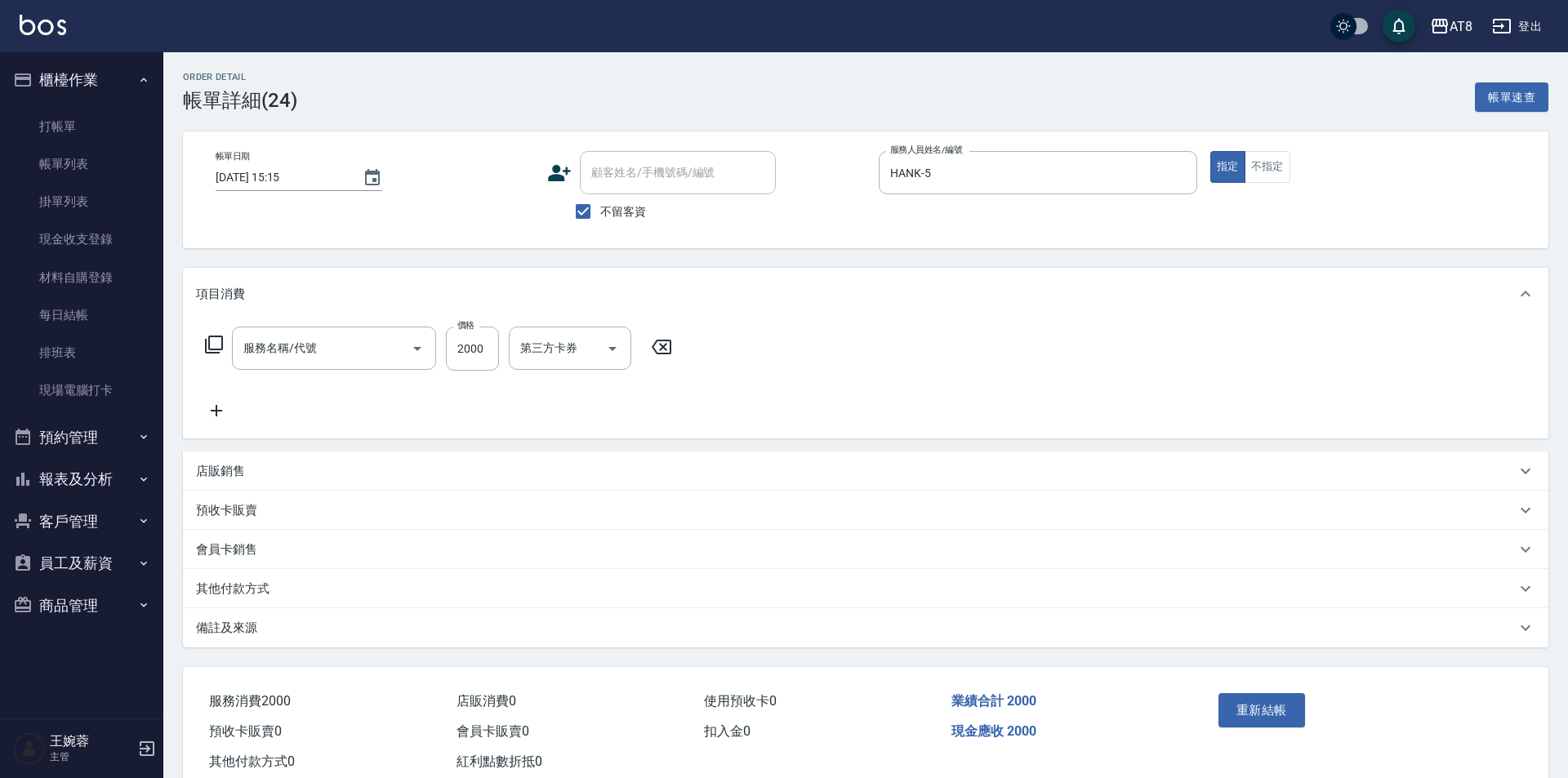
type input "[DATE] 15:15"
checkbox input "true"
type input "HANK-5"
type input "燙髮(32000)"
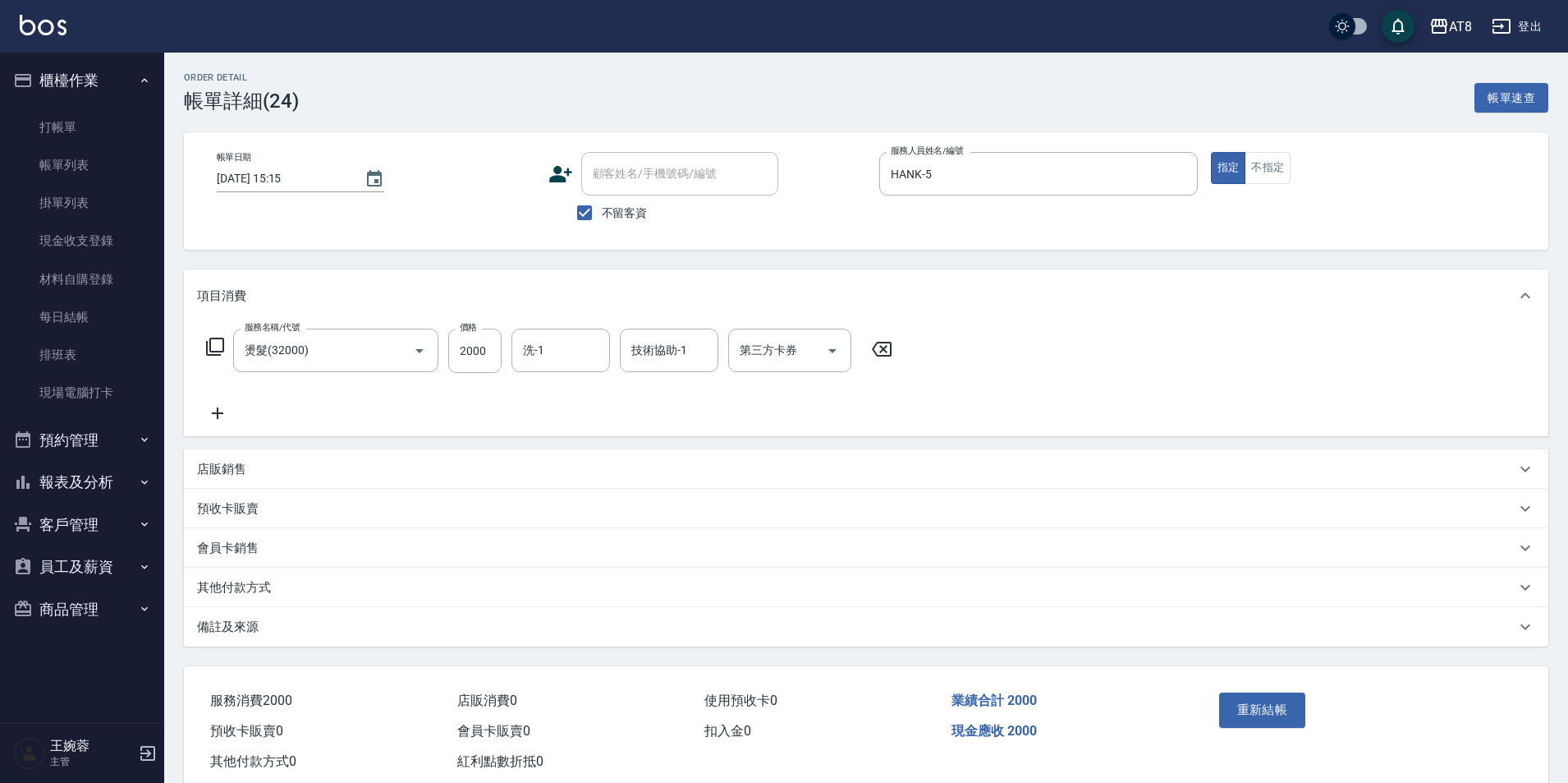
click at [889, 354] on icon at bounding box center [882, 349] width 41 height 19
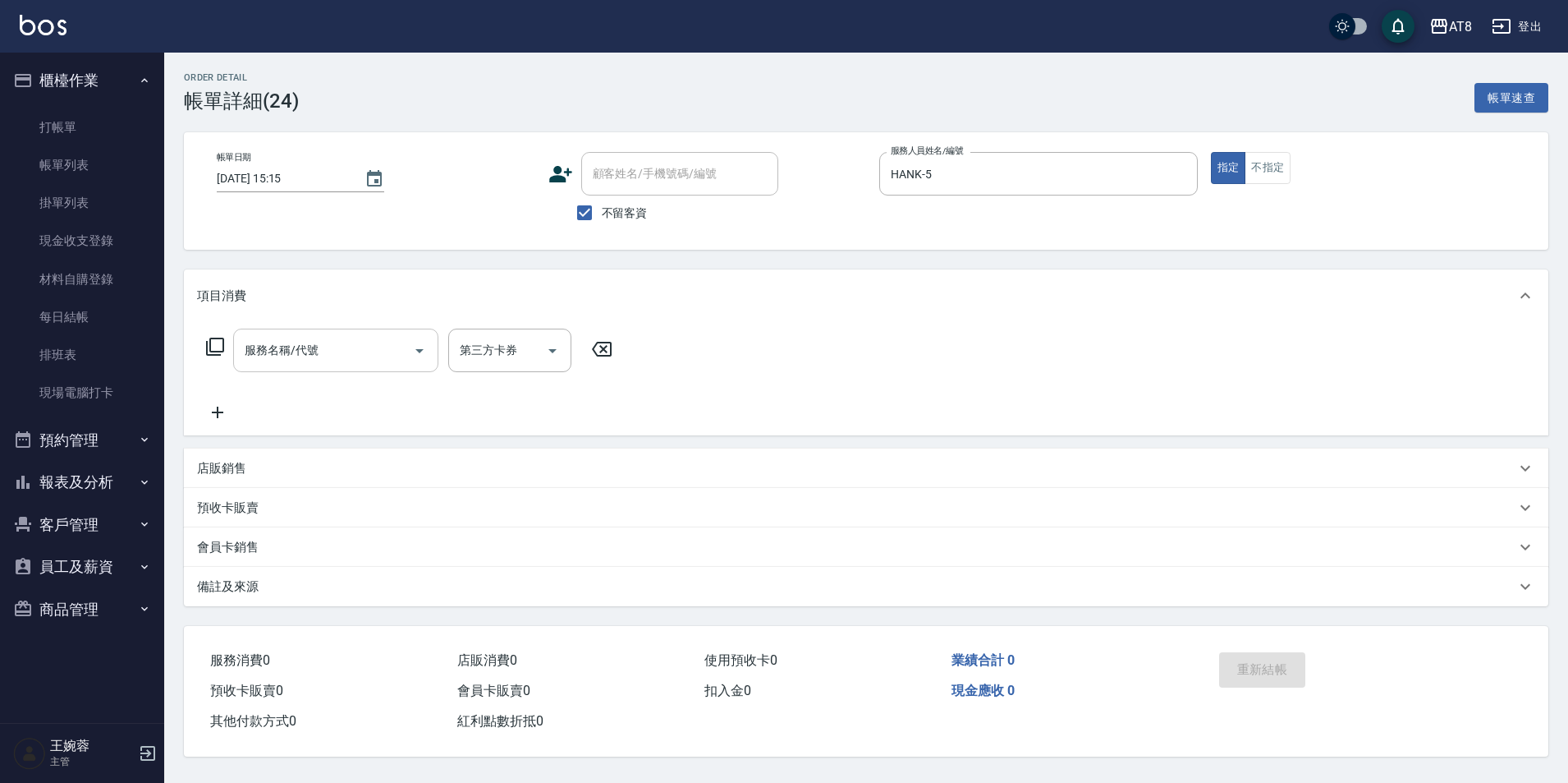
click at [295, 358] on input "服務名稱/代號" at bounding box center [323, 350] width 166 height 29
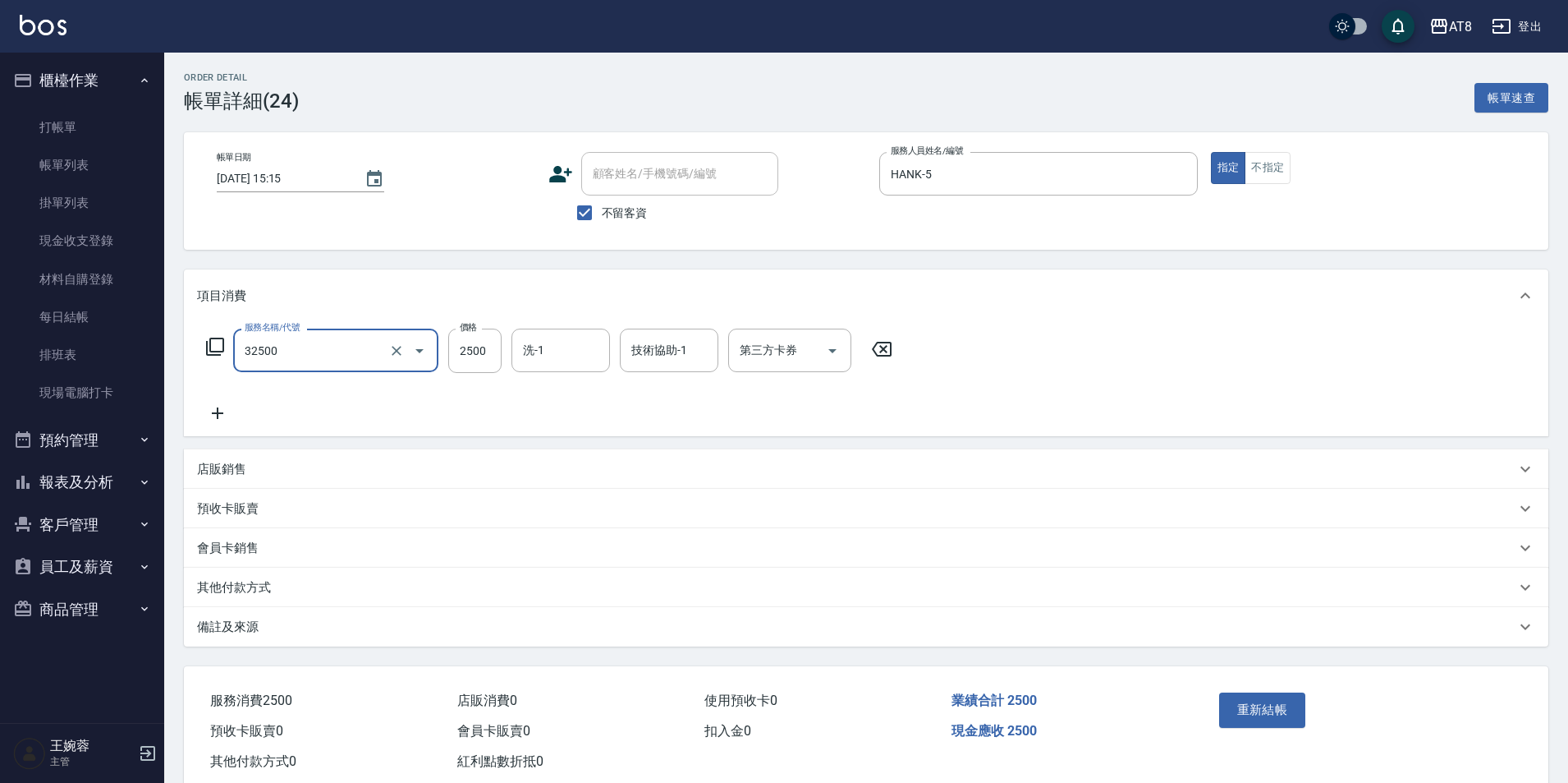
type input "燙髮(32500)"
type input "助理25-25"
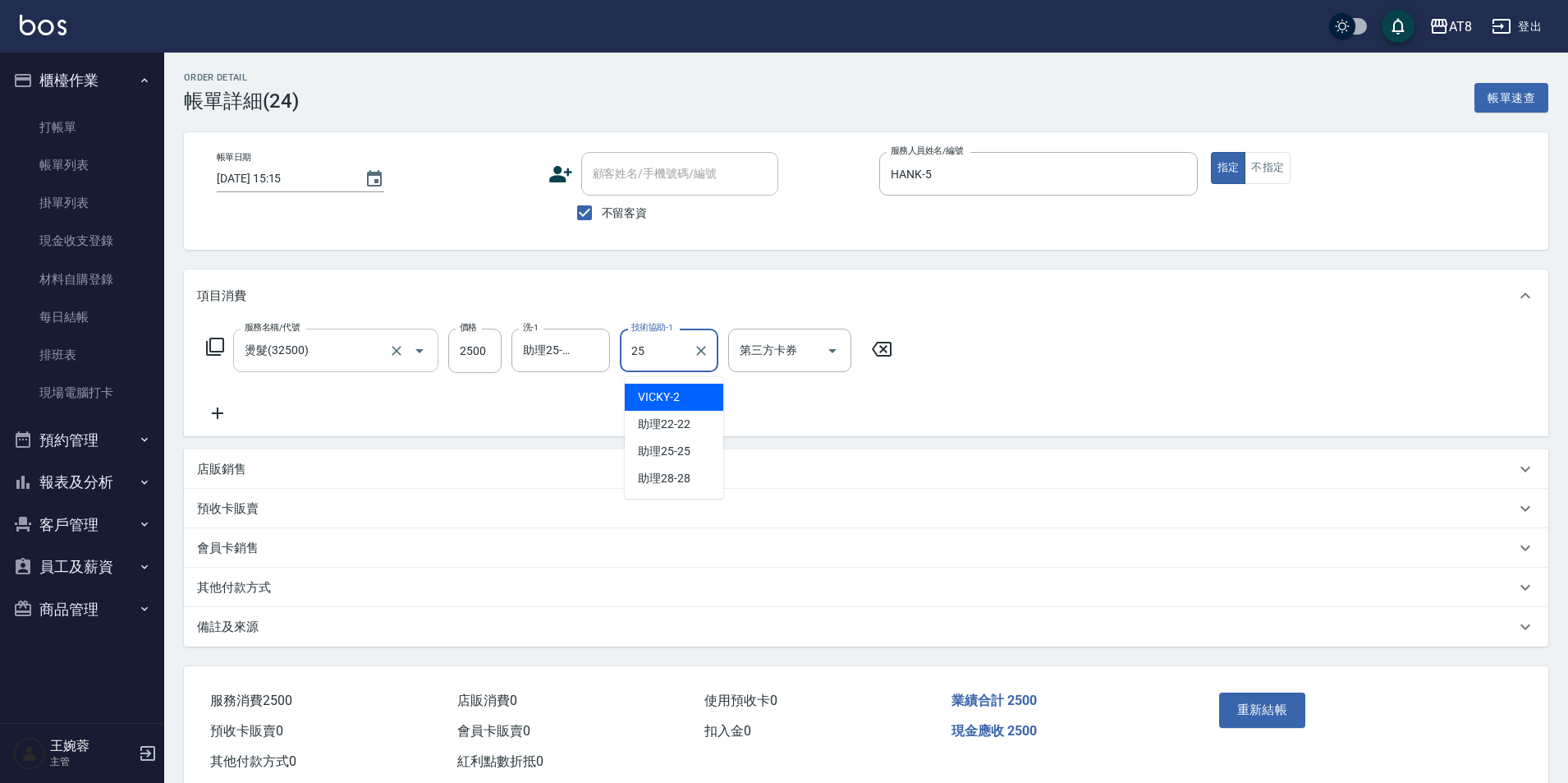
type input "助理25-25"
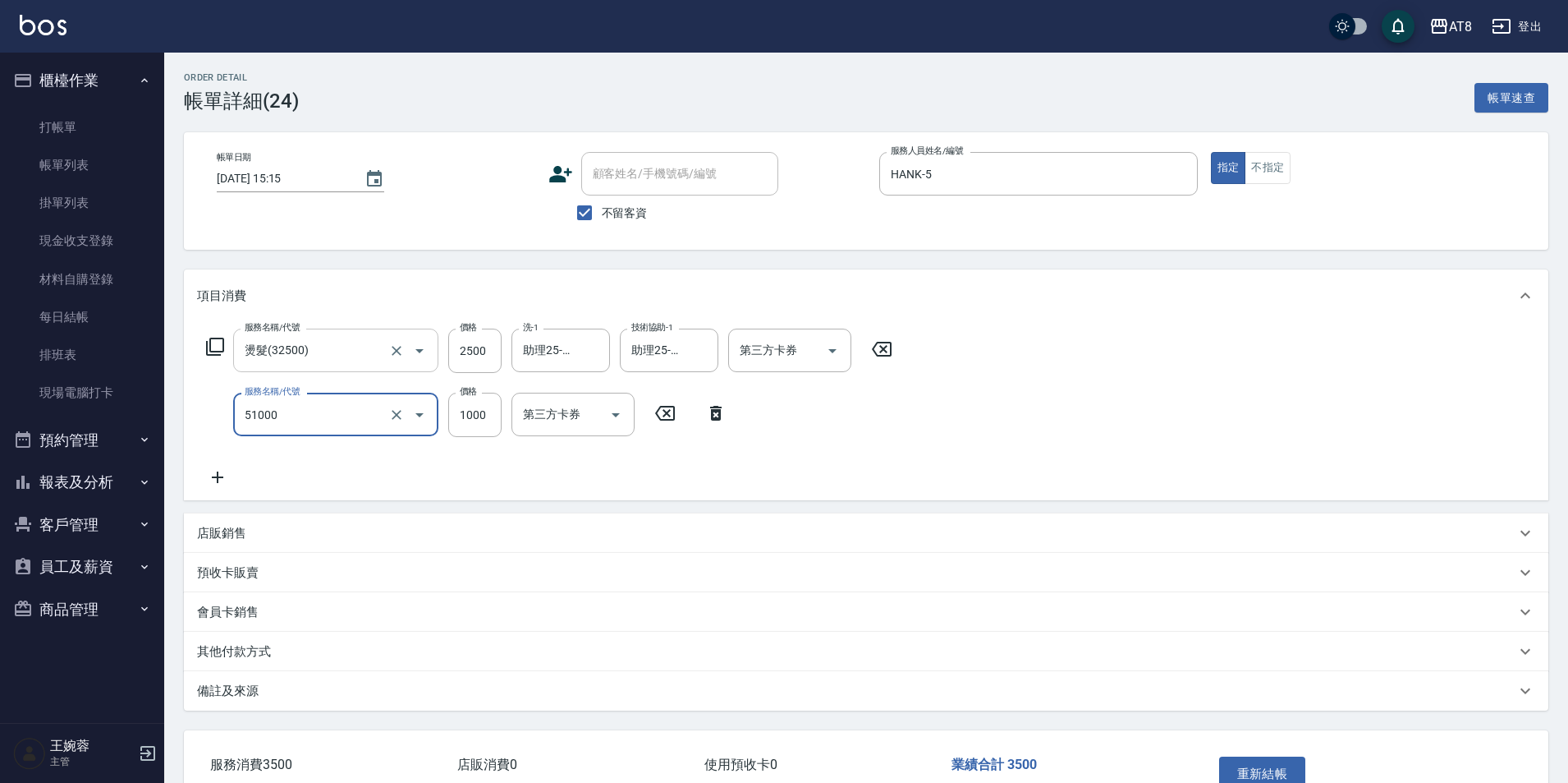
type input "酵素護髮(51000)"
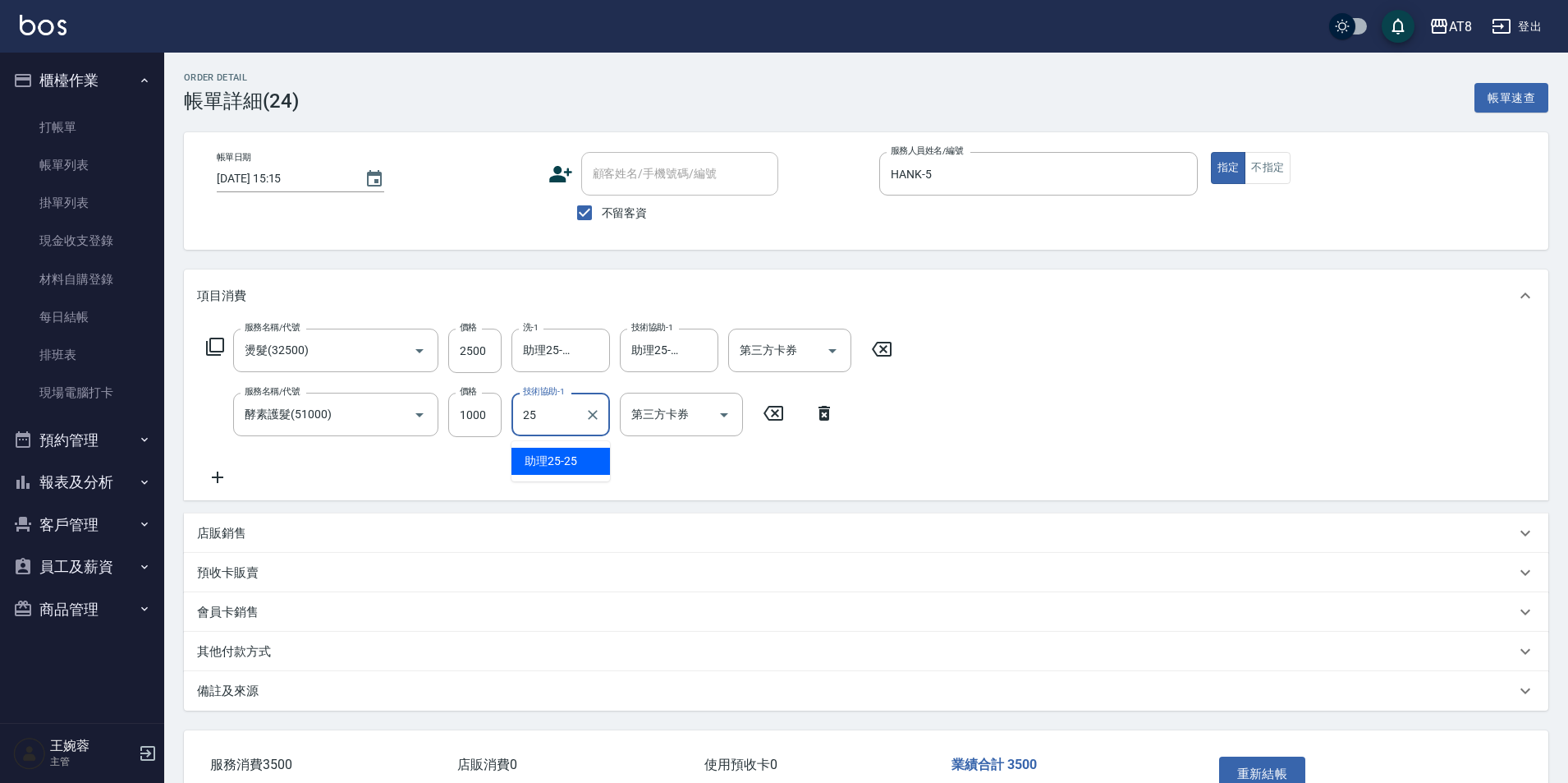
type input "助理25-25"
click at [204, 528] on div "店販銷售" at bounding box center [866, 533] width 1365 height 40
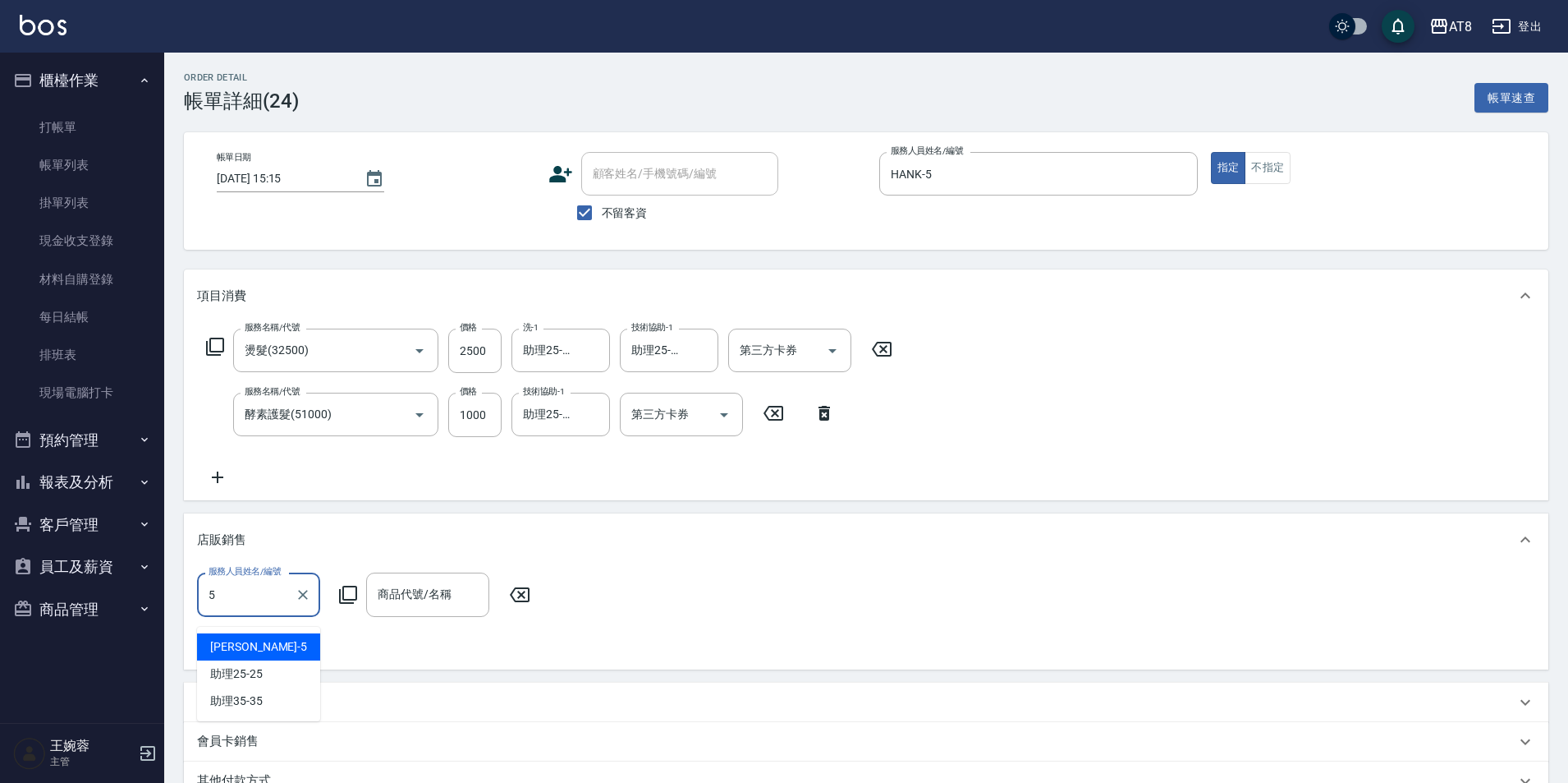
type input "HANK-5"
click at [348, 604] on icon at bounding box center [348, 595] width 18 height 18
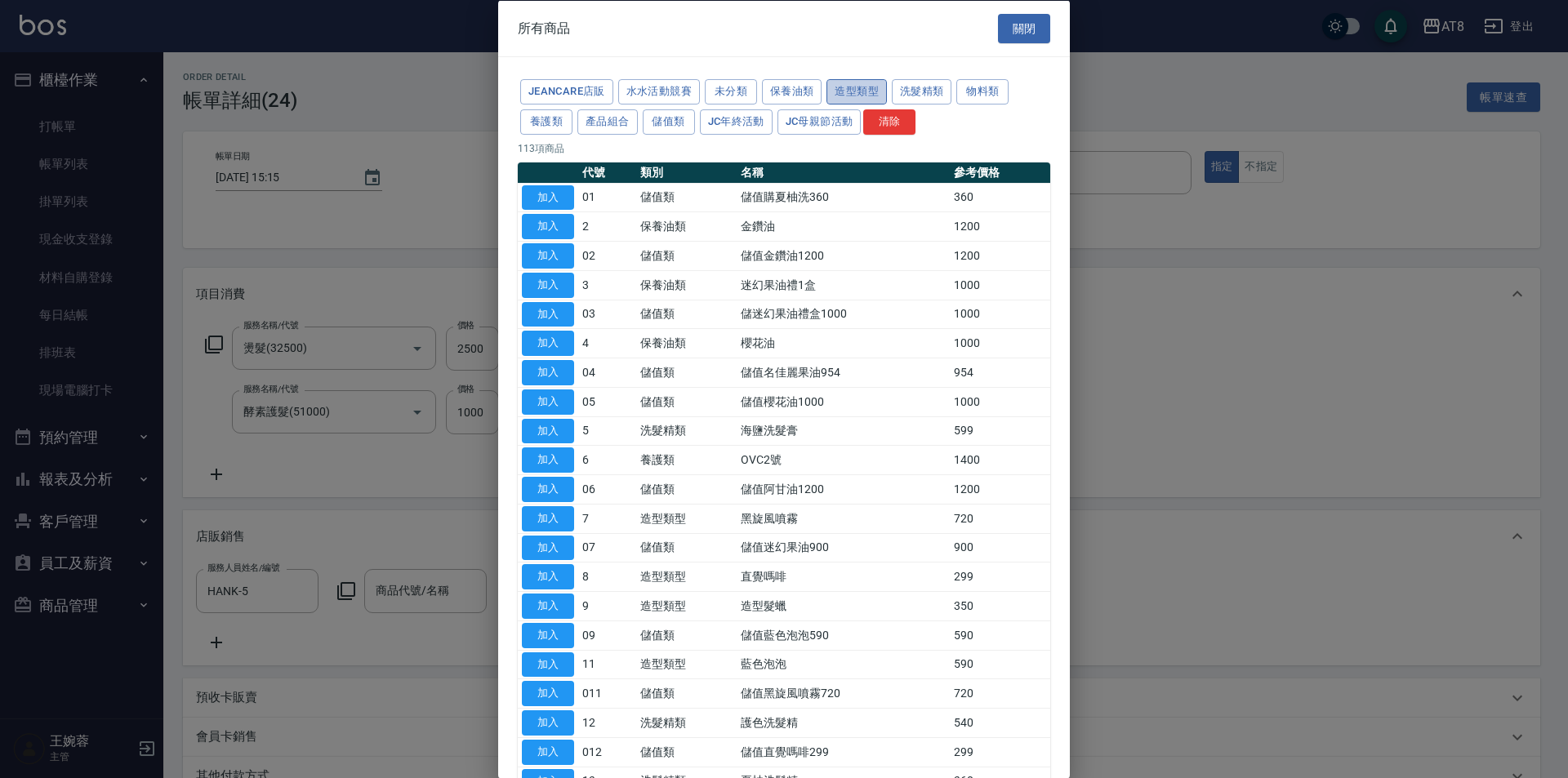
click at [886, 93] on button "造型類型" at bounding box center [856, 91] width 61 height 25
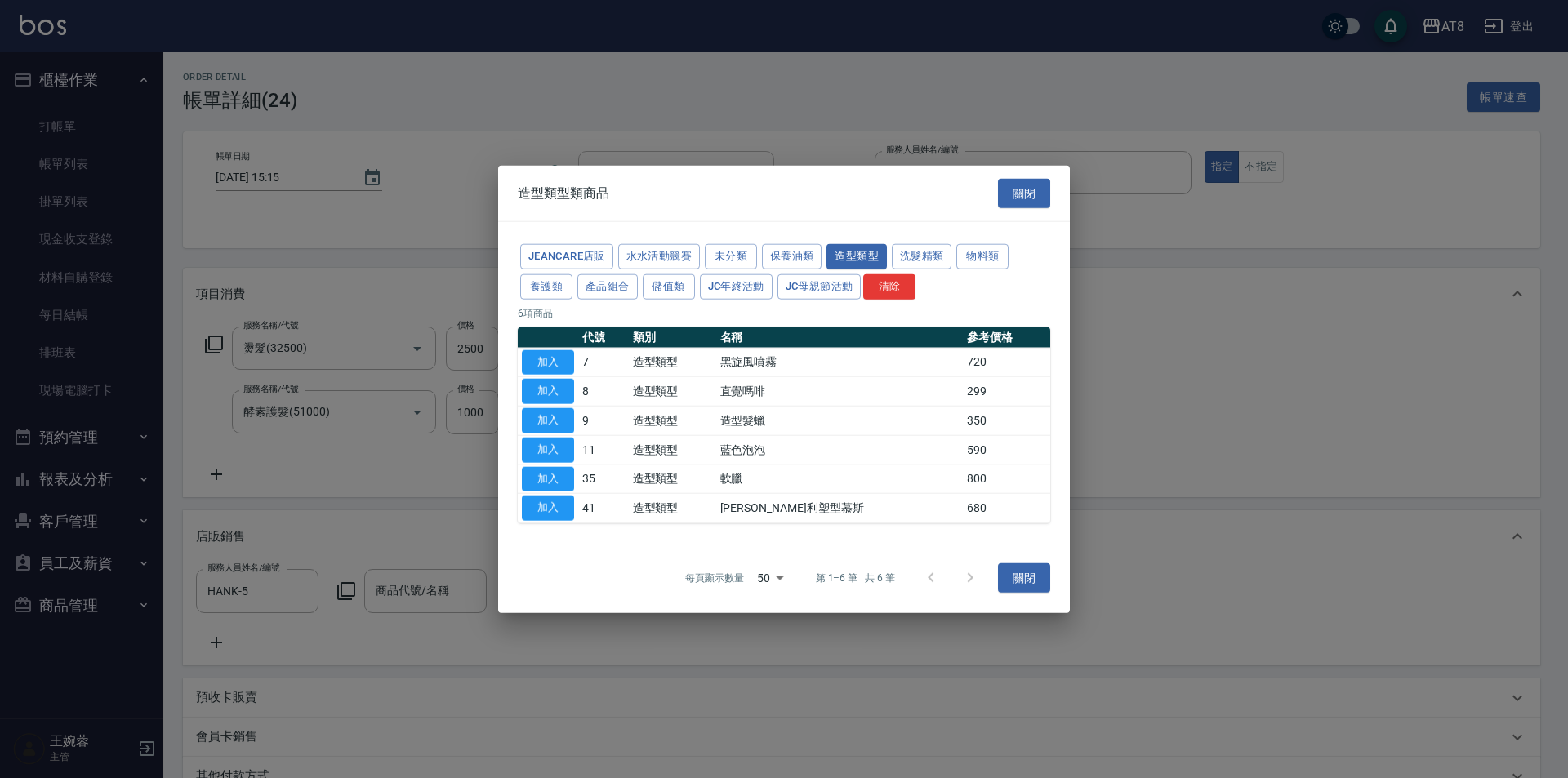
click at [560, 387] on button "加入" at bounding box center [547, 391] width 52 height 25
type input "直覺嗎啡"
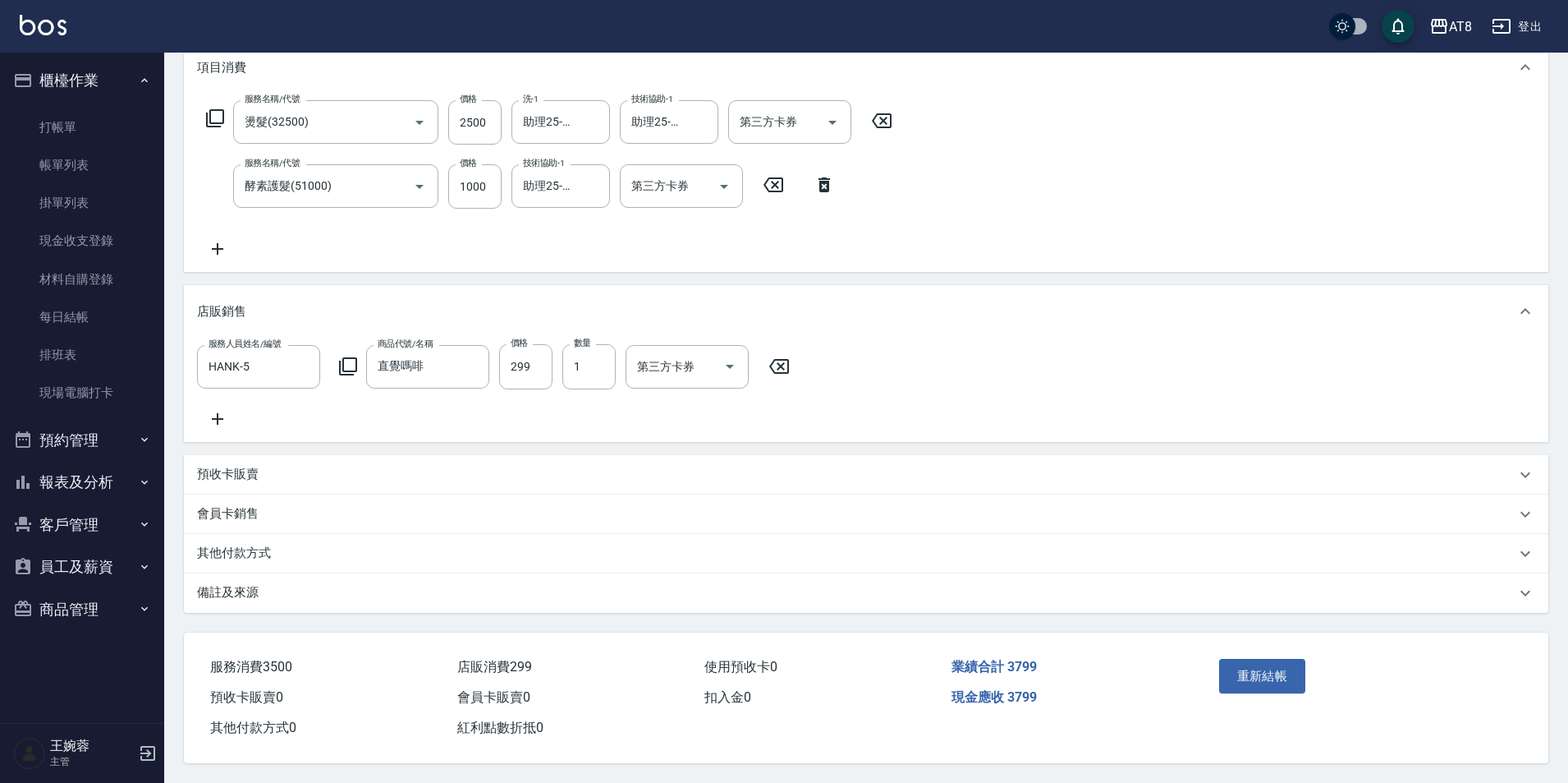
scroll to position [240, 0]
click at [1264, 693] on button "重新結帳" at bounding box center [1262, 675] width 87 height 34
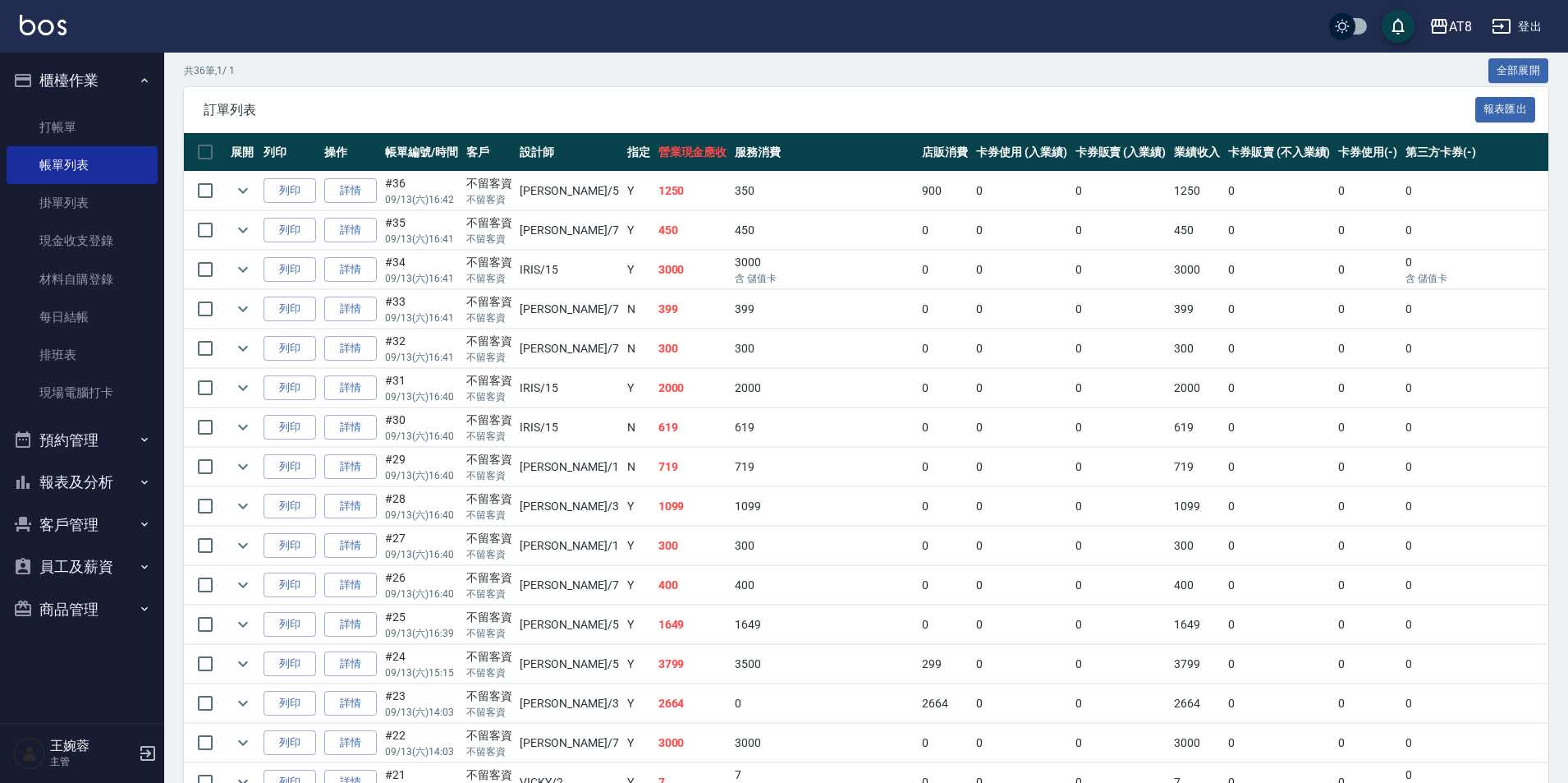
scroll to position [316, 0]
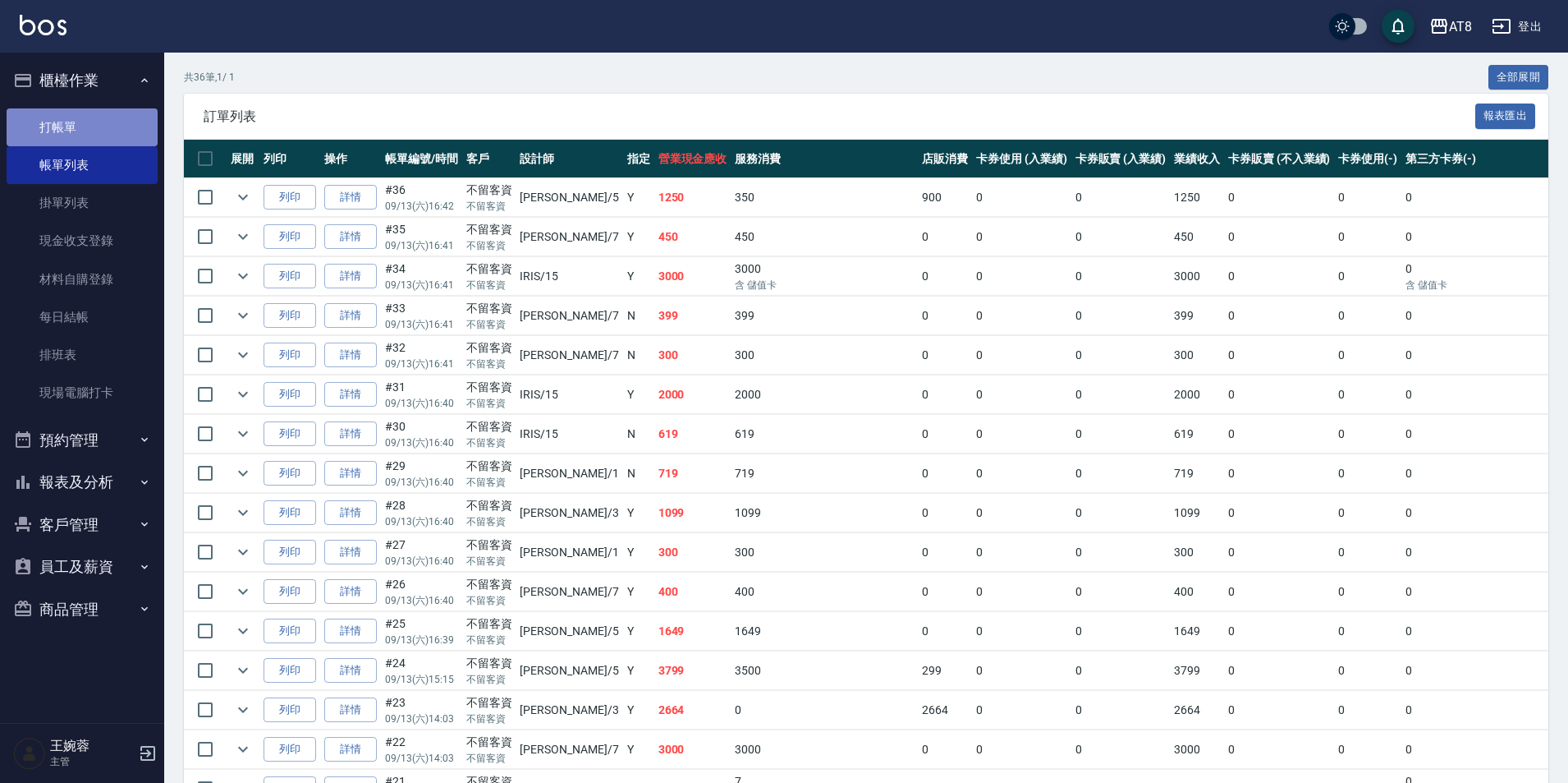
click at [106, 136] on link "打帳單" at bounding box center [81, 127] width 151 height 38
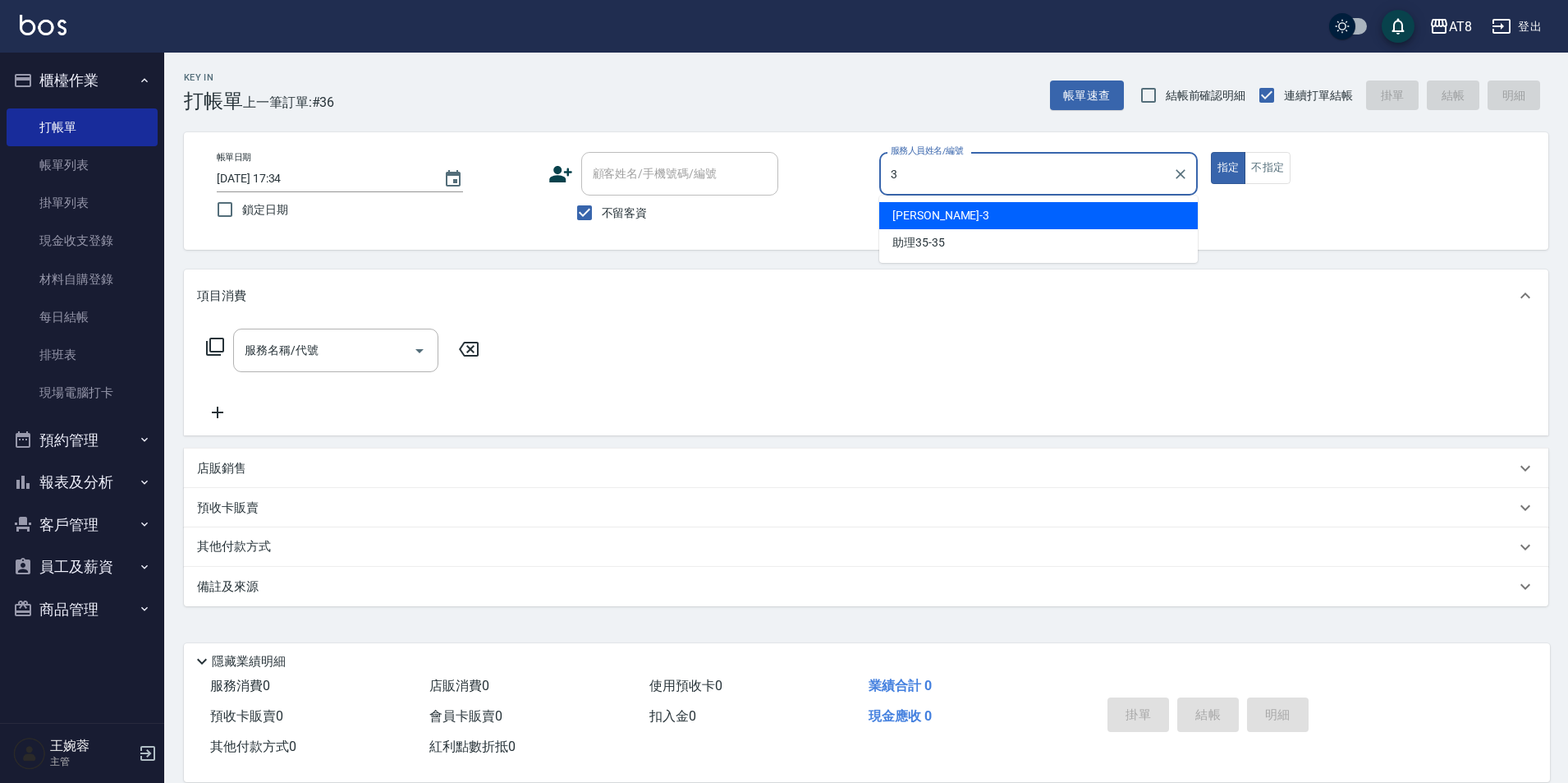
type input "[PERSON_NAME]-3"
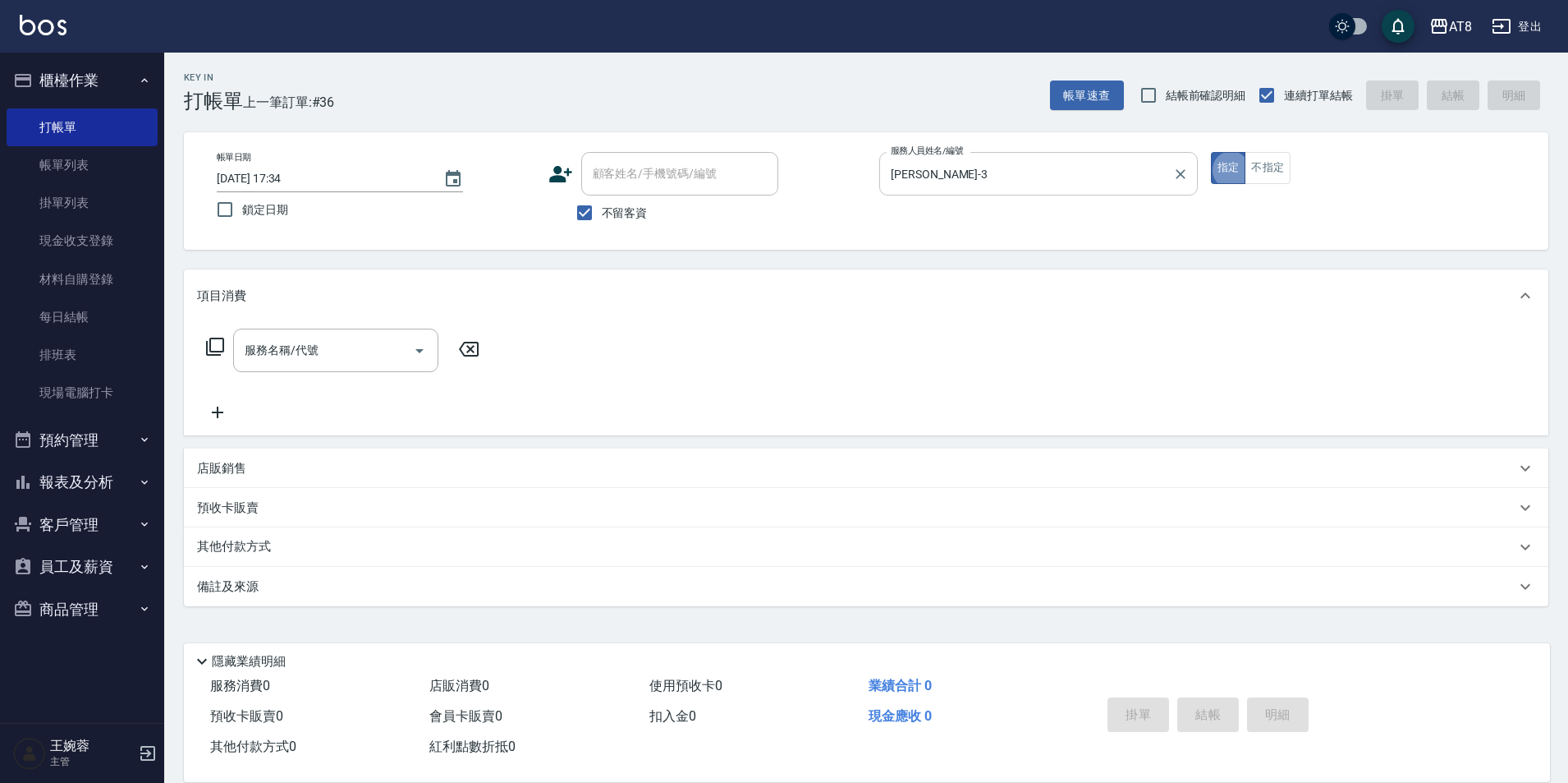
type button "true"
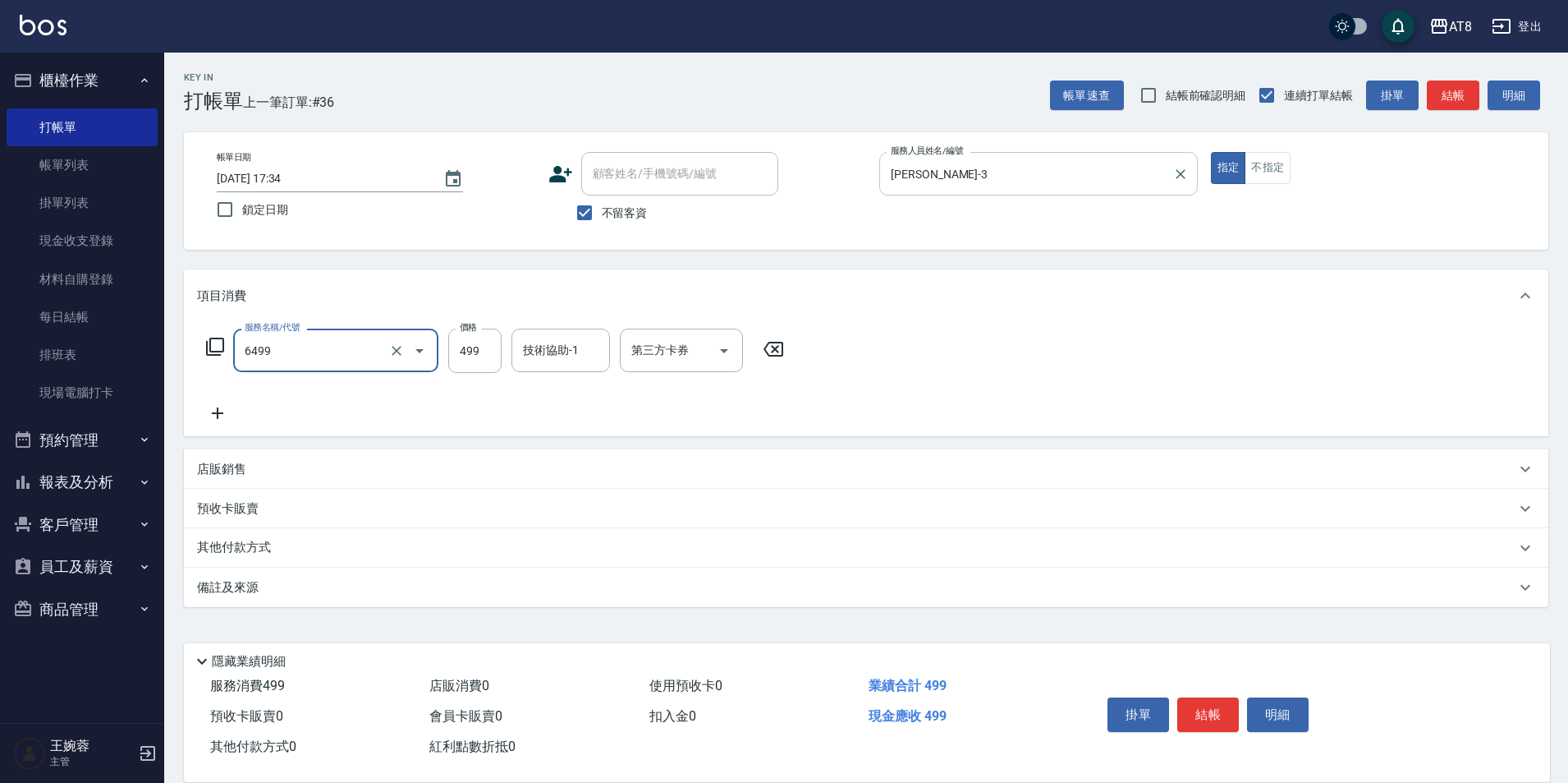
type input "SPA499(6499)"
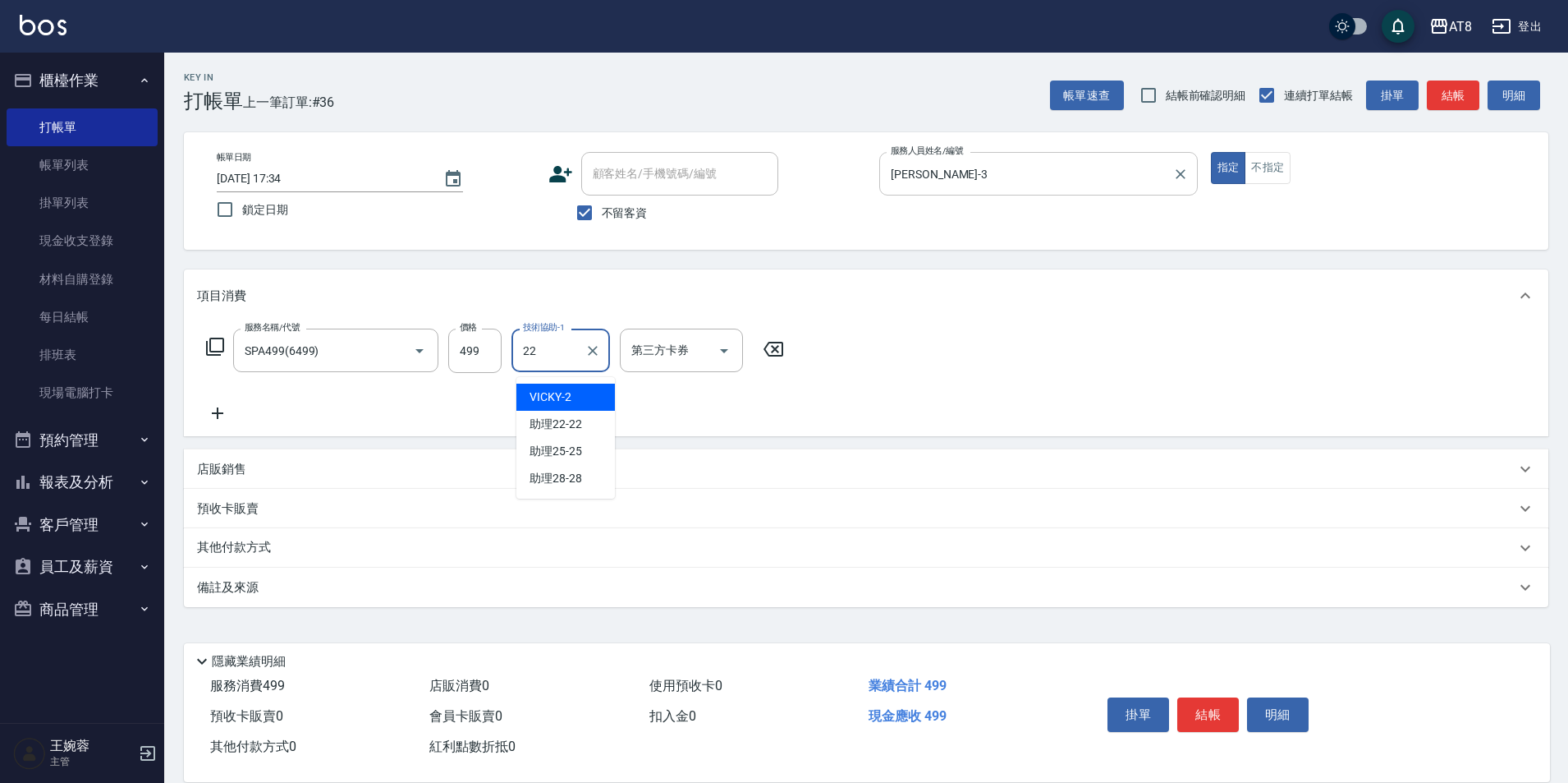
type input "助理22-22"
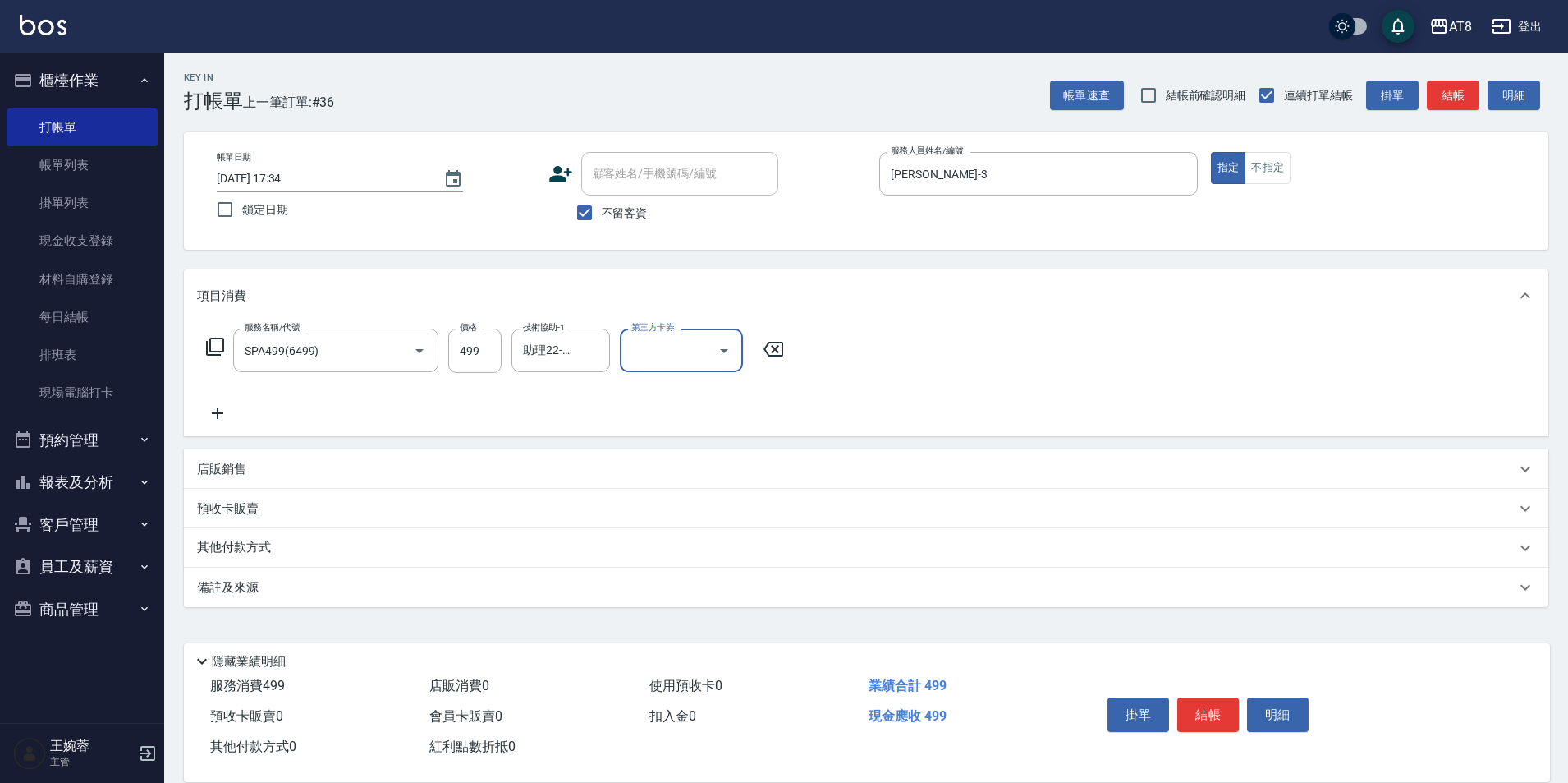
click at [1231, 699] on button "結帳" at bounding box center [1208, 714] width 62 height 34
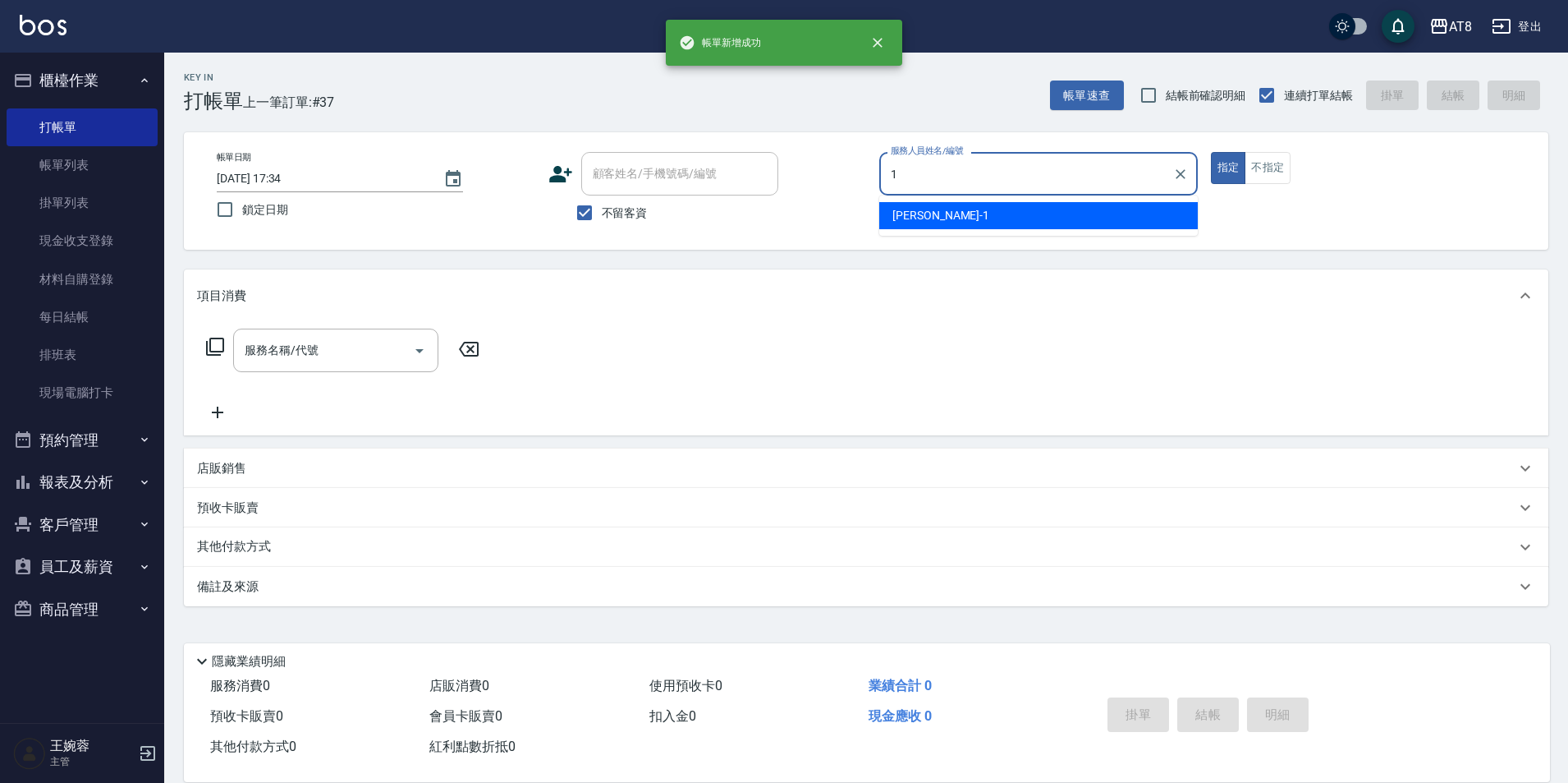
type input "YUKI-1"
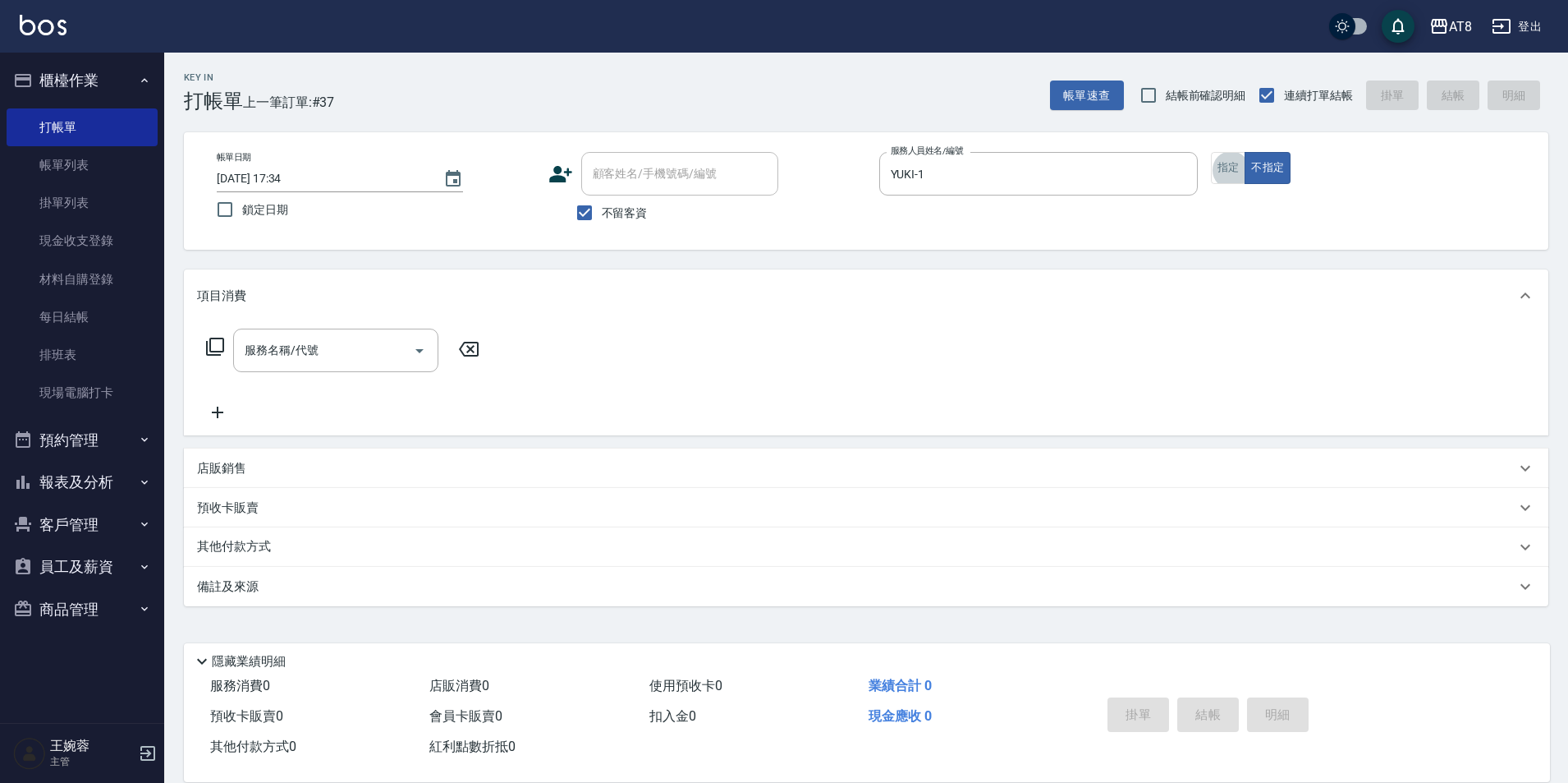
click at [225, 344] on icon at bounding box center [215, 346] width 19 height 19
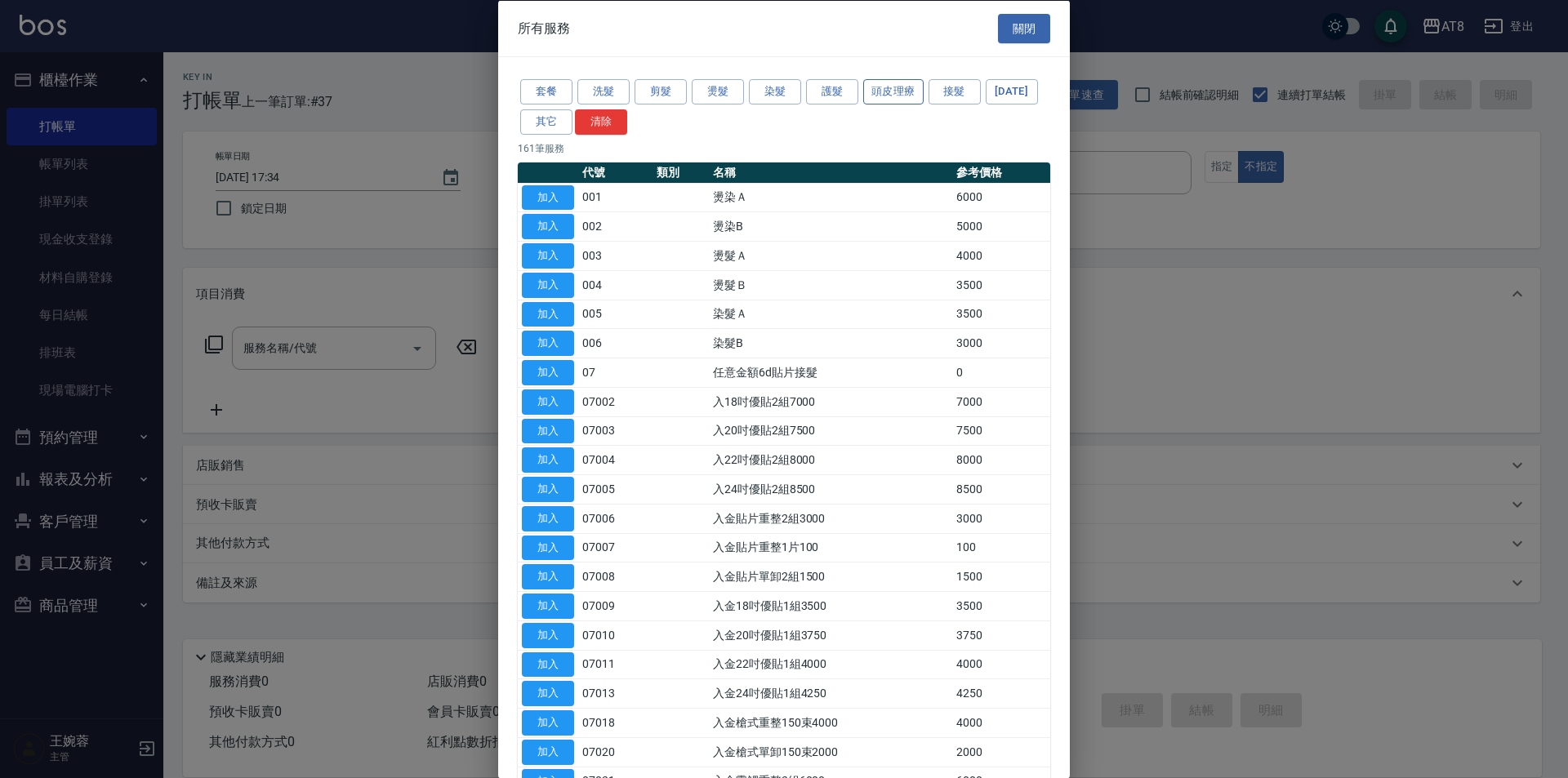
click at [885, 102] on button "頭皮理療" at bounding box center [892, 91] width 61 height 25
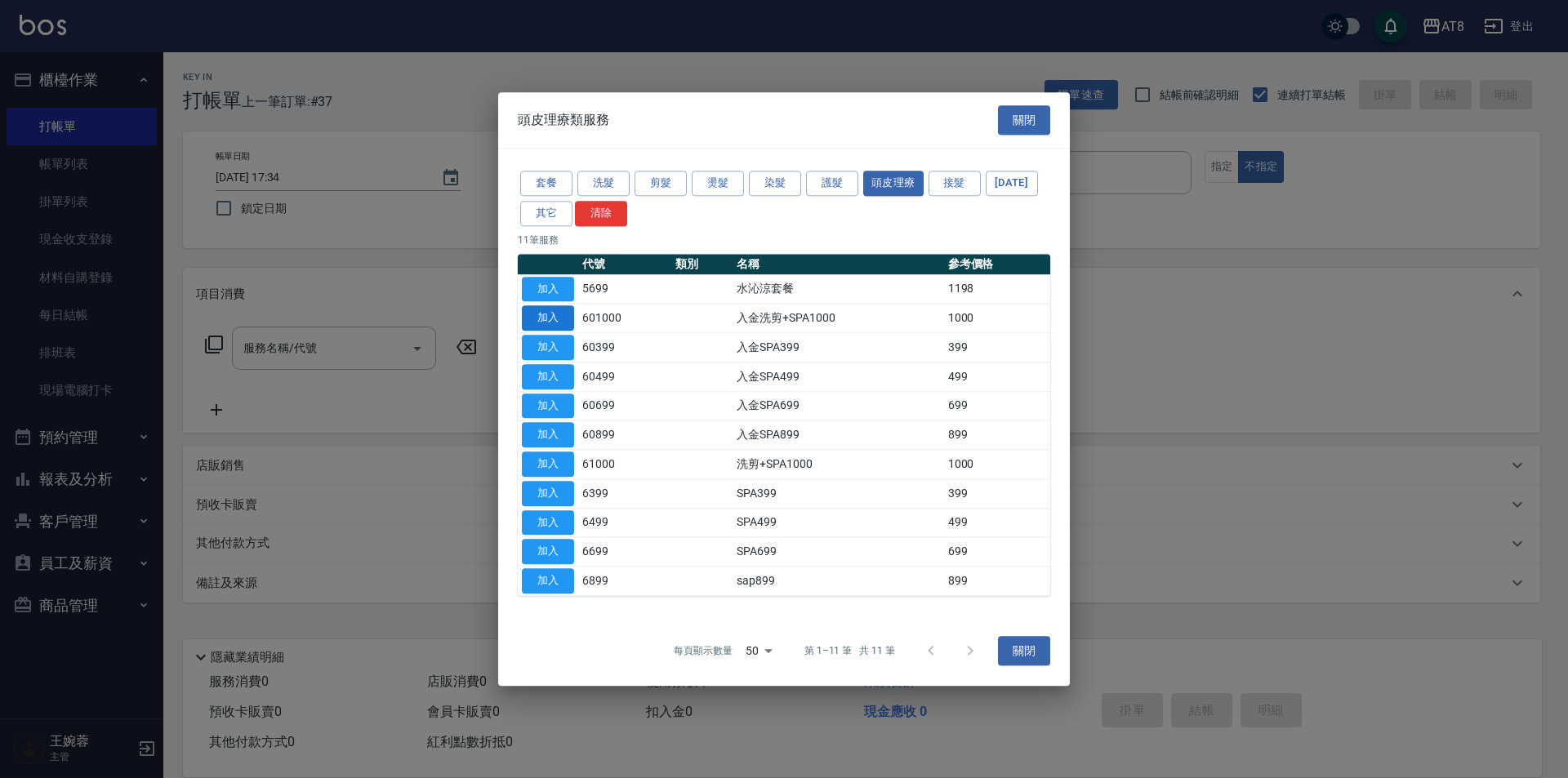
click at [562, 307] on button "加入" at bounding box center [547, 319] width 52 height 25
type input "入金洗剪+SPA1000(601000)"
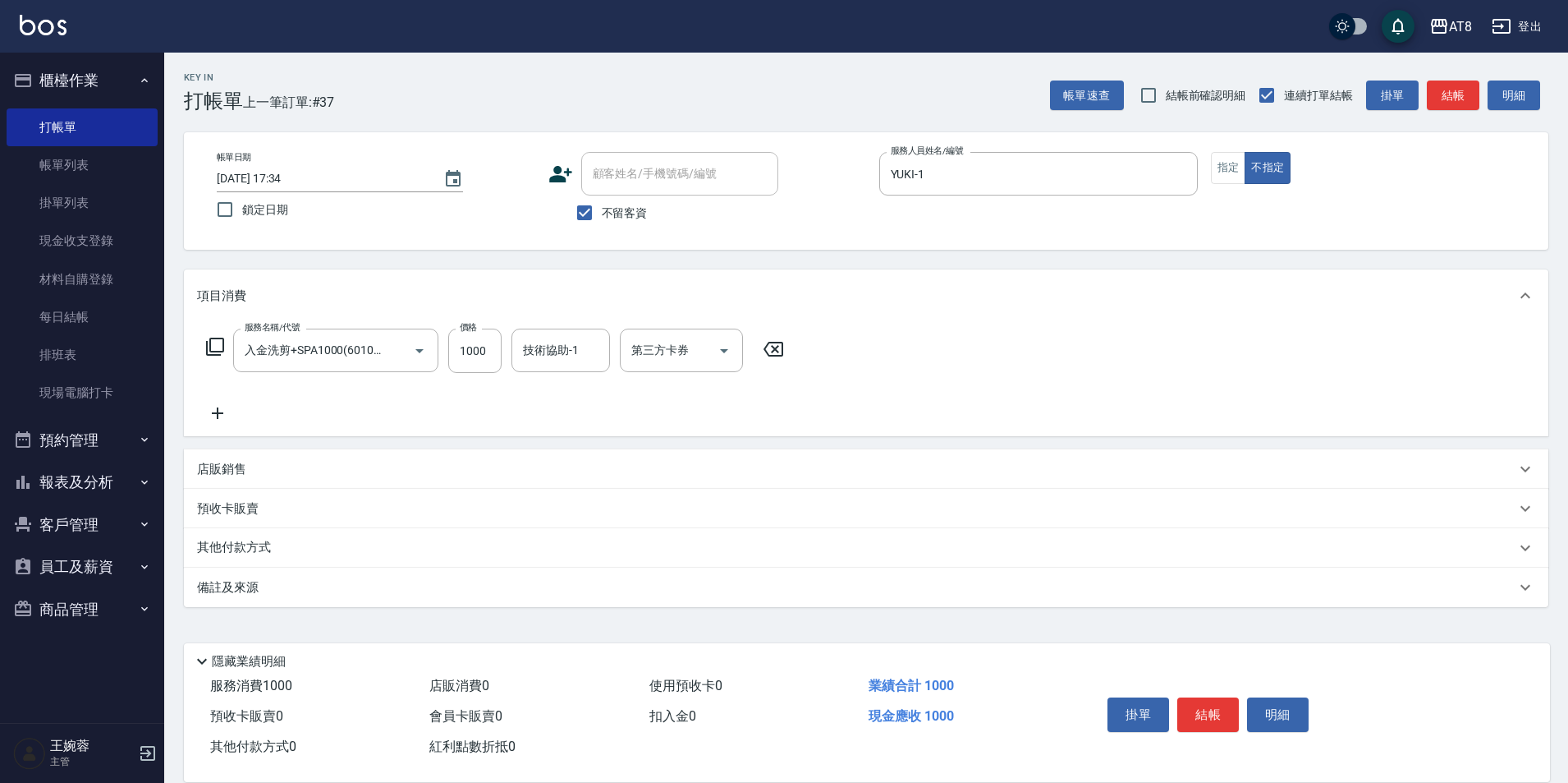
click at [777, 359] on icon at bounding box center [773, 349] width 41 height 19
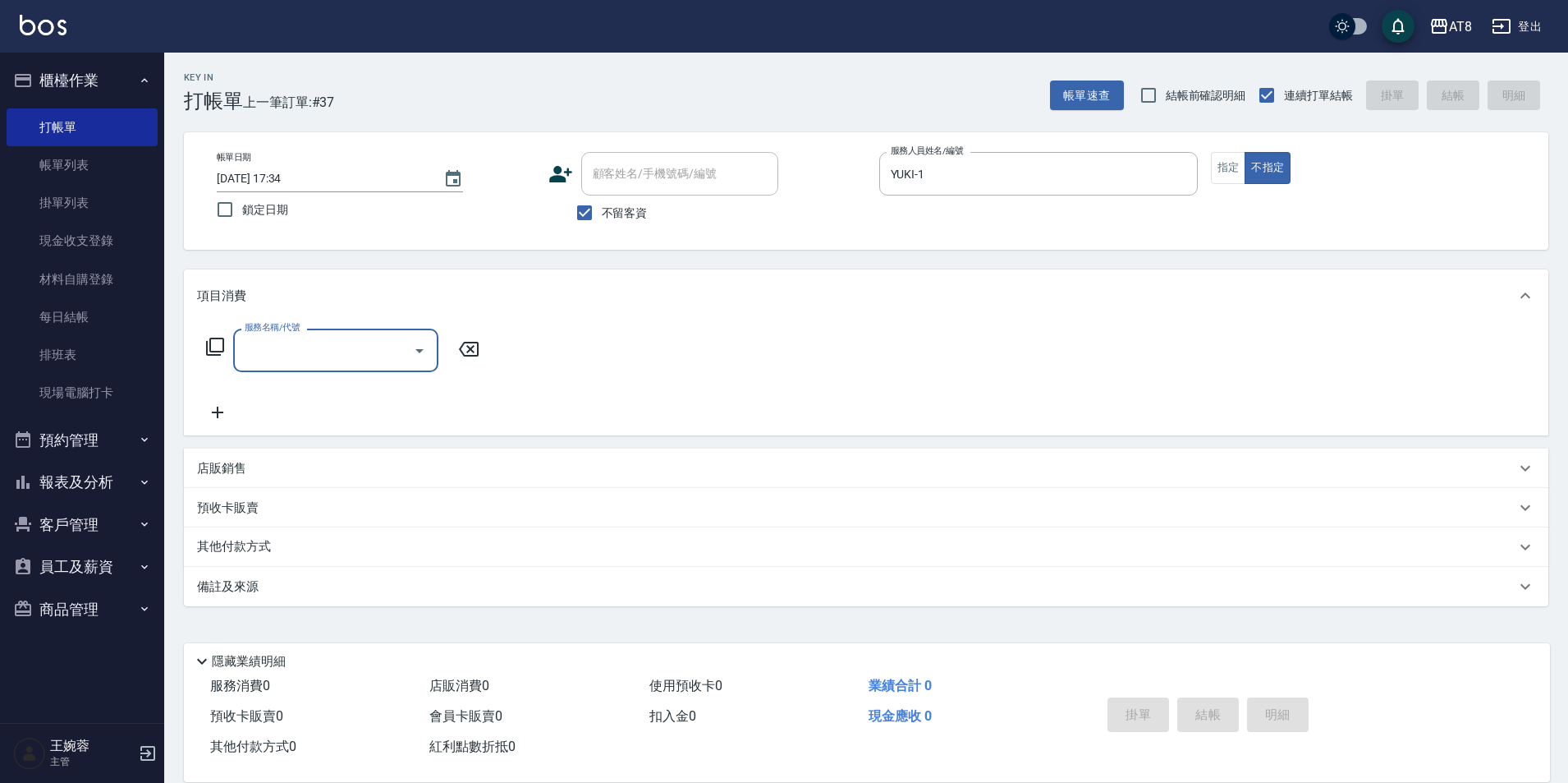
drag, startPoint x: 225, startPoint y: 354, endPoint x: 249, endPoint y: 347, distance: 25.0
click at [230, 353] on div "服務名稱/代號 服務名稱/代號" at bounding box center [343, 350] width 292 height 43
click at [210, 354] on icon at bounding box center [215, 346] width 19 height 19
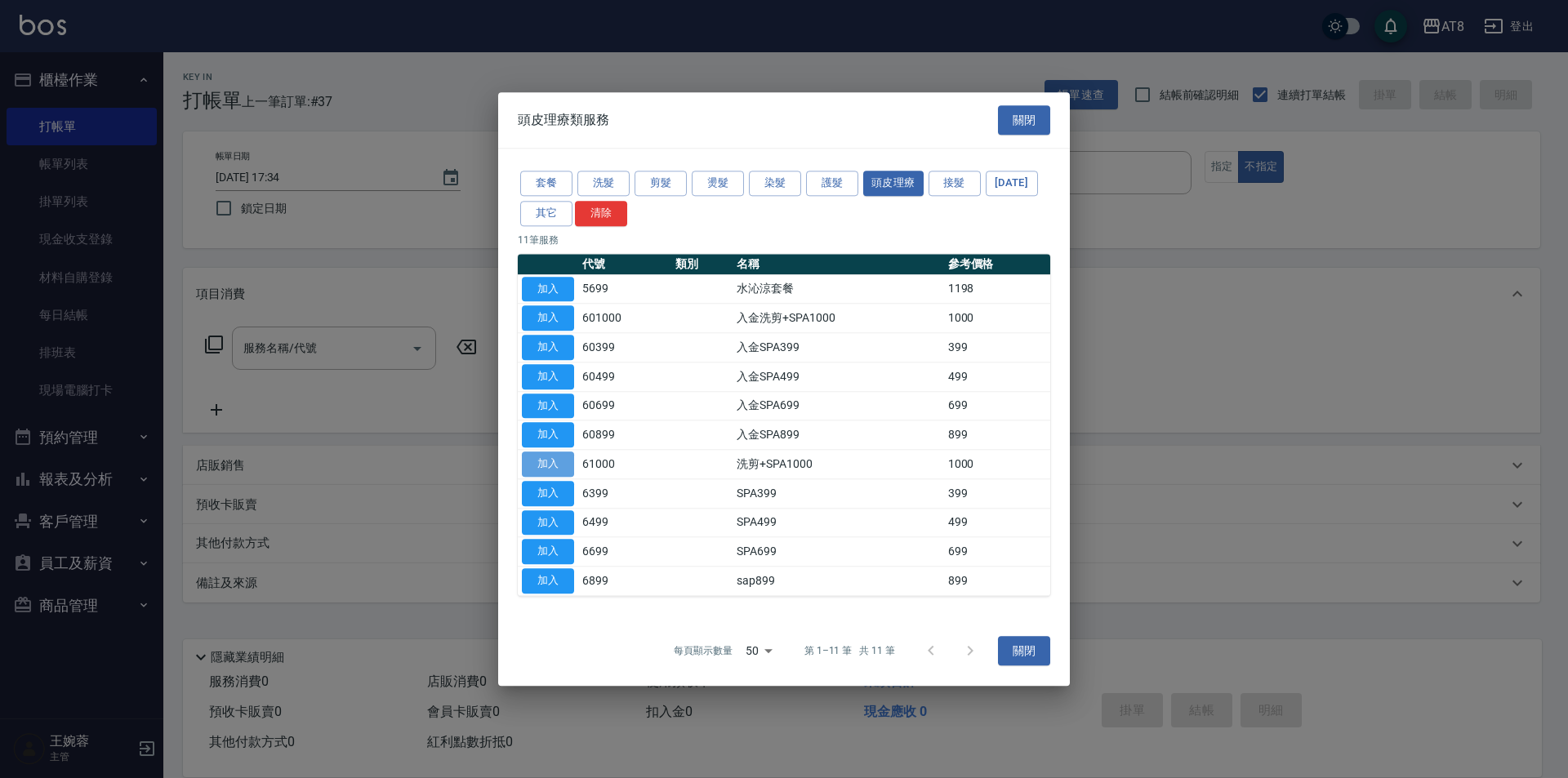
click at [553, 460] on button "加入" at bounding box center [547, 464] width 52 height 25
type input "洗剪+SPA1000(61000)"
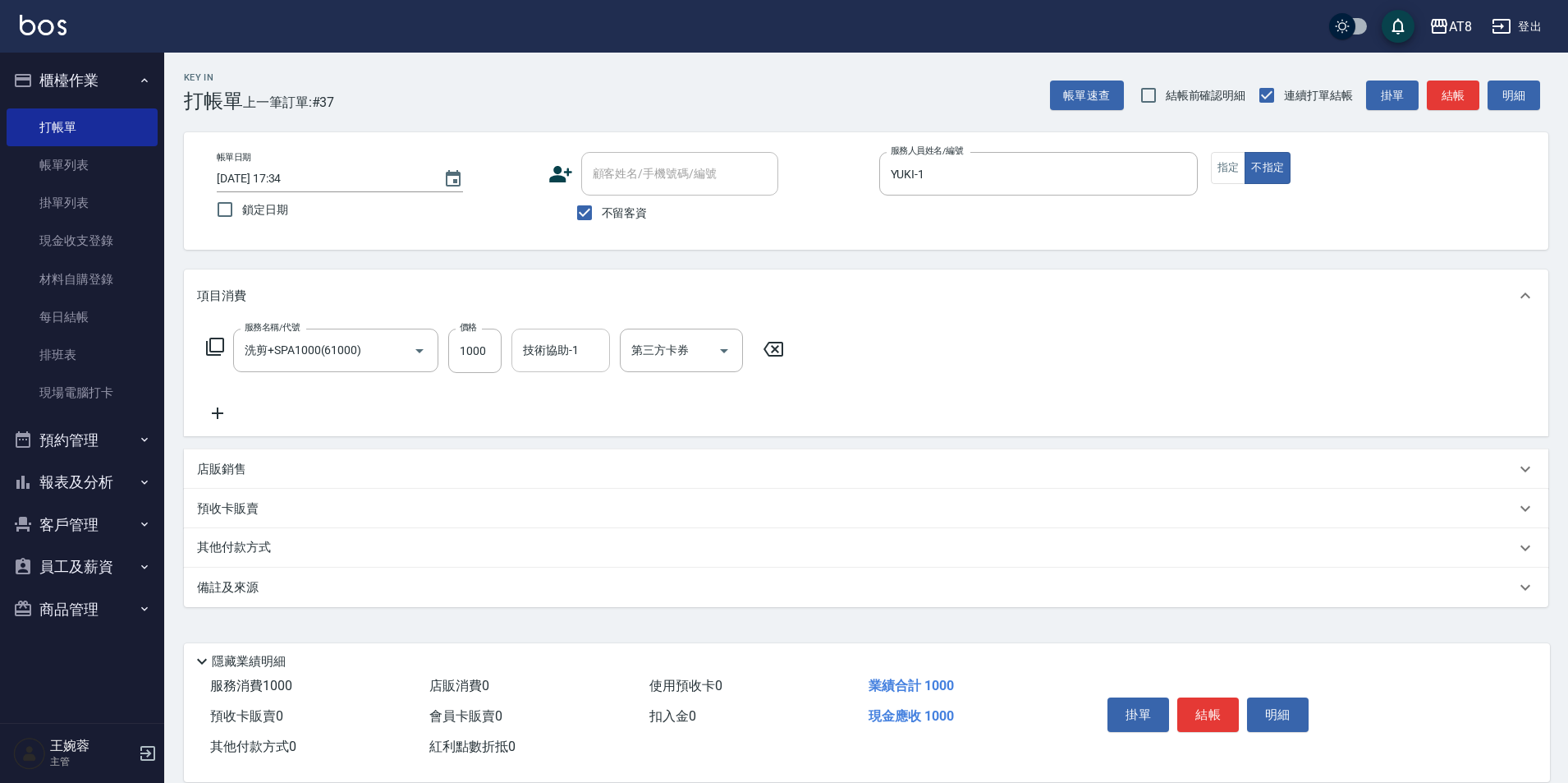
click at [566, 364] on input "技術協助-1" at bounding box center [560, 350] width 84 height 29
type input "助理28-28"
click at [1231, 706] on button "結帳" at bounding box center [1208, 714] width 62 height 34
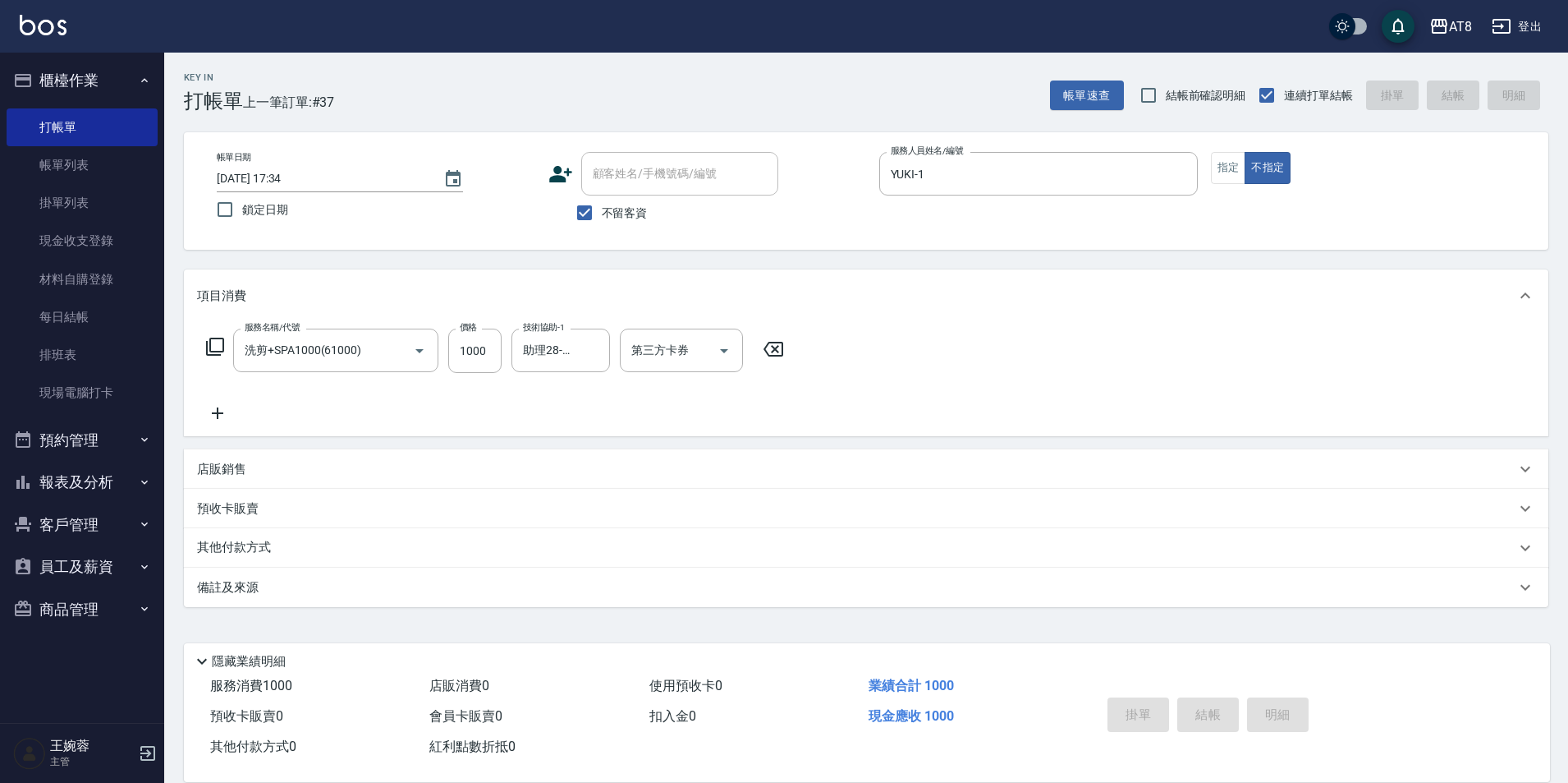
type input "[DATE] 17:35"
